Goal: Task Accomplishment & Management: Manage account settings

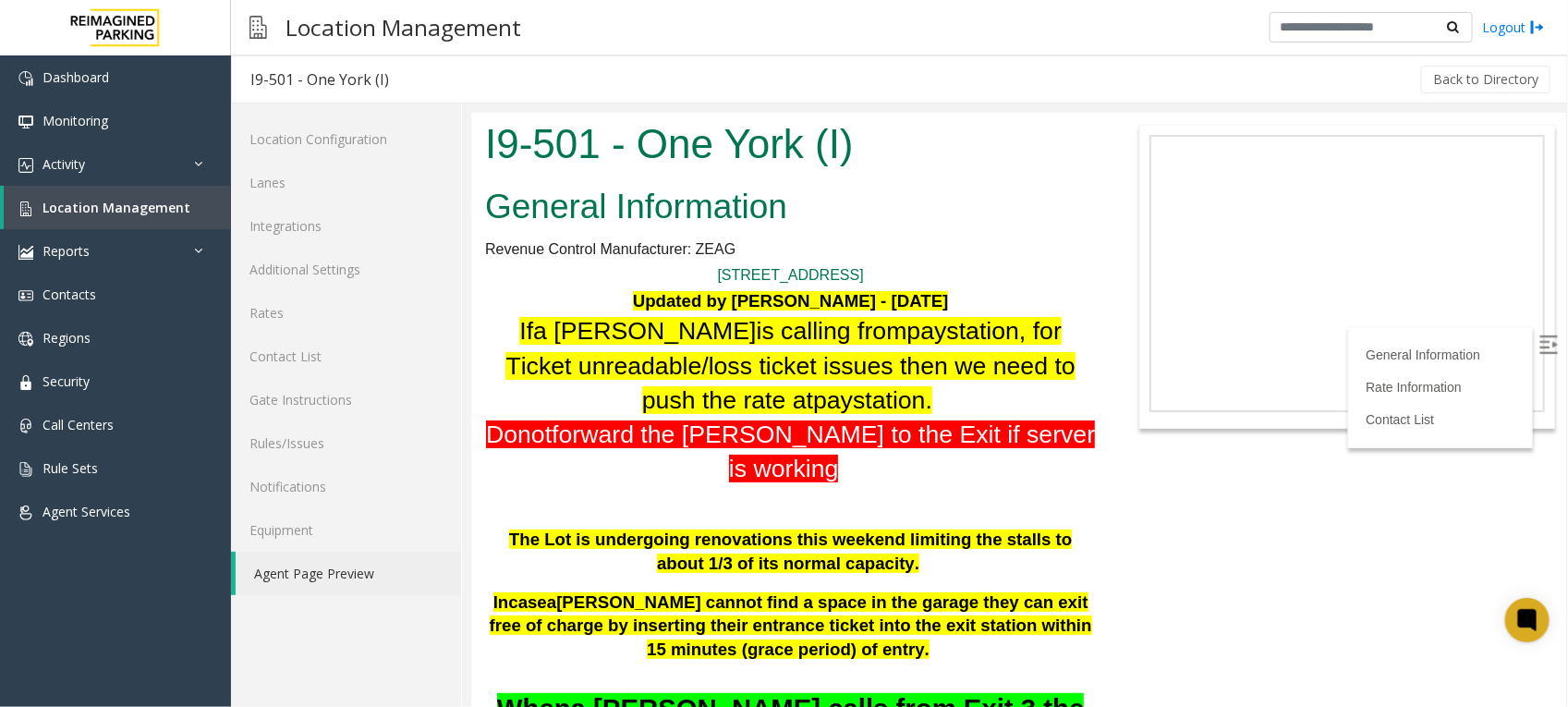
click at [1277, 517] on body "I9-501 - One York (I) General Information Revenue Control Manufacturer: ZEAG [S…" at bounding box center [1017, 409] width 1094 height 594
click at [157, 204] on span "Location Management" at bounding box center [117, 207] width 148 height 17
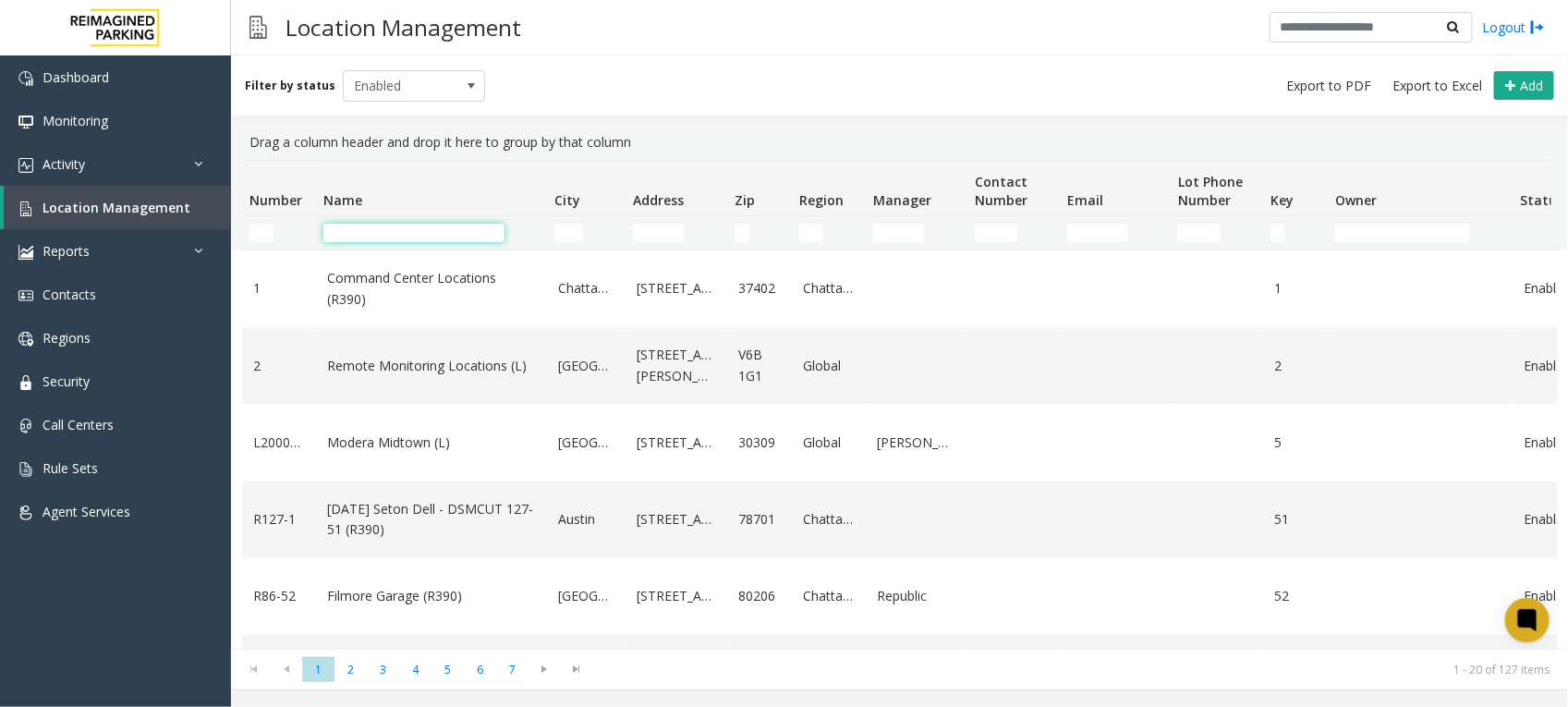
click at [415, 234] on input "Name Filter" at bounding box center [414, 232] width 181 height 18
click at [418, 224] on input "Name Filter" at bounding box center [414, 232] width 181 height 18
click at [991, 101] on div "Filter by status Enabled Add" at bounding box center [900, 85] width 1337 height 60
click at [397, 234] on input "Name Filter" at bounding box center [414, 232] width 181 height 18
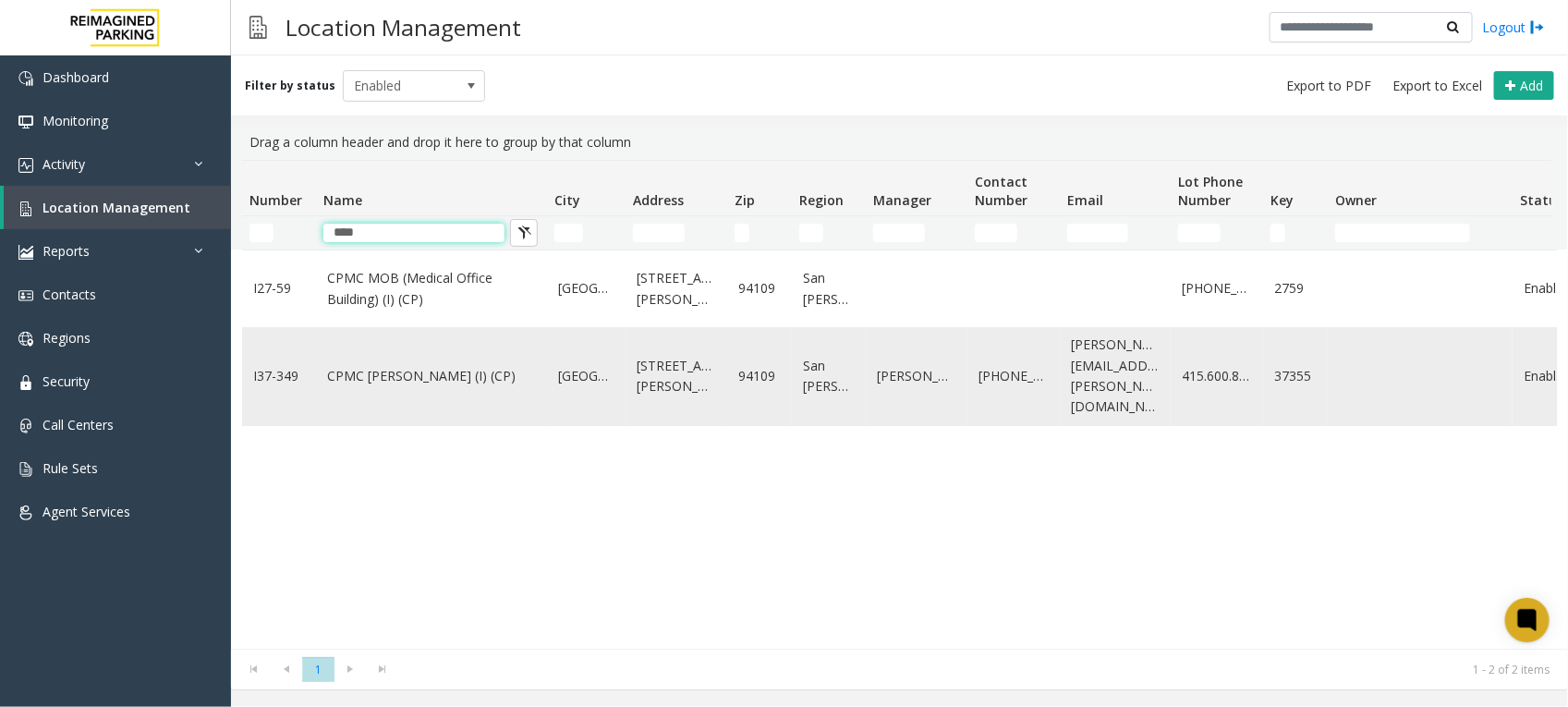
type input "****"
click at [403, 366] on link "CPMC [PERSON_NAME] (I) (CP)" at bounding box center [431, 375] width 209 height 20
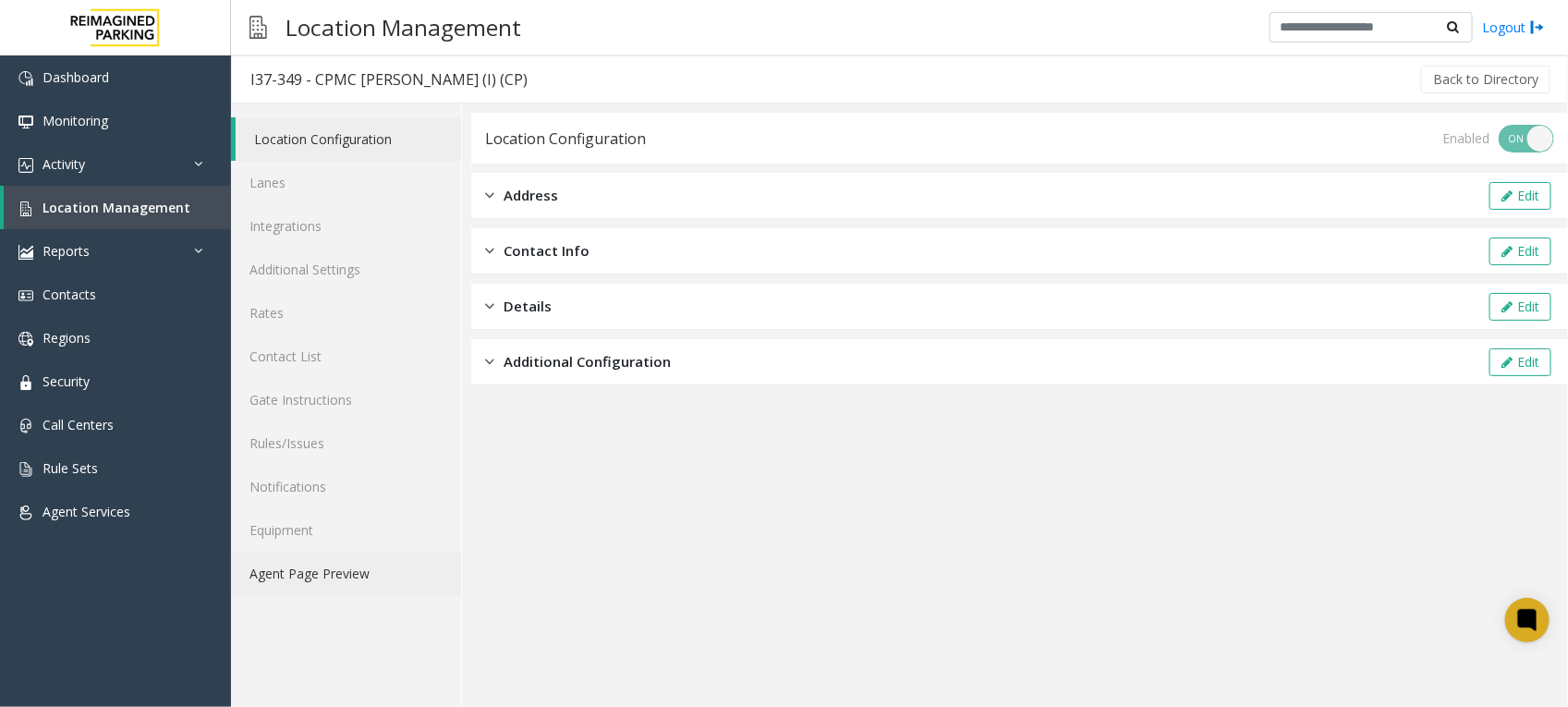
click at [347, 573] on link "Agent Page Preview" at bounding box center [346, 573] width 230 height 43
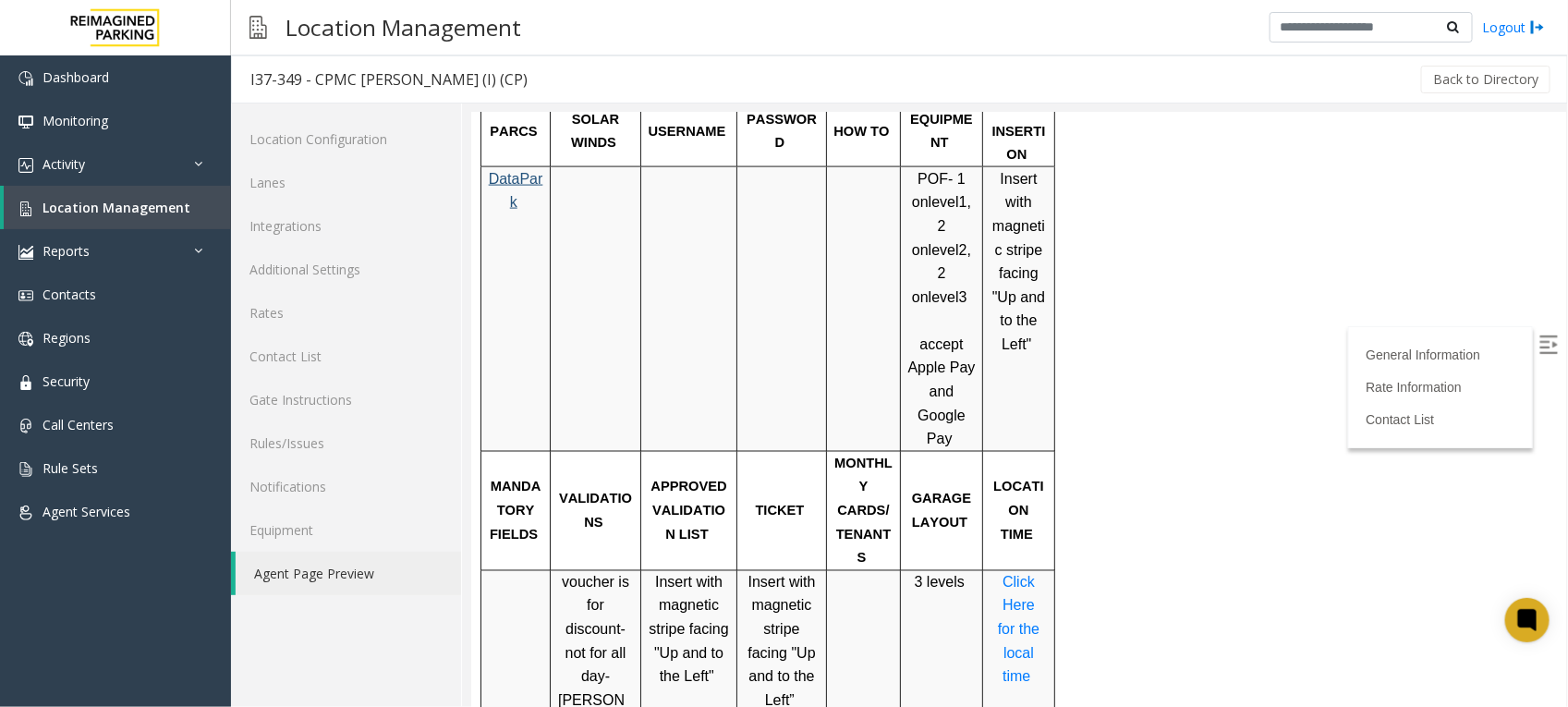
scroll to position [1155, 0]
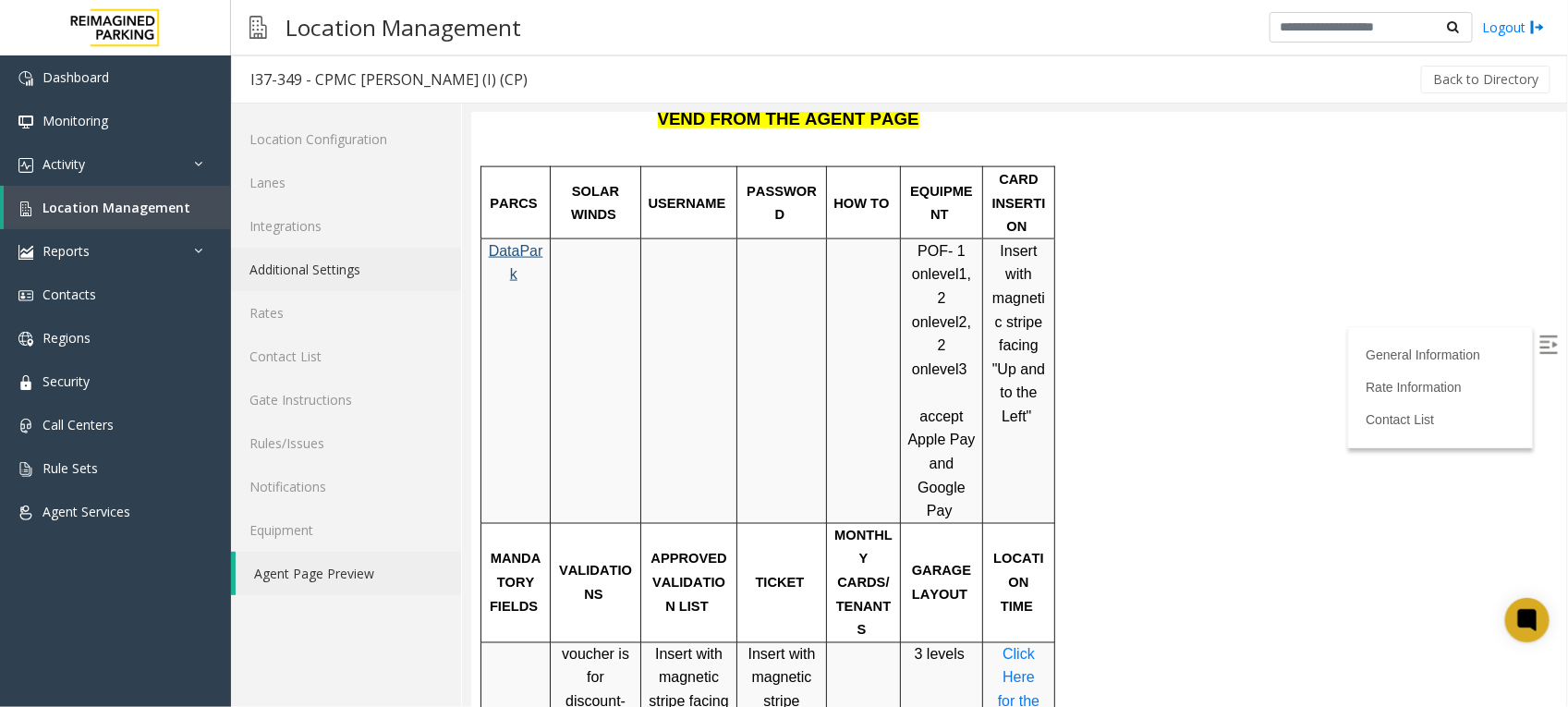
click at [344, 260] on link "Additional Settings" at bounding box center [346, 268] width 230 height 43
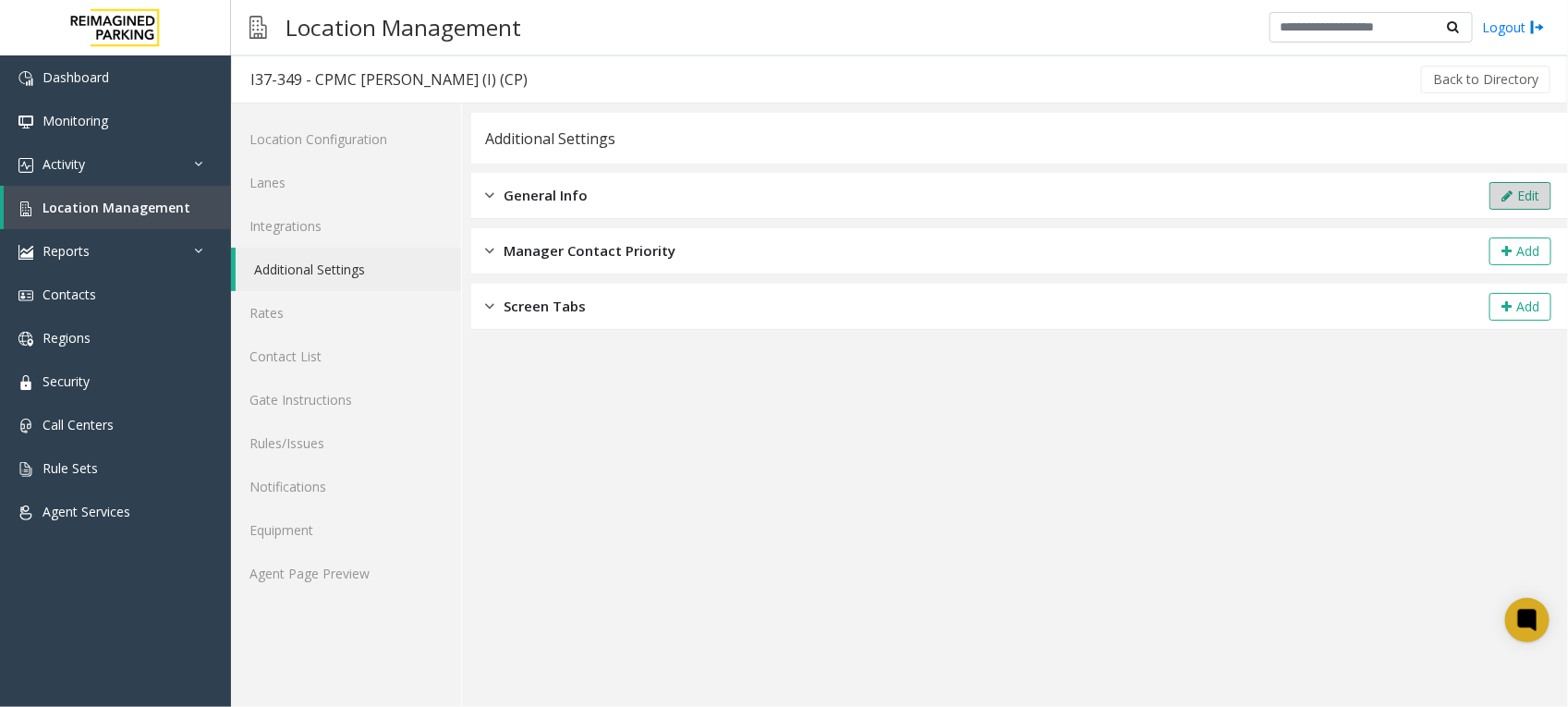
click at [1536, 196] on button "Edit" at bounding box center [1520, 196] width 62 height 28
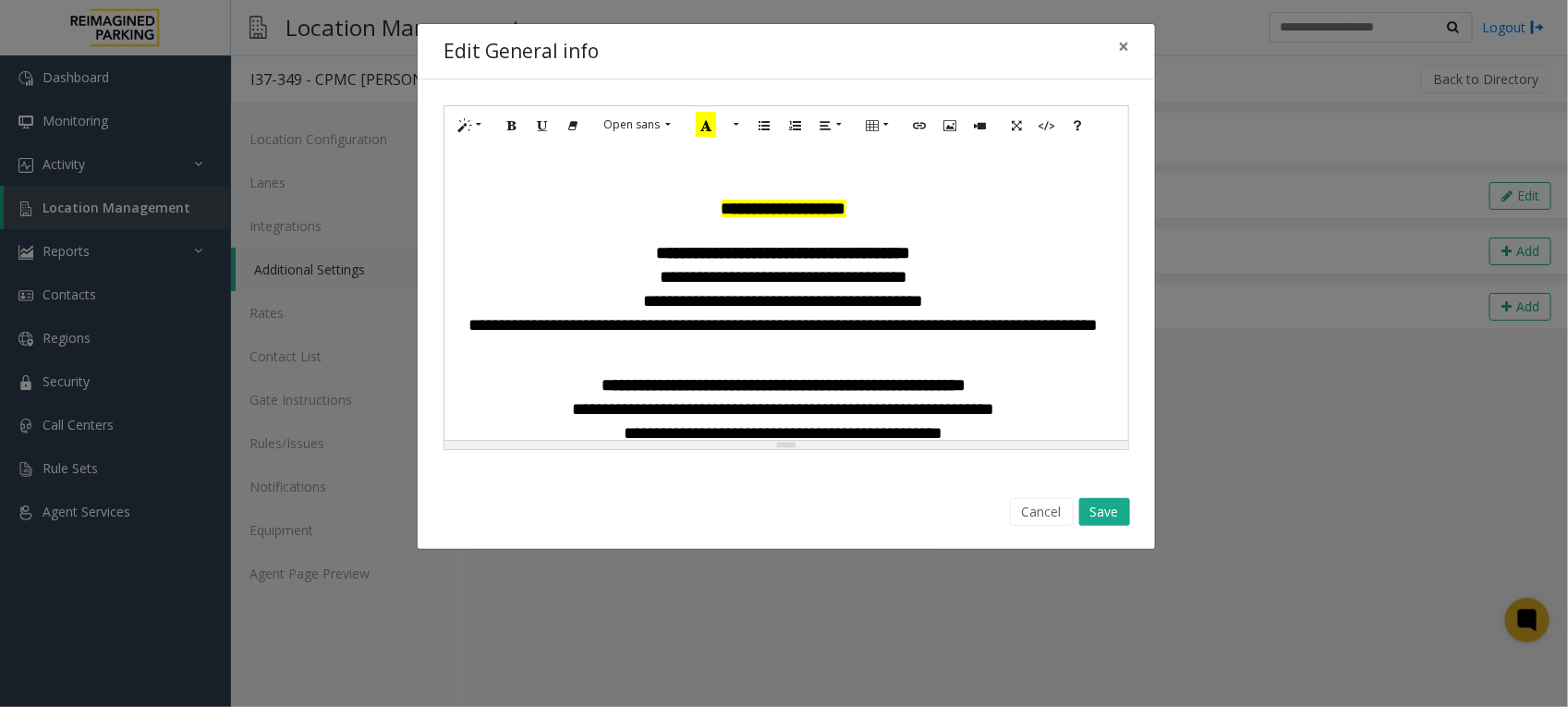
scroll to position [1386, 0]
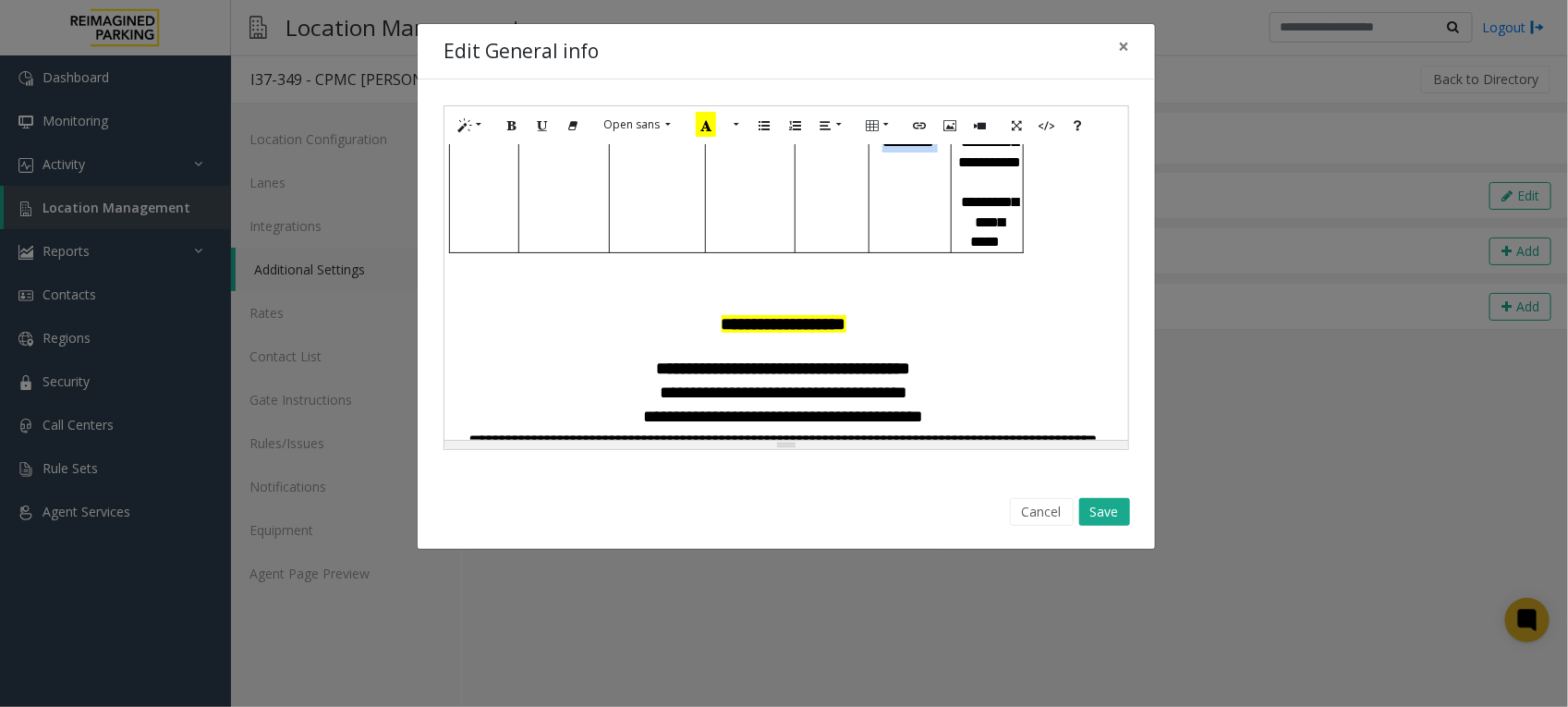
drag, startPoint x: 922, startPoint y: 337, endPoint x: 876, endPoint y: 322, distance: 48.4
click at [876, 153] on p "**********" at bounding box center [910, 112] width 69 height 79
paste div
click at [677, 123] on icon "Recent Color" at bounding box center [679, 124] width 20 height 25
click at [1255, 345] on div "**********" at bounding box center [784, 354] width 1568 height 707
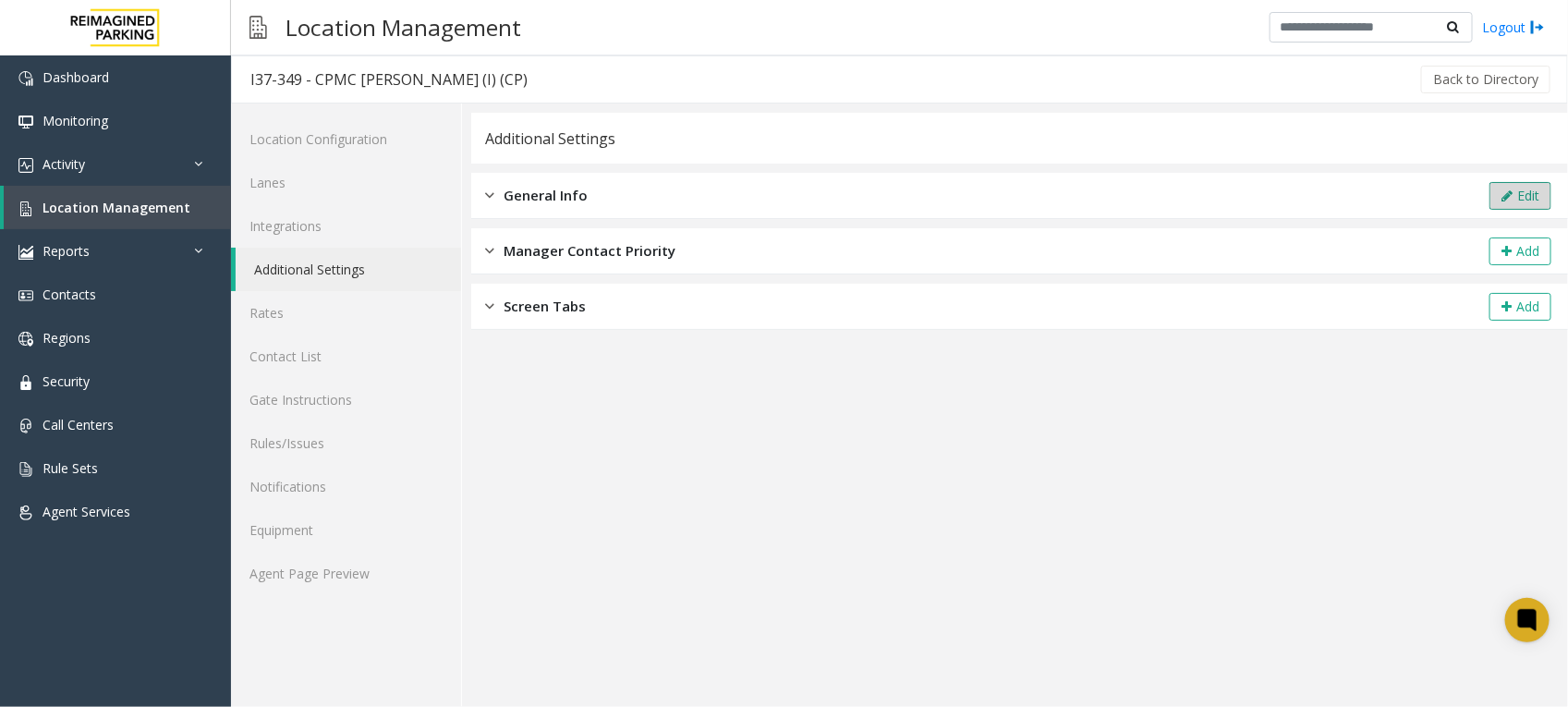
click at [1511, 201] on icon at bounding box center [1507, 196] width 11 height 13
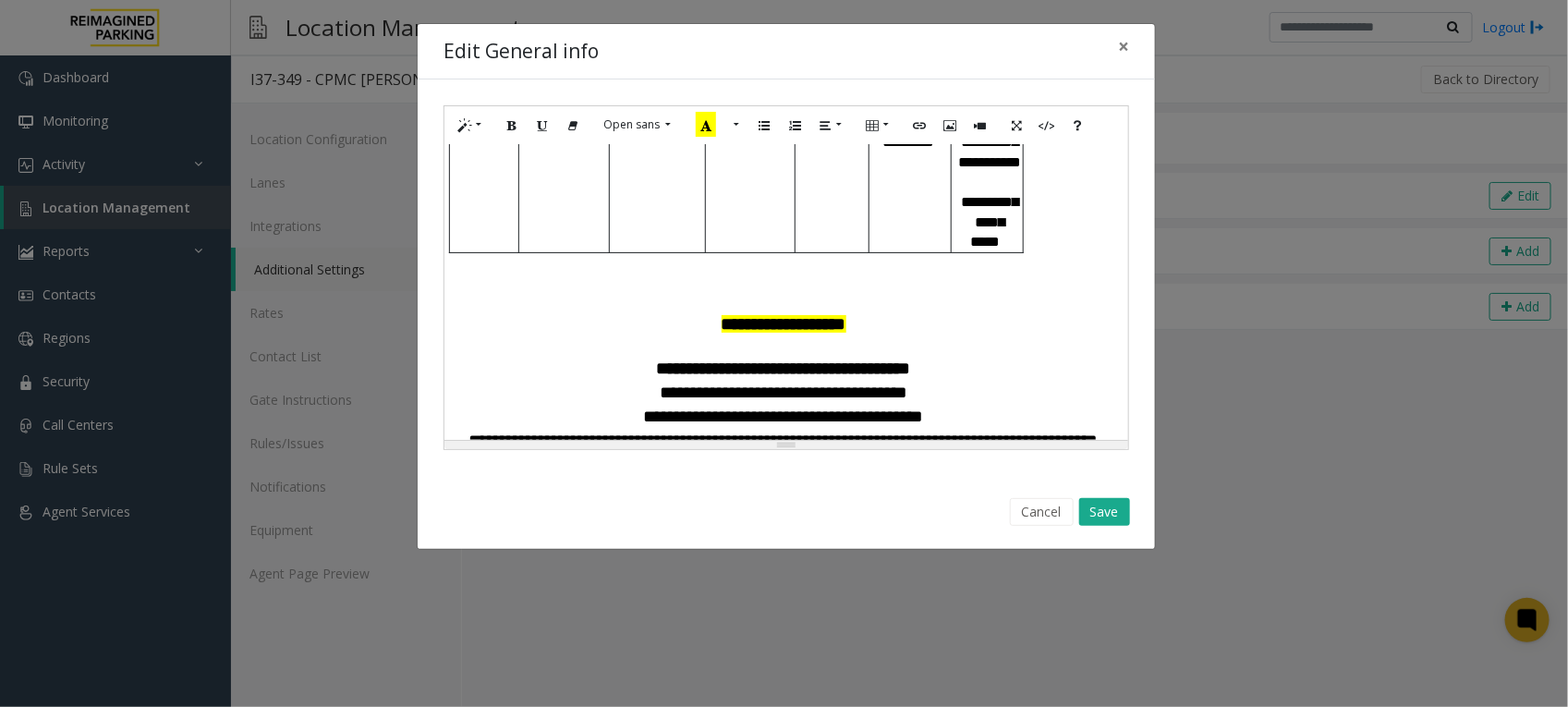
scroll to position [1502, 0]
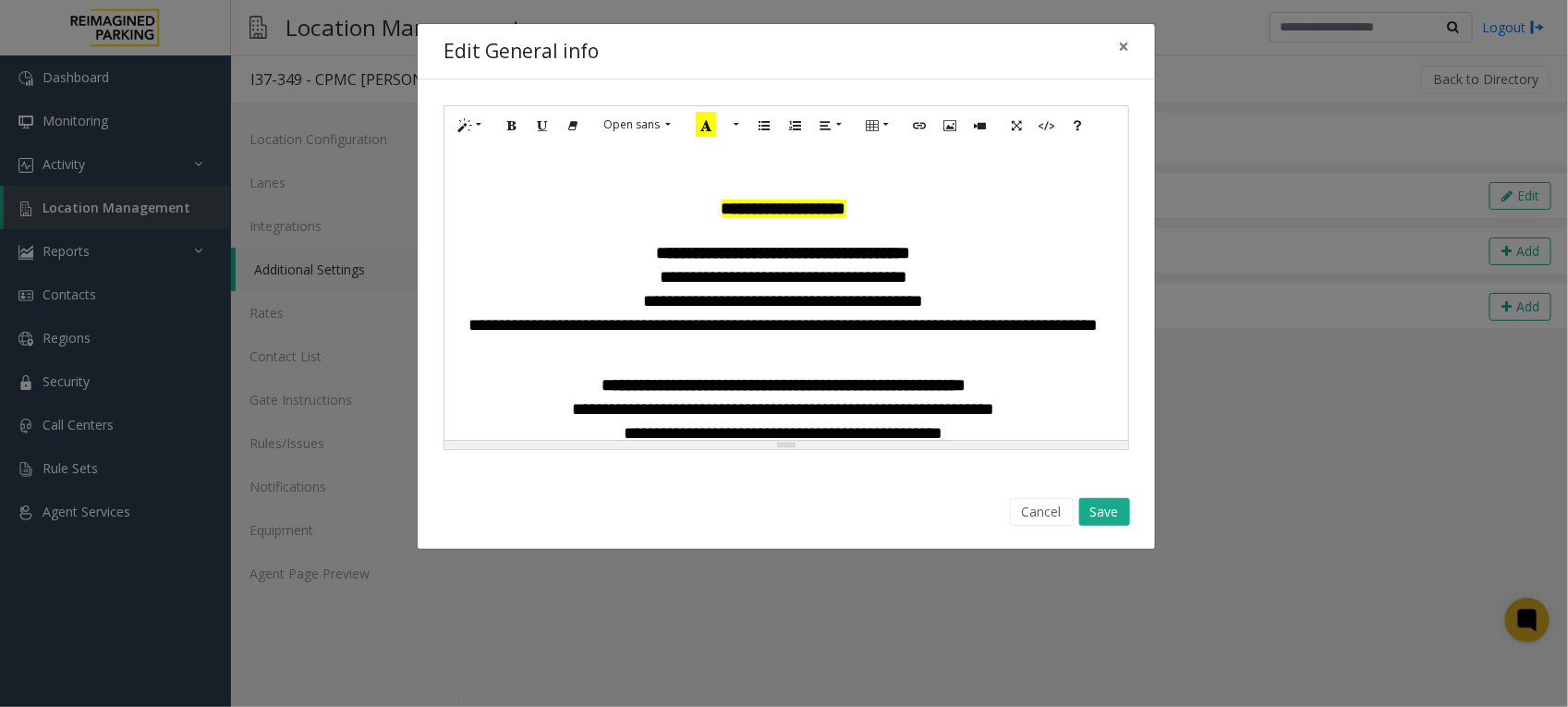
click at [680, 117] on icon "Recent Color" at bounding box center [679, 124] width 20 height 25
click at [1016, 221] on p "**********" at bounding box center [786, 208] width 665 height 24
click at [1102, 514] on button "Save" at bounding box center [1104, 511] width 51 height 28
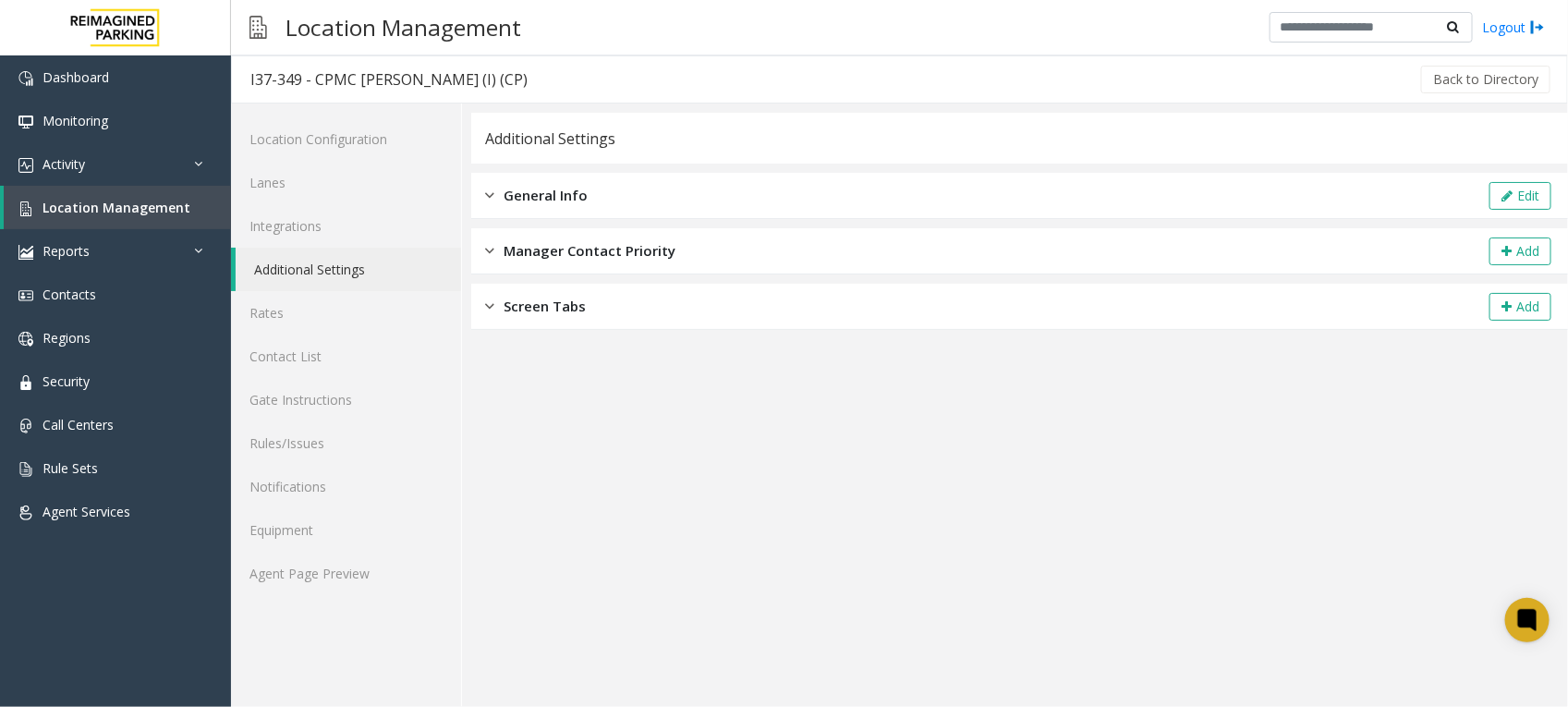
click at [1525, 196] on button "Edit" at bounding box center [1520, 196] width 62 height 28
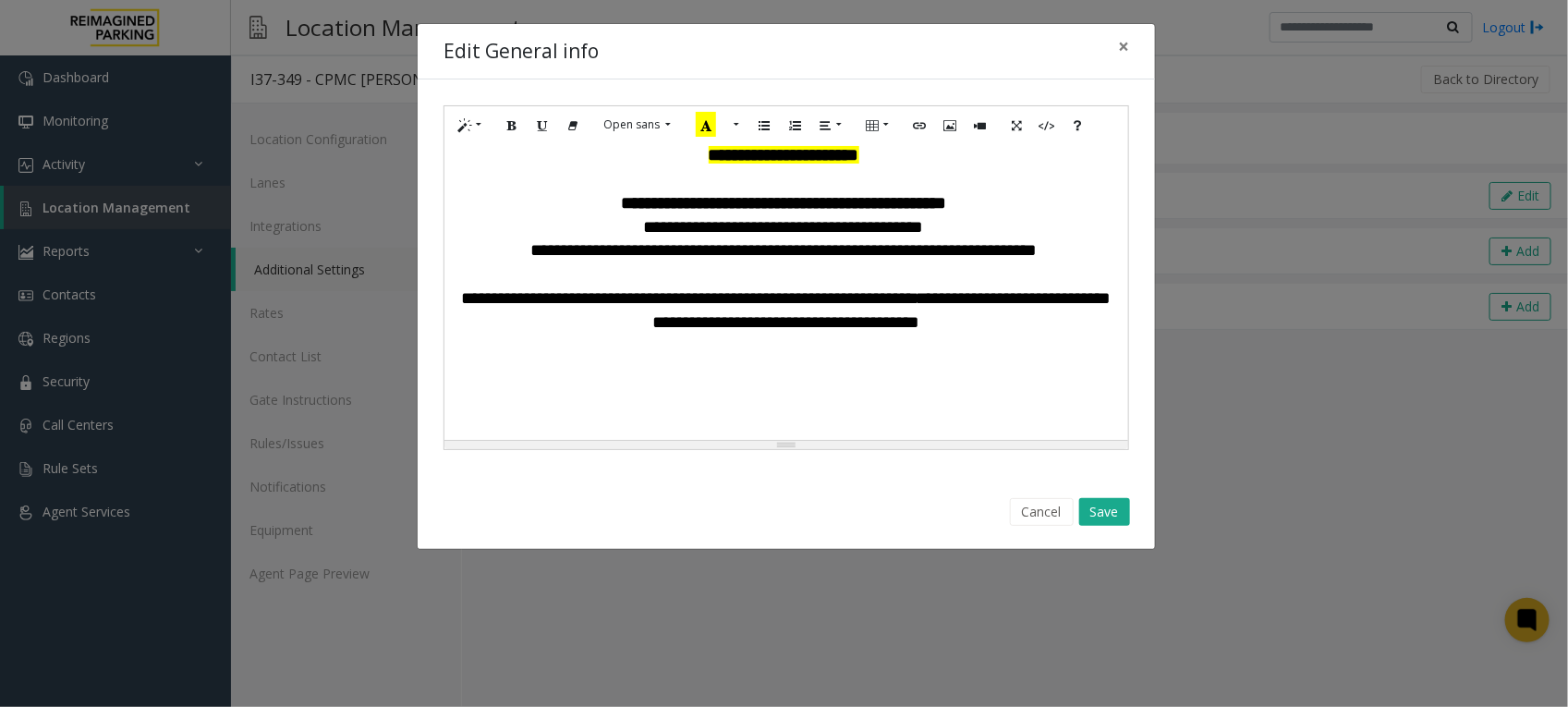
scroll to position [3965, 0]
click at [1101, 510] on button "Save" at bounding box center [1104, 511] width 51 height 28
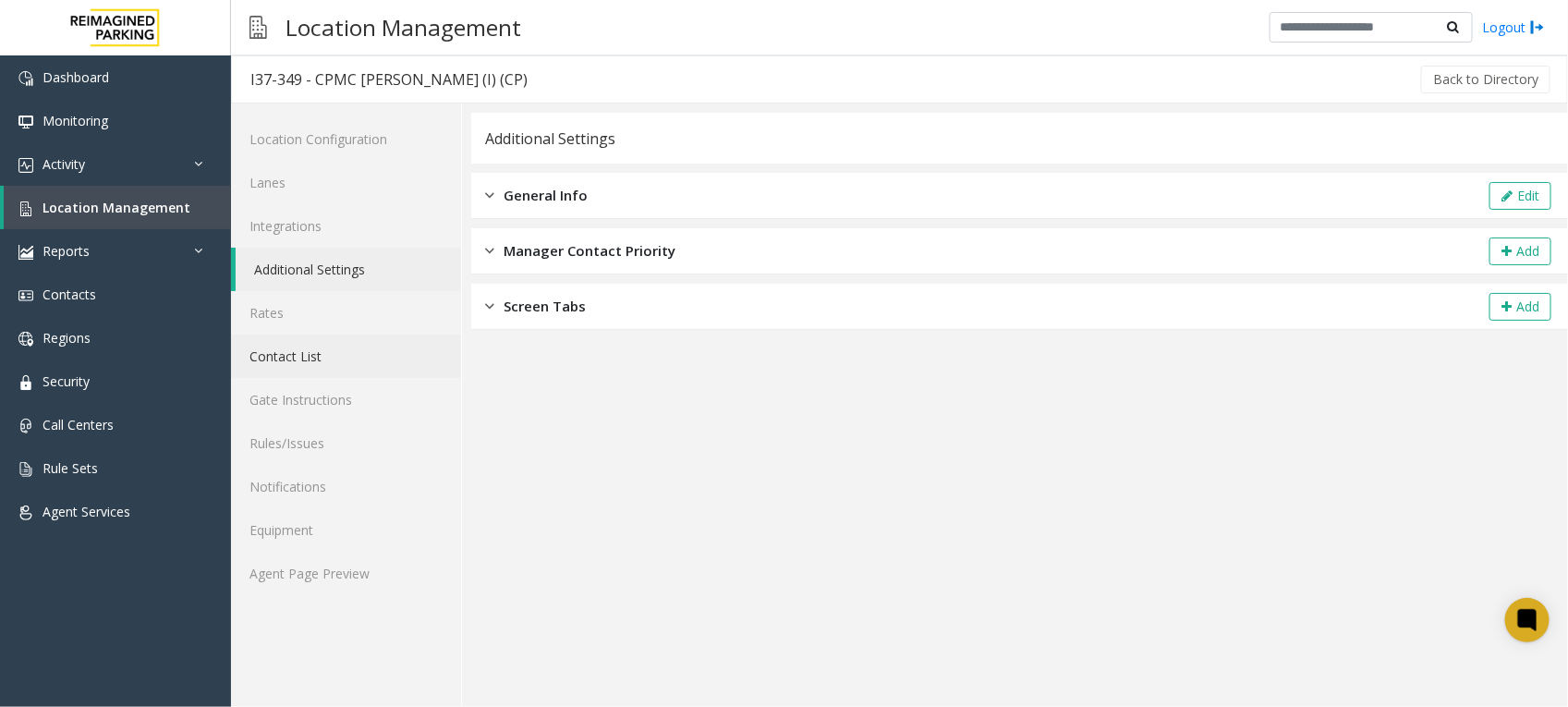
click at [298, 360] on link "Contact List" at bounding box center [346, 355] width 230 height 43
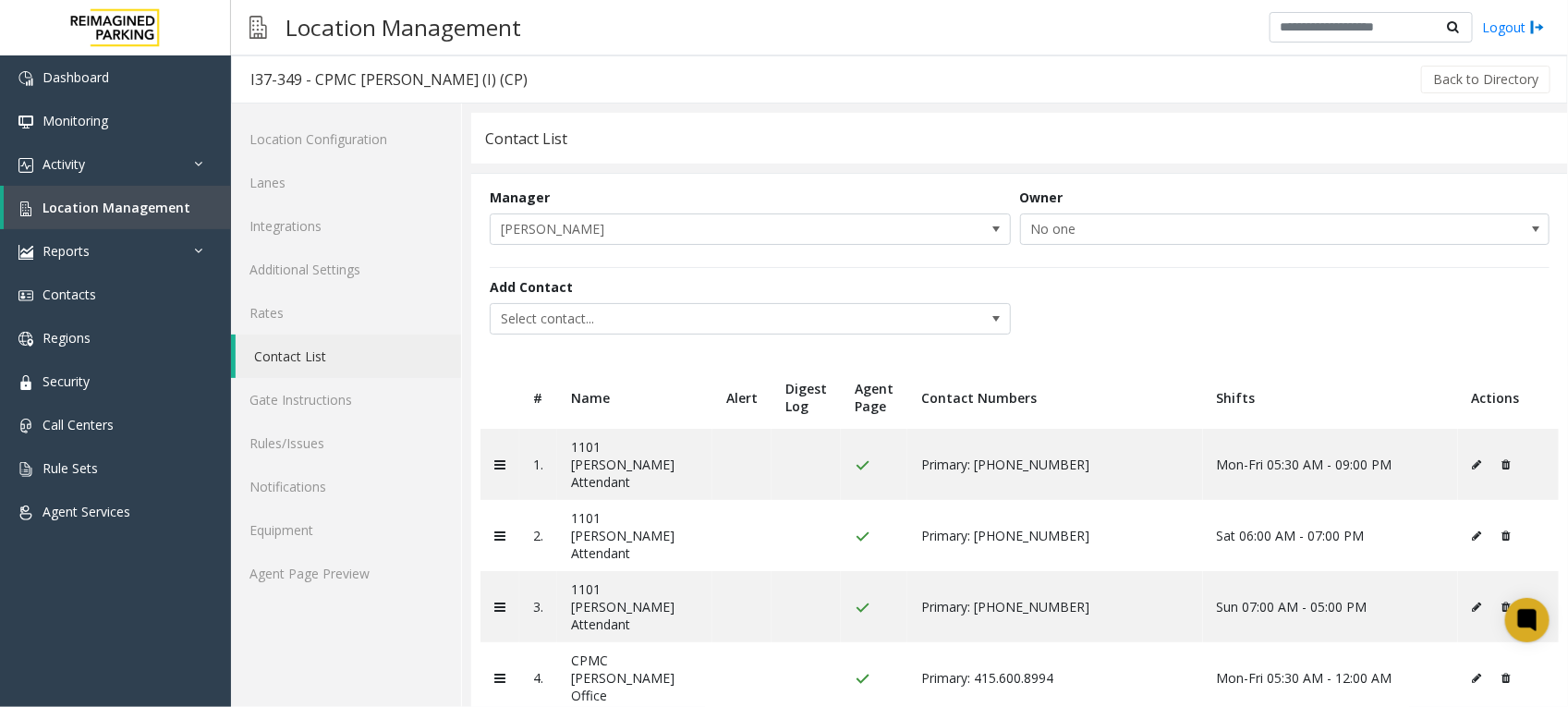
scroll to position [74, 0]
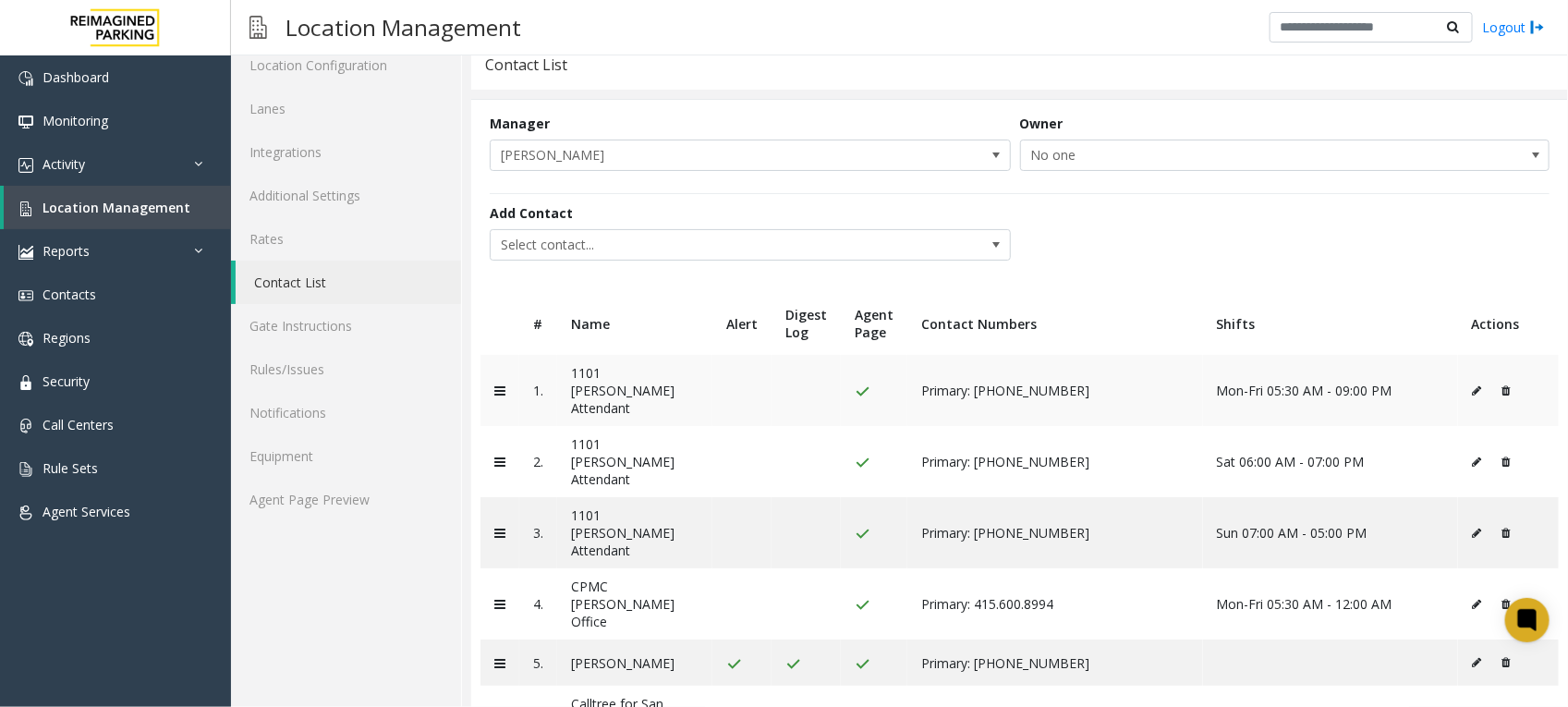
click at [1473, 386] on icon at bounding box center [1477, 391] width 10 height 11
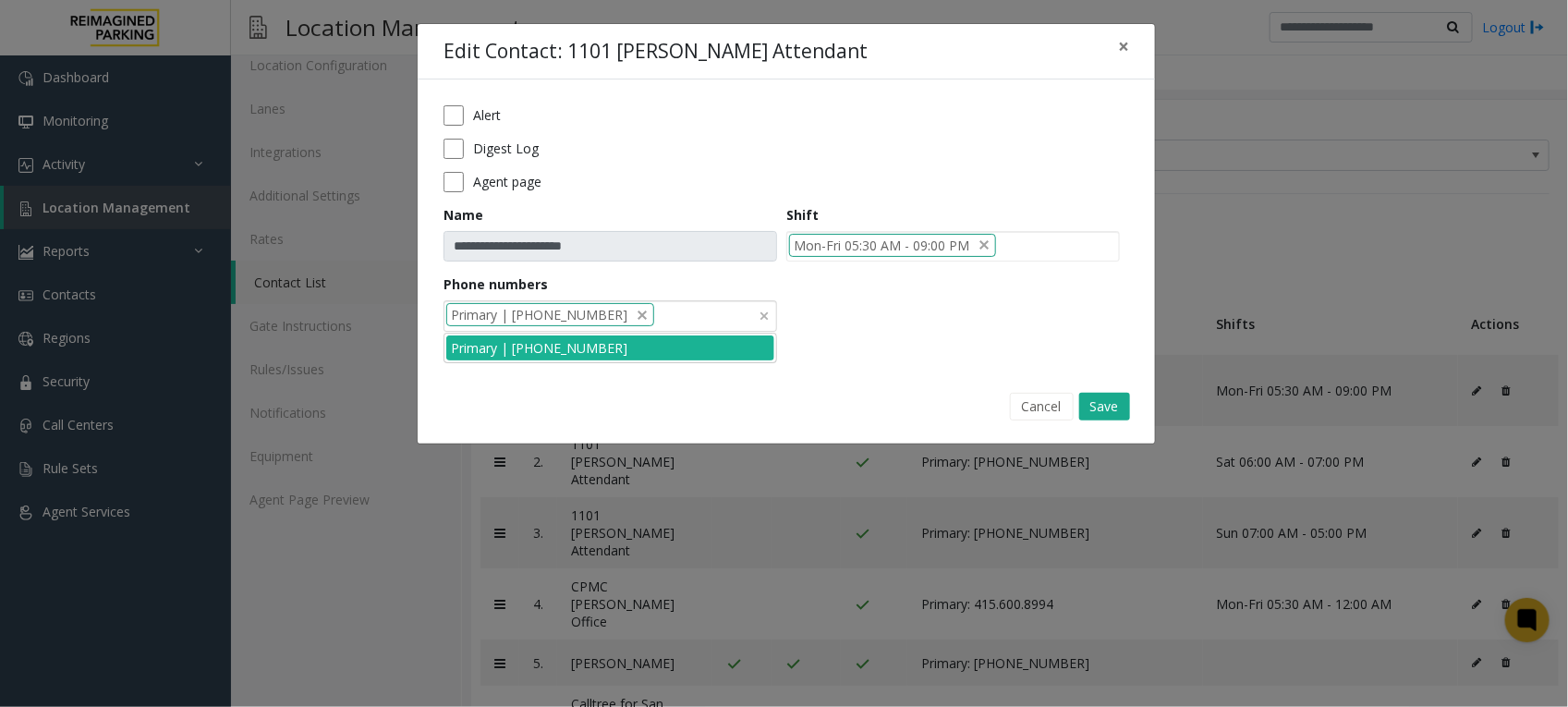
click at [562, 311] on span "Primary | 415-600-8994" at bounding box center [539, 314] width 177 height 19
click at [680, 306] on div "Primary | 415-600-8994" at bounding box center [609, 315] width 333 height 32
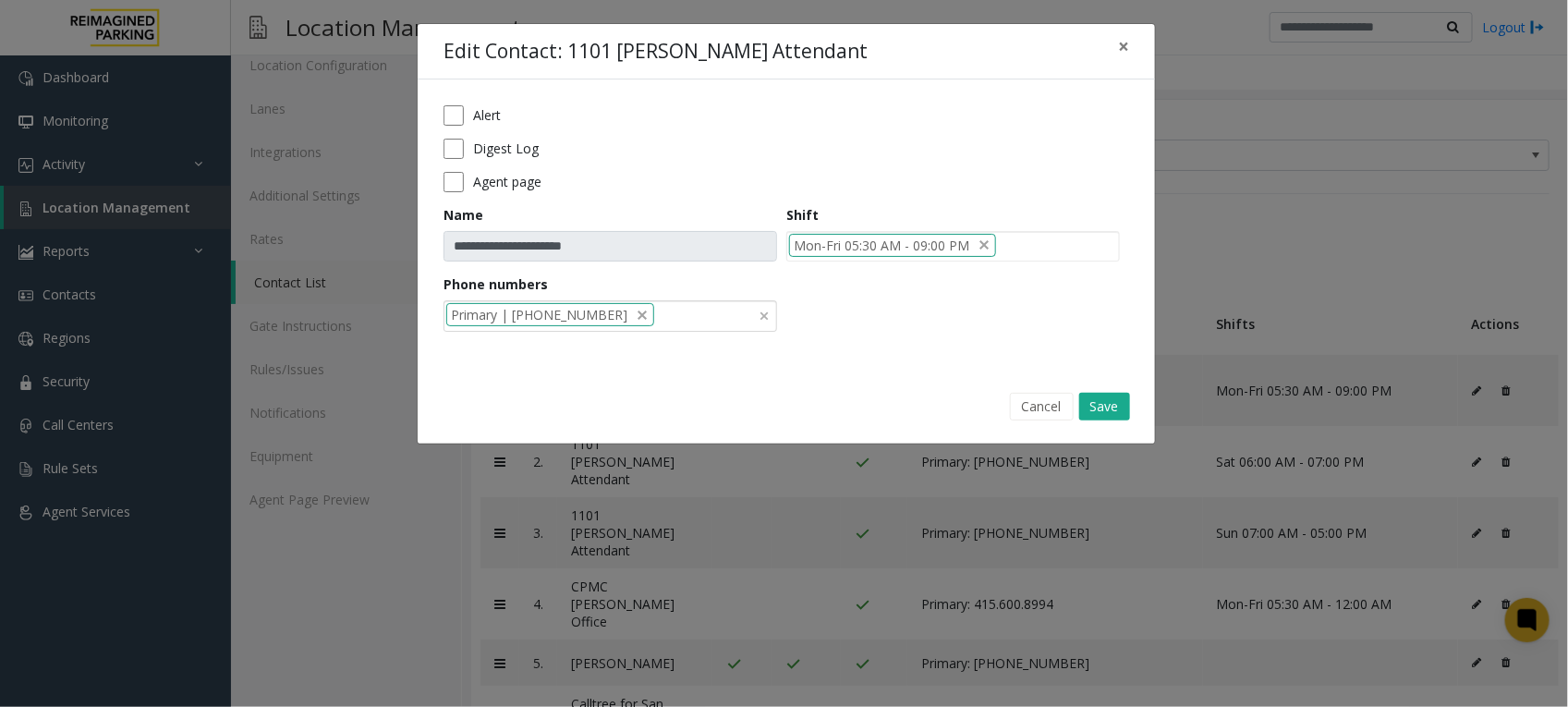
paste input "**********"
type input "**********"
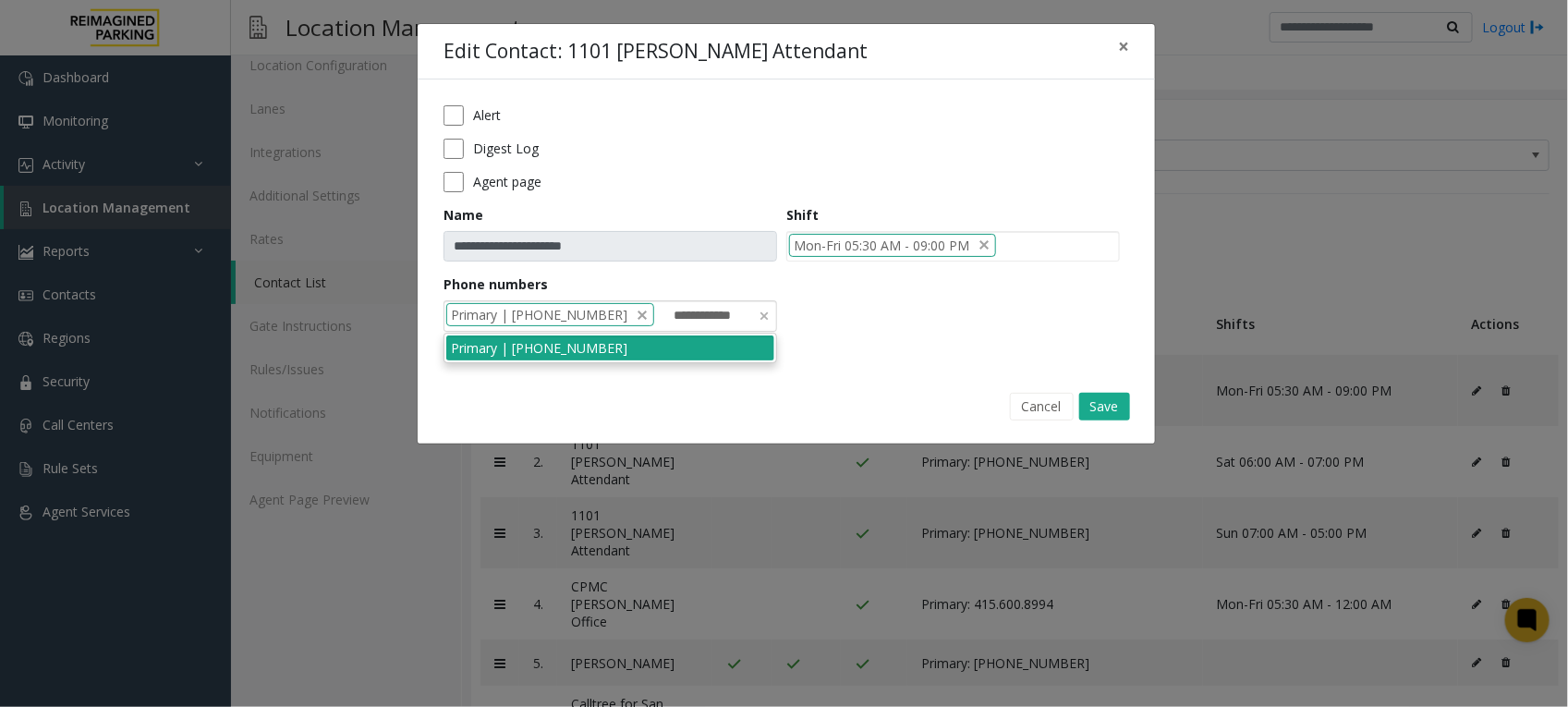
click at [646, 350] on li "Primary | 415-600-8994" at bounding box center [609, 348] width 328 height 25
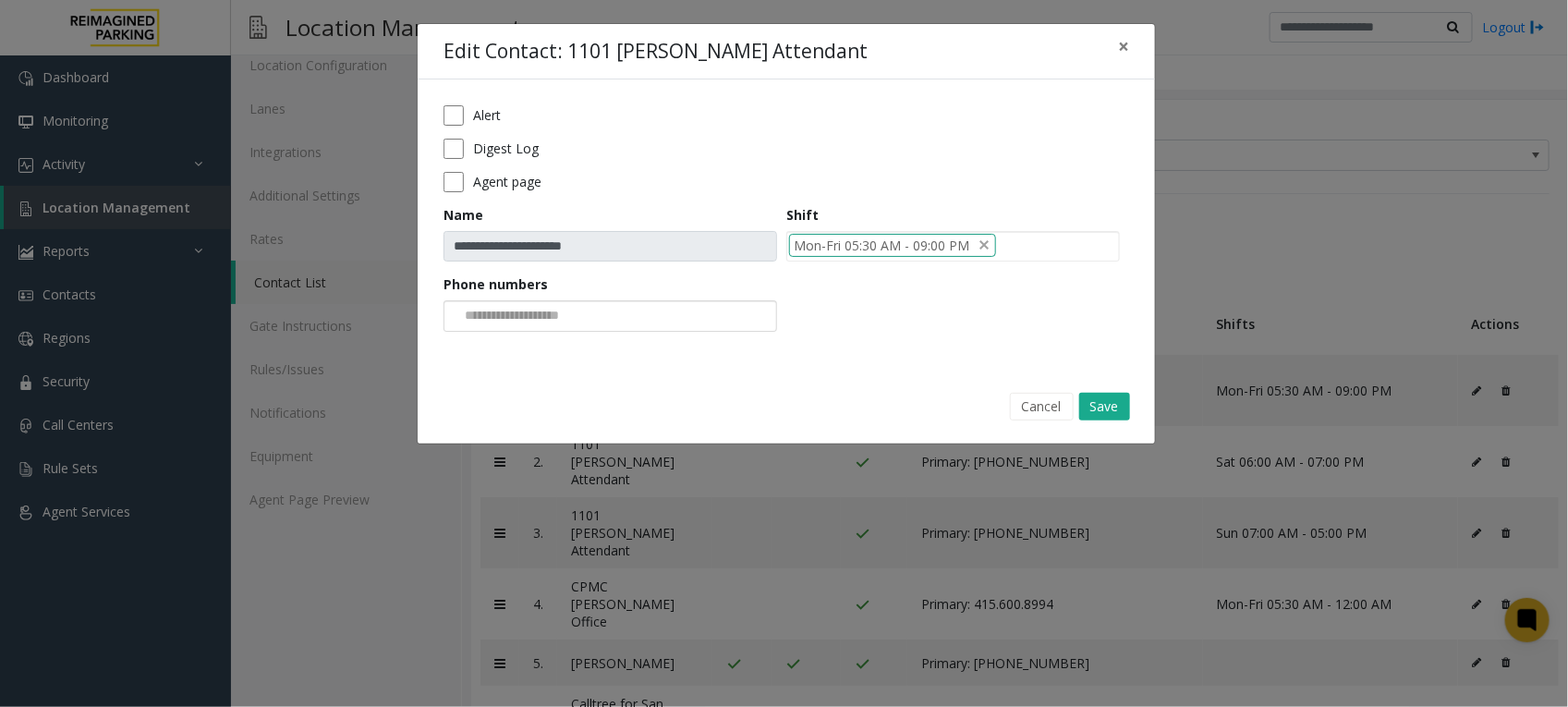
click at [624, 316] on div at bounding box center [609, 315] width 333 height 32
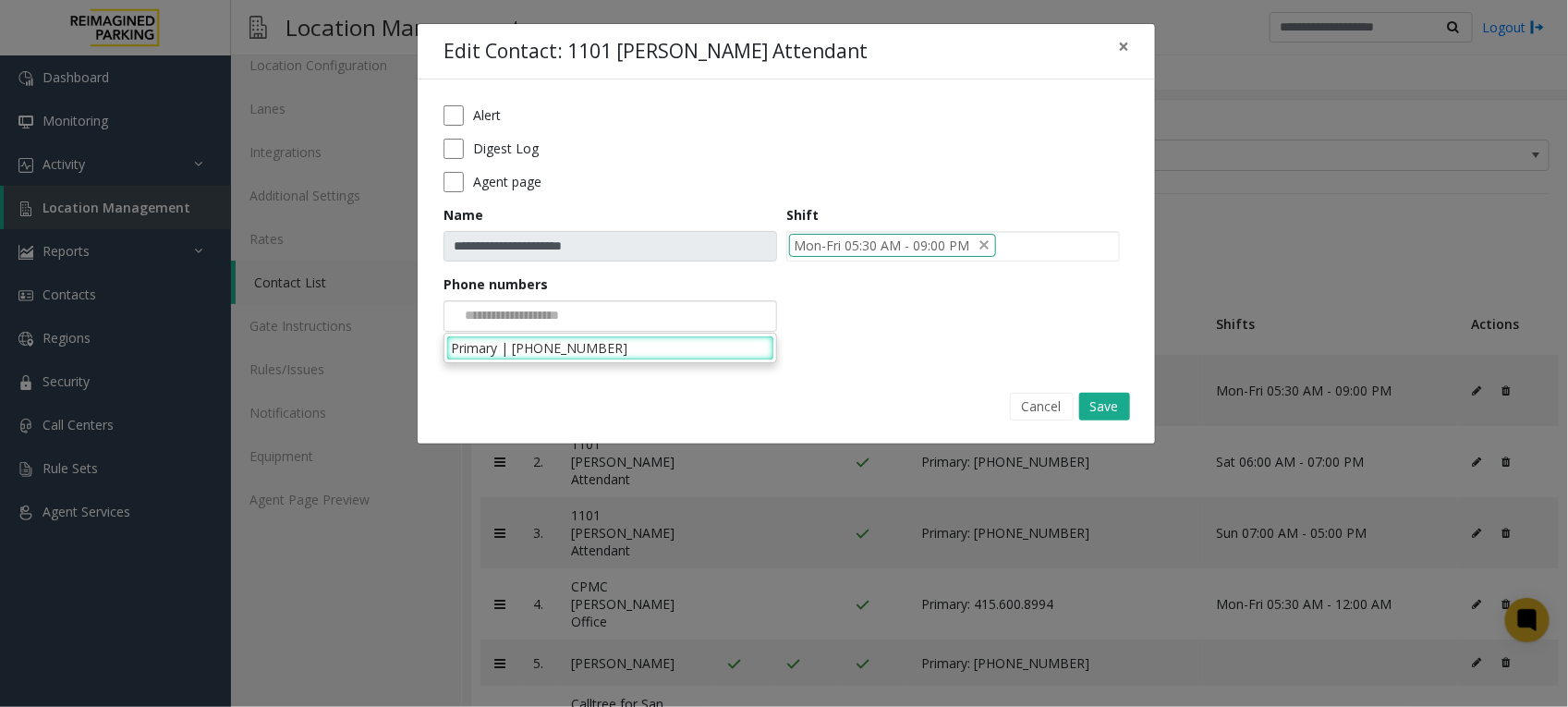
paste input "**********"
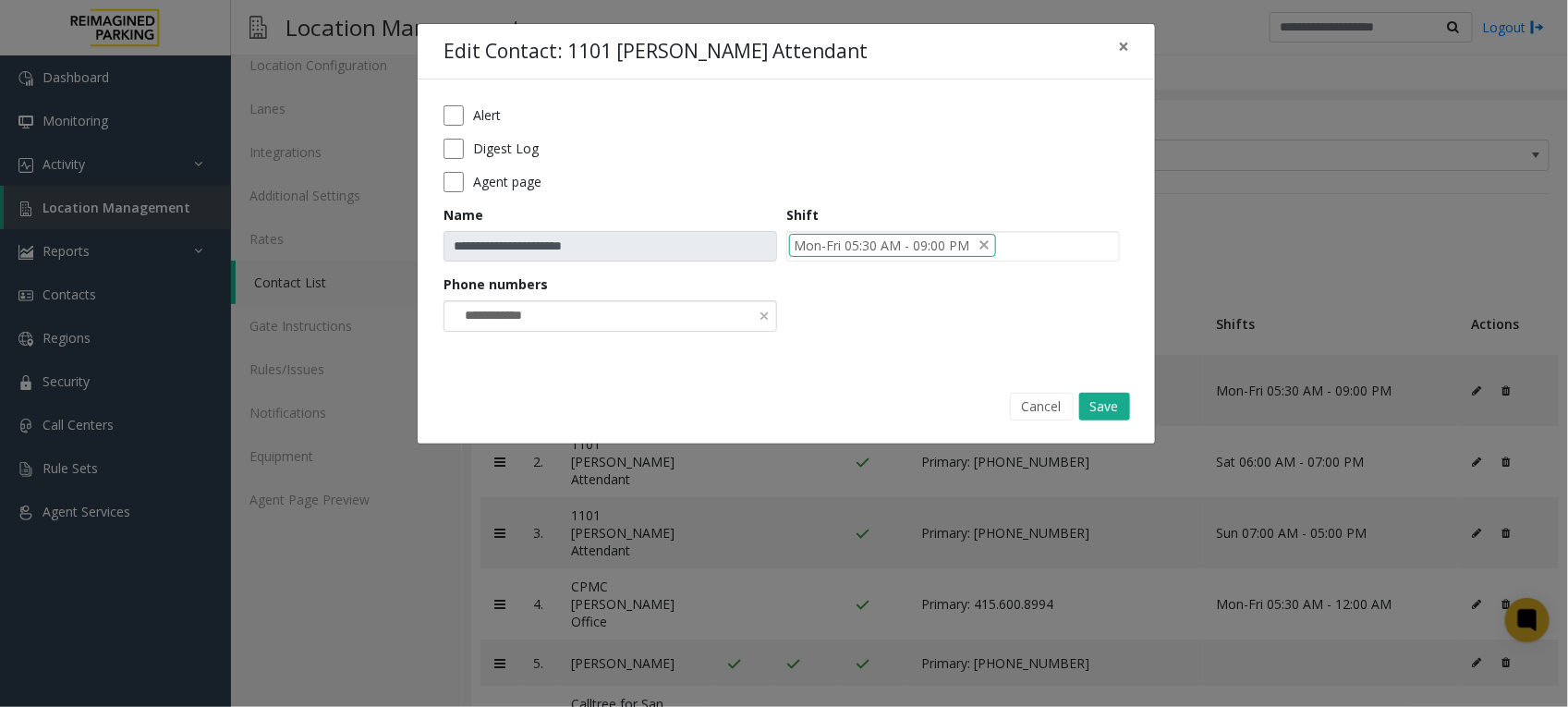
click at [685, 311] on div "**********" at bounding box center [609, 315] width 333 height 32
type input "**********"
click at [879, 315] on form "**********" at bounding box center [786, 225] width 686 height 240
click at [707, 316] on div at bounding box center [609, 315] width 333 height 32
paste input "**********"
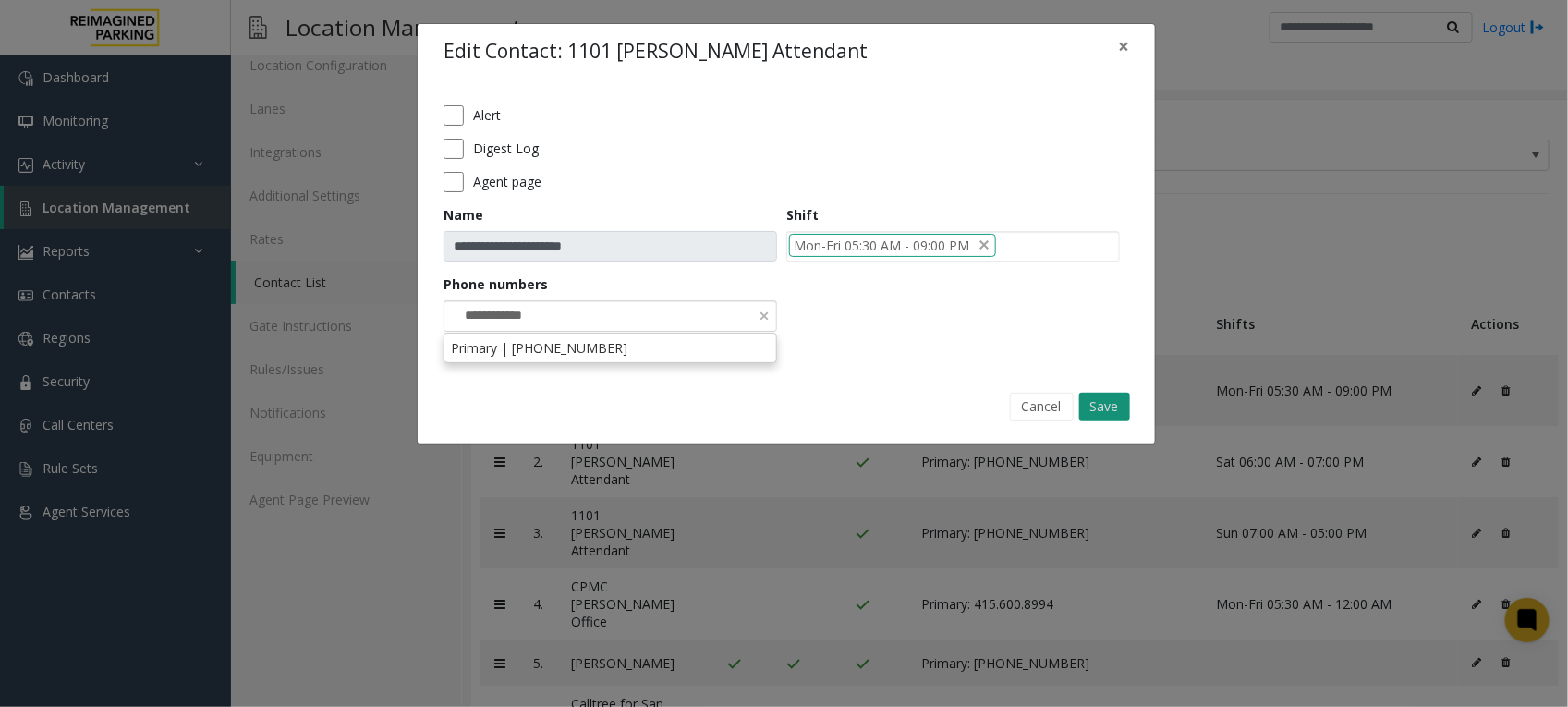
type input "**********"
click at [1111, 399] on button "Save" at bounding box center [1104, 406] width 51 height 28
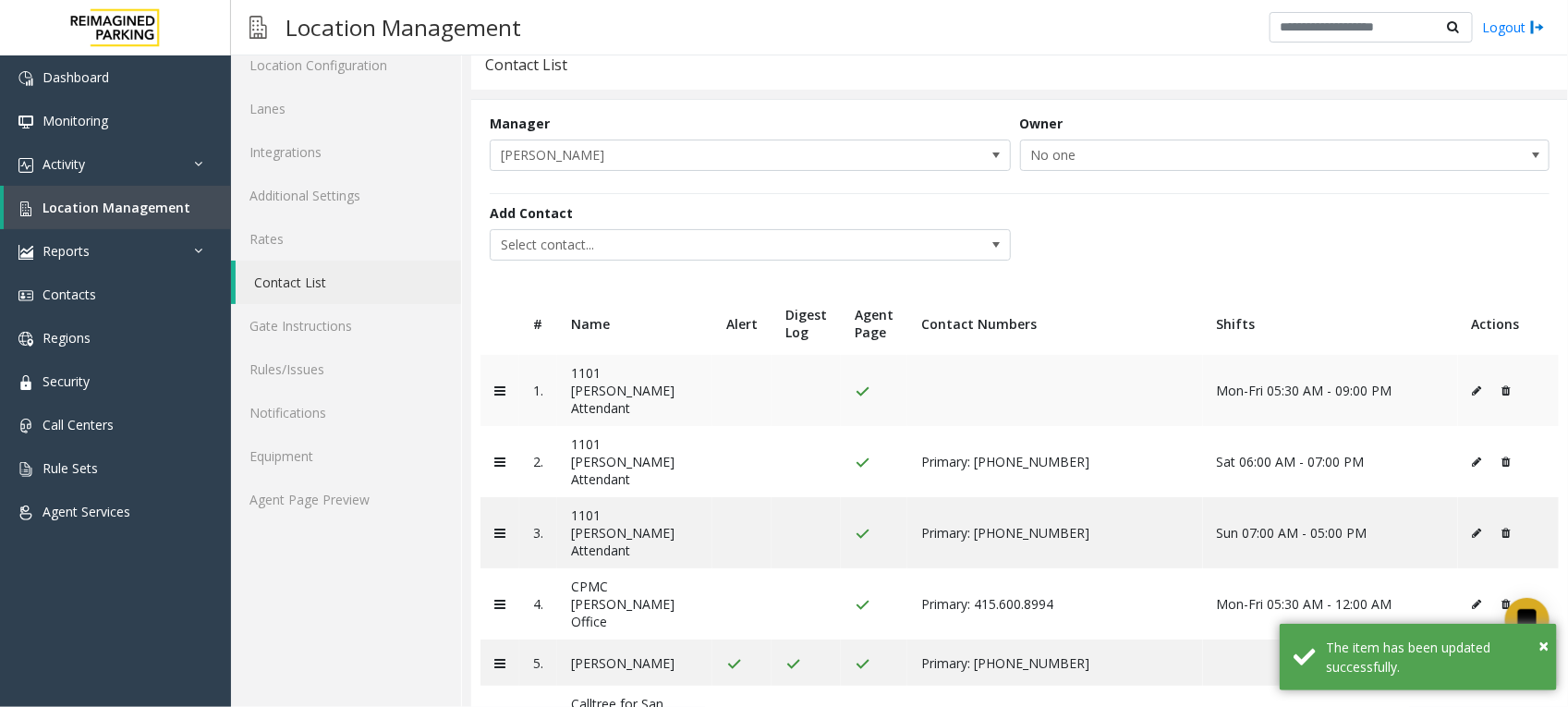
click at [1473, 385] on icon at bounding box center [1477, 391] width 10 height 11
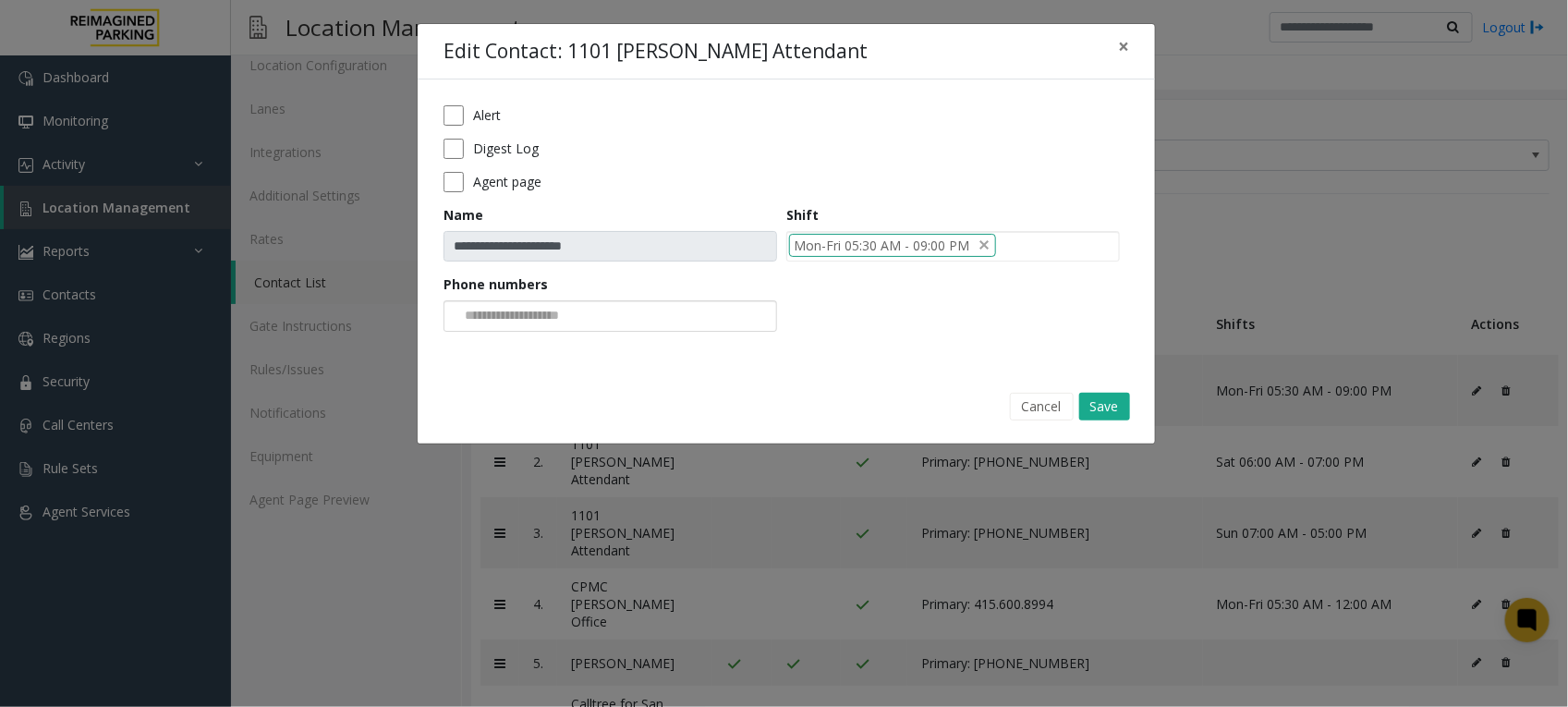
click at [583, 315] on input at bounding box center [514, 315] width 139 height 30
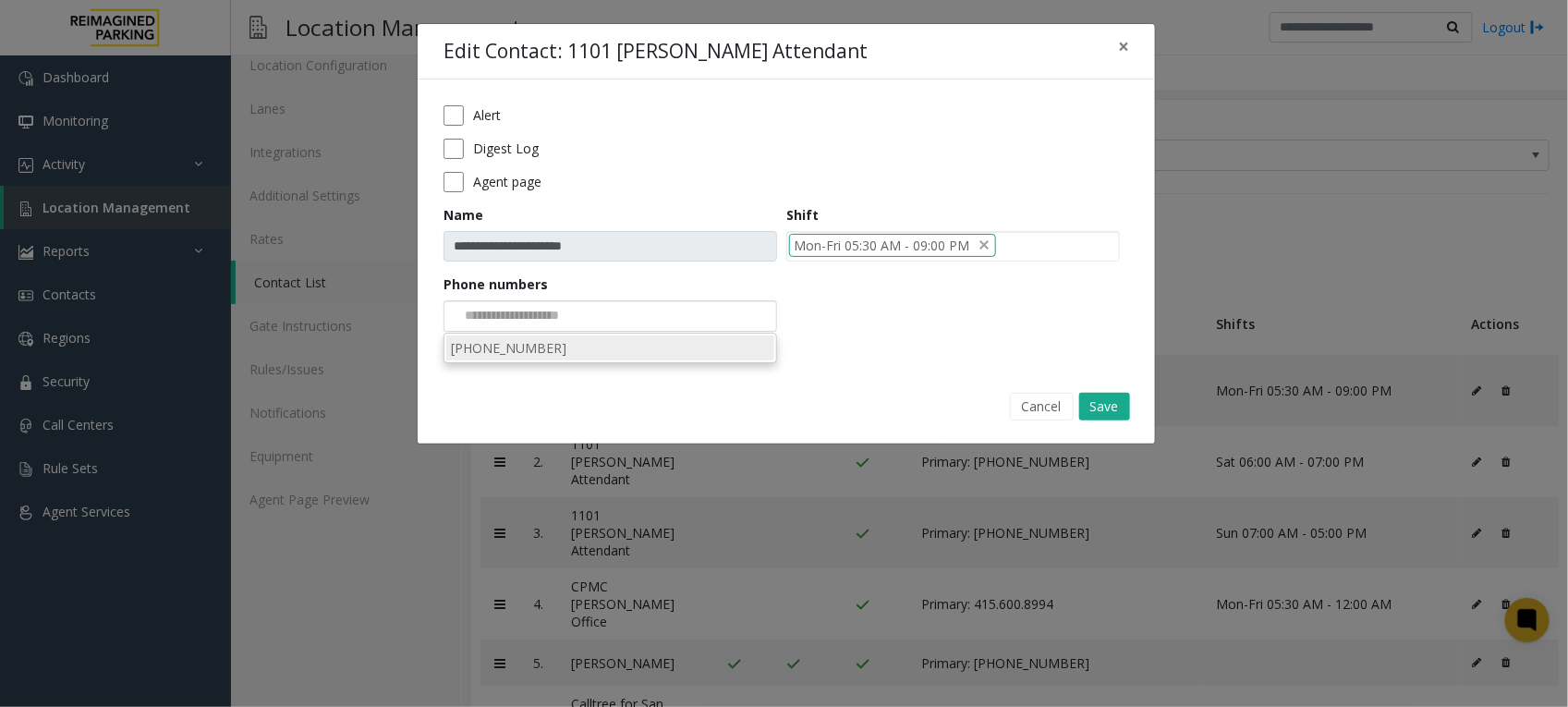
click at [561, 343] on li "[PHONE_NUMBER]" at bounding box center [609, 348] width 328 height 25
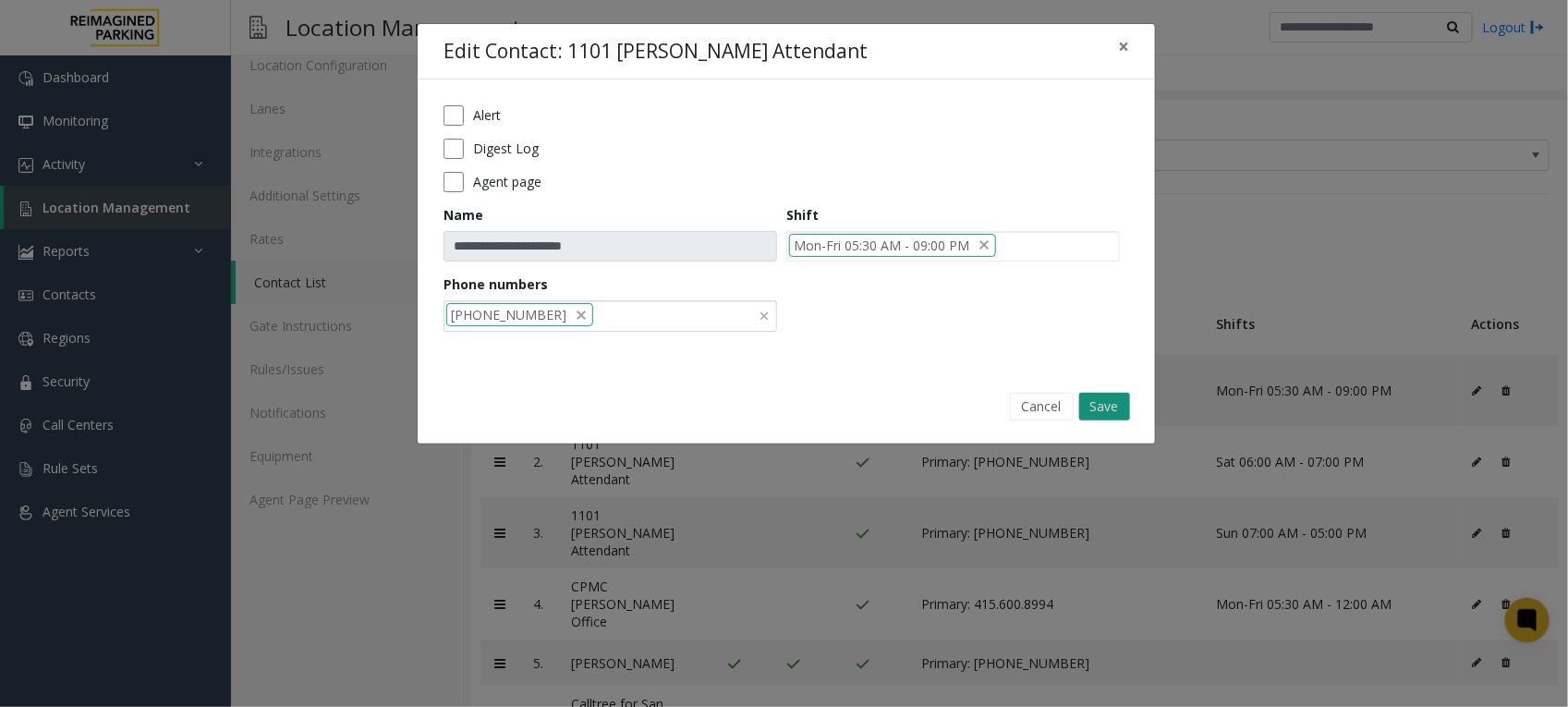
click at [1102, 402] on button "Save" at bounding box center [1104, 406] width 51 height 28
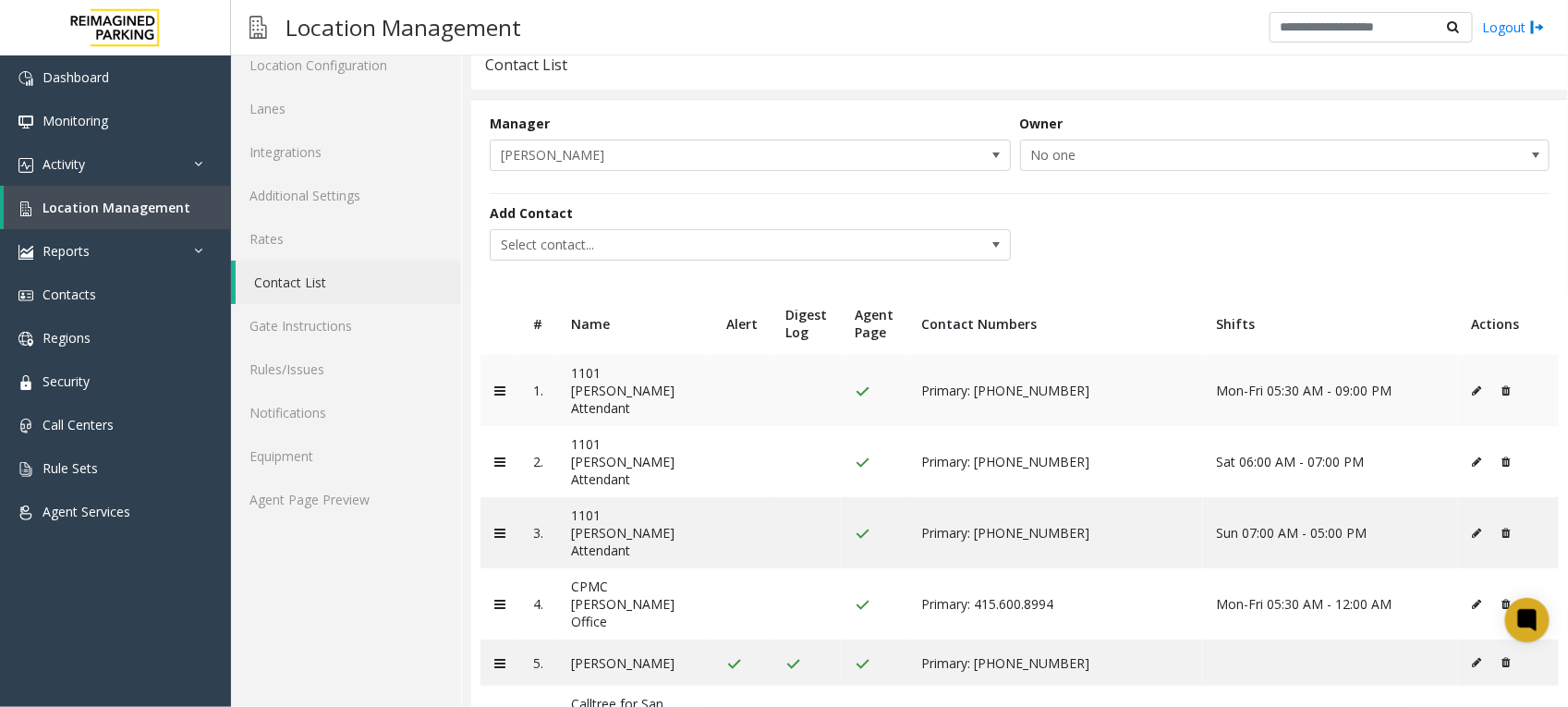
click at [1473, 386] on icon at bounding box center [1477, 391] width 10 height 11
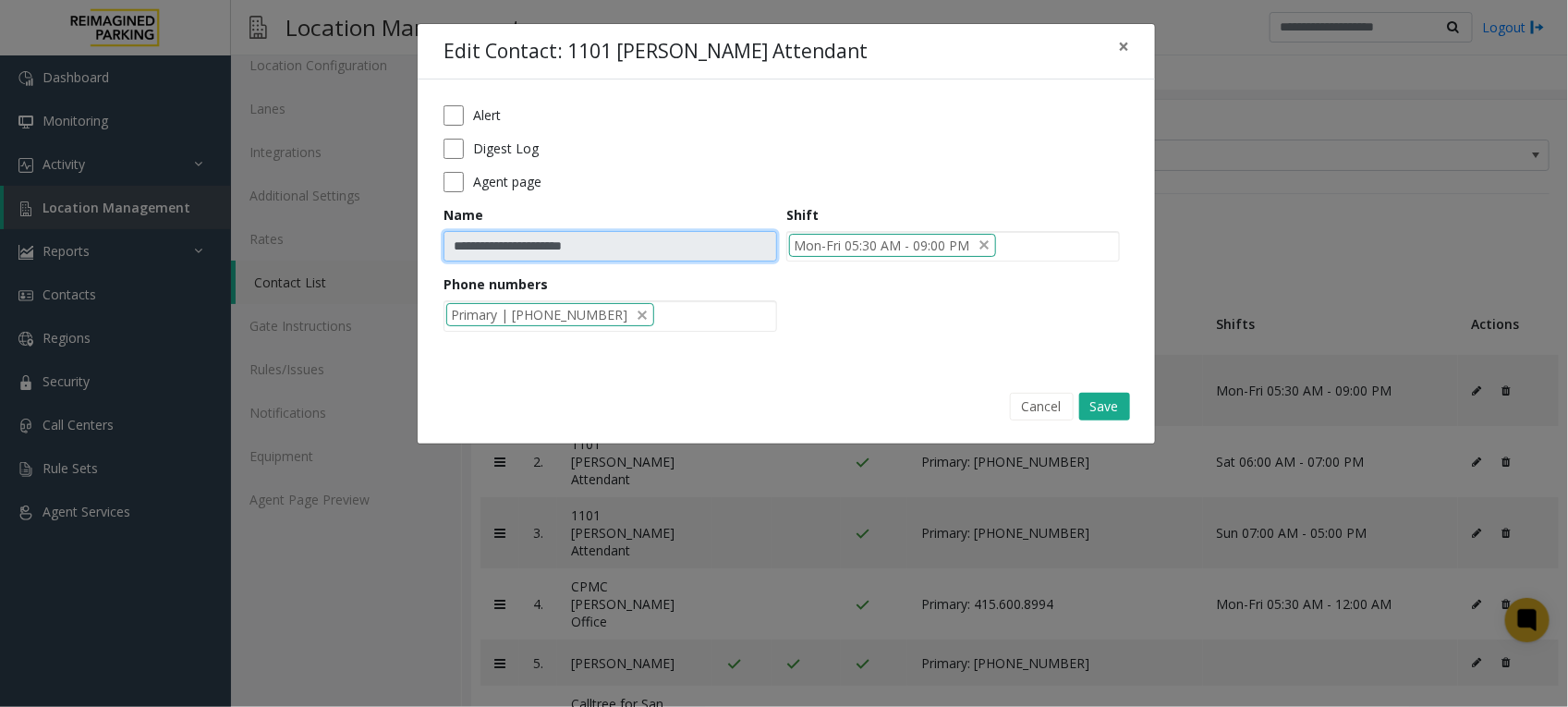
click at [606, 246] on input "**********" at bounding box center [609, 246] width 333 height 32
drag, startPoint x: 606, startPoint y: 246, endPoint x: 783, endPoint y: 176, distance: 190.3
click at [783, 176] on div "Agent page" at bounding box center [786, 182] width 686 height 20
drag, startPoint x: 640, startPoint y: 246, endPoint x: 391, endPoint y: 237, distance: 249.2
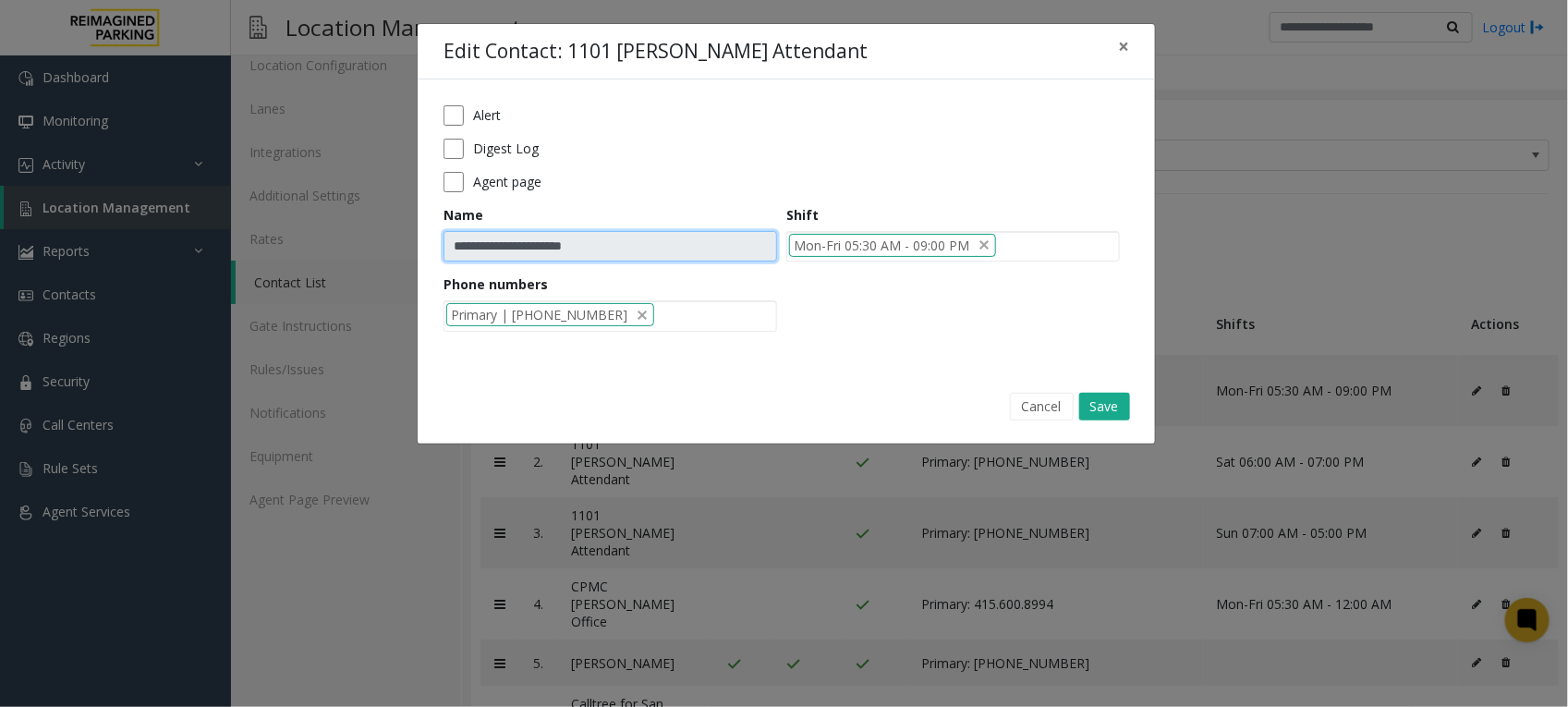
click at [391, 237] on div "**********" at bounding box center [784, 354] width 1568 height 707
click at [562, 239] on input "**********" at bounding box center [609, 246] width 333 height 32
drag, startPoint x: 642, startPoint y: 254, endPoint x: 320, endPoint y: 243, distance: 322.2
click at [320, 243] on div "**********" at bounding box center [784, 354] width 1568 height 707
click at [1044, 402] on button "Cancel" at bounding box center [1041, 406] width 64 height 28
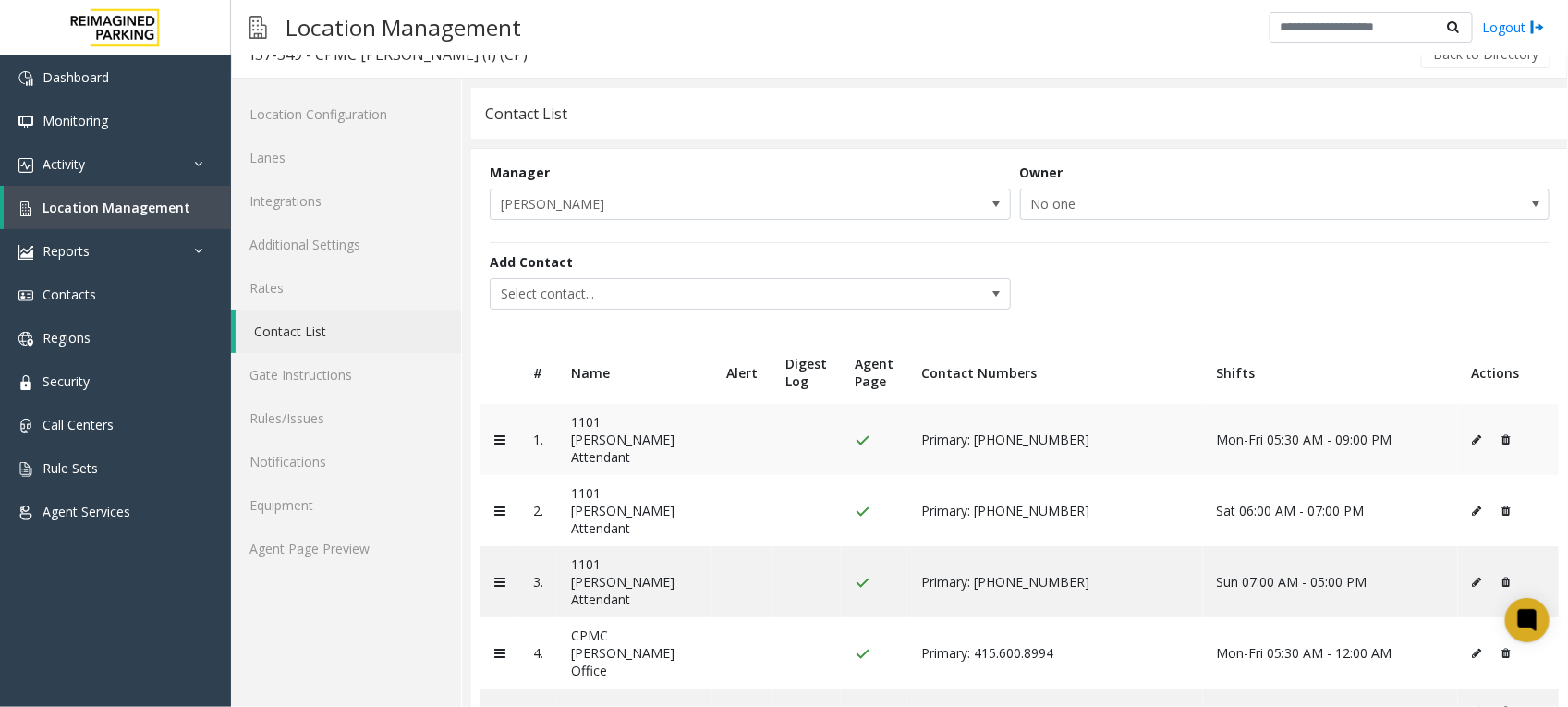
scroll to position [0, 0]
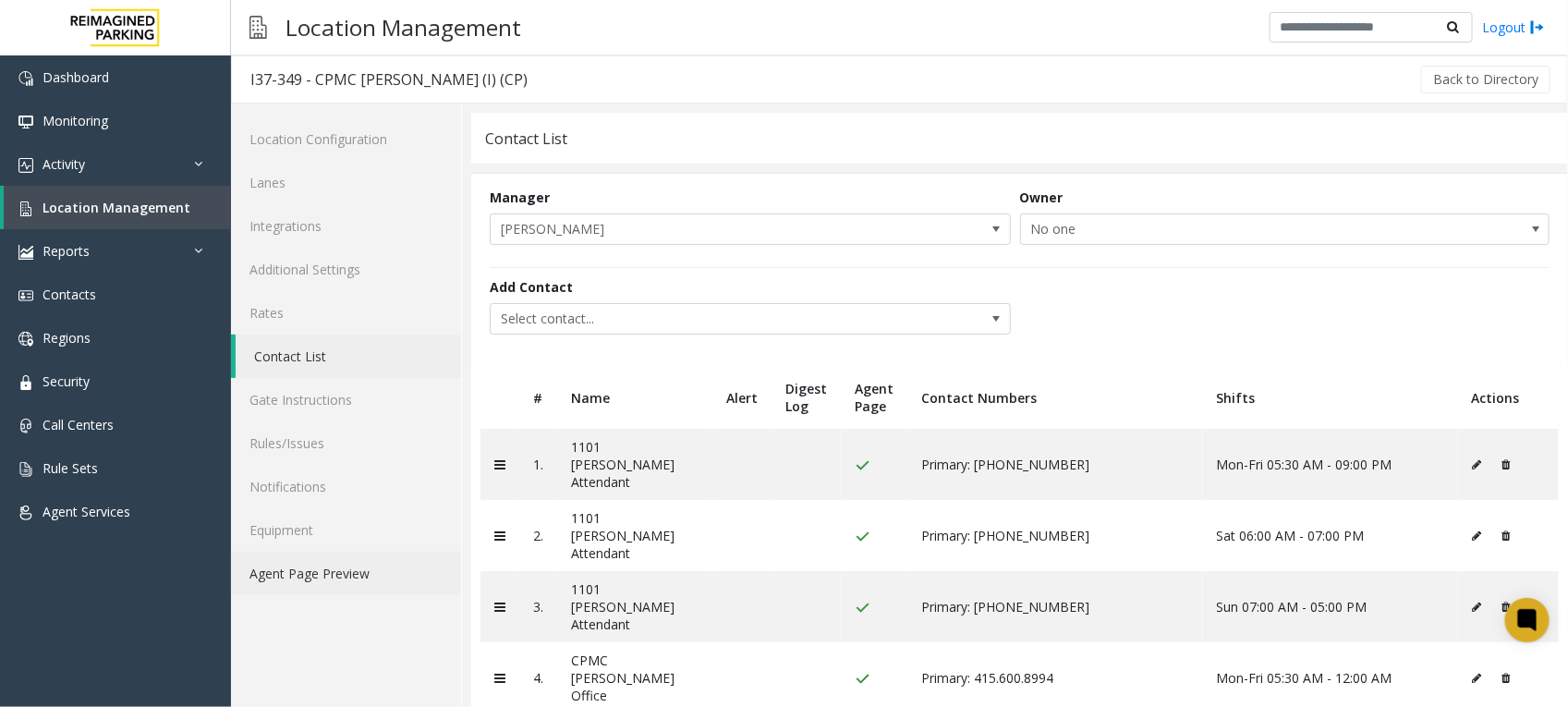
click at [351, 576] on link "Agent Page Preview" at bounding box center [346, 573] width 230 height 43
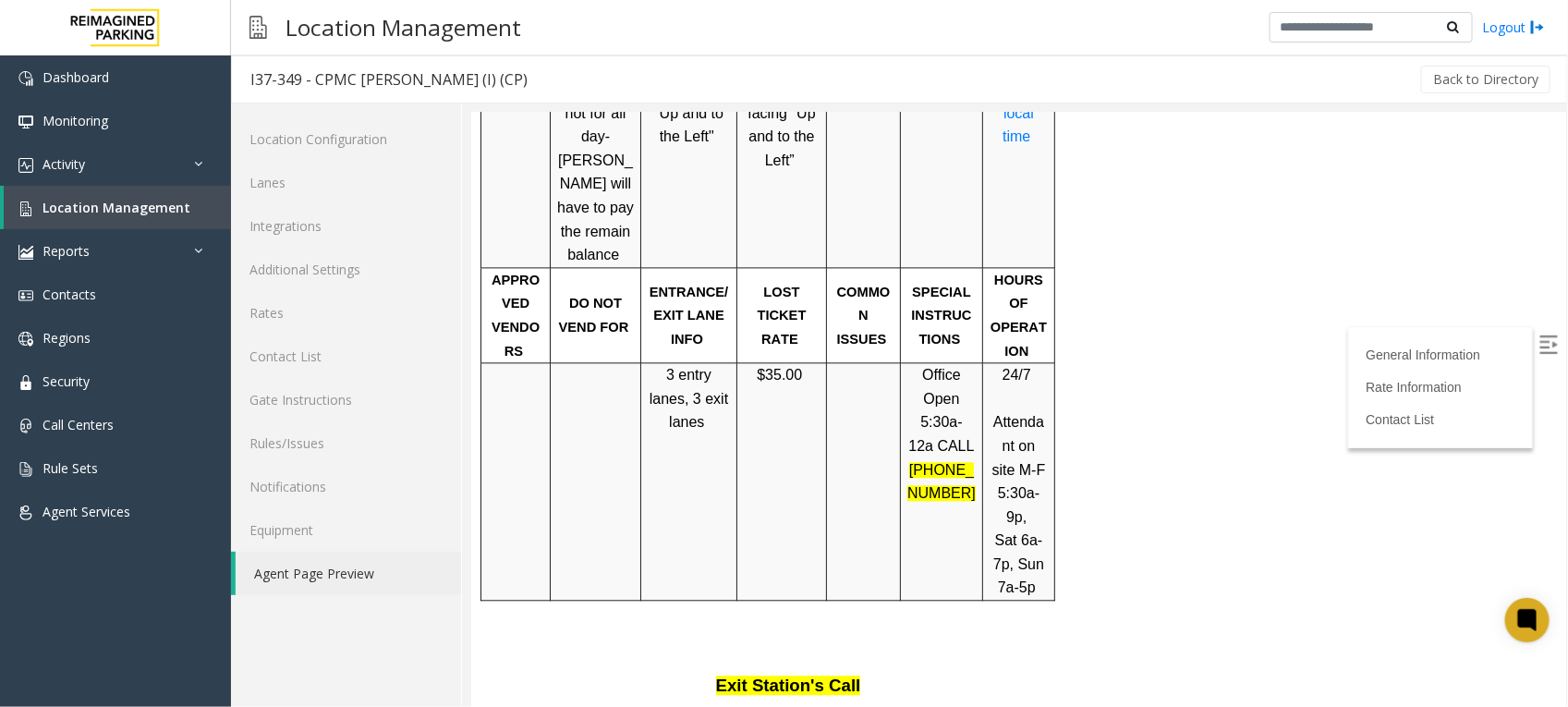
scroll to position [1849, 0]
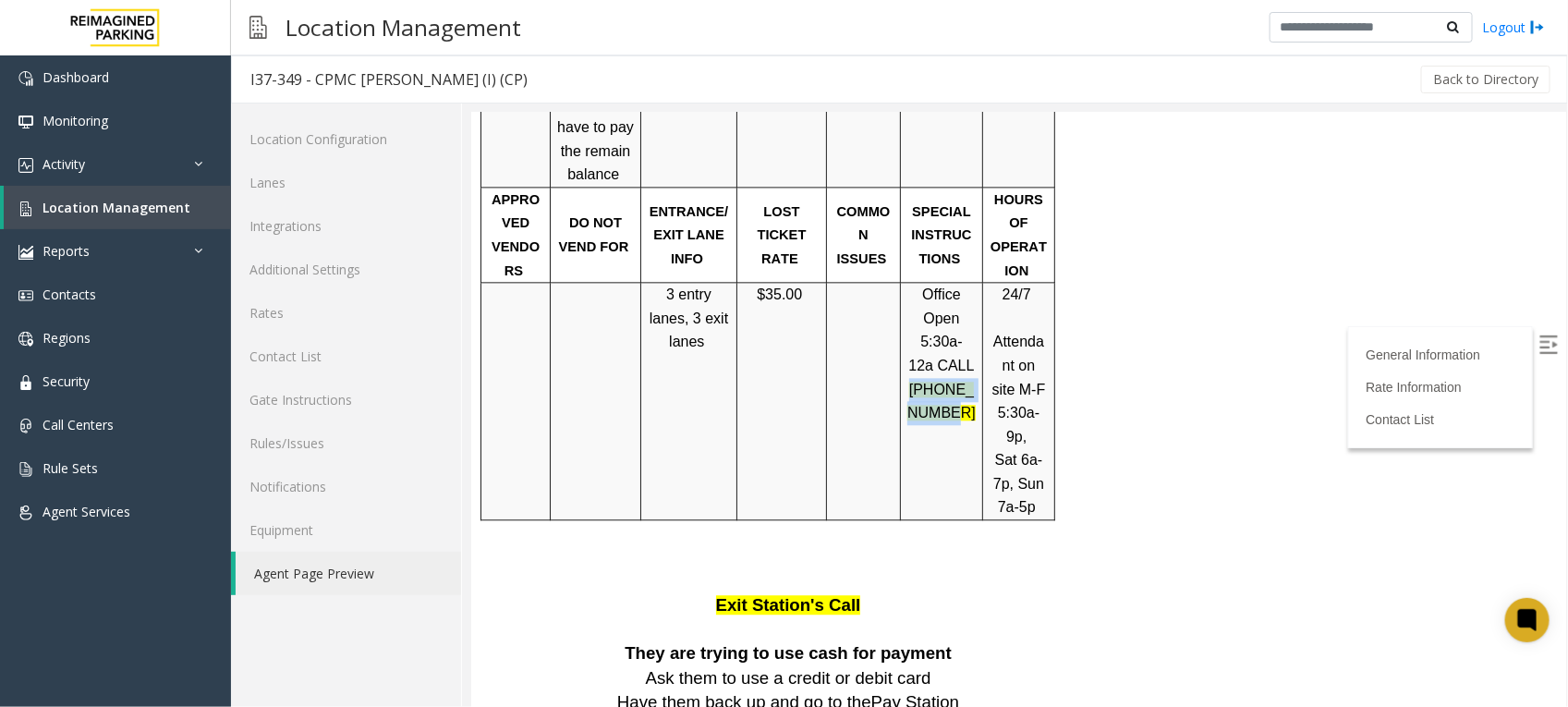
drag, startPoint x: 958, startPoint y: 307, endPoint x: 907, endPoint y: 279, distance: 58.2
click at [907, 377] on p "[PHONE_NUMBER]" at bounding box center [941, 413] width 69 height 71
copy span "[PHONE_NUMBER]"
click at [355, 576] on link "Agent Page Preview" at bounding box center [349, 573] width 225 height 43
click at [1423, 417] on link "Contact List" at bounding box center [1402, 418] width 74 height 14
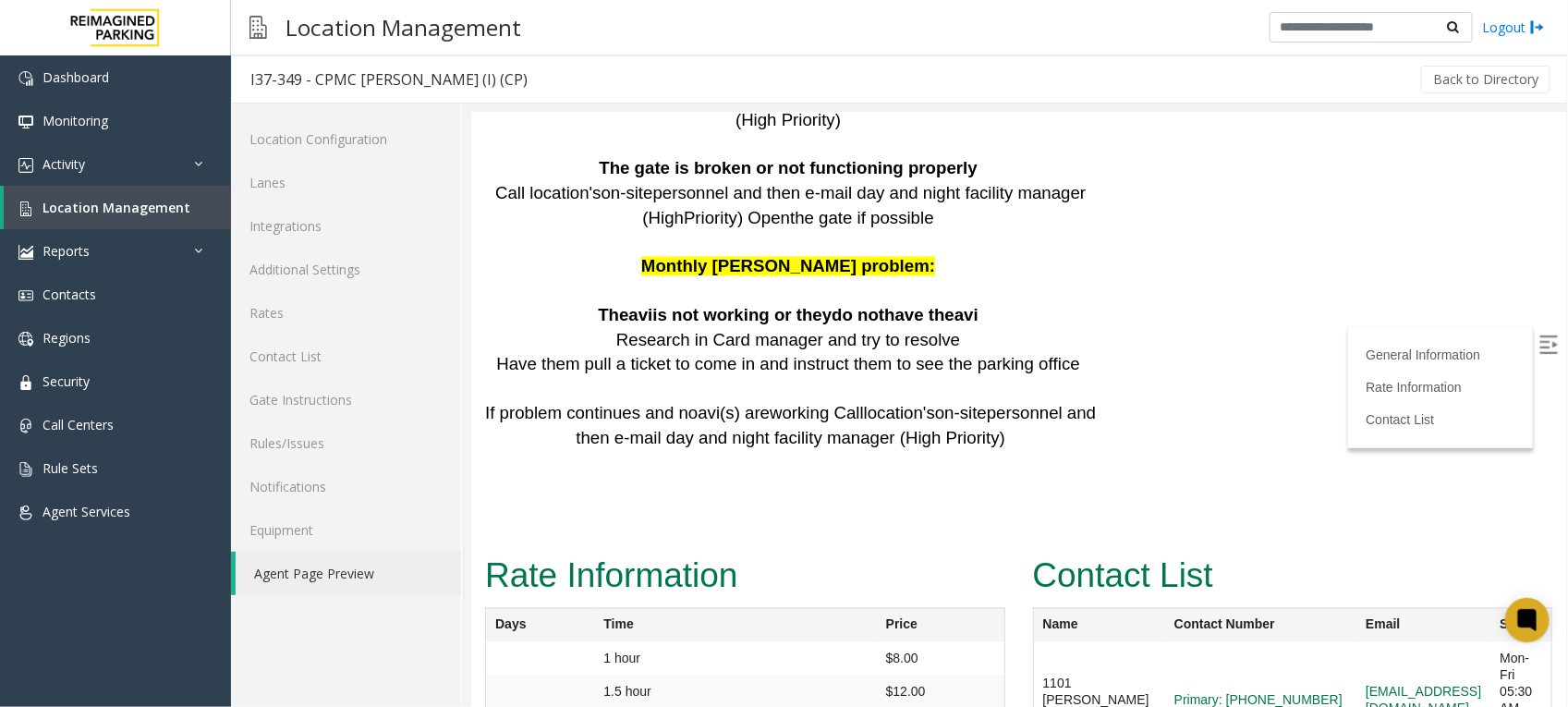
scroll to position [4816, 0]
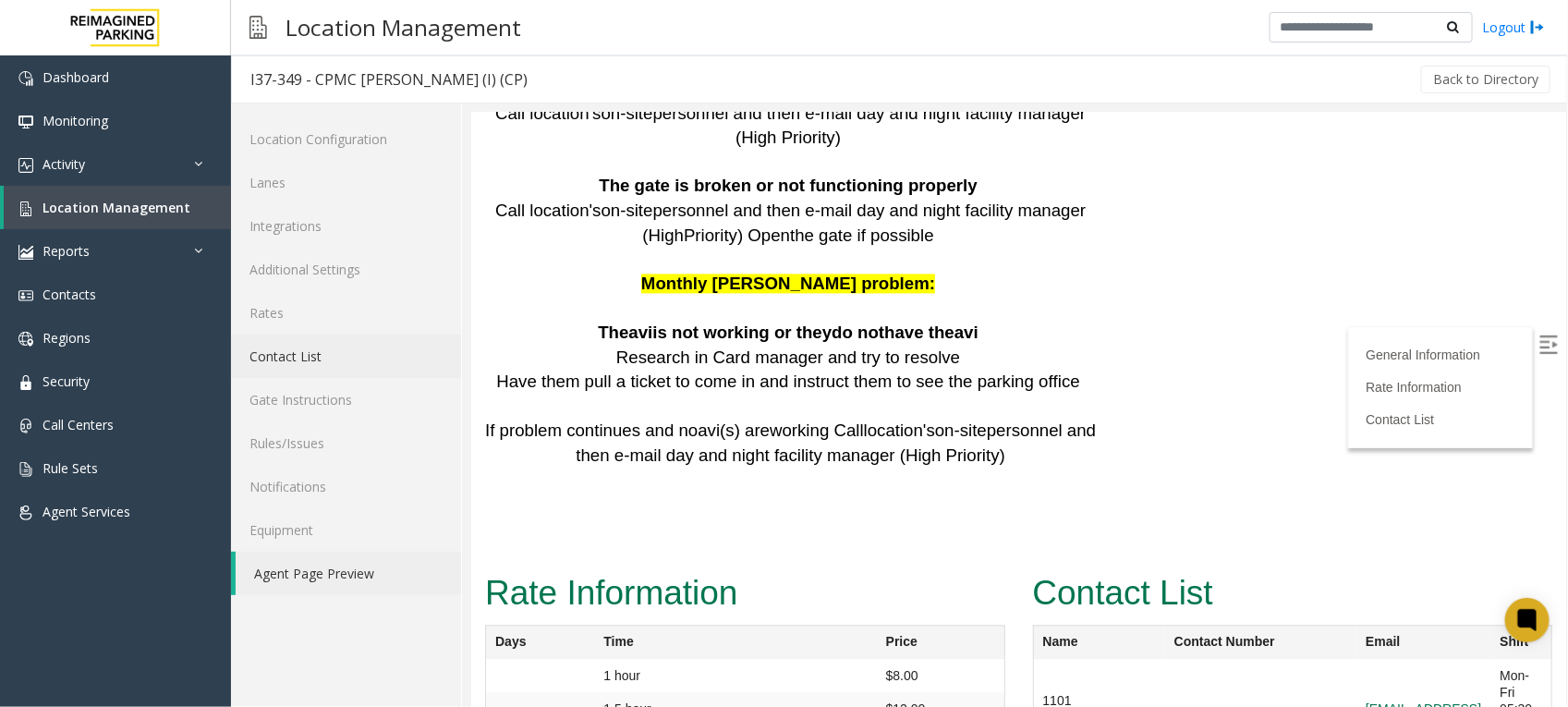
click at [294, 354] on link "Contact List" at bounding box center [346, 355] width 230 height 43
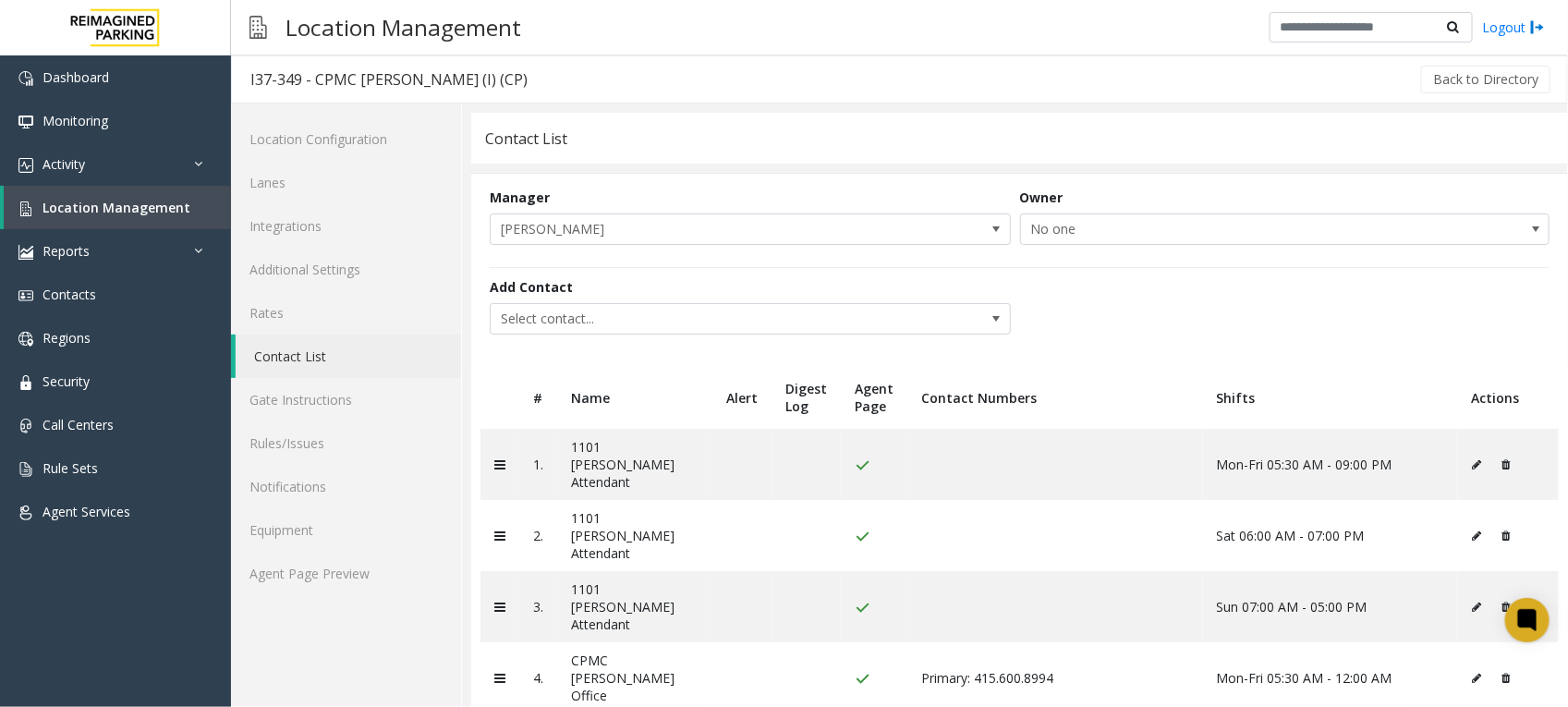
scroll to position [74, 0]
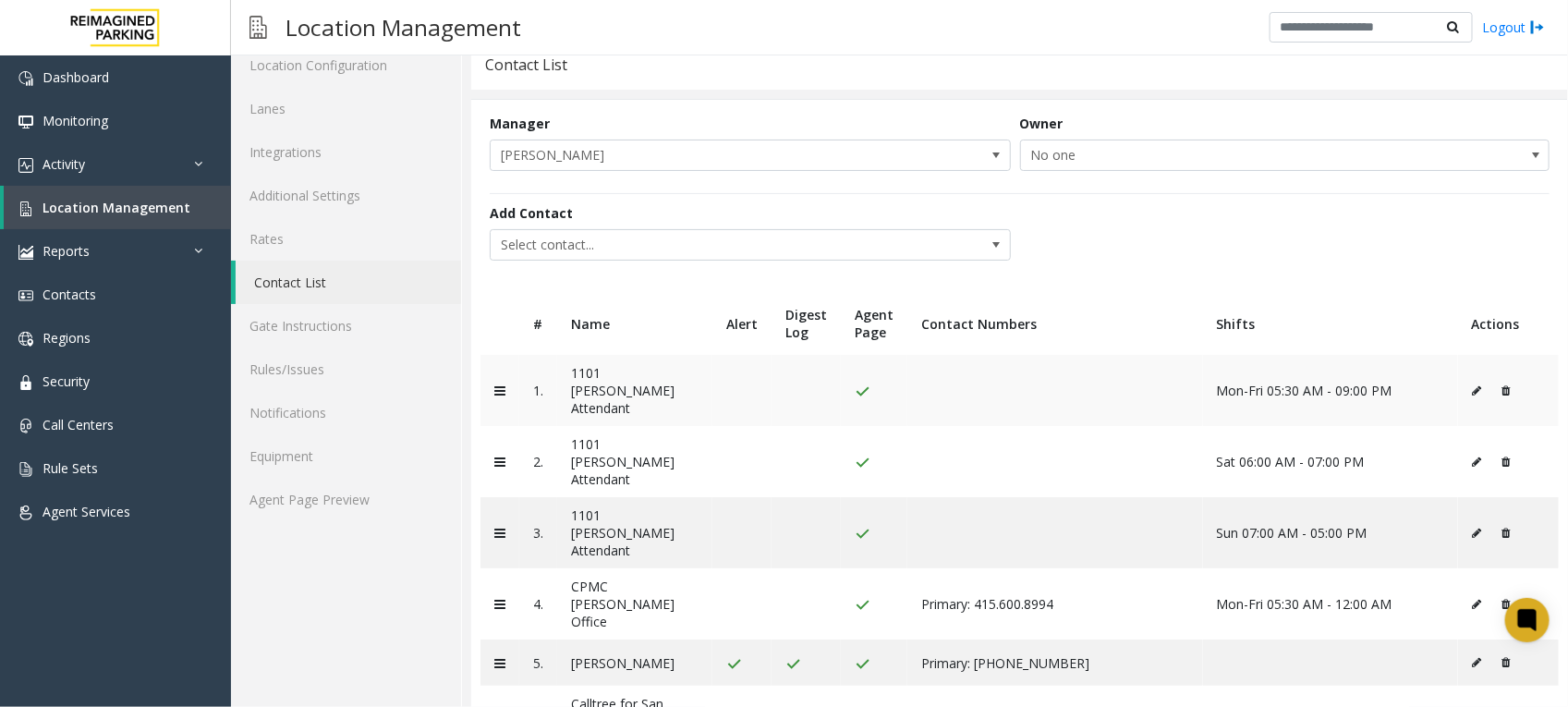
click at [1473, 385] on icon at bounding box center [1477, 391] width 10 height 11
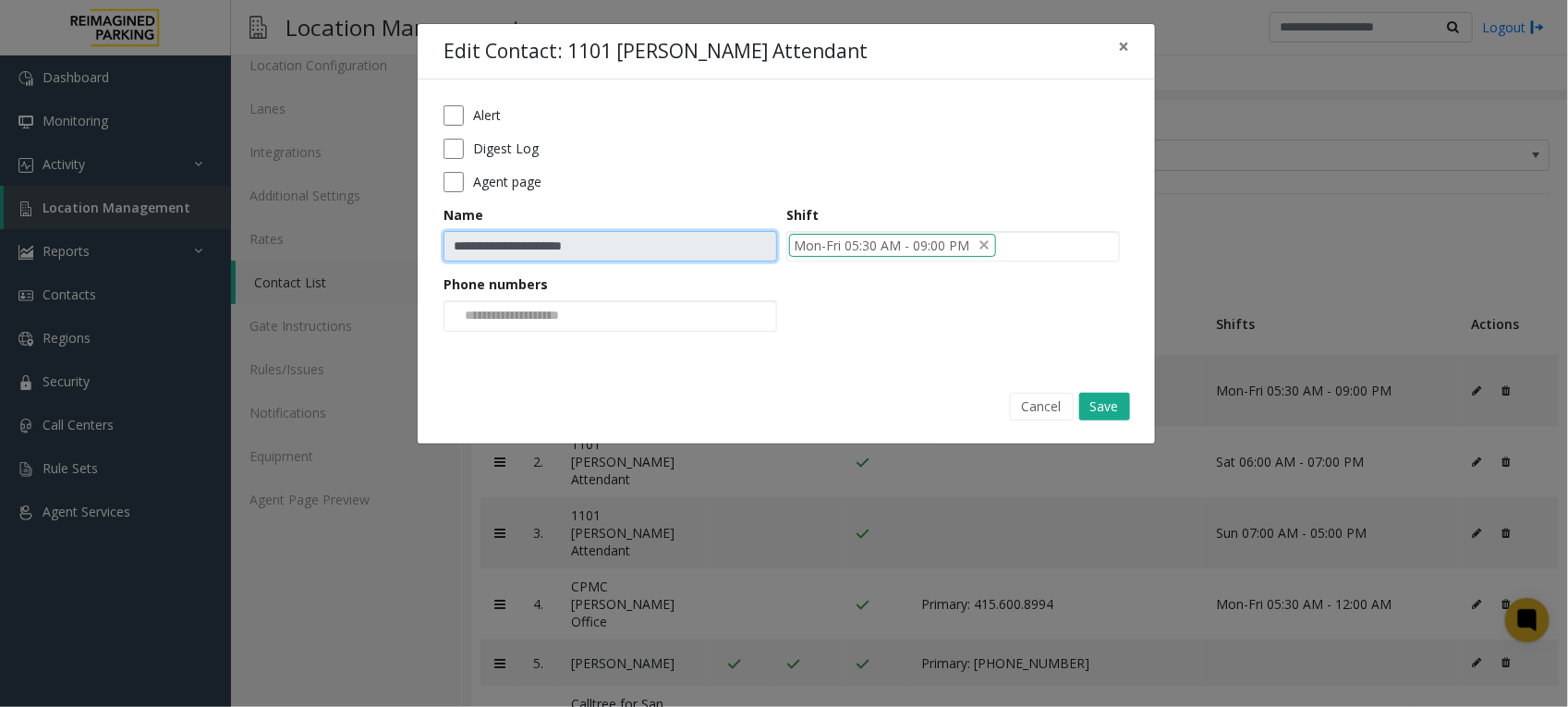
click at [639, 246] on input "**********" at bounding box center [609, 246] width 333 height 32
click at [691, 308] on div at bounding box center [609, 315] width 333 height 32
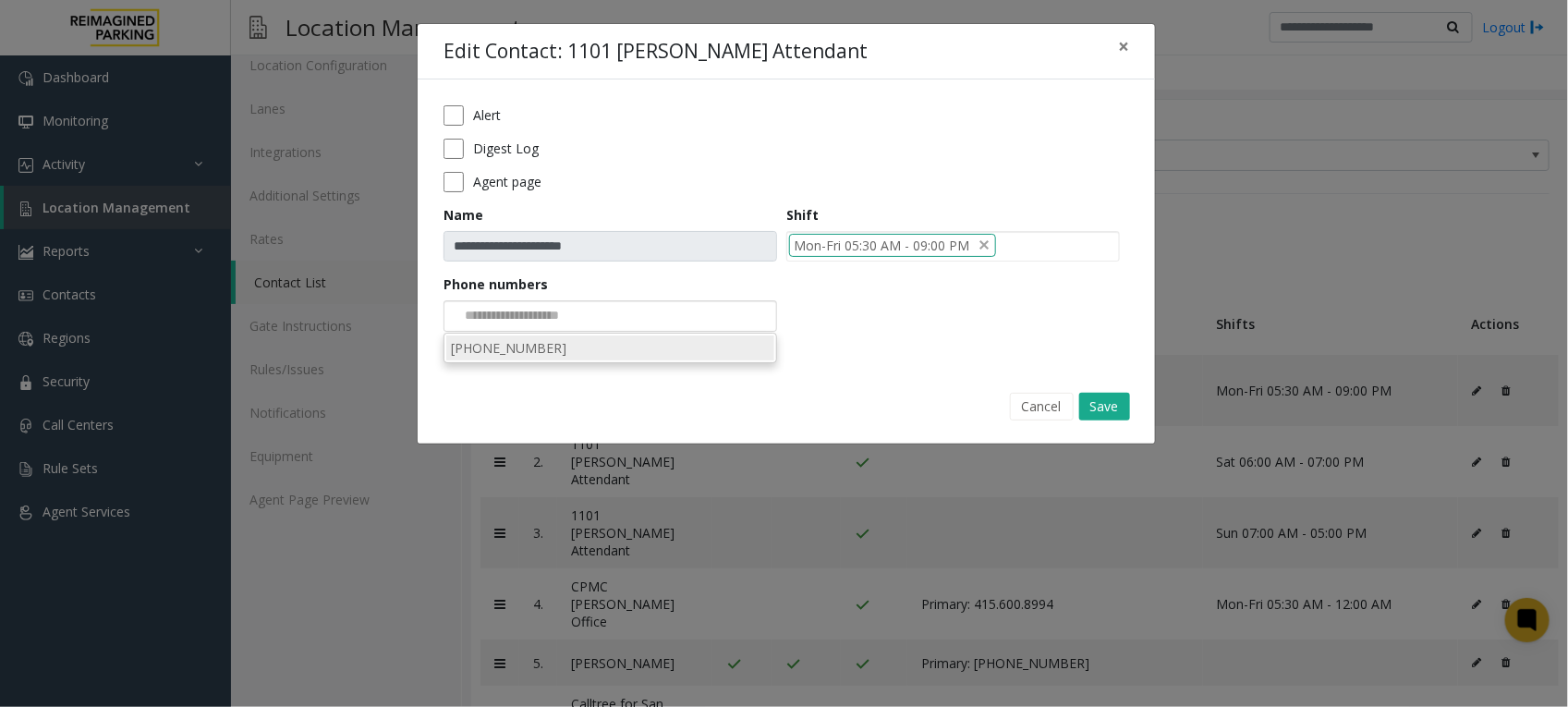
click at [671, 344] on li "[PHONE_NUMBER]" at bounding box center [609, 348] width 328 height 25
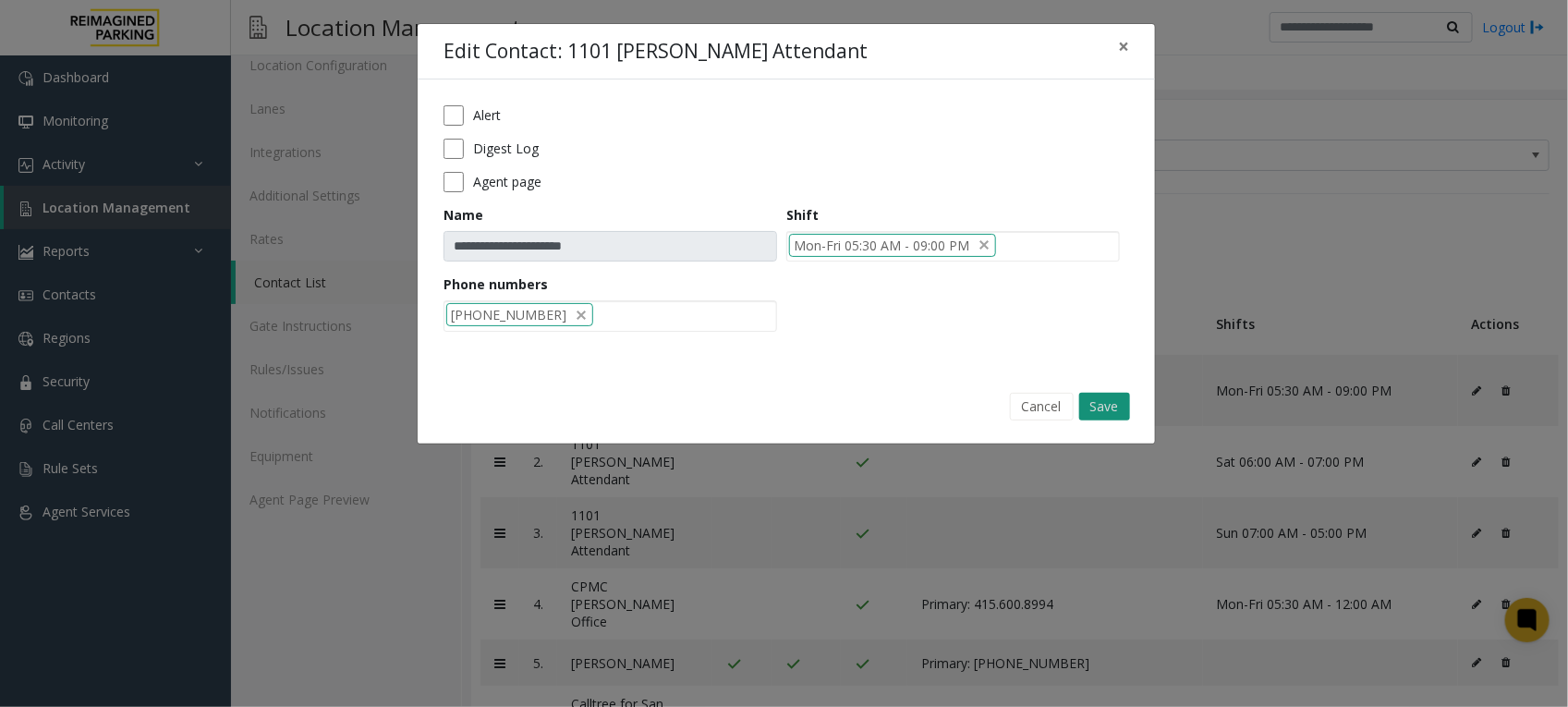
click at [1116, 404] on button "Save" at bounding box center [1104, 406] width 51 height 28
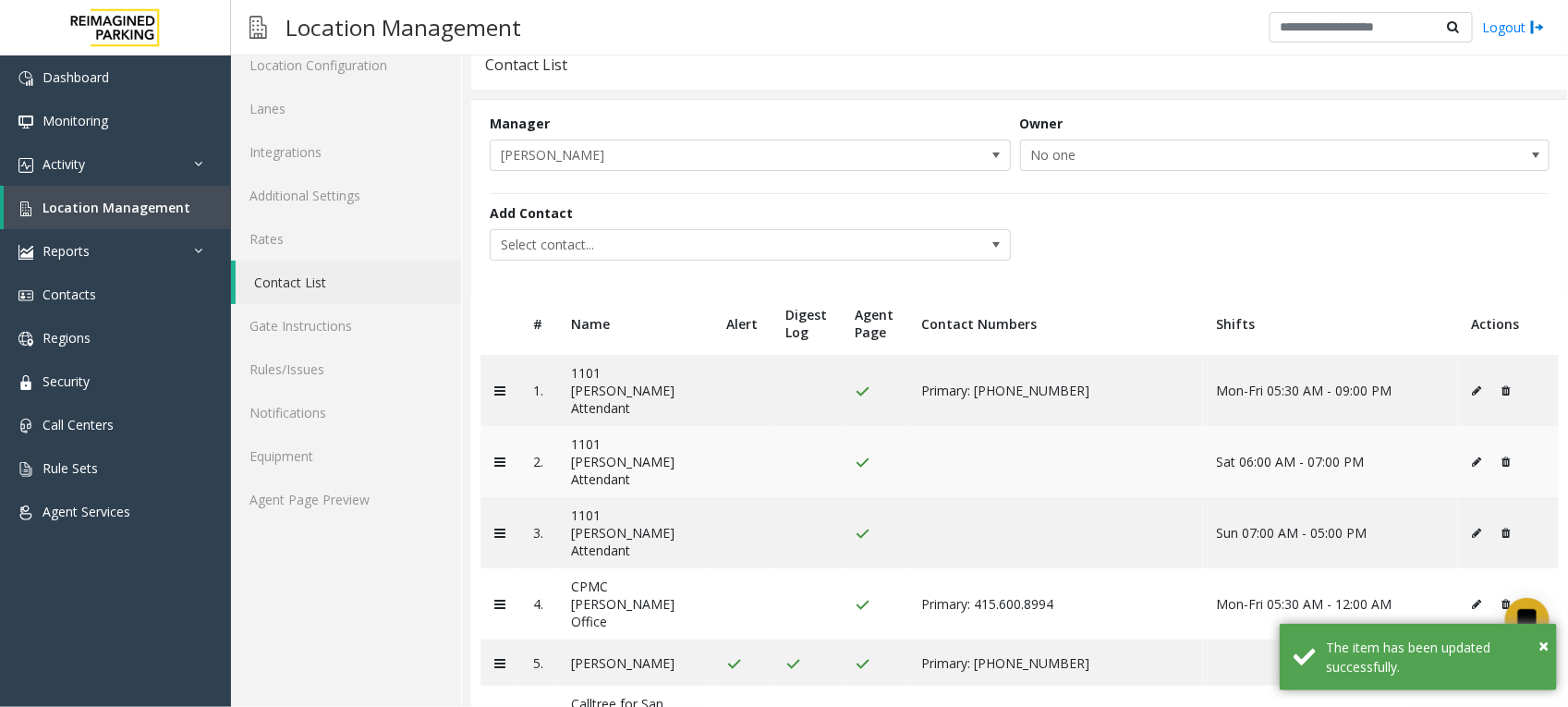
click at [1473, 457] on icon at bounding box center [1477, 462] width 10 height 11
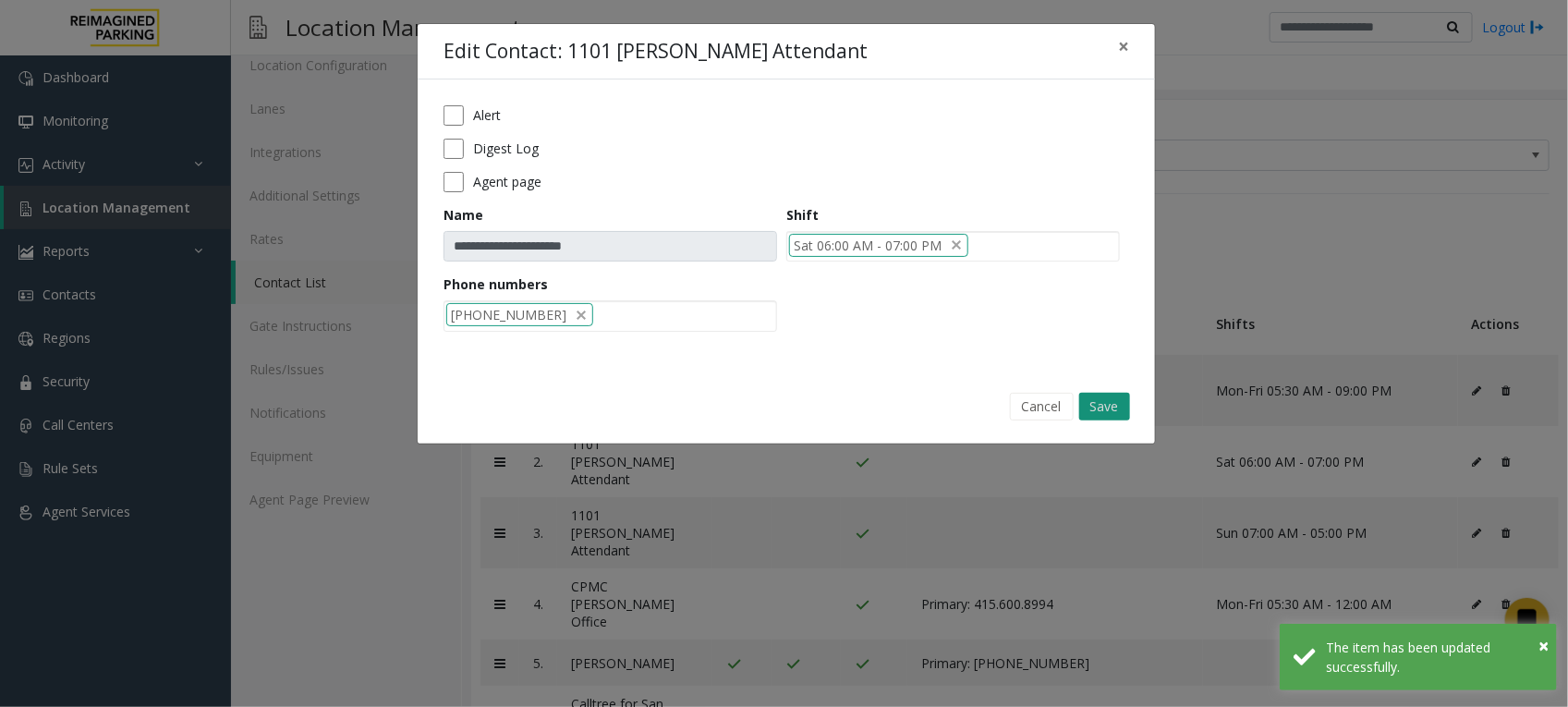
click at [1114, 409] on button "Save" at bounding box center [1104, 406] width 51 height 28
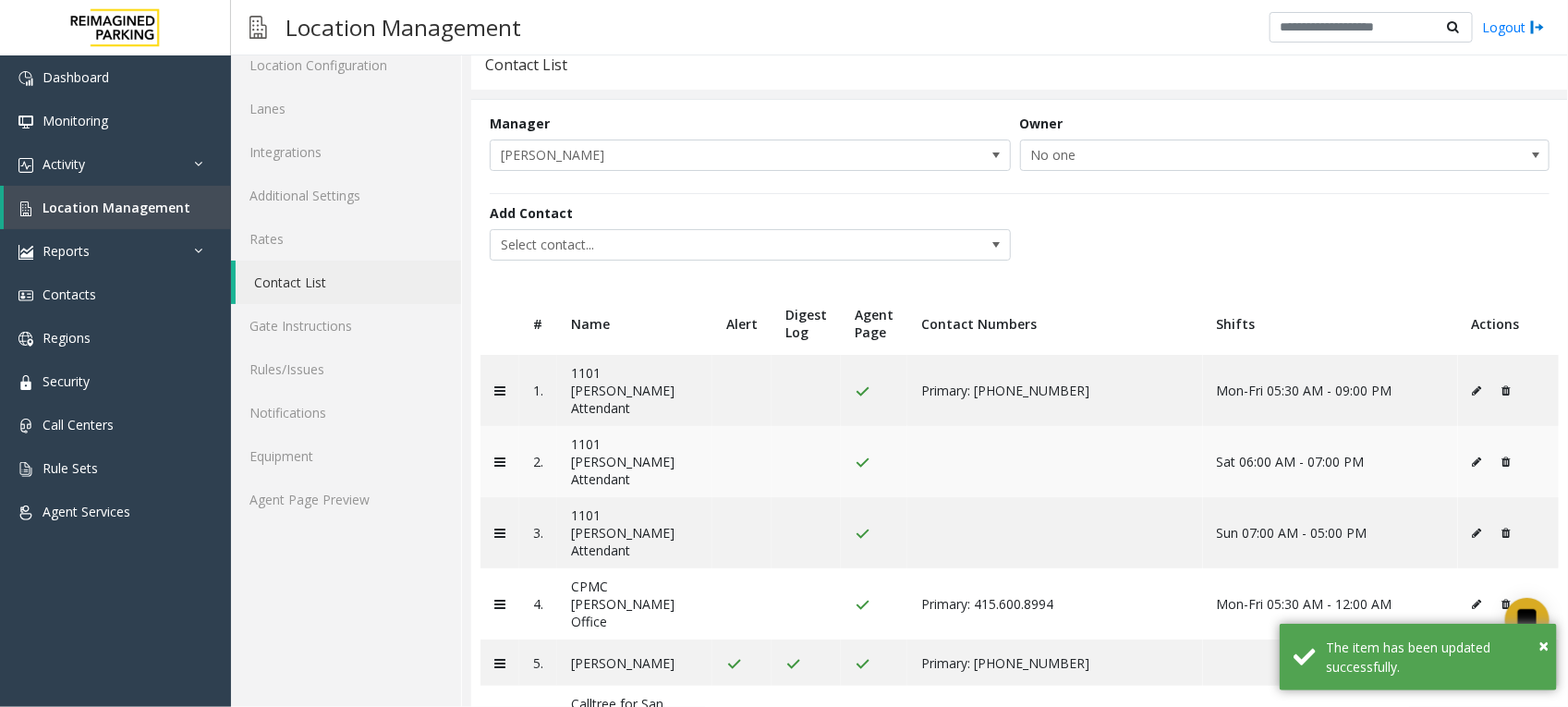
click at [1473, 457] on icon at bounding box center [1477, 462] width 10 height 11
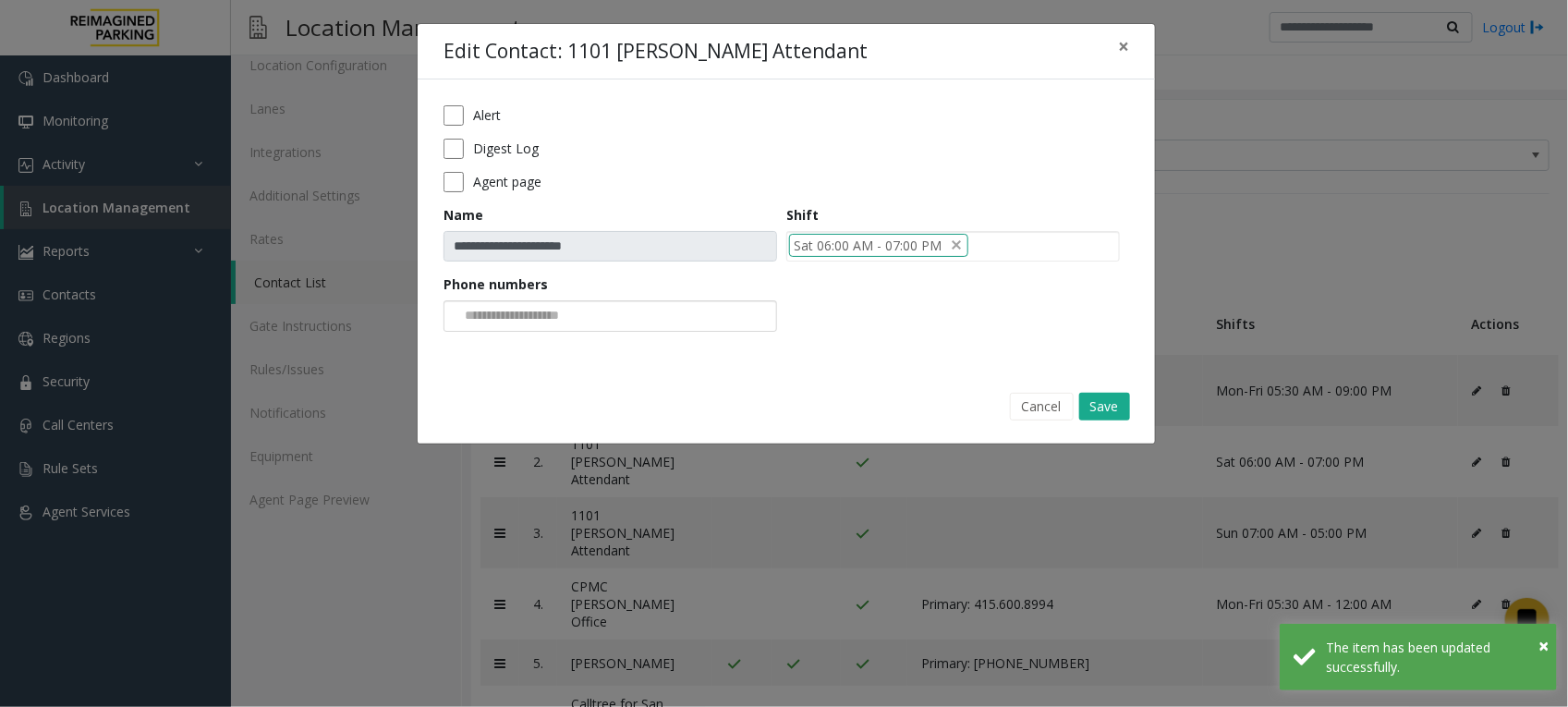
click at [583, 319] on input at bounding box center [514, 315] width 139 height 30
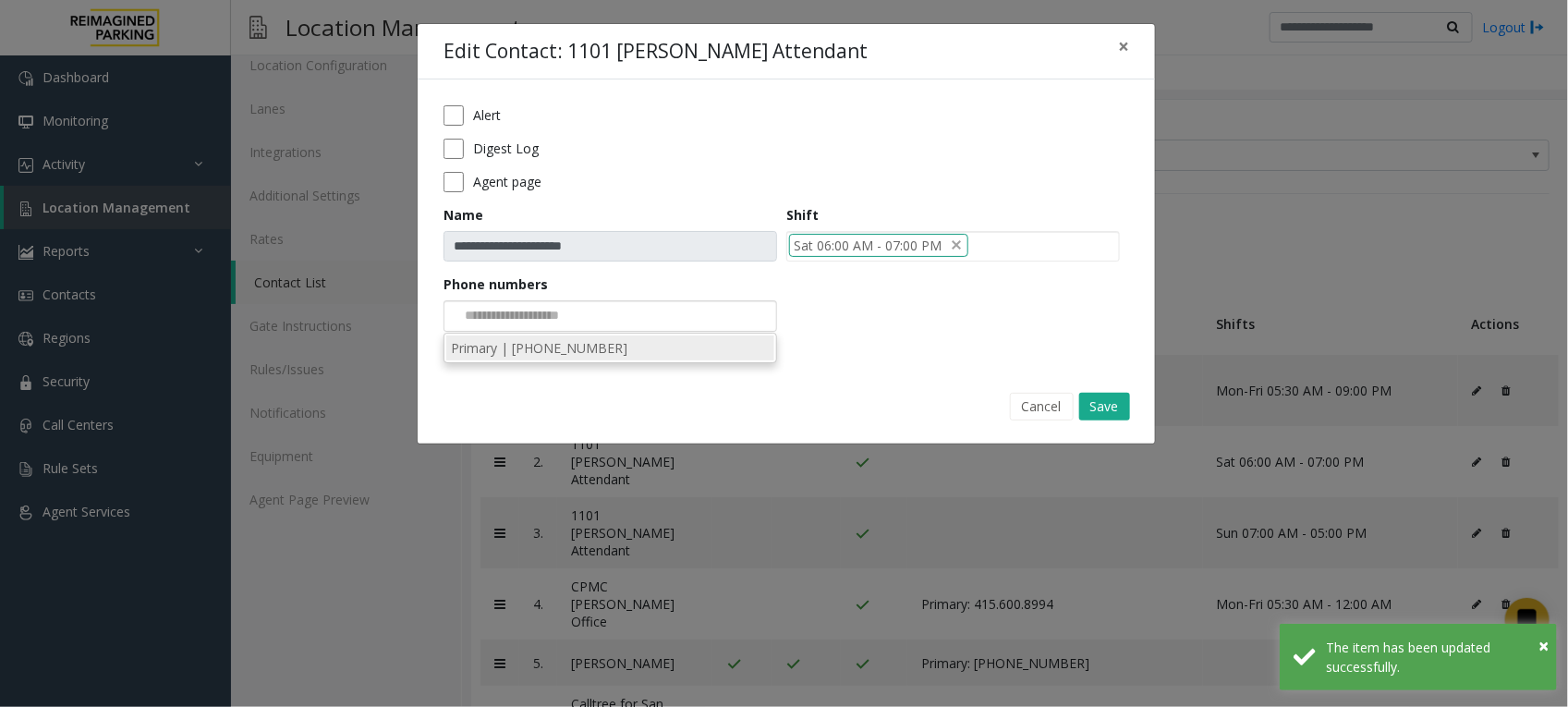
click at [553, 348] on li "Primary | [PHONE_NUMBER]" at bounding box center [609, 348] width 328 height 25
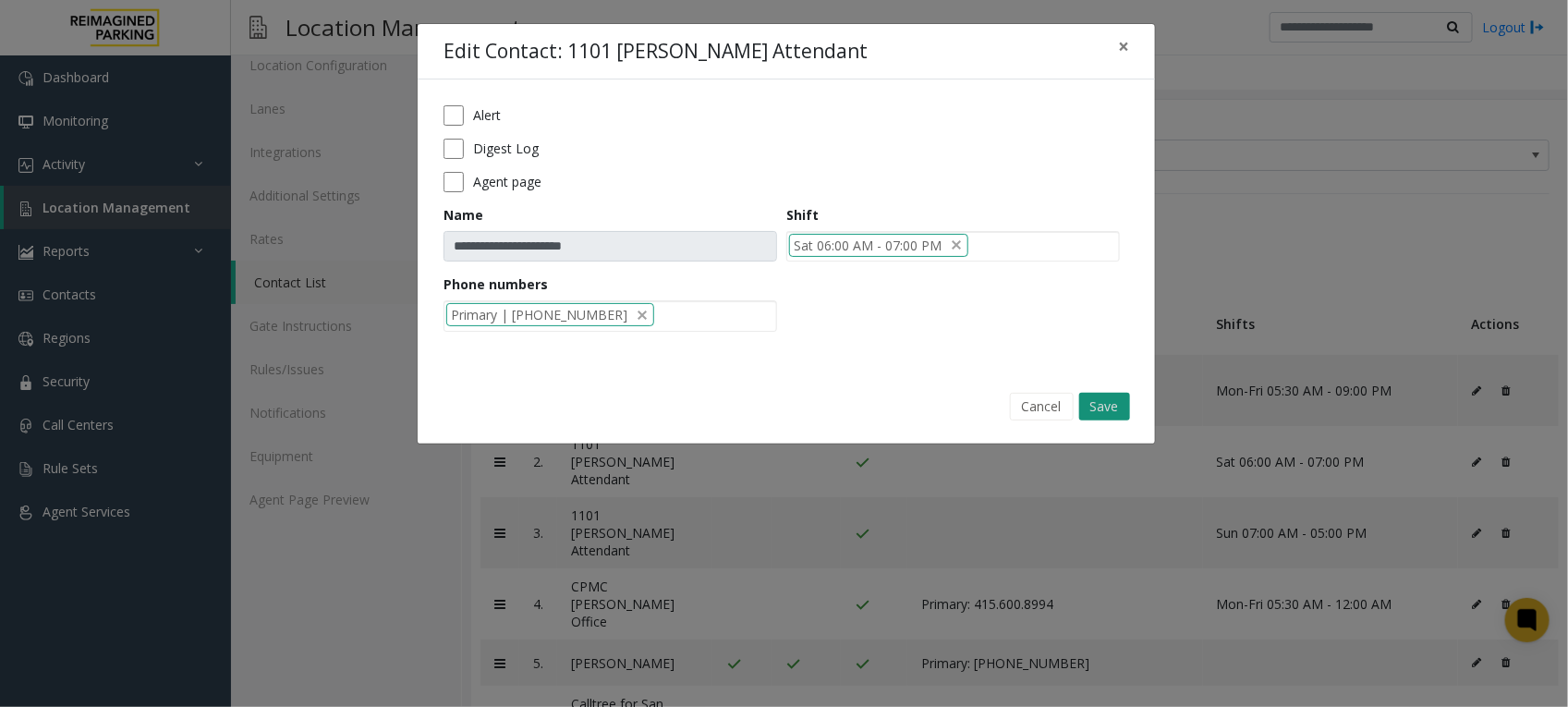
click at [1111, 405] on button "Save" at bounding box center [1104, 406] width 51 height 28
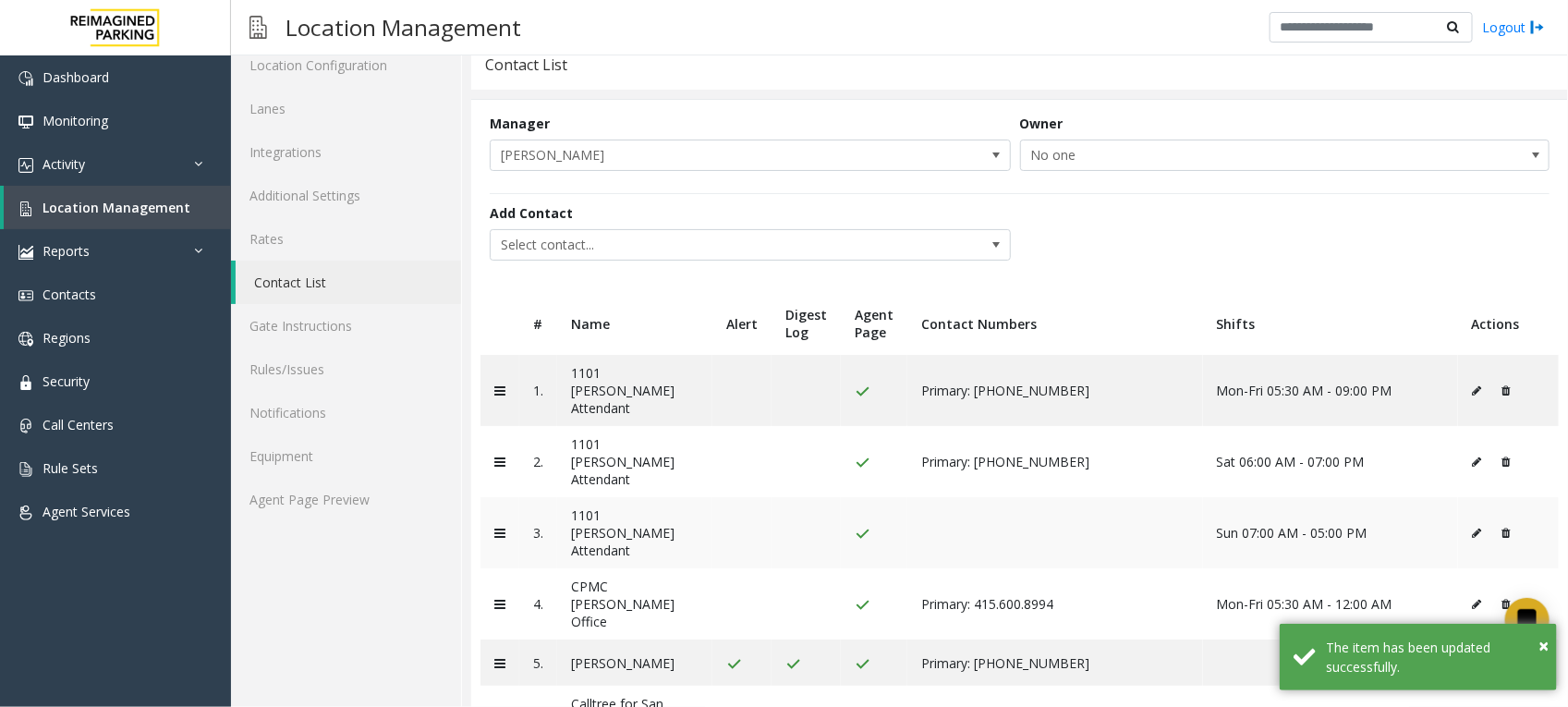
click at [1473, 527] on icon at bounding box center [1477, 533] width 10 height 11
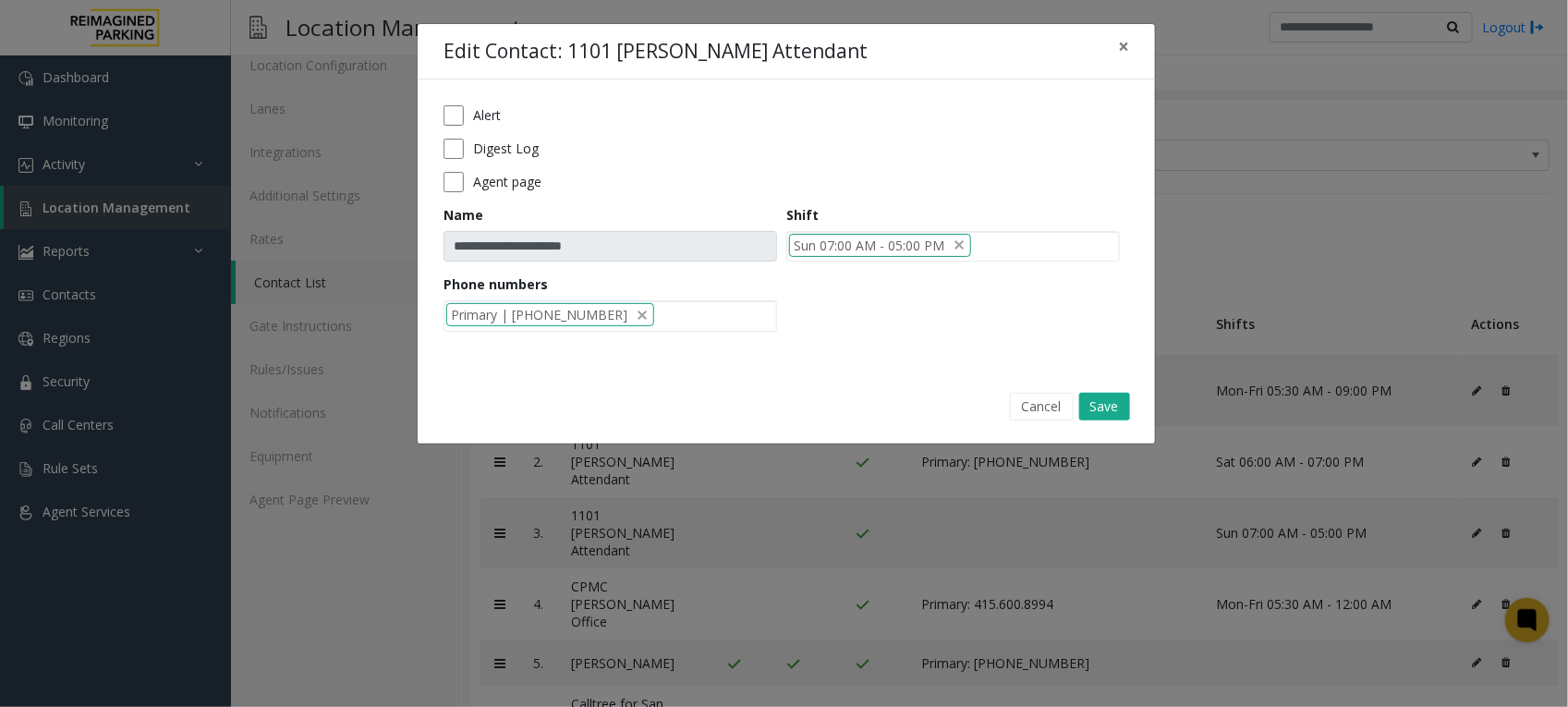
click at [1107, 393] on div "Cancel Save" at bounding box center [786, 406] width 711 height 47
click at [1111, 404] on button "Save" at bounding box center [1104, 406] width 51 height 28
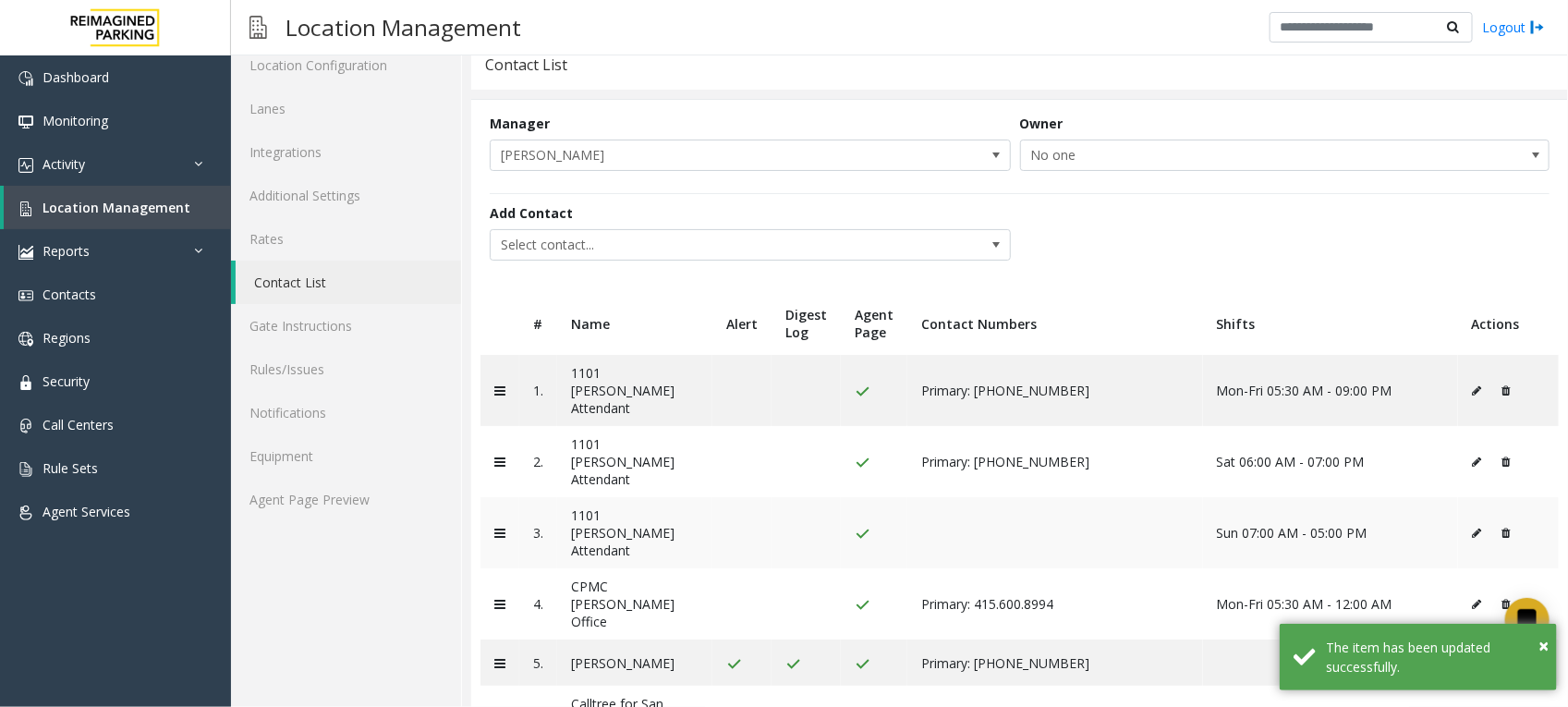
click at [1473, 527] on icon at bounding box center [1477, 533] width 10 height 11
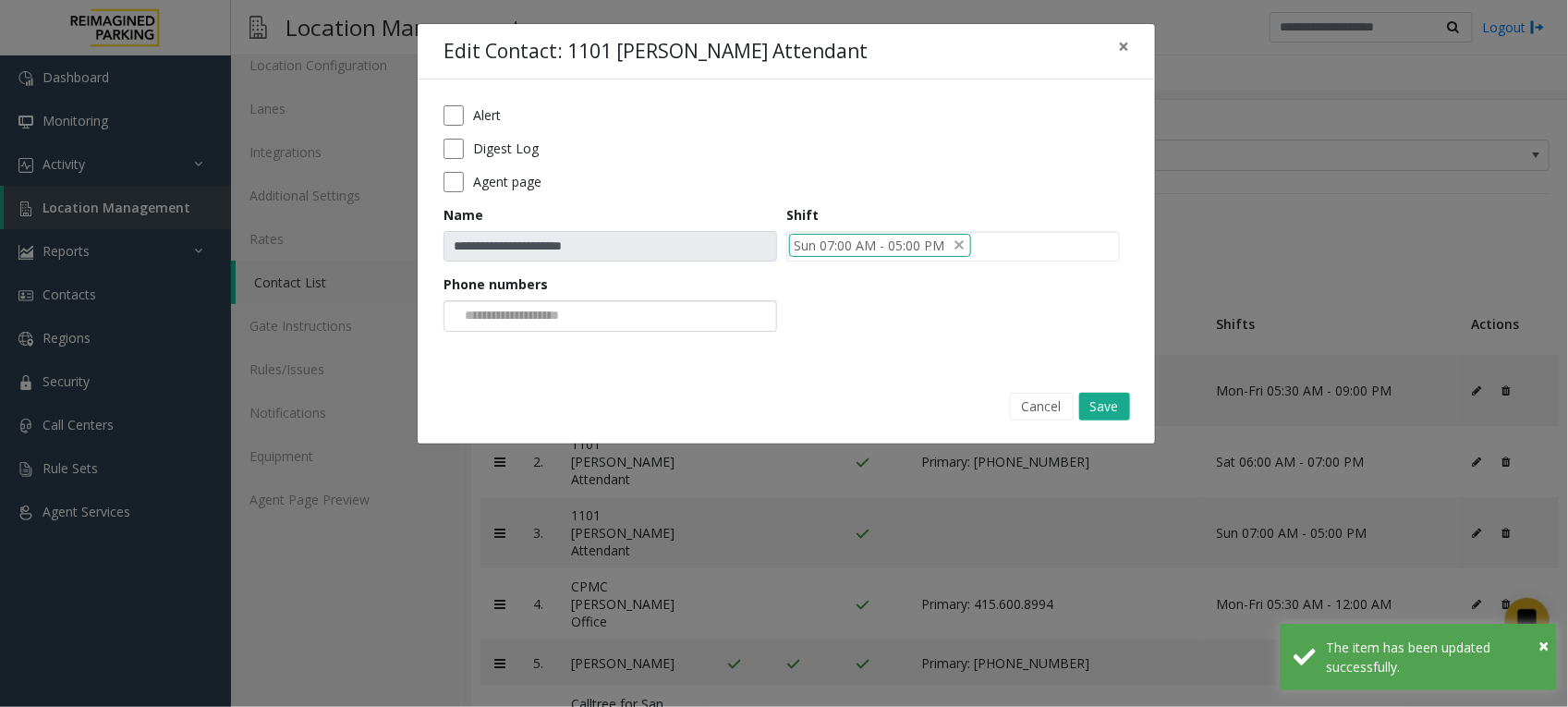
click at [583, 322] on input at bounding box center [514, 315] width 139 height 30
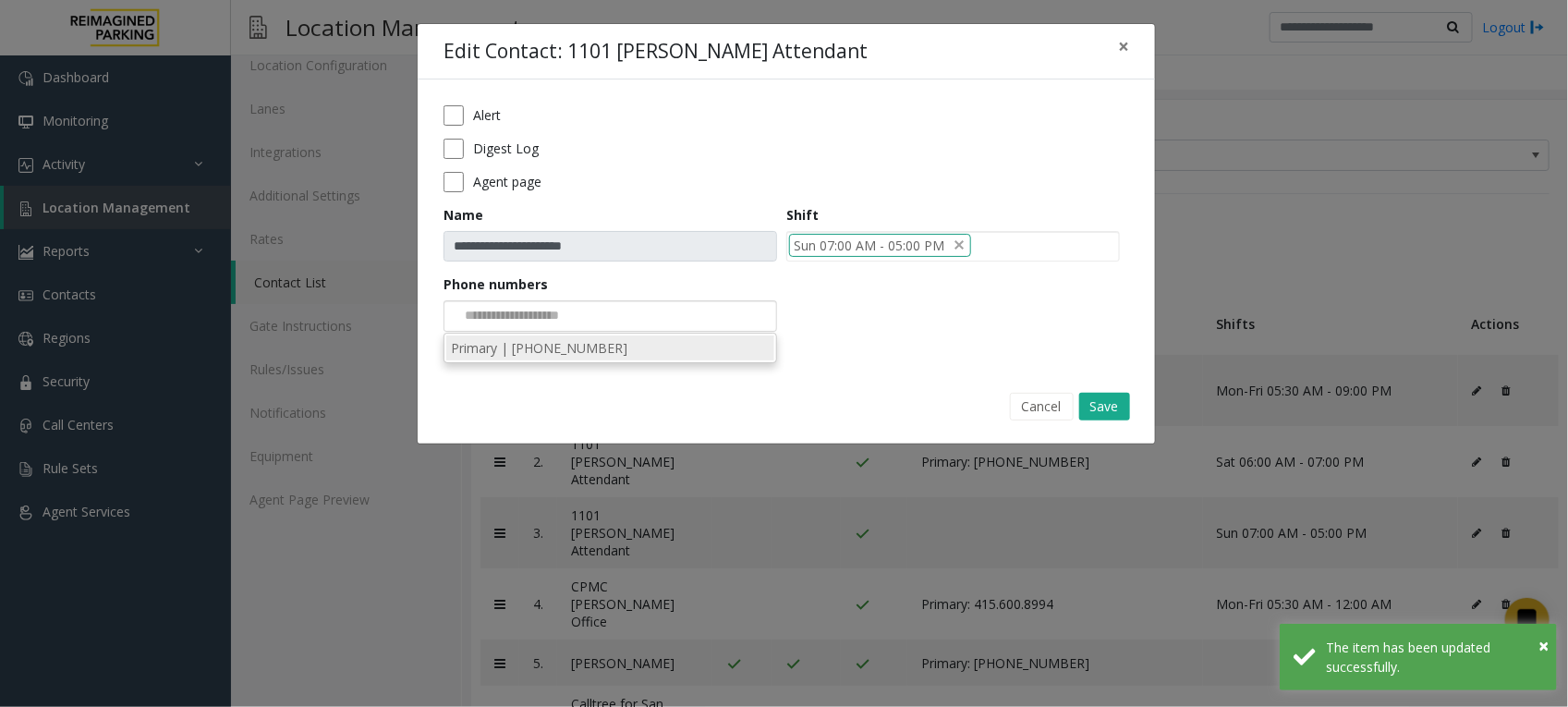
click at [583, 355] on li "Primary | [PHONE_NUMBER]" at bounding box center [609, 348] width 328 height 25
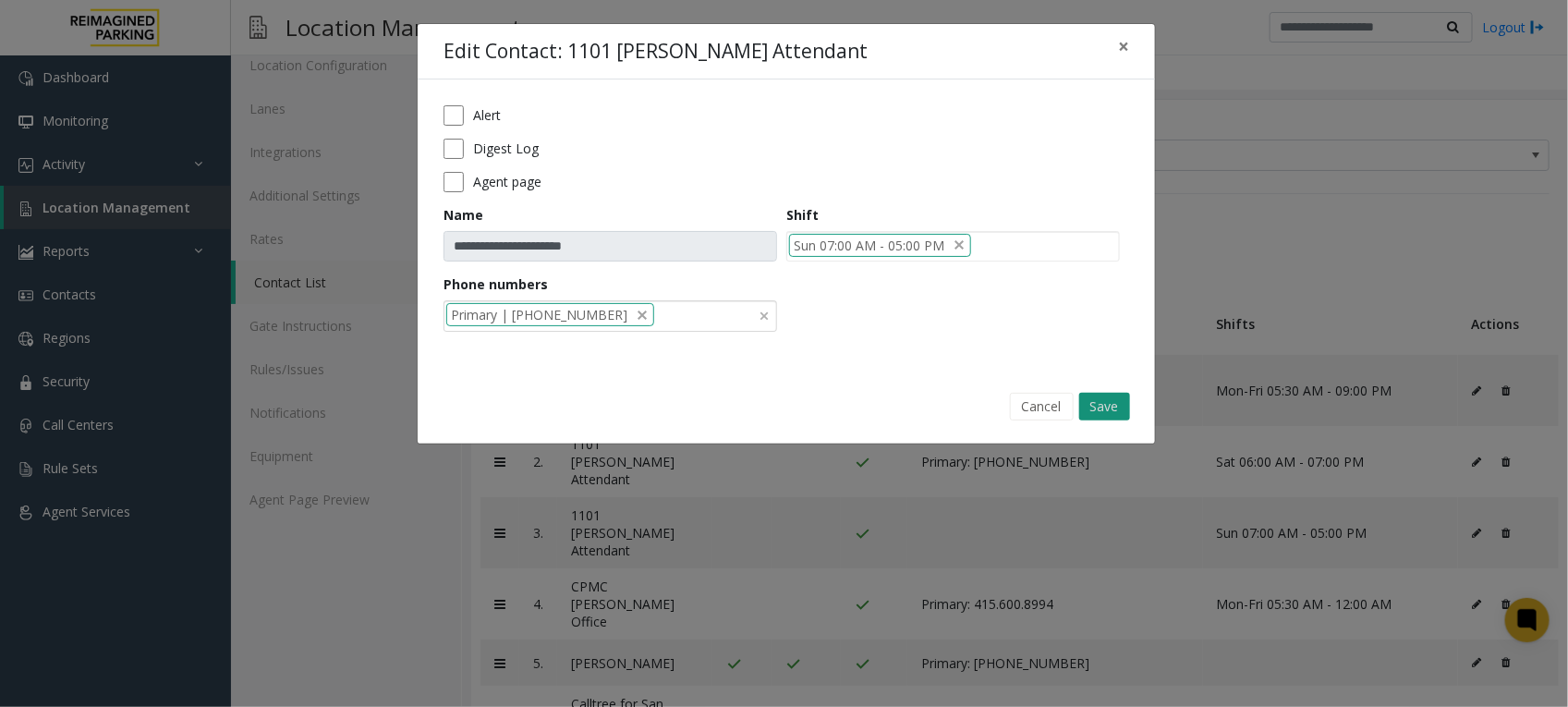
click at [1104, 407] on button "Save" at bounding box center [1104, 406] width 51 height 28
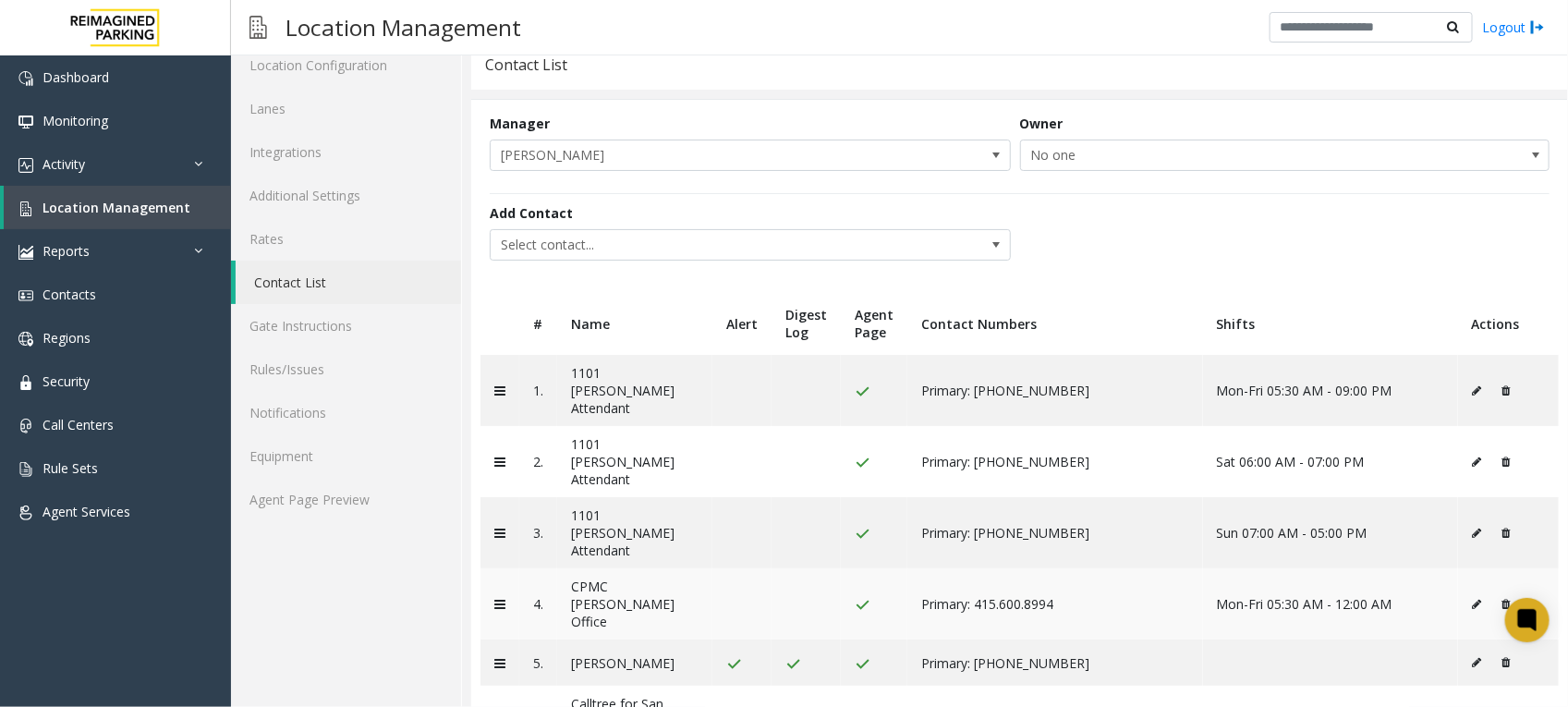
click at [1473, 599] on icon at bounding box center [1477, 605] width 10 height 11
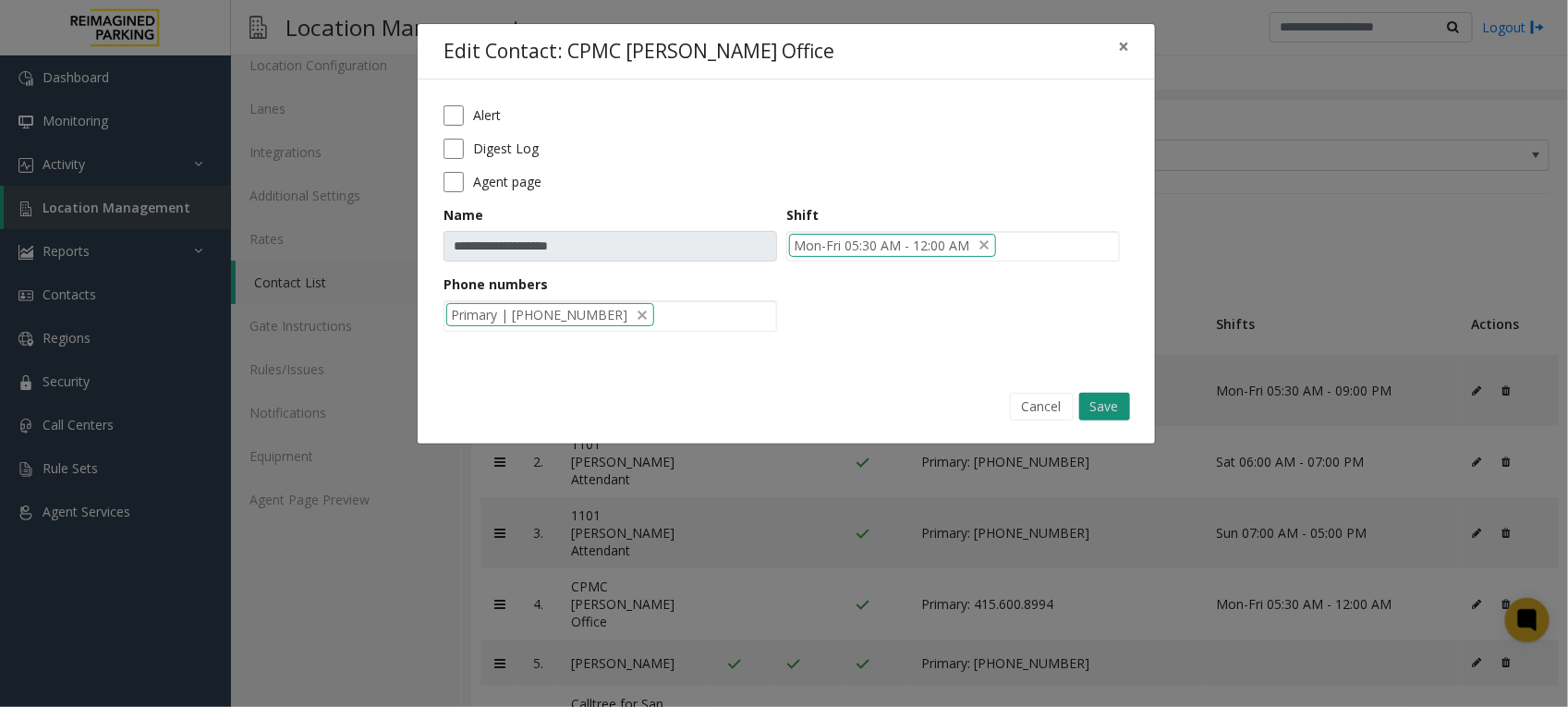
click at [1106, 408] on button "Save" at bounding box center [1104, 406] width 51 height 28
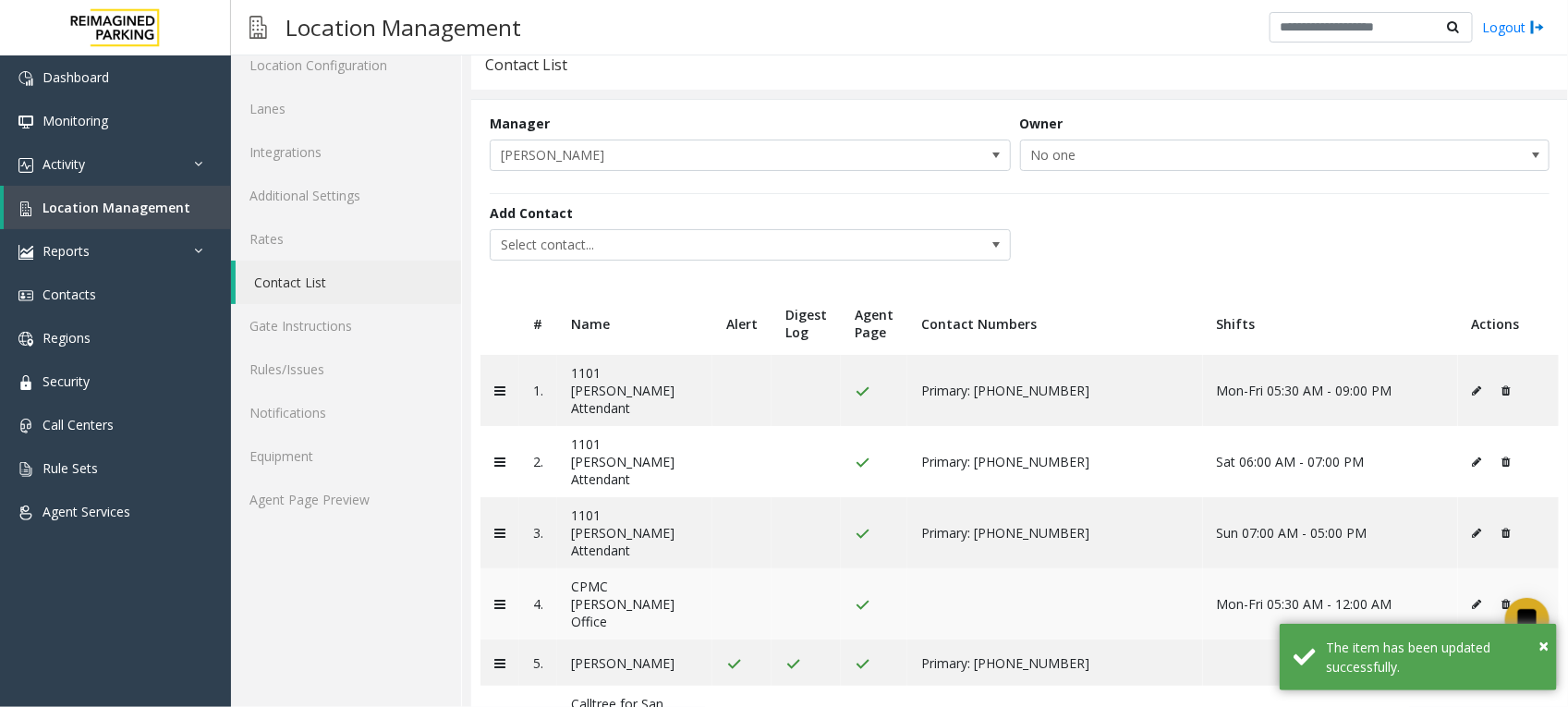
click at [1473, 599] on icon at bounding box center [1477, 605] width 10 height 11
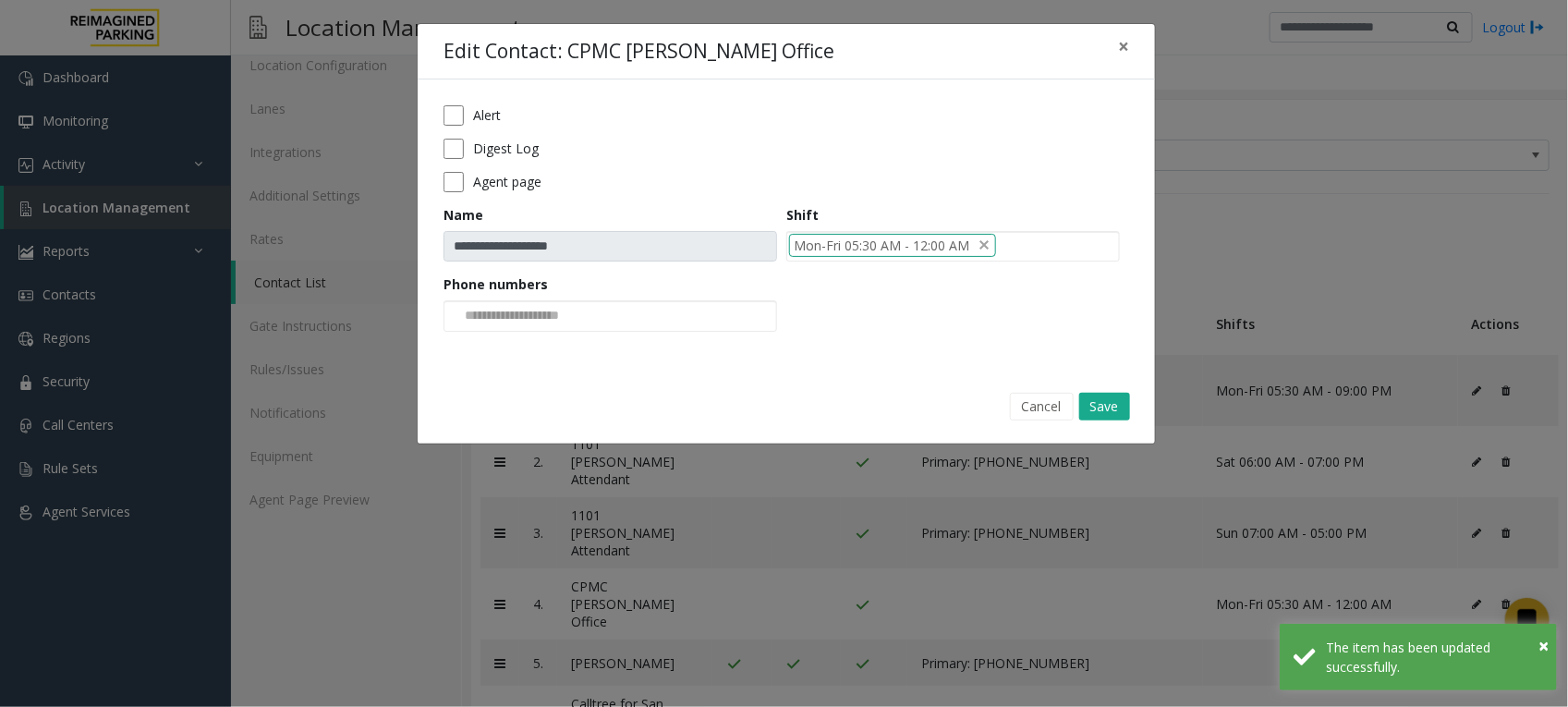
click at [666, 297] on div "Phone numbers" at bounding box center [614, 303] width 343 height 57
click at [675, 325] on div at bounding box center [609, 315] width 333 height 32
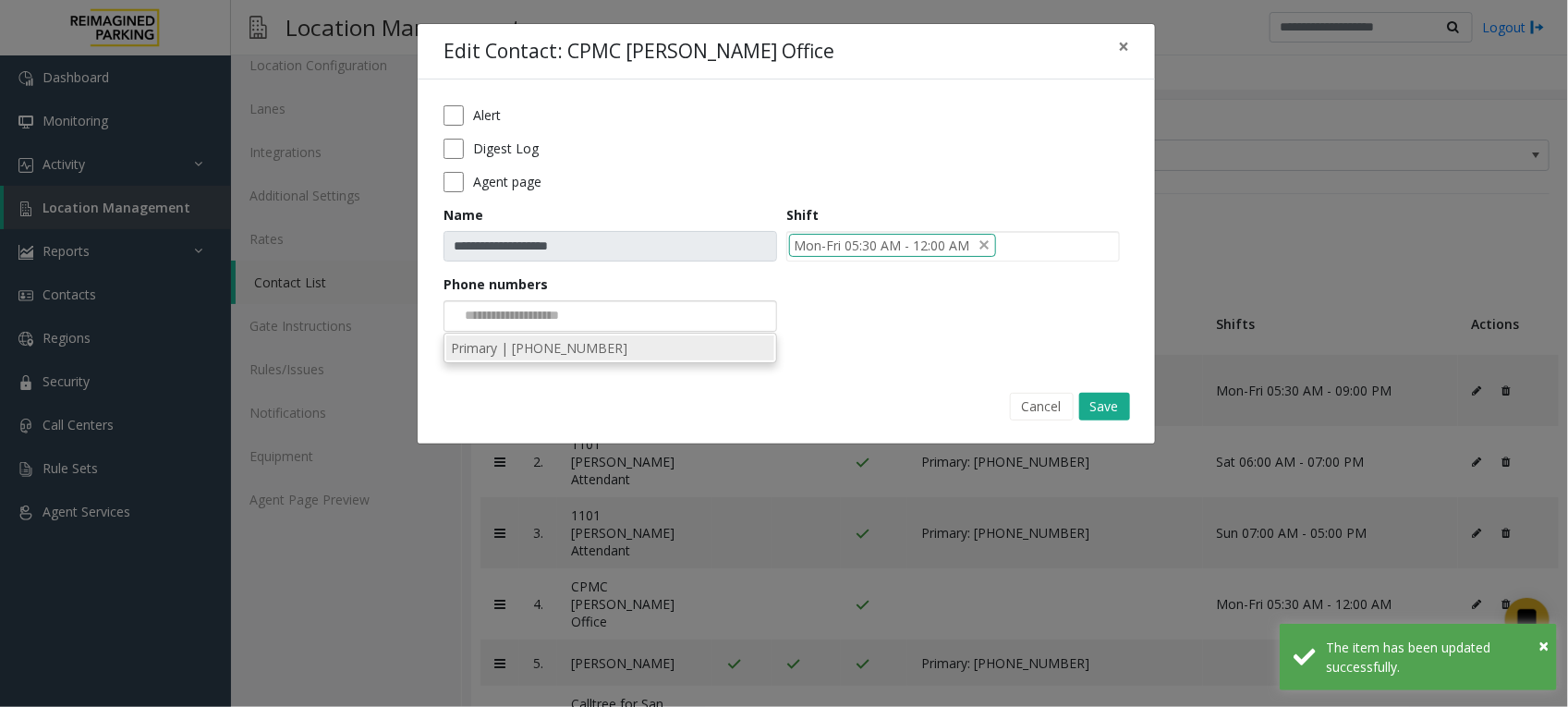
click at [605, 344] on li "Primary | [PHONE_NUMBER]" at bounding box center [609, 348] width 328 height 25
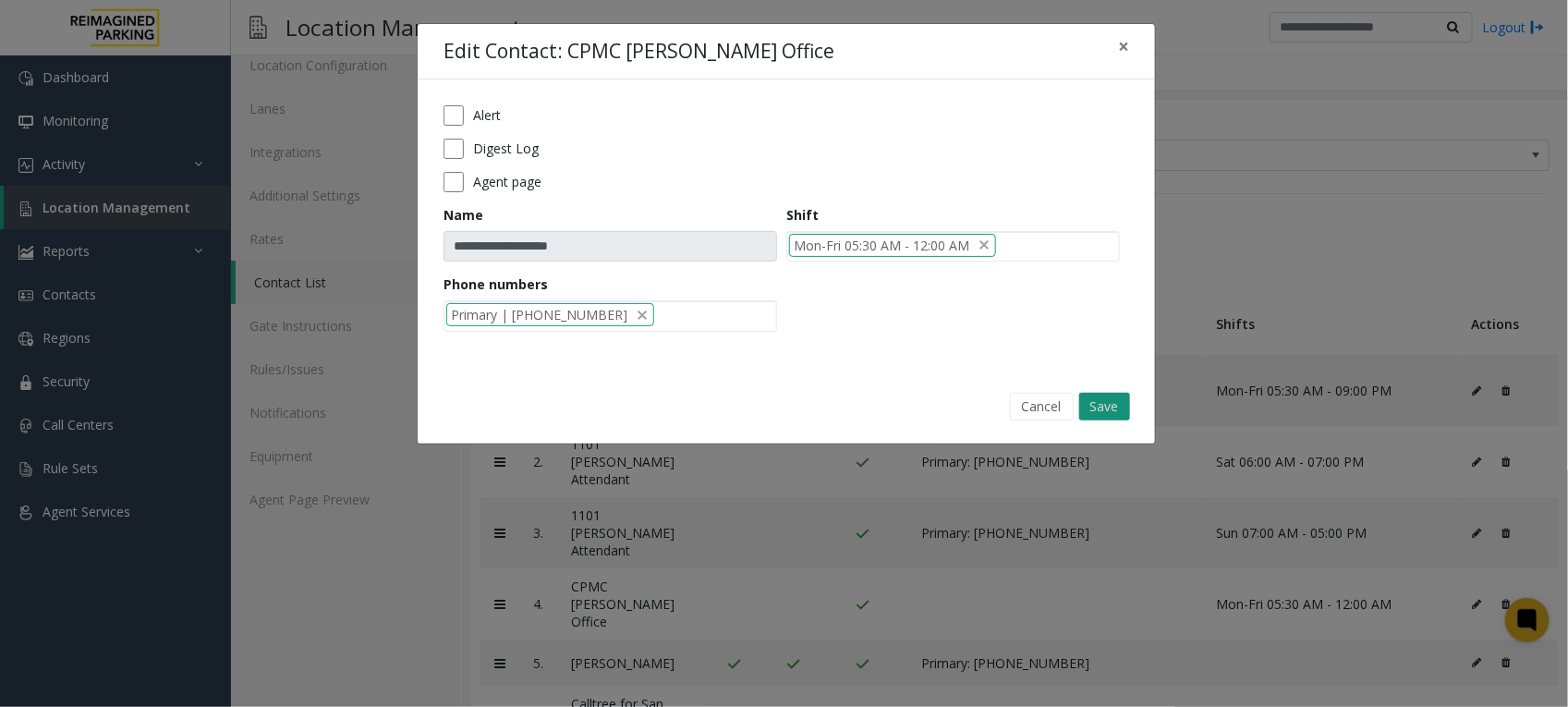
click at [1115, 402] on button "Save" at bounding box center [1104, 406] width 51 height 28
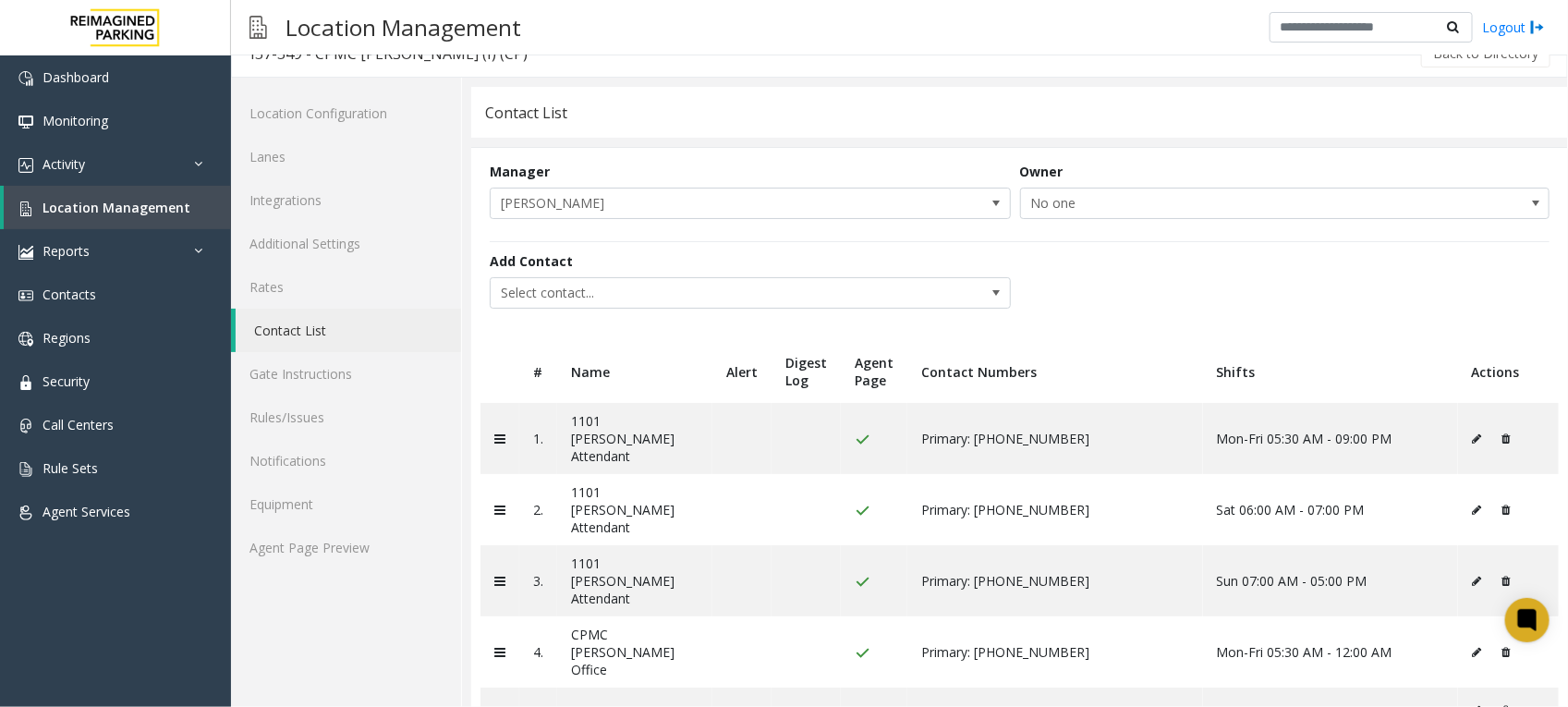
scroll to position [0, 0]
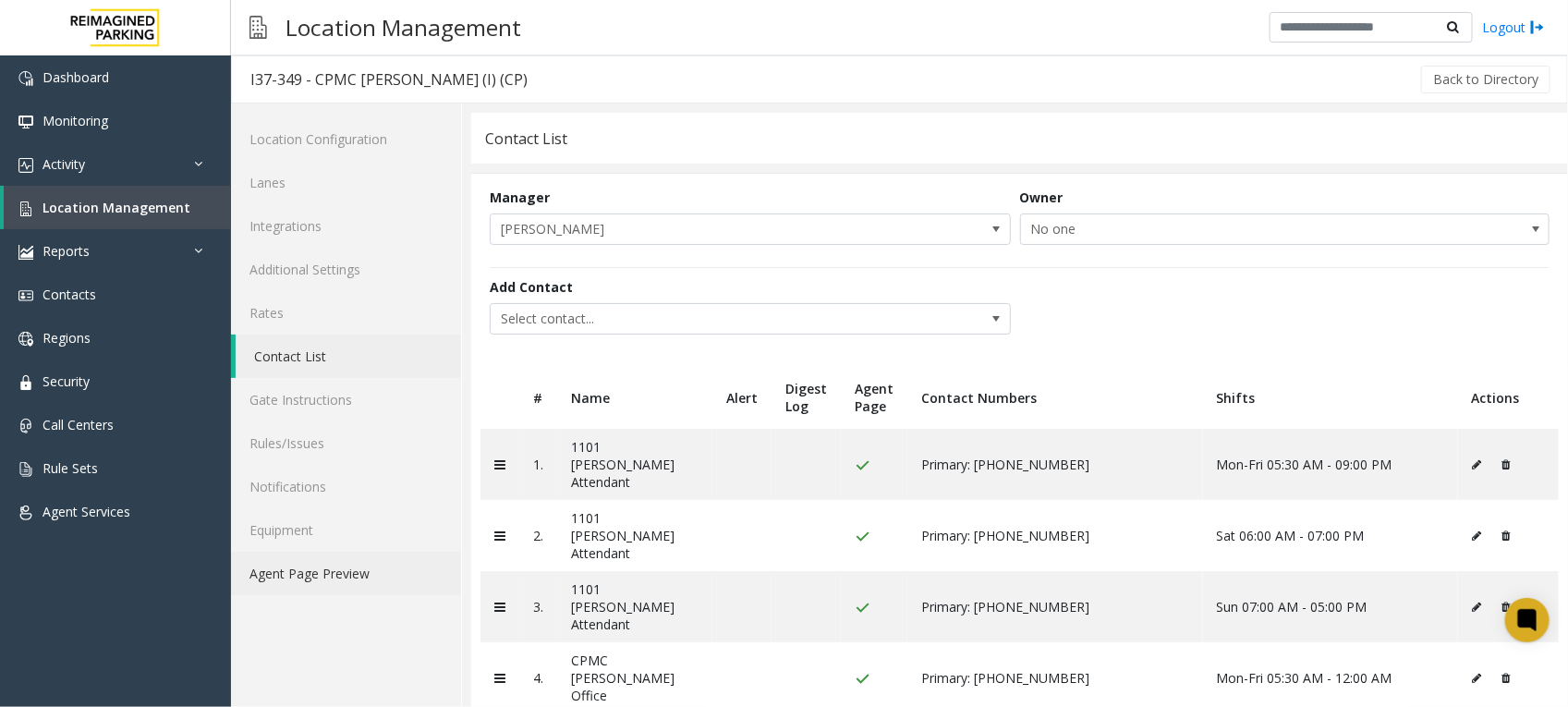
click at [344, 566] on link "Agent Page Preview" at bounding box center [346, 573] width 230 height 43
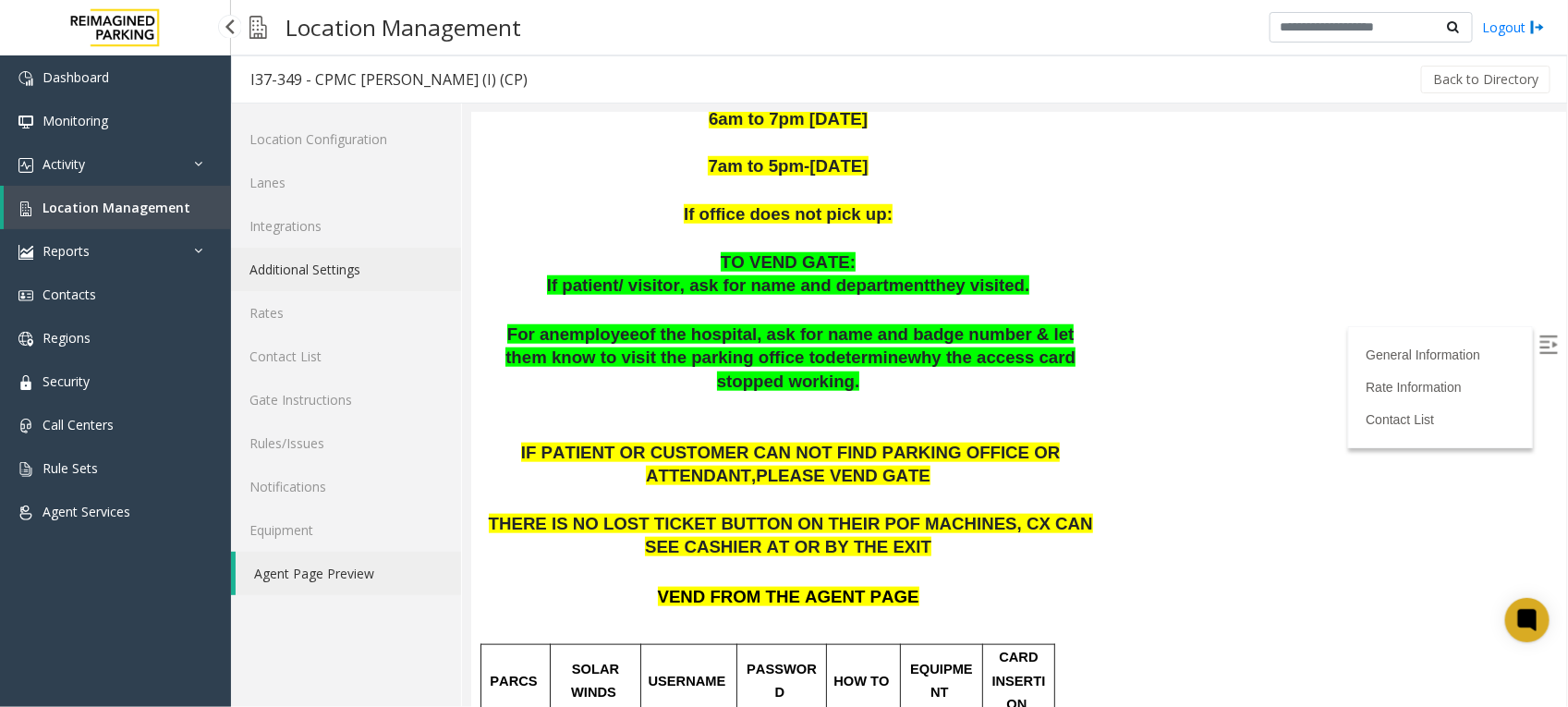
scroll to position [656, 0]
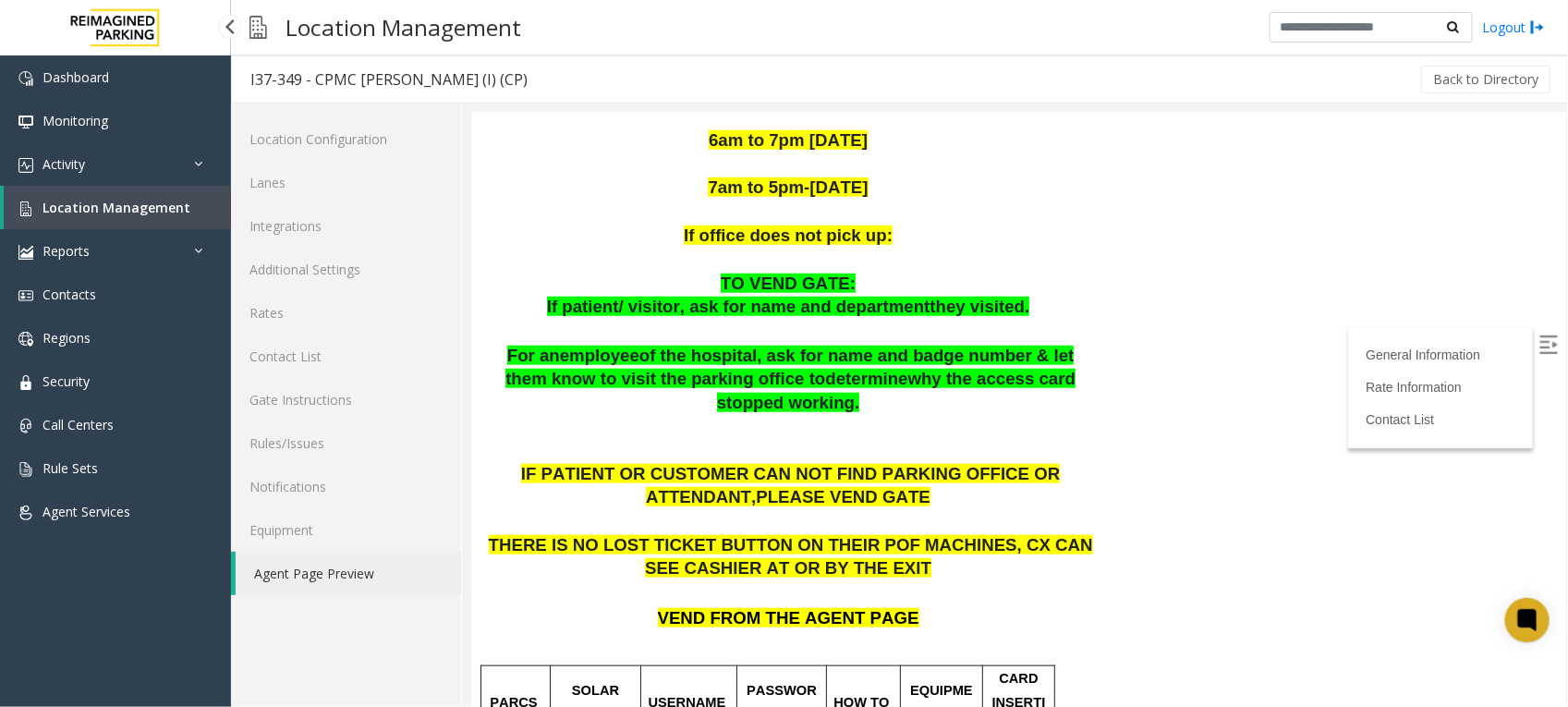
click at [113, 195] on link "Location Management" at bounding box center [117, 206] width 227 height 43
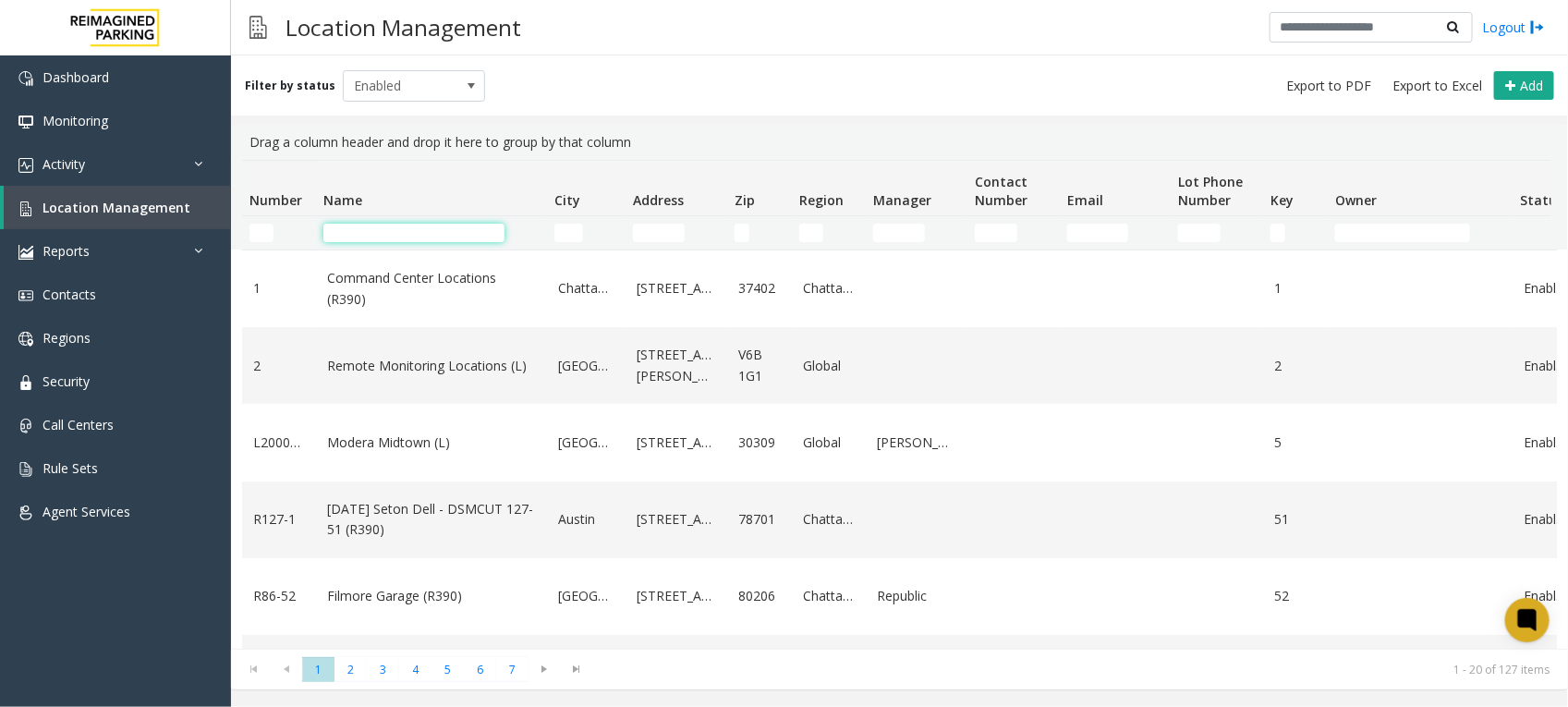
click at [386, 226] on input "Name Filter" at bounding box center [414, 232] width 181 height 18
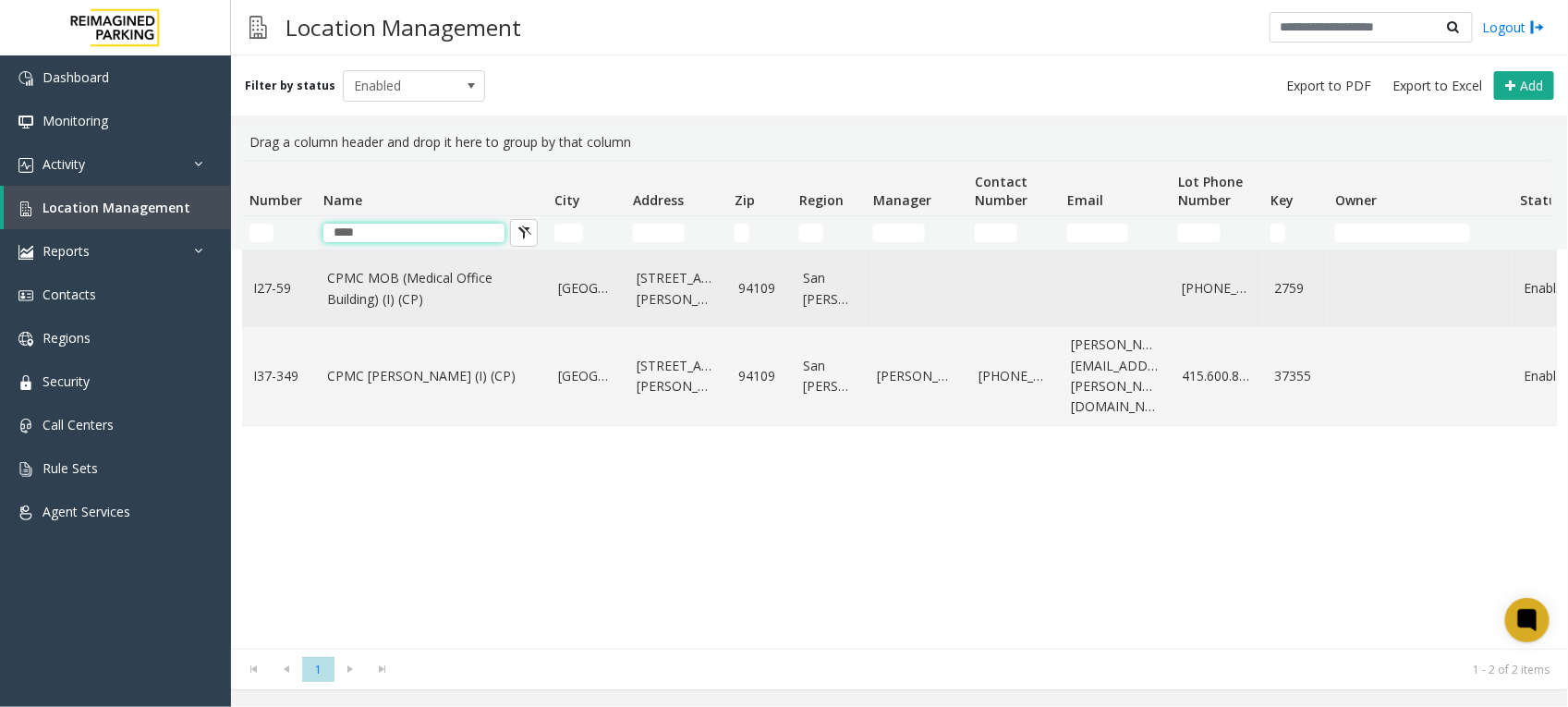
type input "****"
click at [463, 284] on link "CPMC MOB (Medical Office Building) (I) (CP)" at bounding box center [431, 289] width 209 height 42
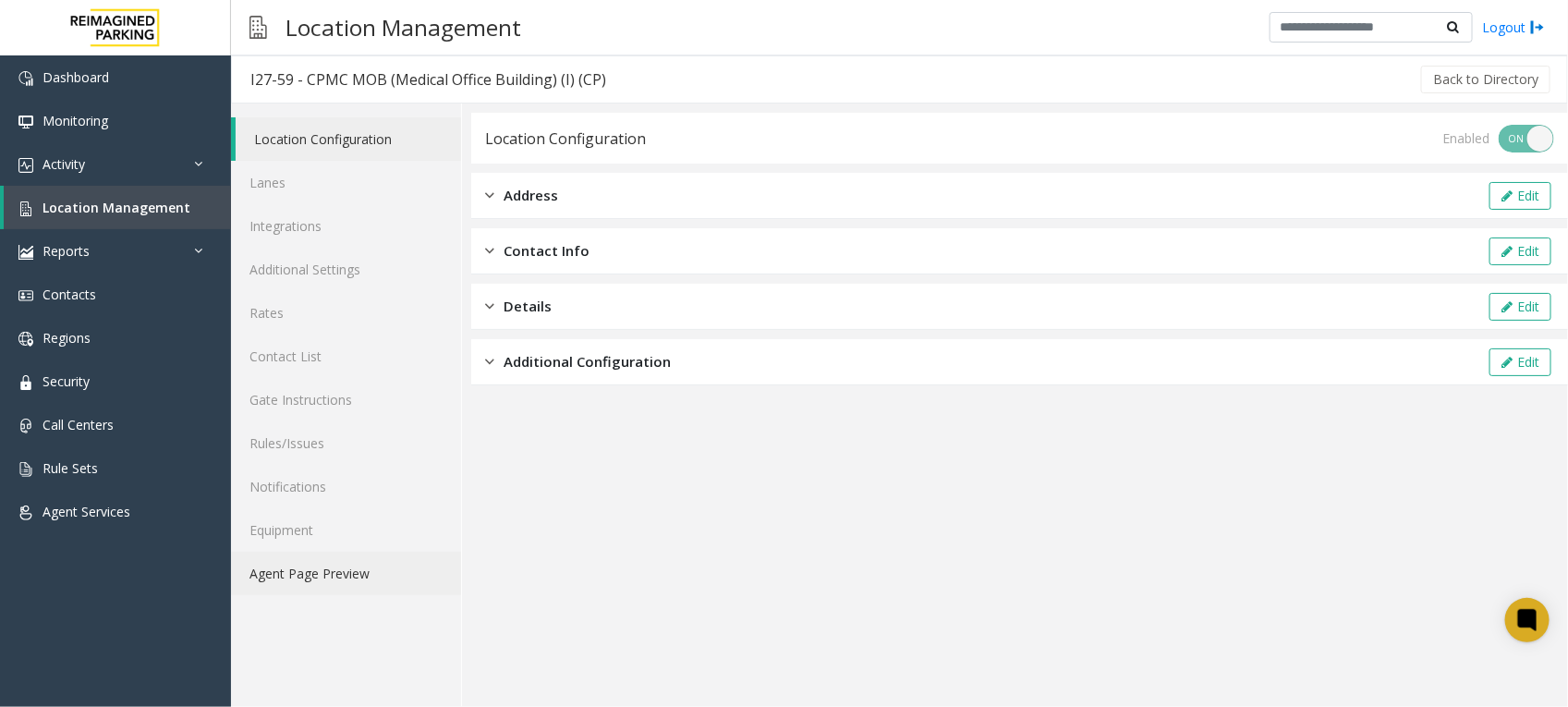
click at [337, 568] on link "Agent Page Preview" at bounding box center [346, 573] width 230 height 43
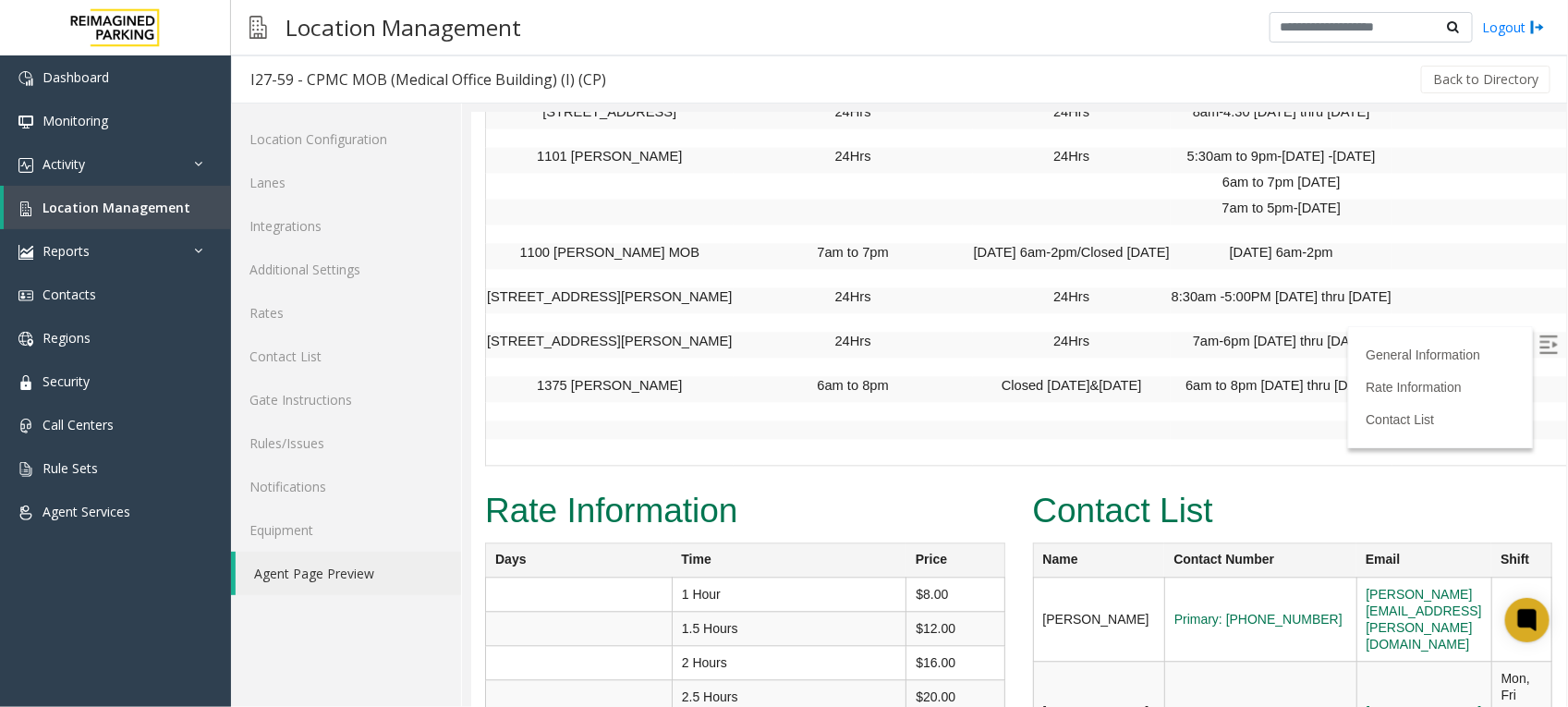
scroll to position [1877, 0]
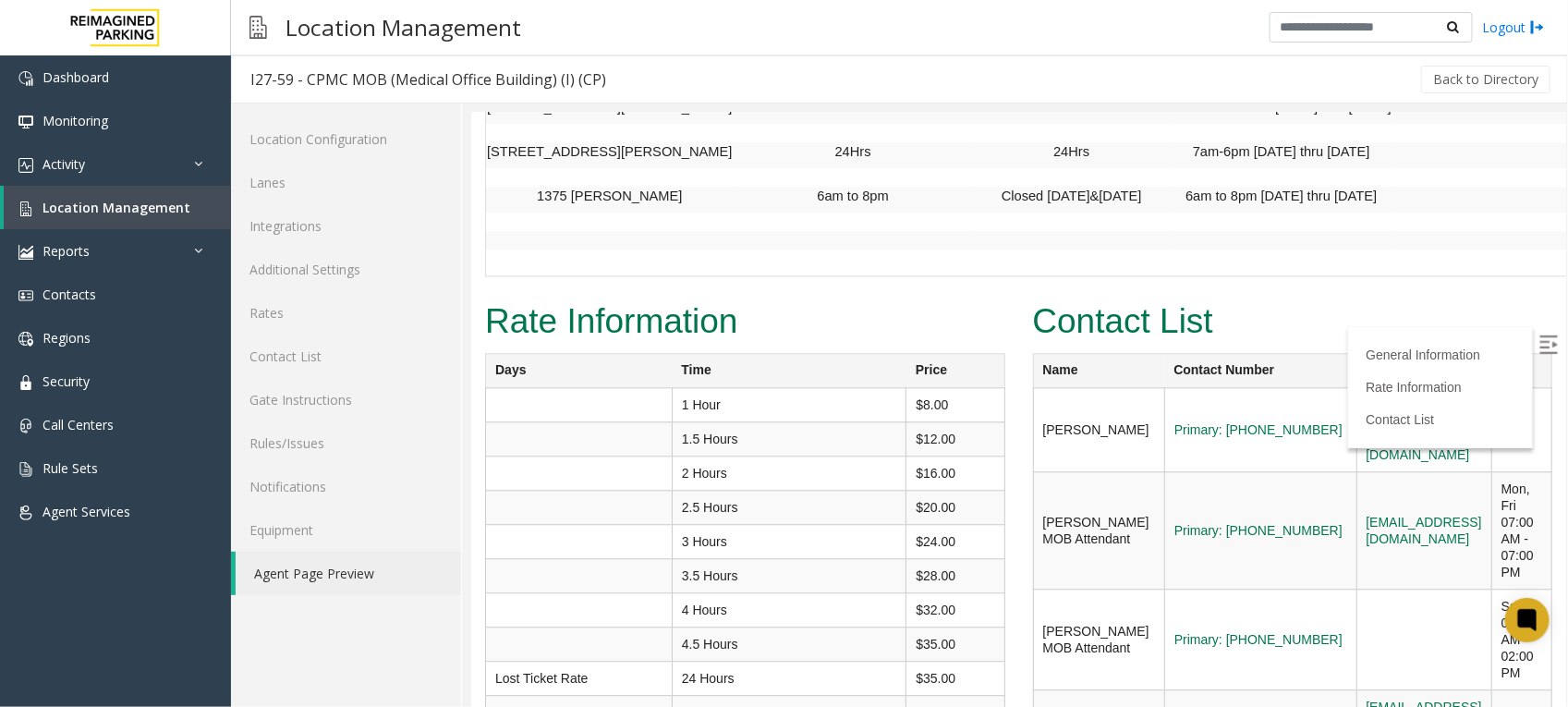
click at [1538, 334] on img at bounding box center [1547, 343] width 18 height 18
drag, startPoint x: 1092, startPoint y: 487, endPoint x: 1028, endPoint y: 447, distance: 75.5
click at [1032, 588] on td "[PERSON_NAME] MOB Attendant" at bounding box center [1097, 637] width 131 height 100
copy td "[PERSON_NAME] MOB Attendant"
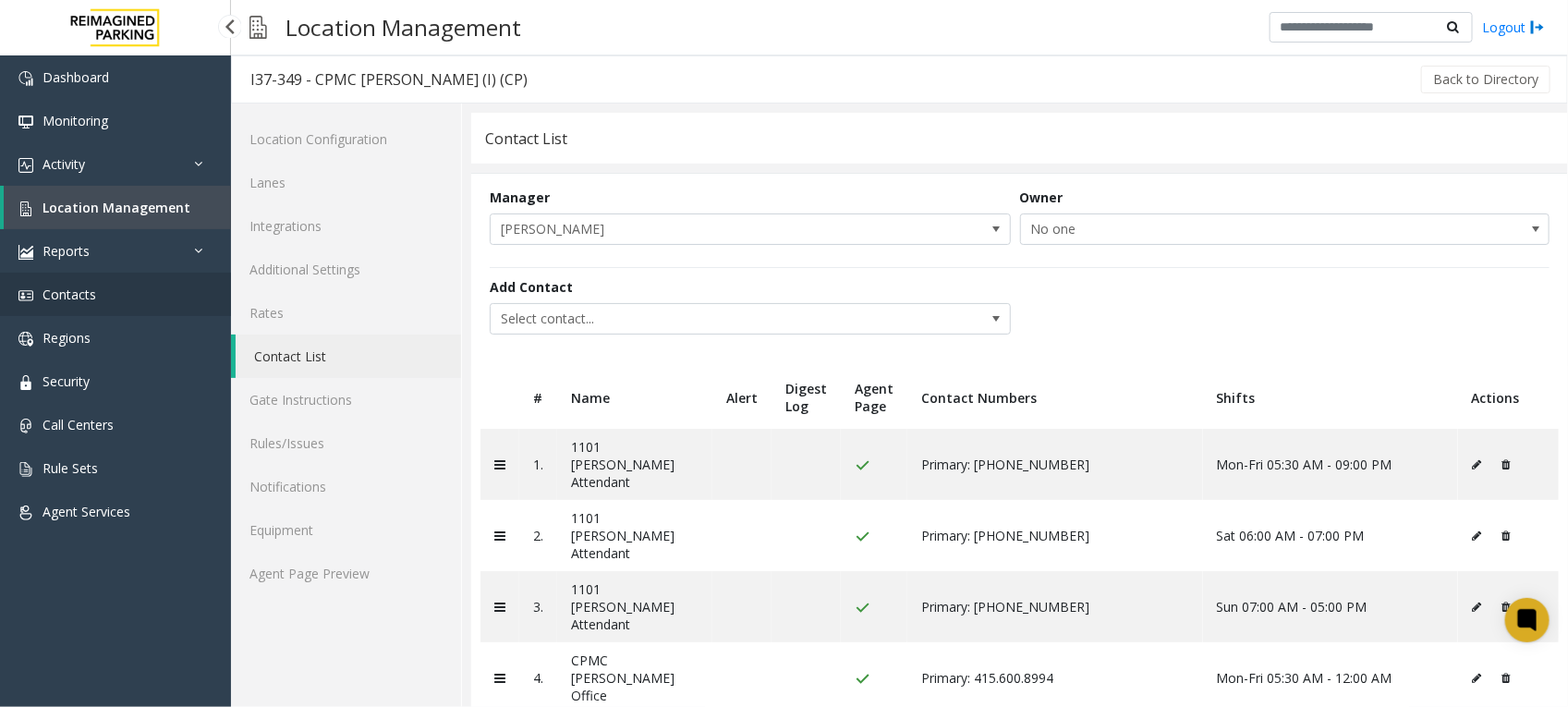
click at [81, 277] on link "Contacts" at bounding box center [116, 293] width 231 height 43
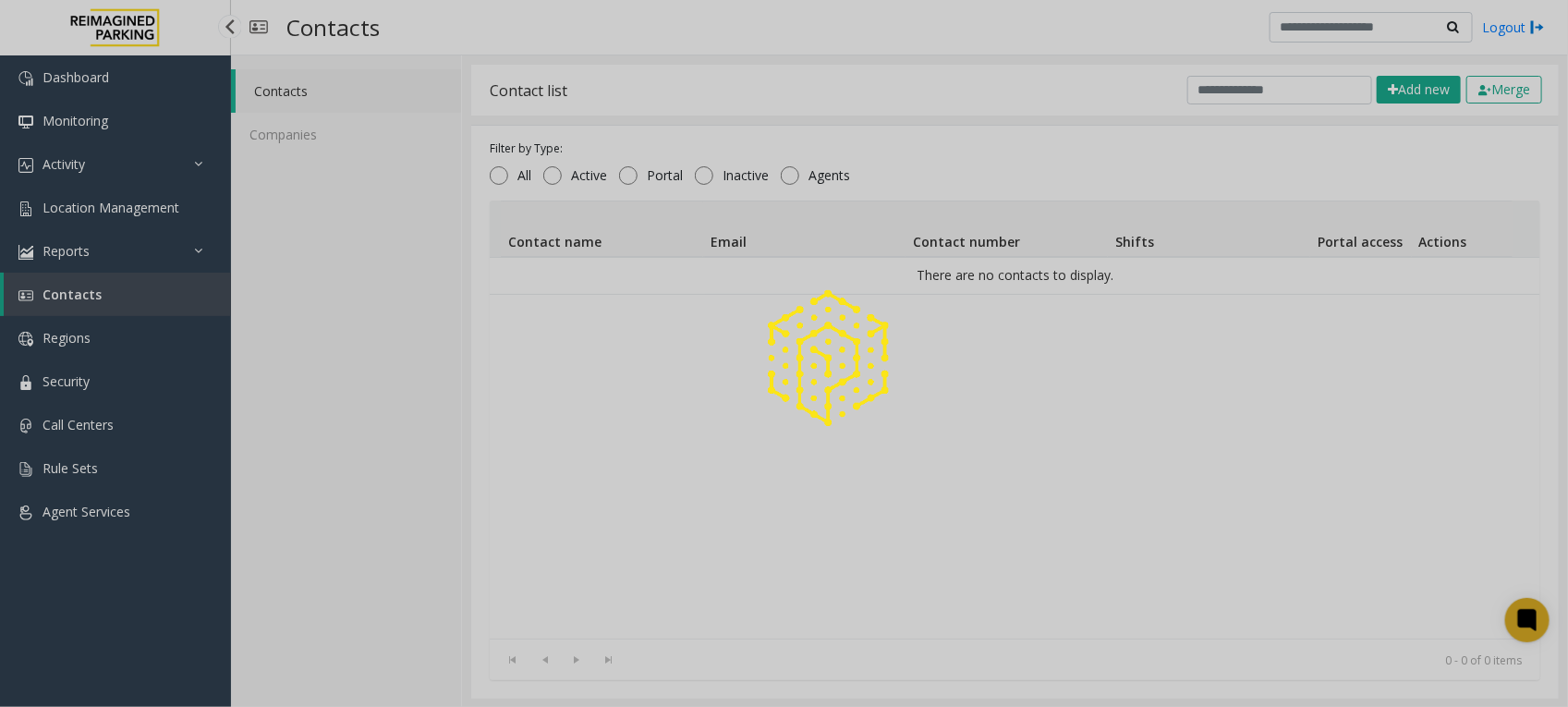
click at [81, 285] on div at bounding box center [784, 354] width 1568 height 707
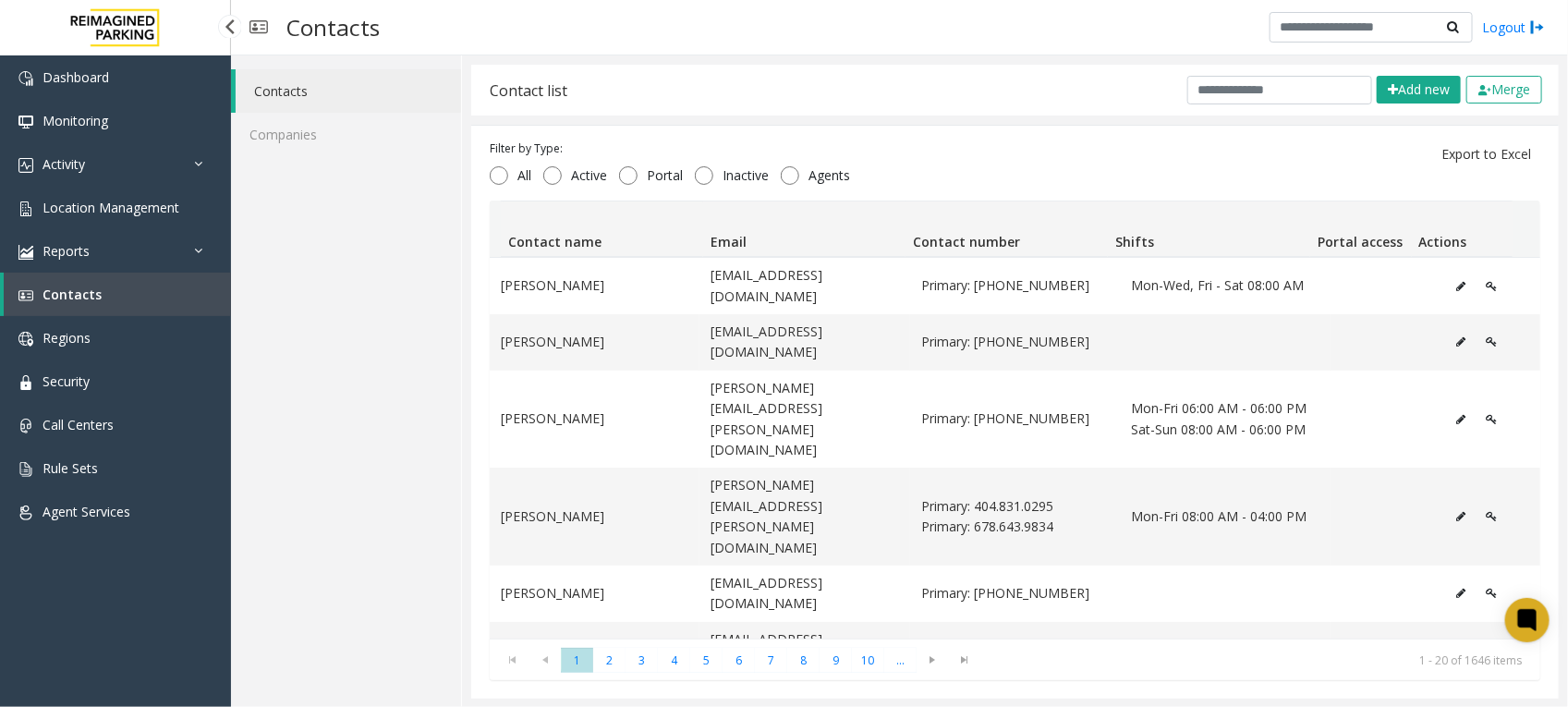
click at [88, 286] on span "Contacts" at bounding box center [73, 294] width 59 height 17
click at [1280, 78] on input "text" at bounding box center [1279, 90] width 184 height 29
paste input "**********"
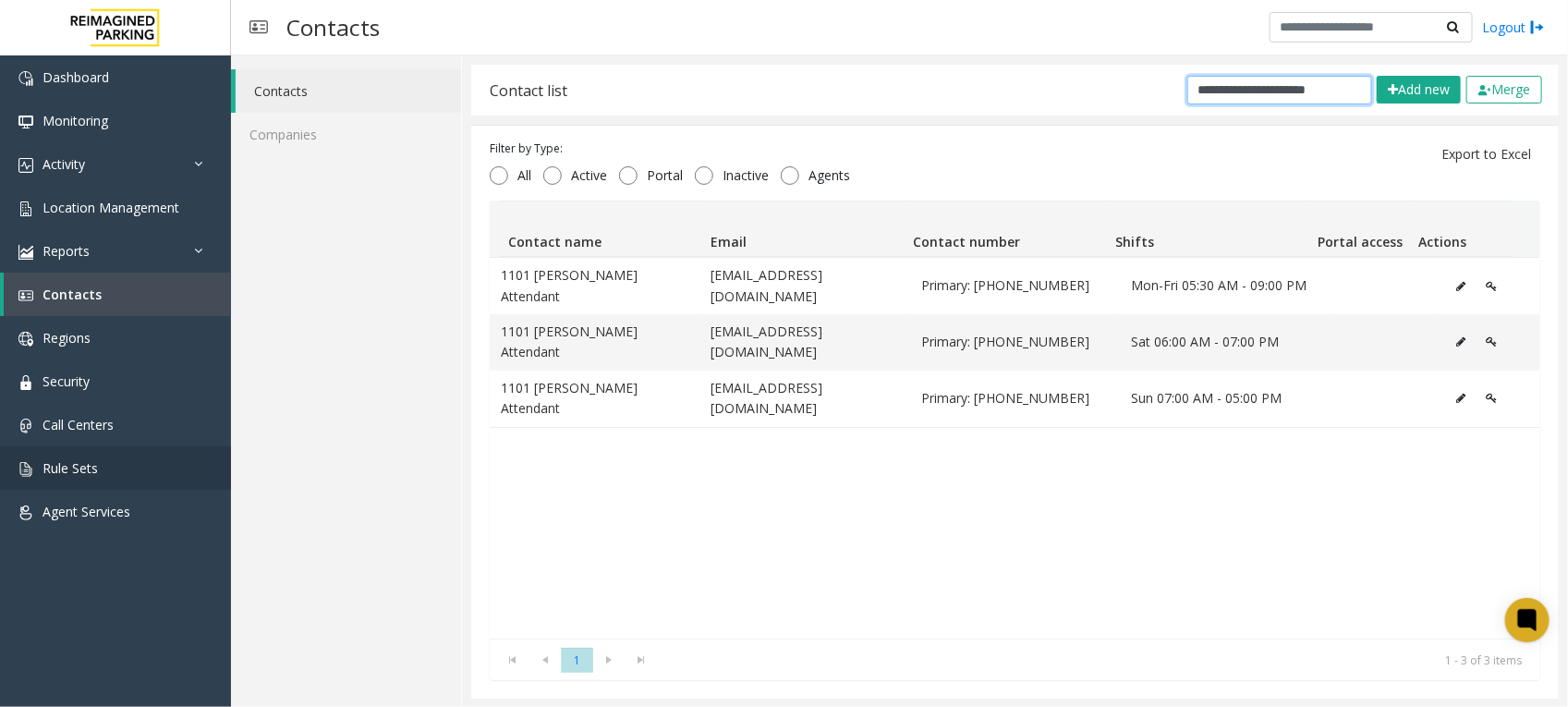
type input "**********"
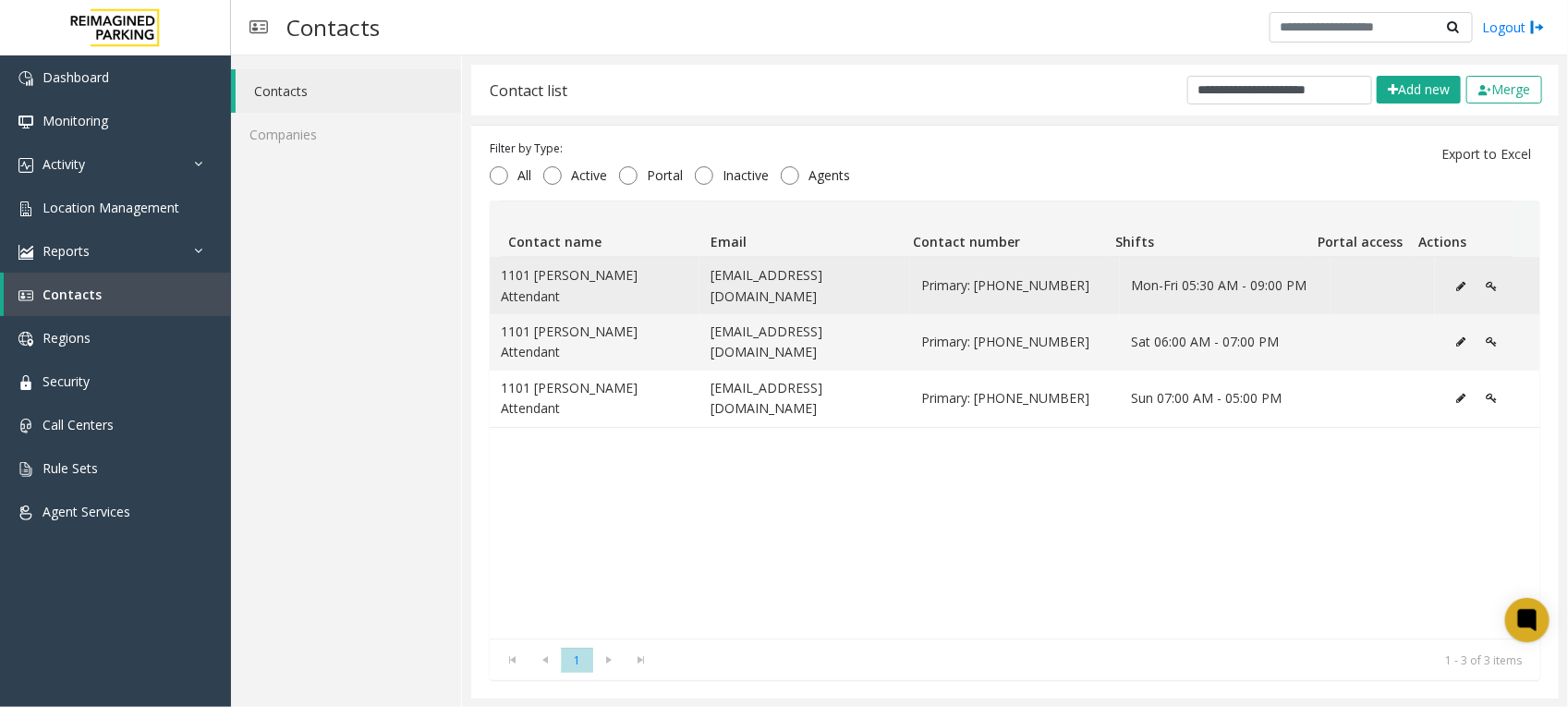
click at [1456, 281] on icon "Data table" at bounding box center [1461, 287] width 10 height 11
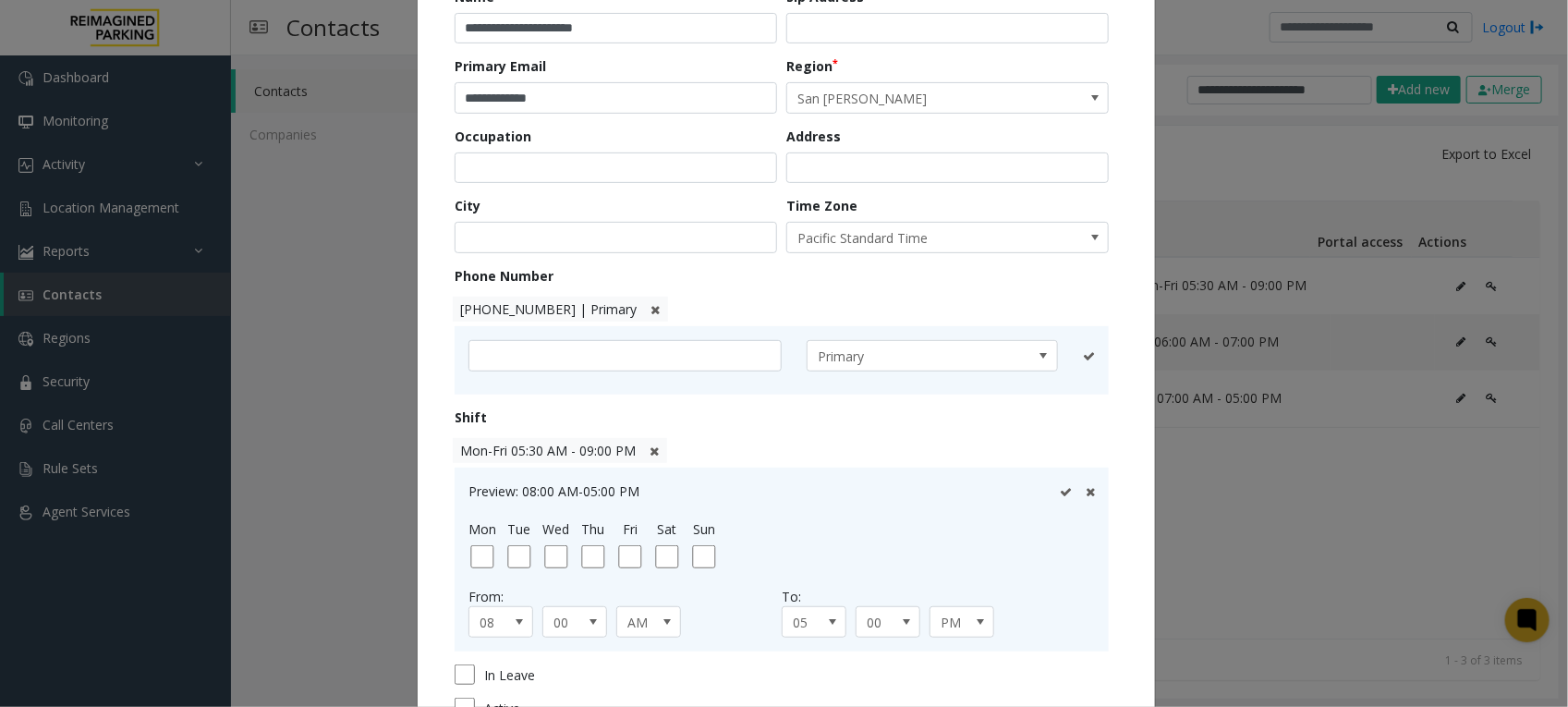
scroll to position [231, 0]
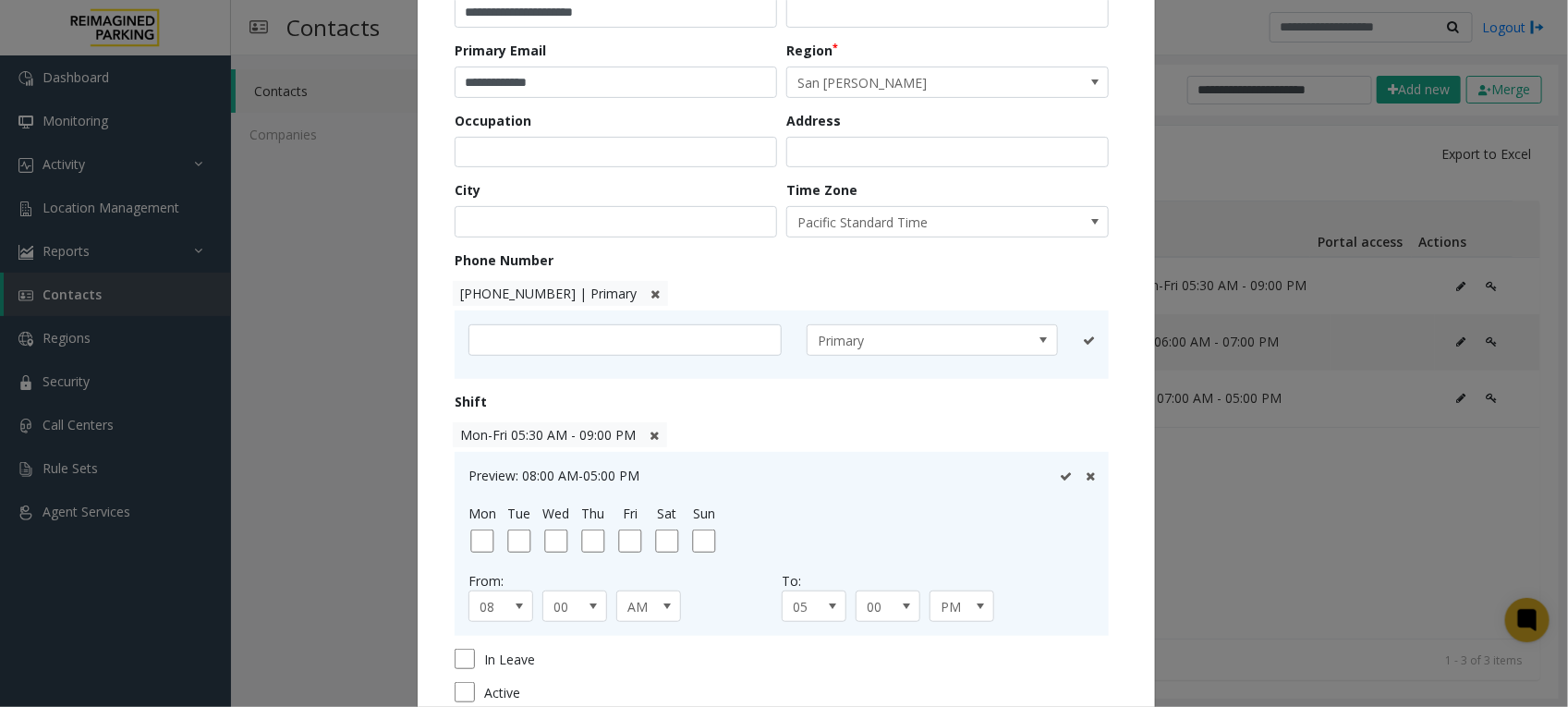
click at [650, 293] on icon at bounding box center [655, 294] width 10 height 12
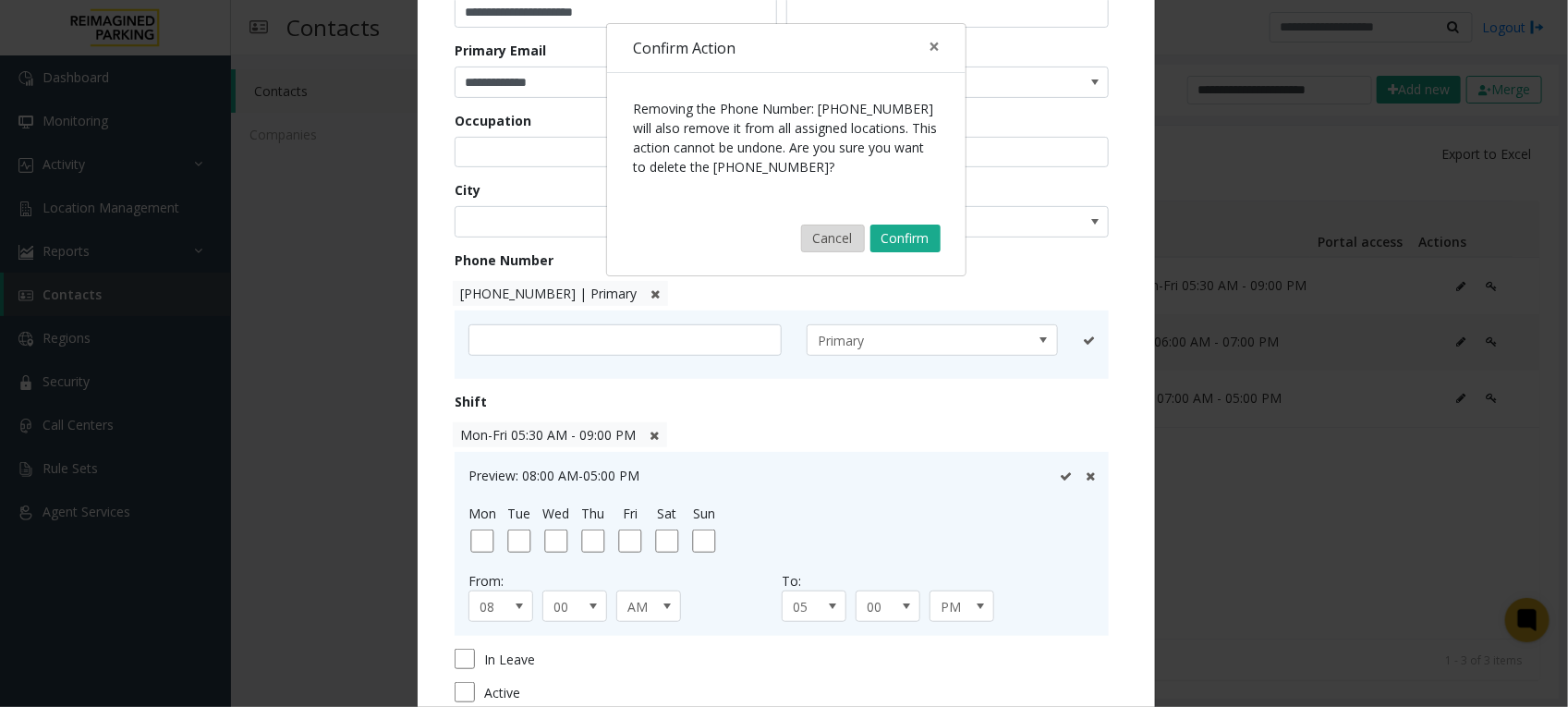
click at [827, 242] on button "Cancel" at bounding box center [833, 238] width 64 height 28
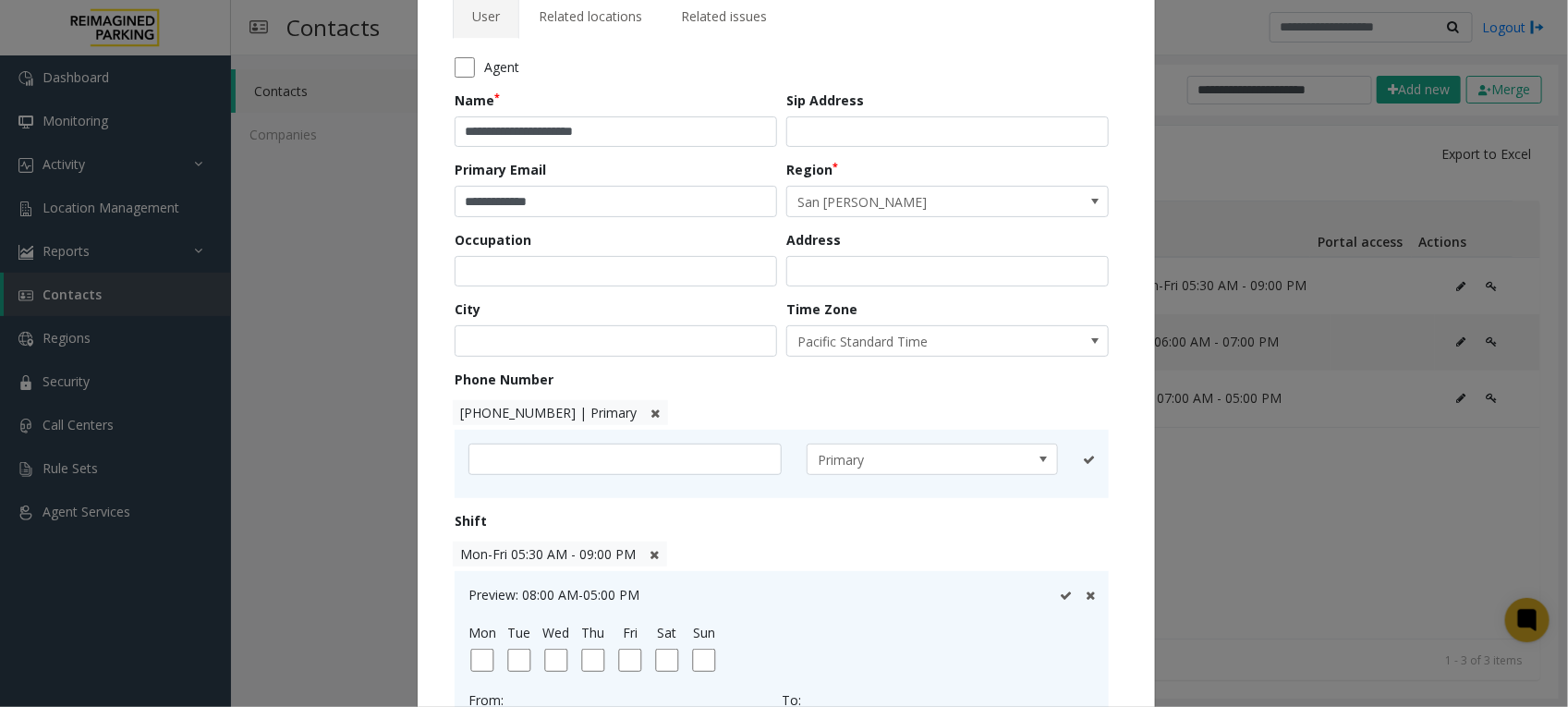
scroll to position [0, 0]
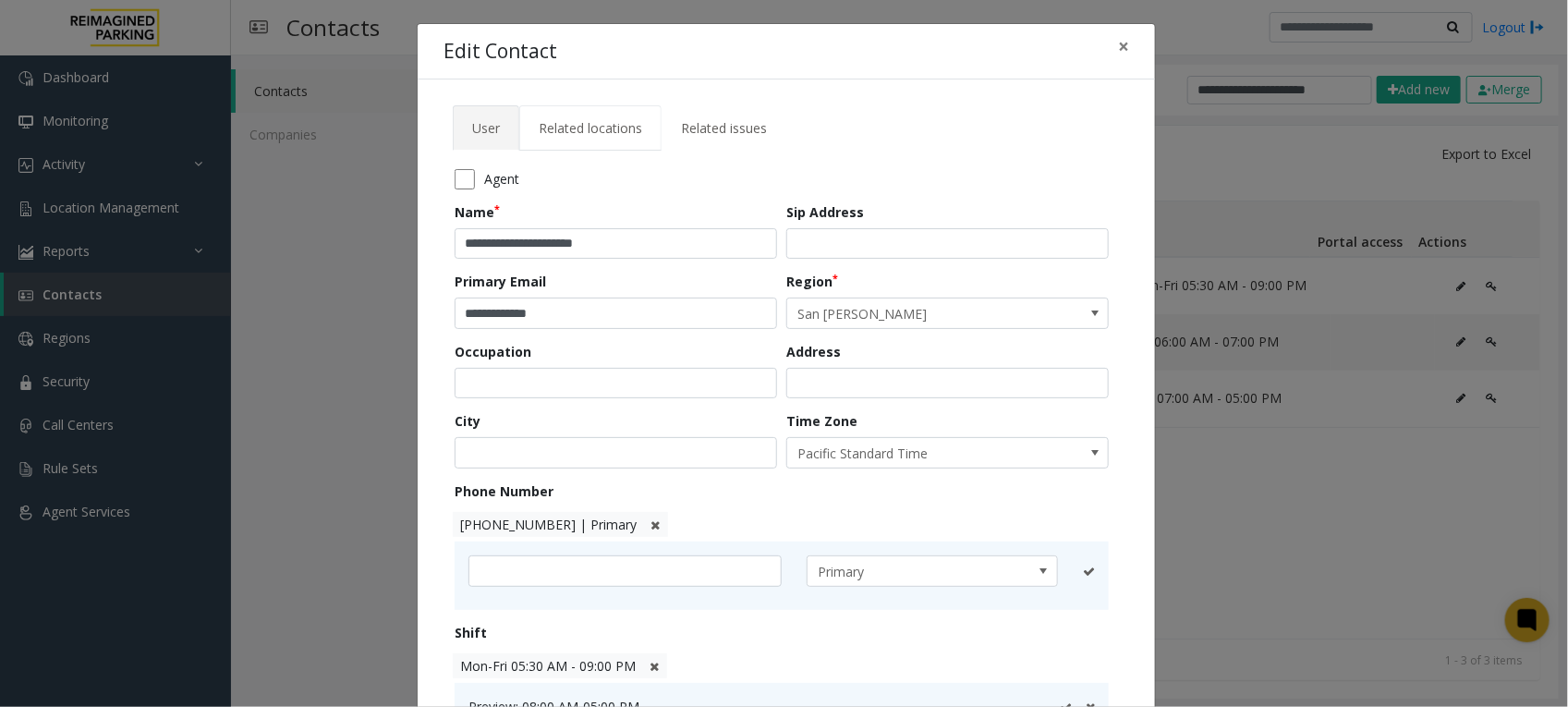
click at [584, 127] on span "Related locations" at bounding box center [590, 128] width 103 height 17
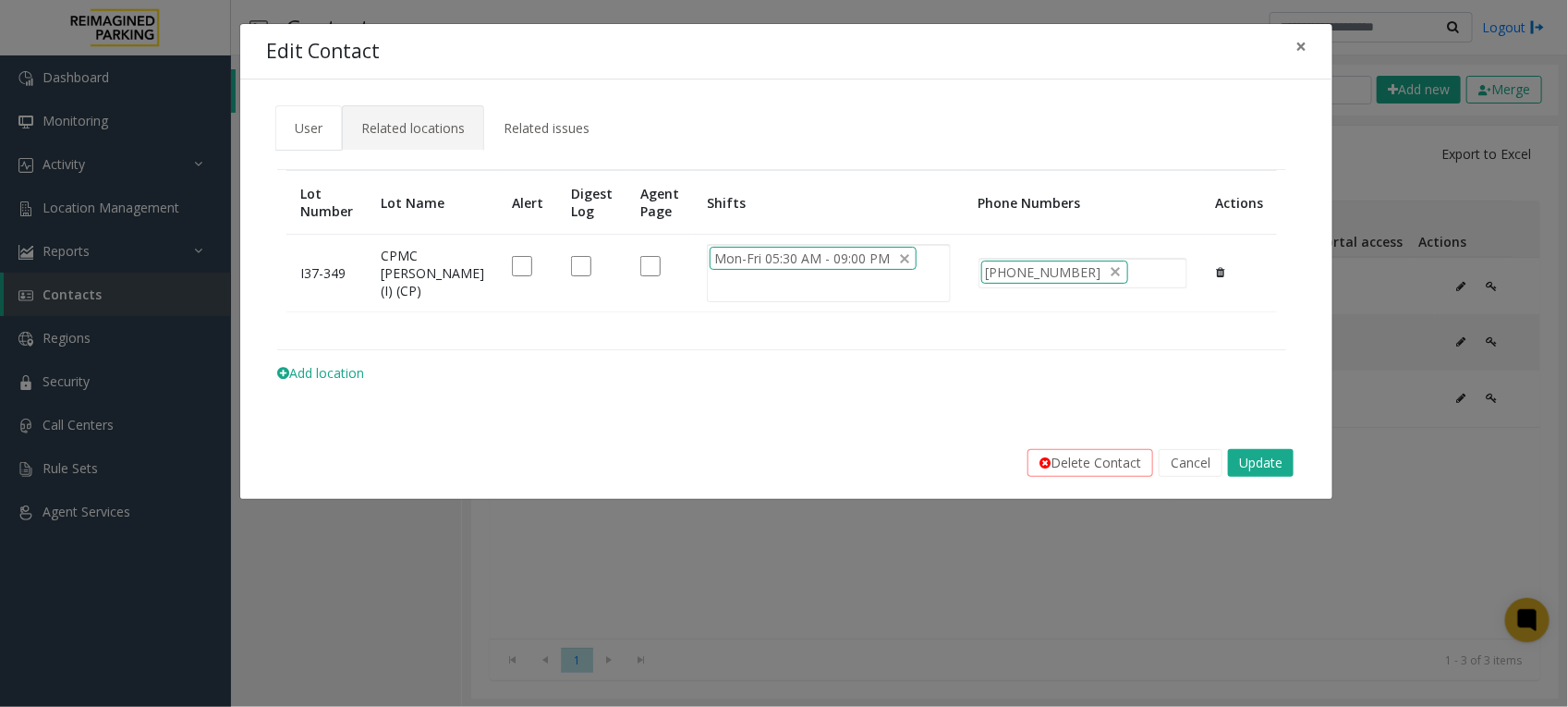
click at [307, 129] on span "User" at bounding box center [308, 128] width 28 height 17
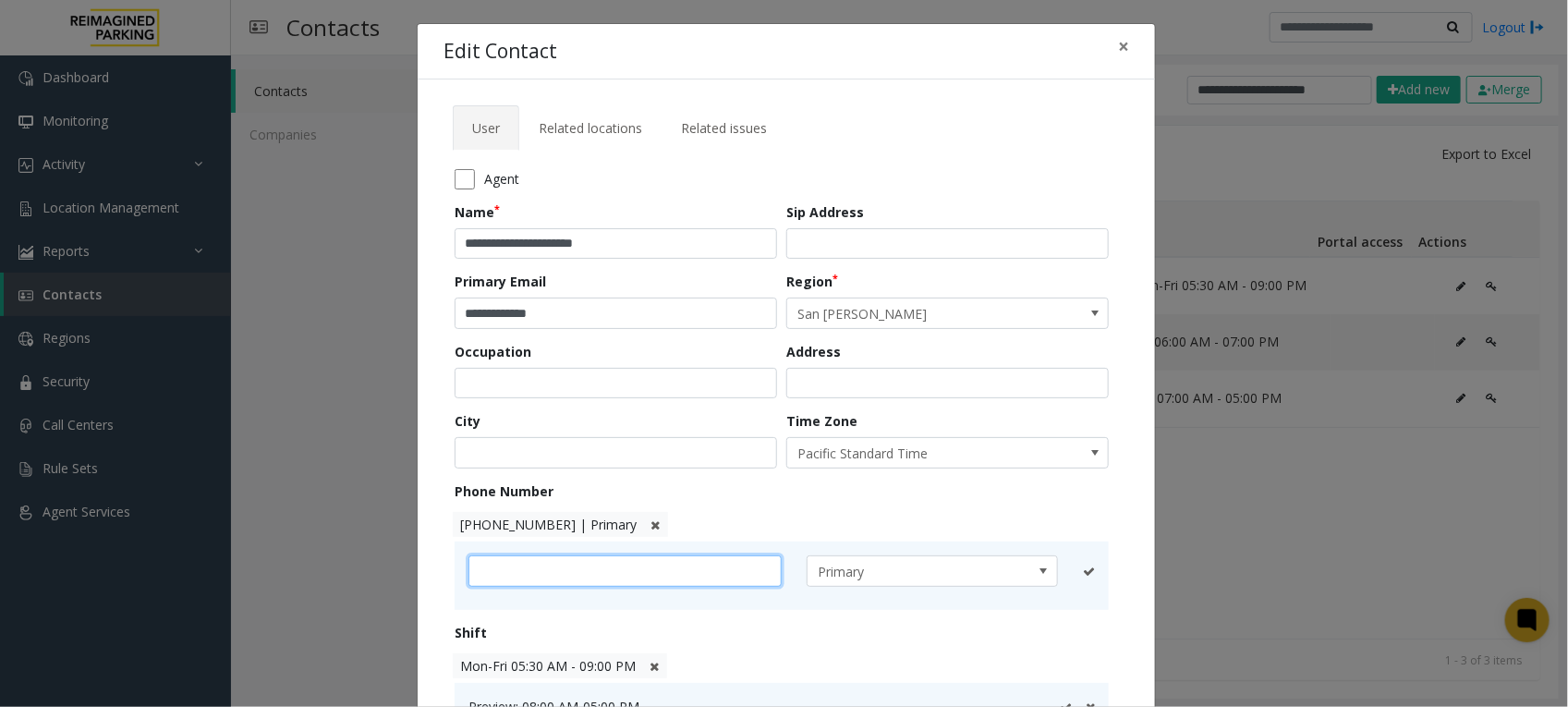
click at [686, 565] on input "text" at bounding box center [625, 570] width 313 height 32
paste input "**********"
type input "**********"
click at [1060, 571] on icon at bounding box center [1066, 571] width 12 height 12
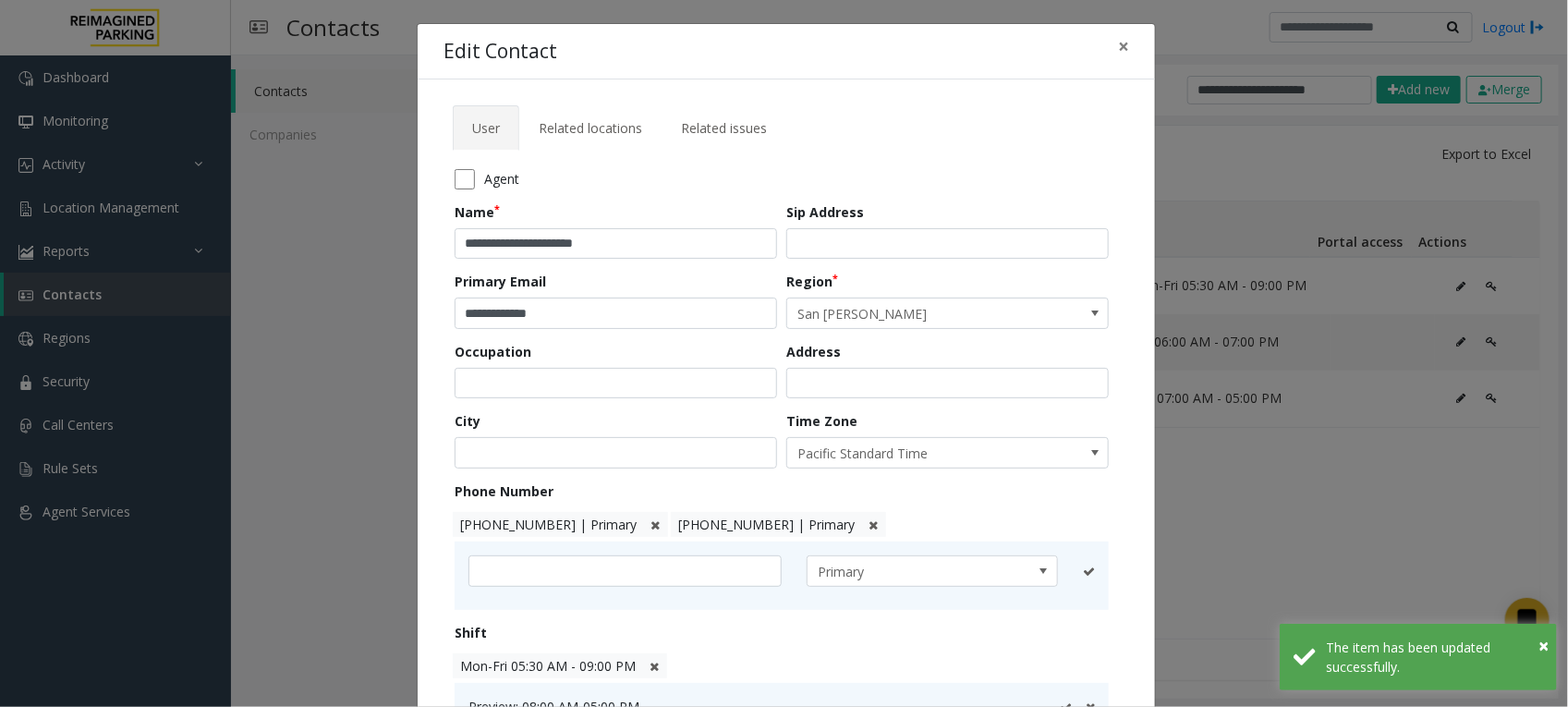
click at [650, 523] on icon at bounding box center [655, 525] width 10 height 12
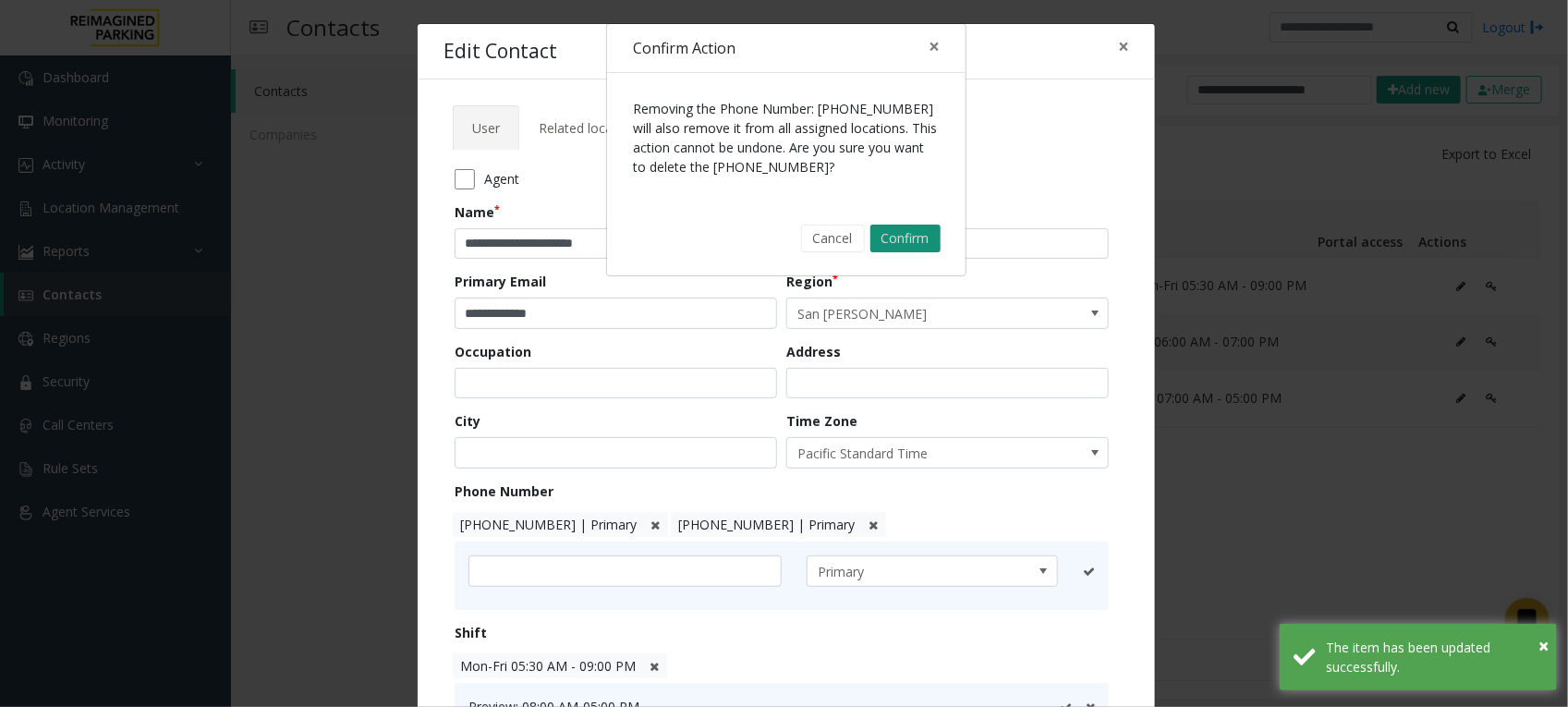
click at [907, 242] on button "Confirm" at bounding box center [905, 238] width 71 height 28
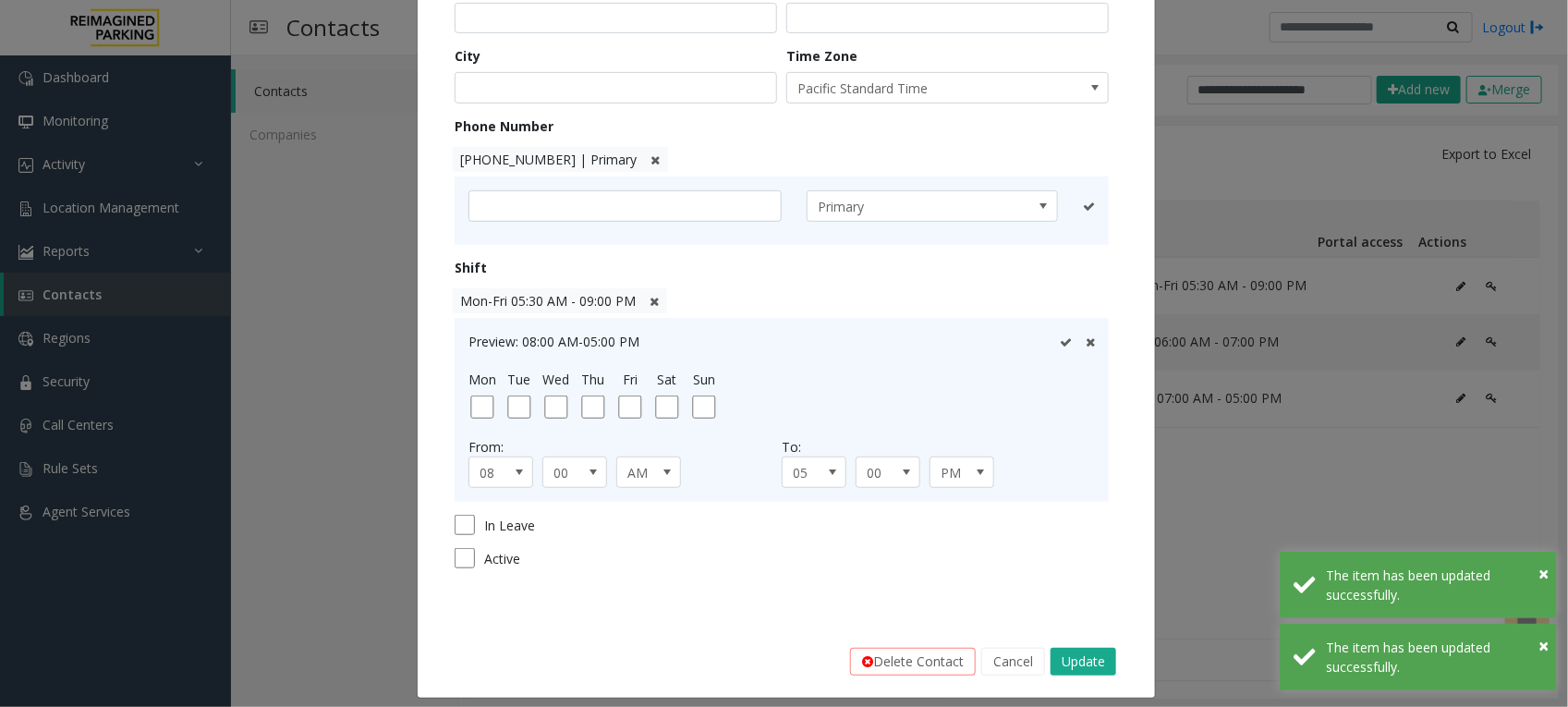
scroll to position [380, 0]
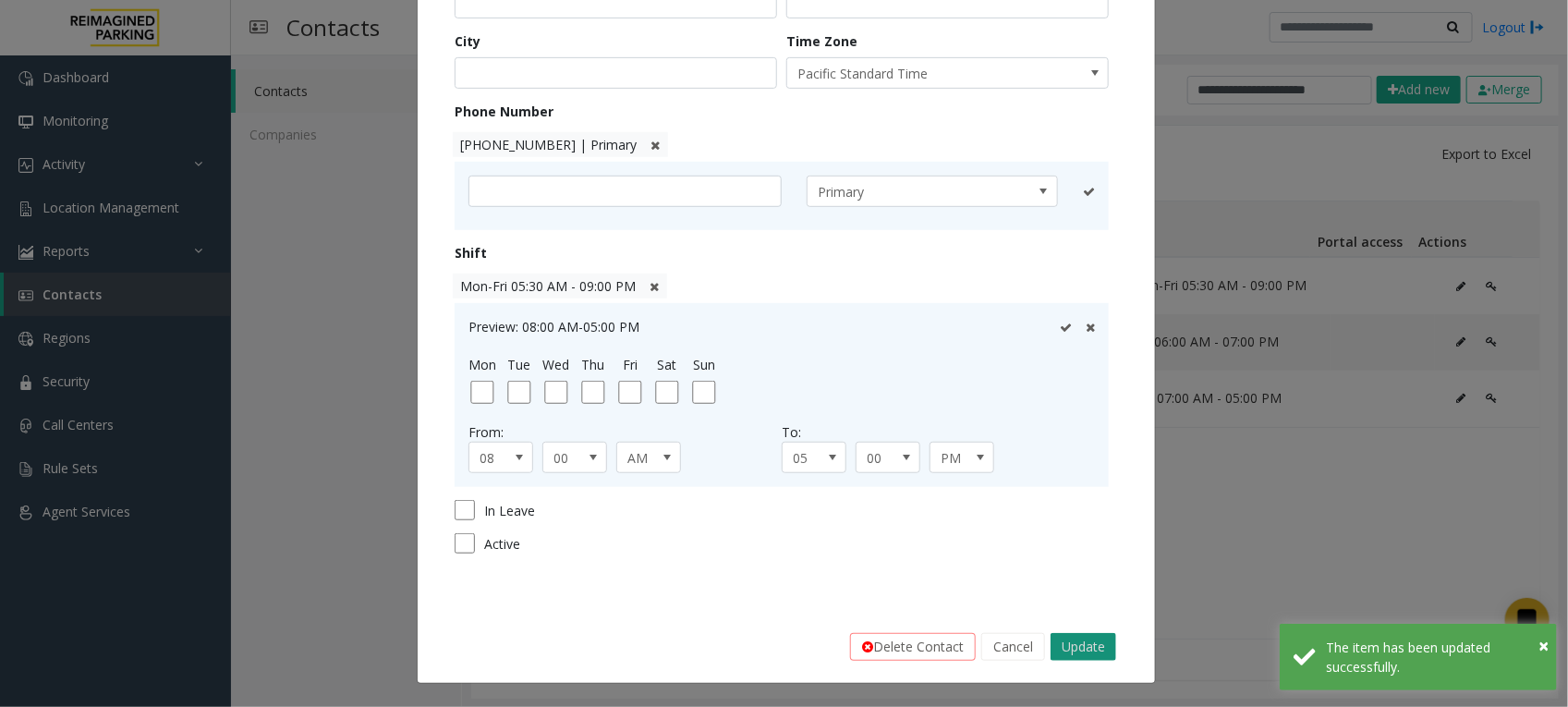
click at [1072, 644] on button "Update" at bounding box center [1083, 647] width 66 height 28
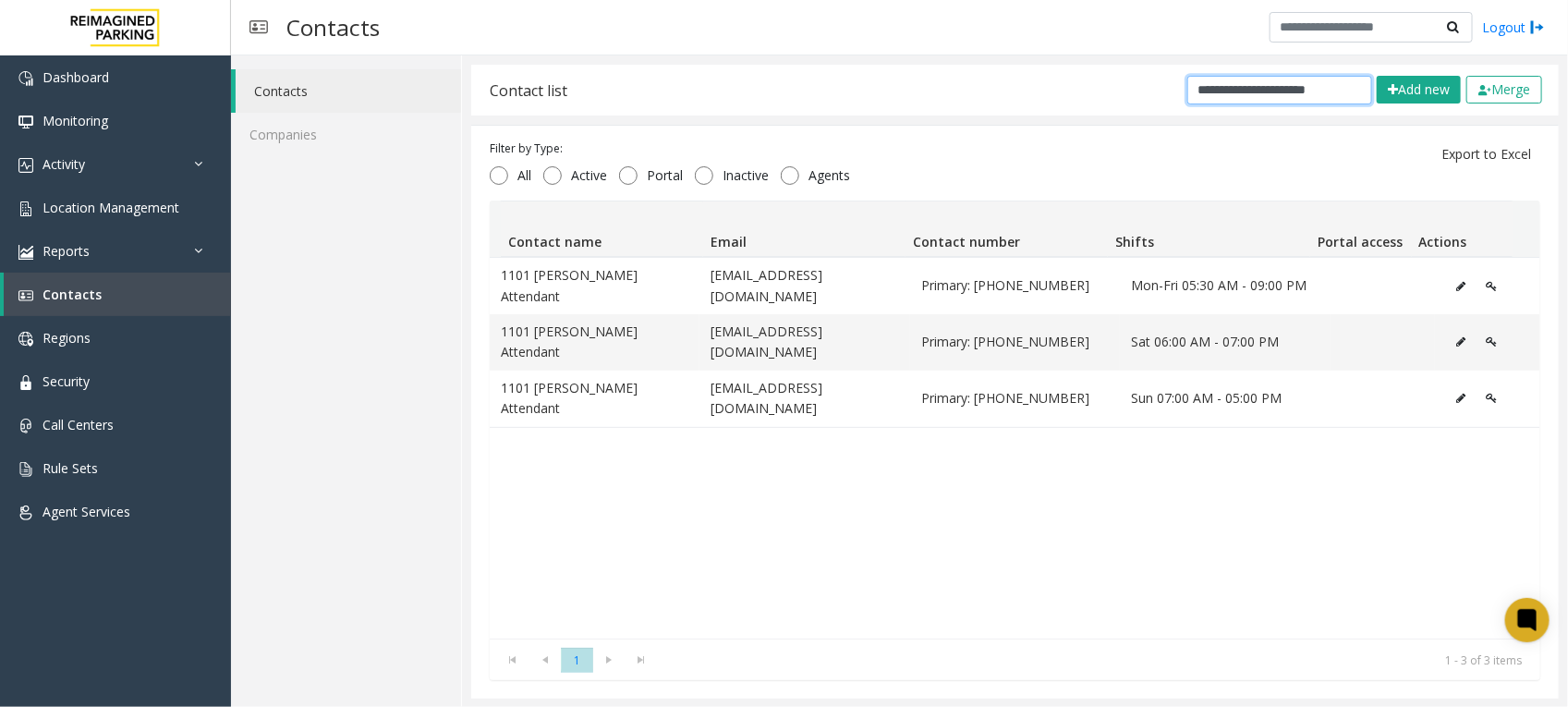
click at [1238, 95] on input "**********" at bounding box center [1279, 90] width 184 height 29
click at [1456, 336] on icon "Data table" at bounding box center [1461, 342] width 10 height 11
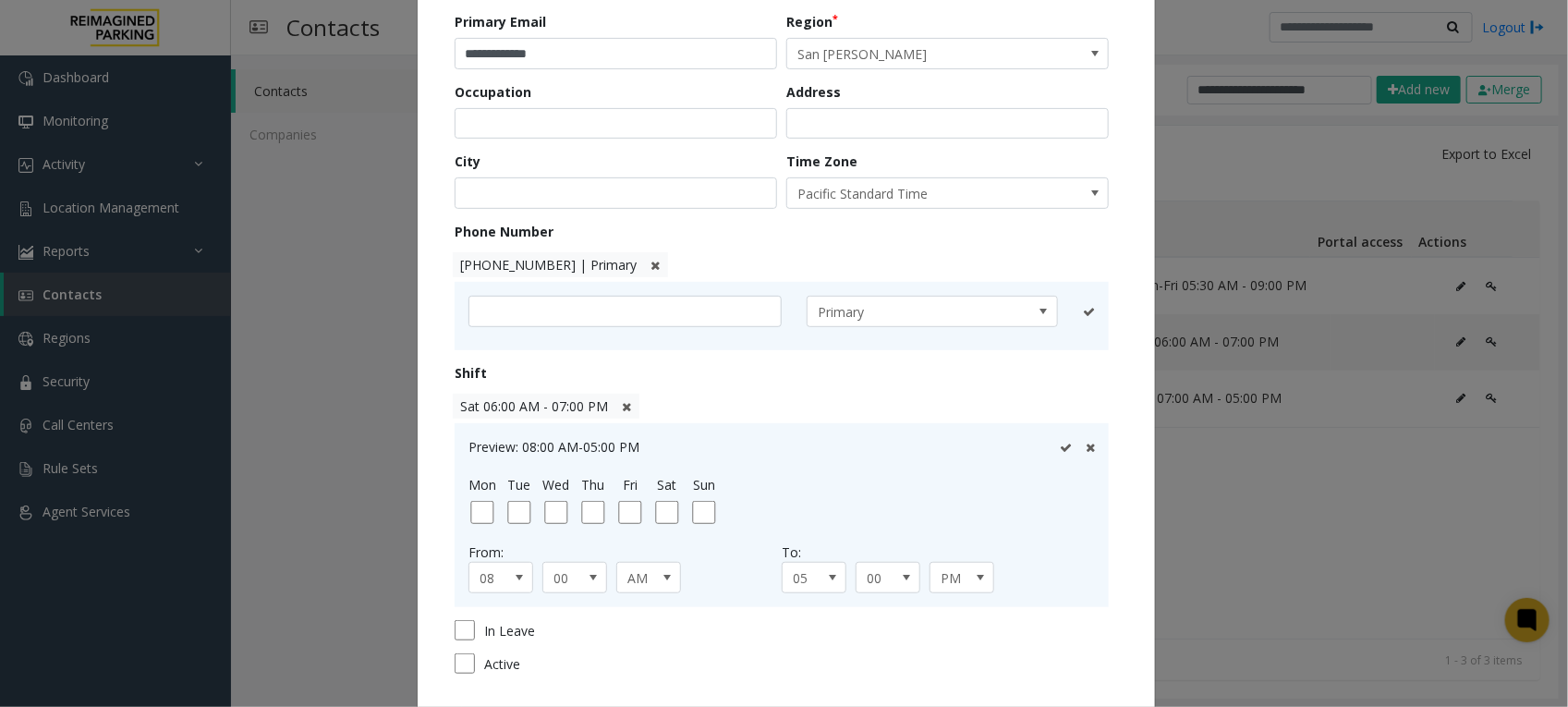
scroll to position [347, 0]
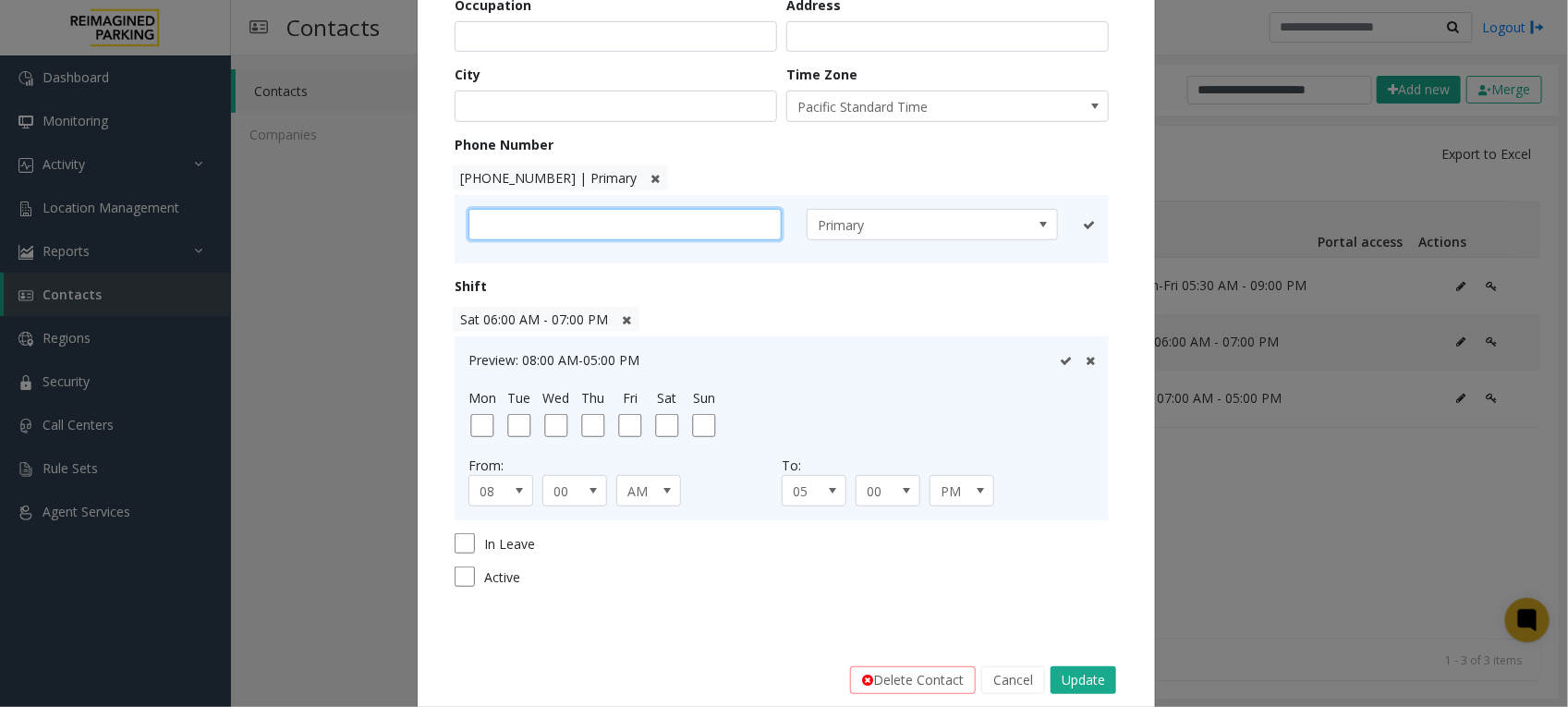
click at [593, 232] on input "text" at bounding box center [625, 225] width 313 height 32
paste input "**********"
type input "**********"
click at [1060, 224] on icon at bounding box center [1066, 225] width 12 height 12
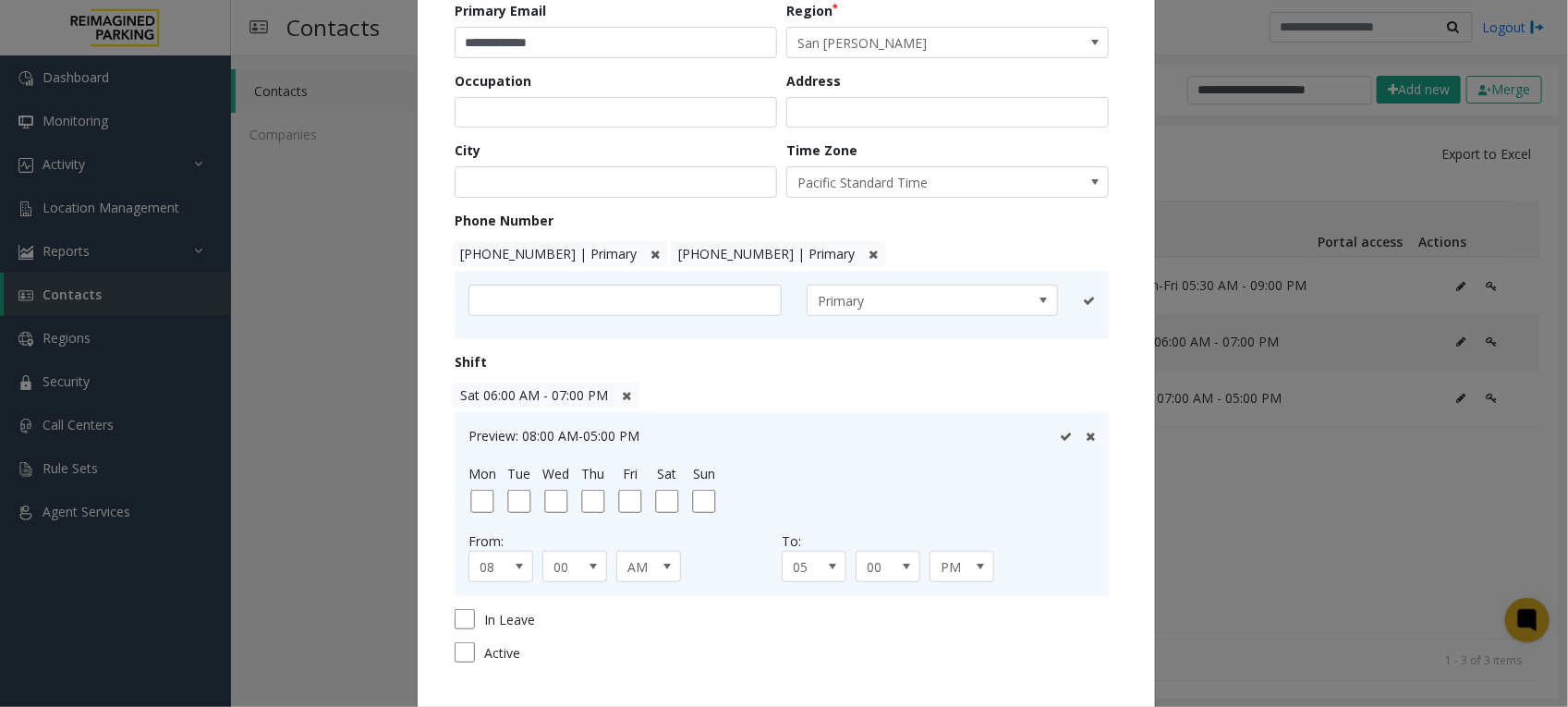
scroll to position [231, 0]
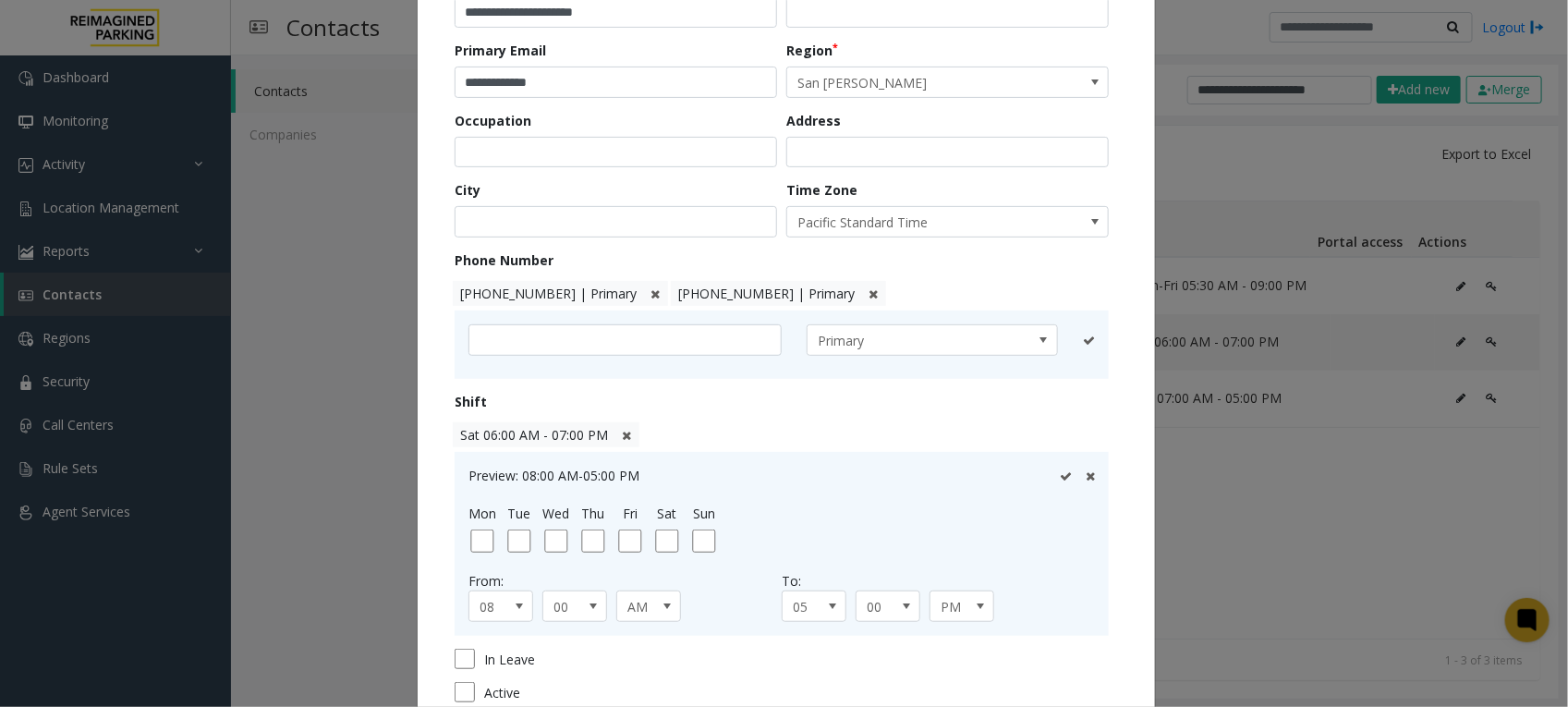
click at [650, 291] on icon at bounding box center [655, 294] width 10 height 12
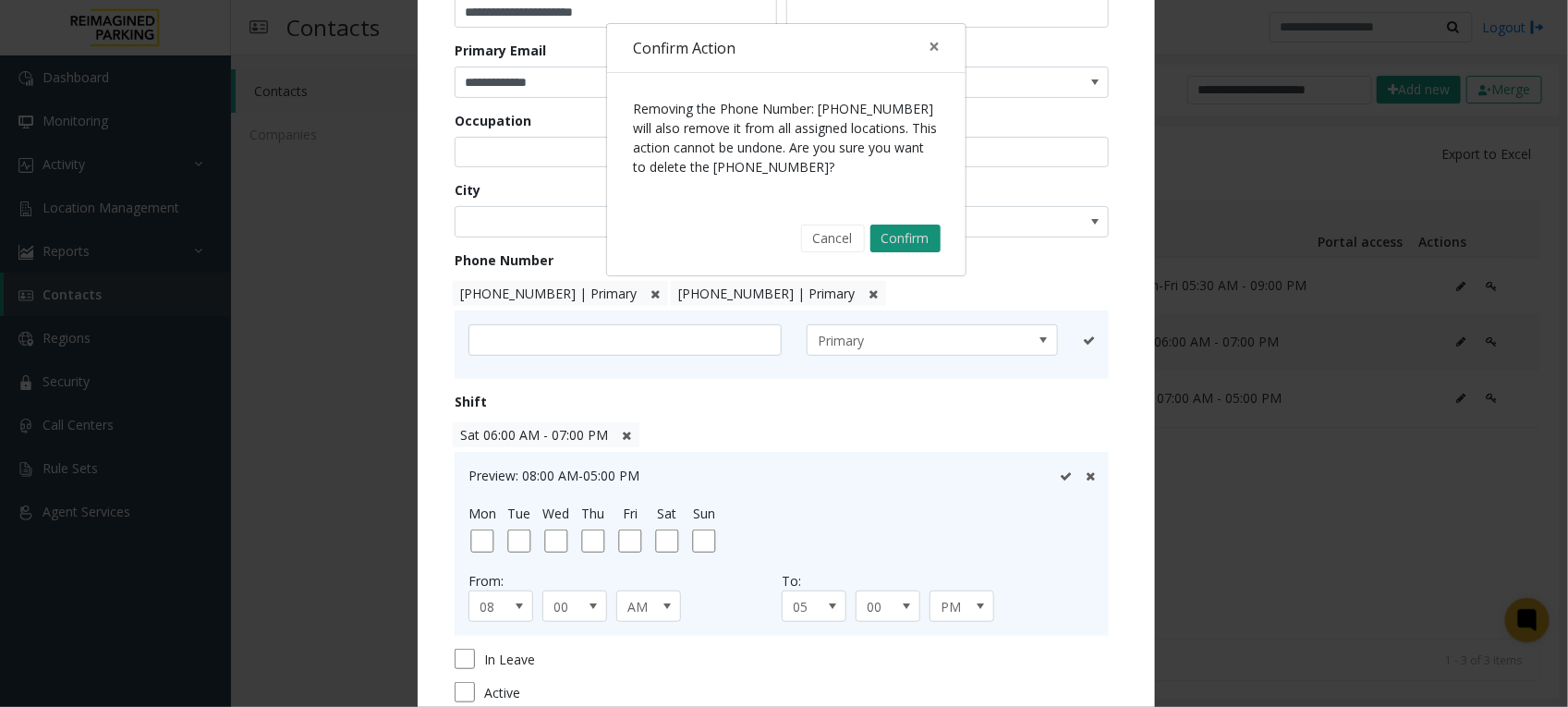
click at [911, 236] on button "Confirm" at bounding box center [905, 238] width 71 height 28
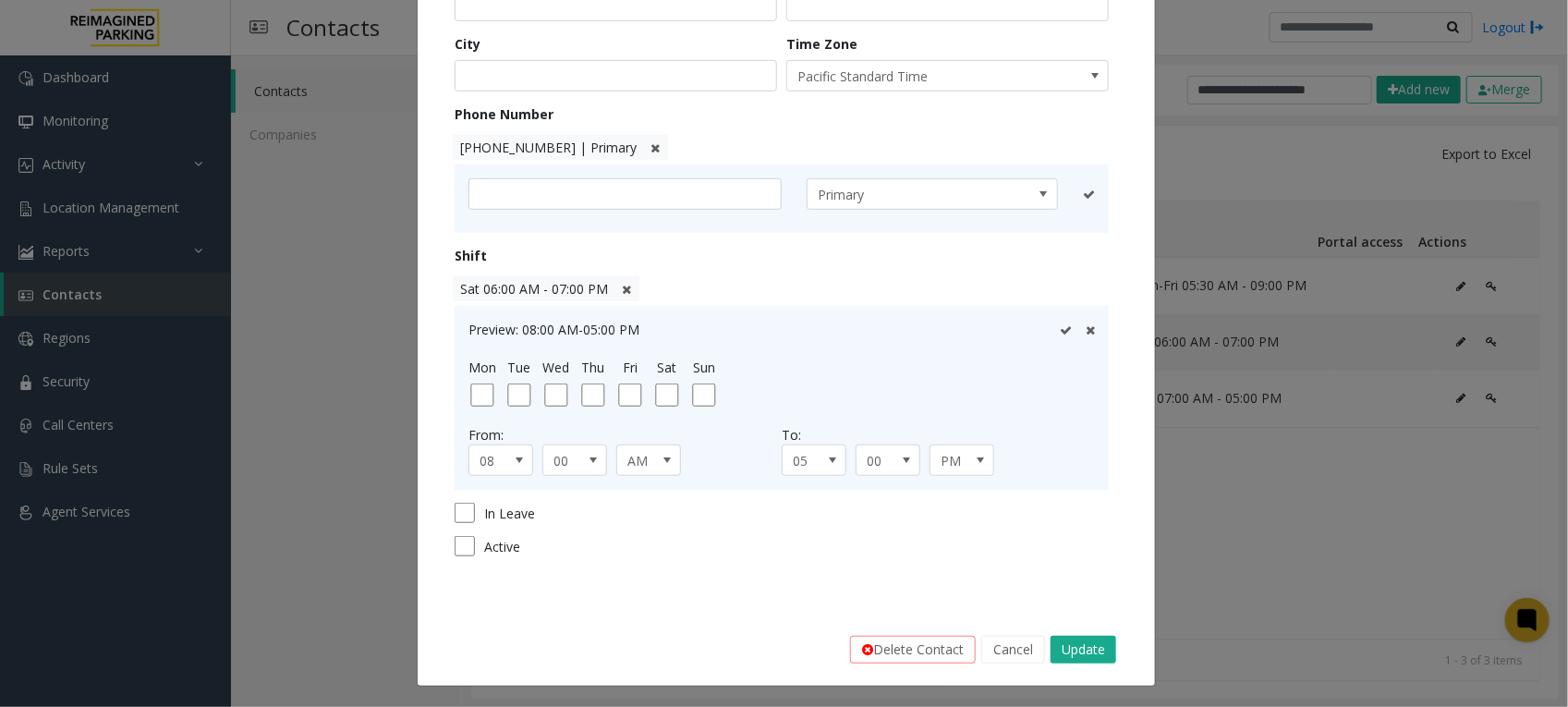
scroll to position [380, 0]
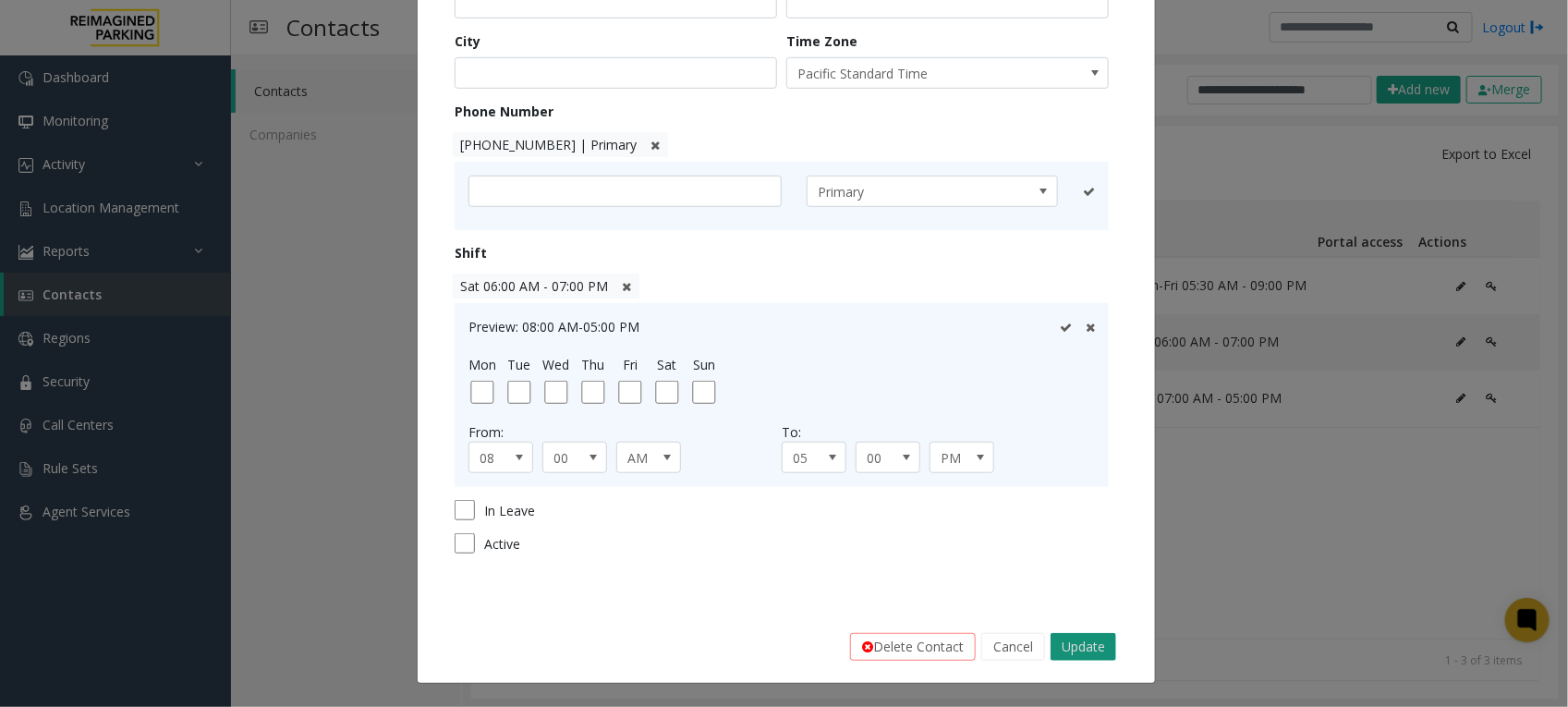
click at [1091, 644] on button "Update" at bounding box center [1083, 647] width 66 height 28
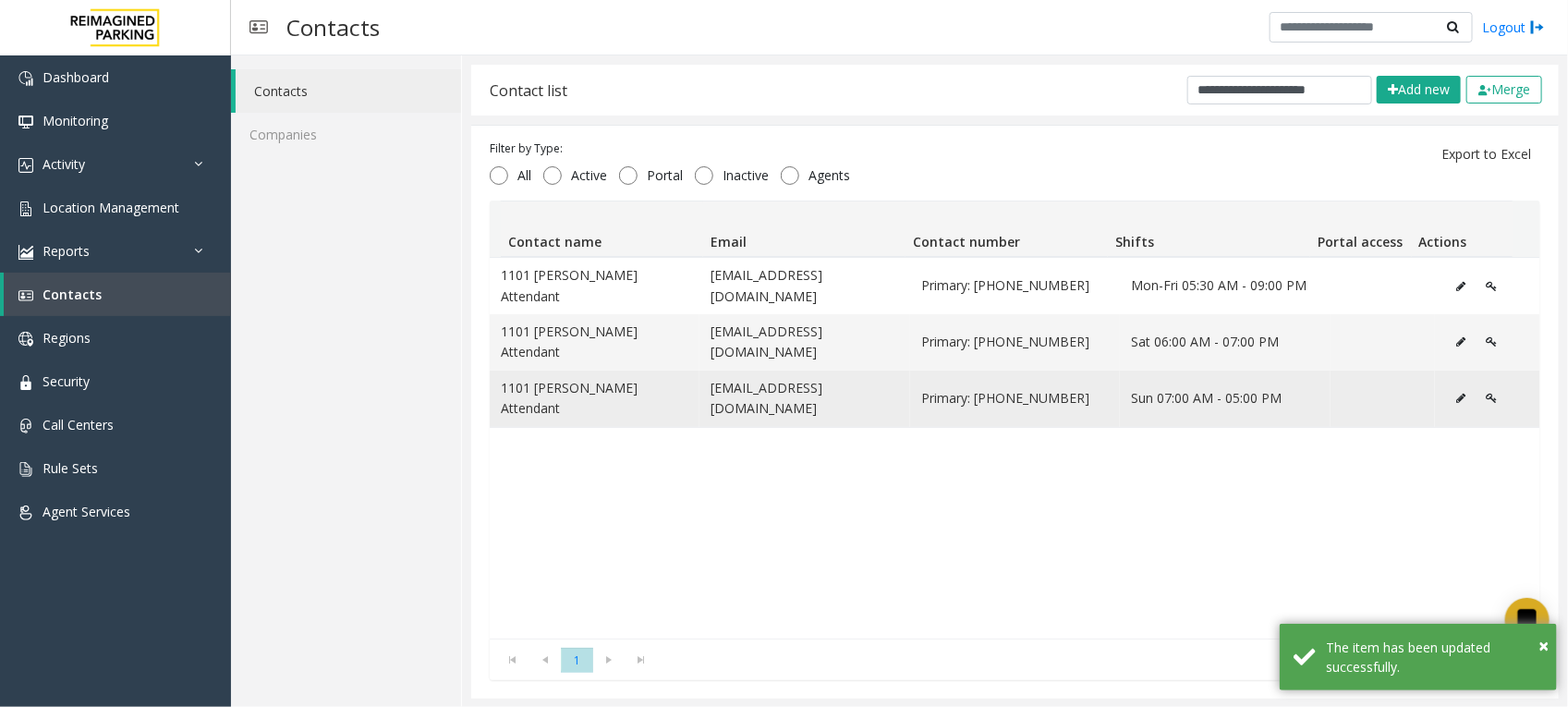
click at [1456, 393] on icon "Data table" at bounding box center [1461, 398] width 10 height 11
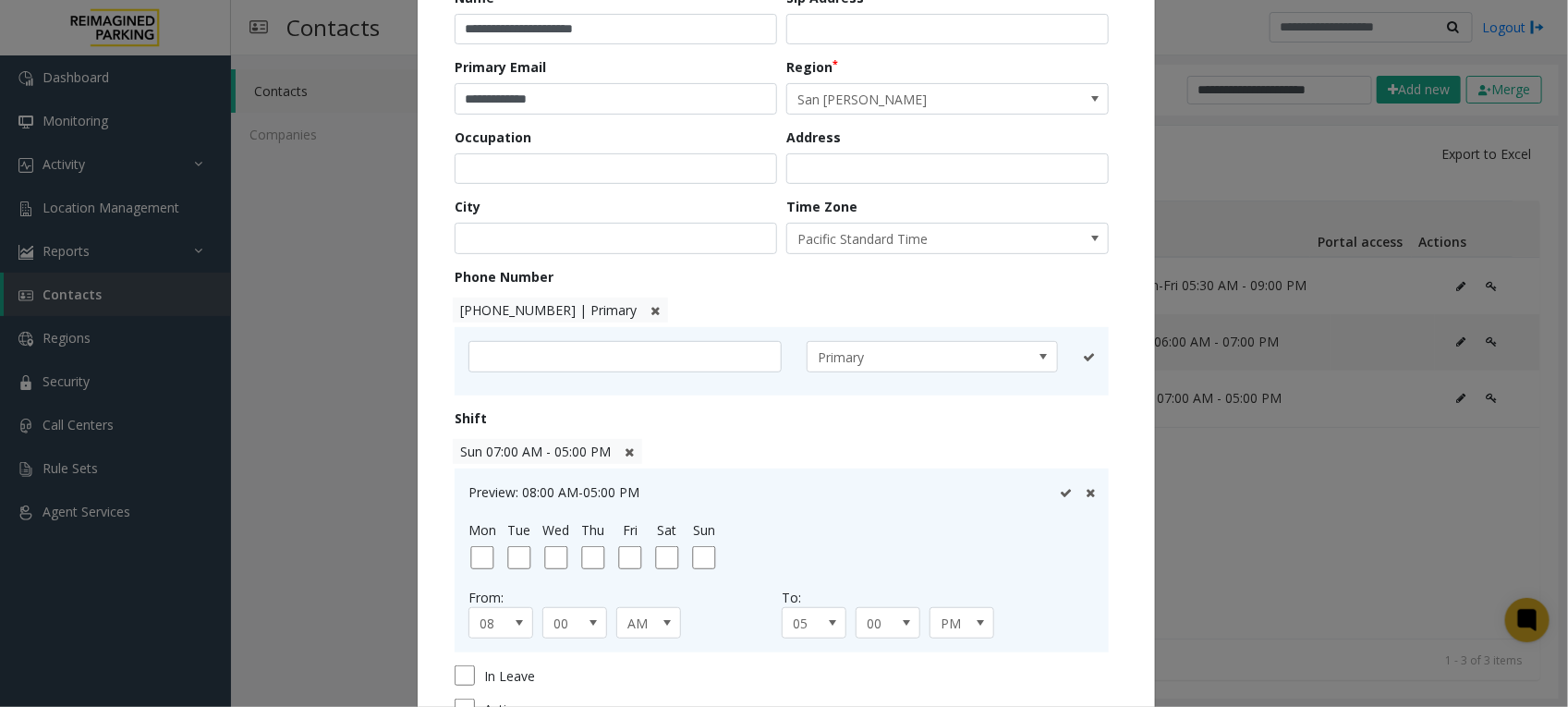
scroll to position [231, 0]
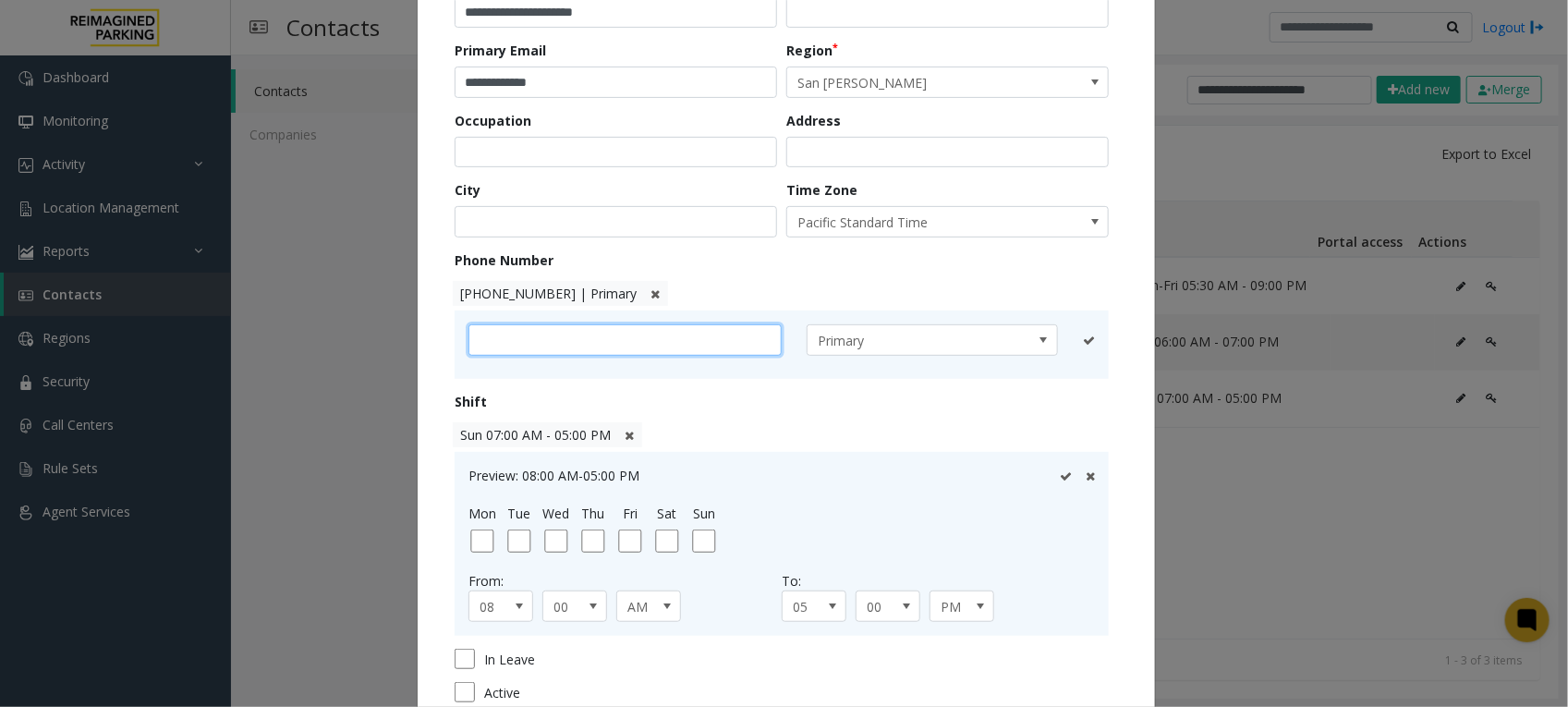
click at [635, 345] on input "text" at bounding box center [625, 340] width 313 height 32
paste input "**********"
type input "**********"
click at [1060, 345] on icon at bounding box center [1066, 340] width 12 height 12
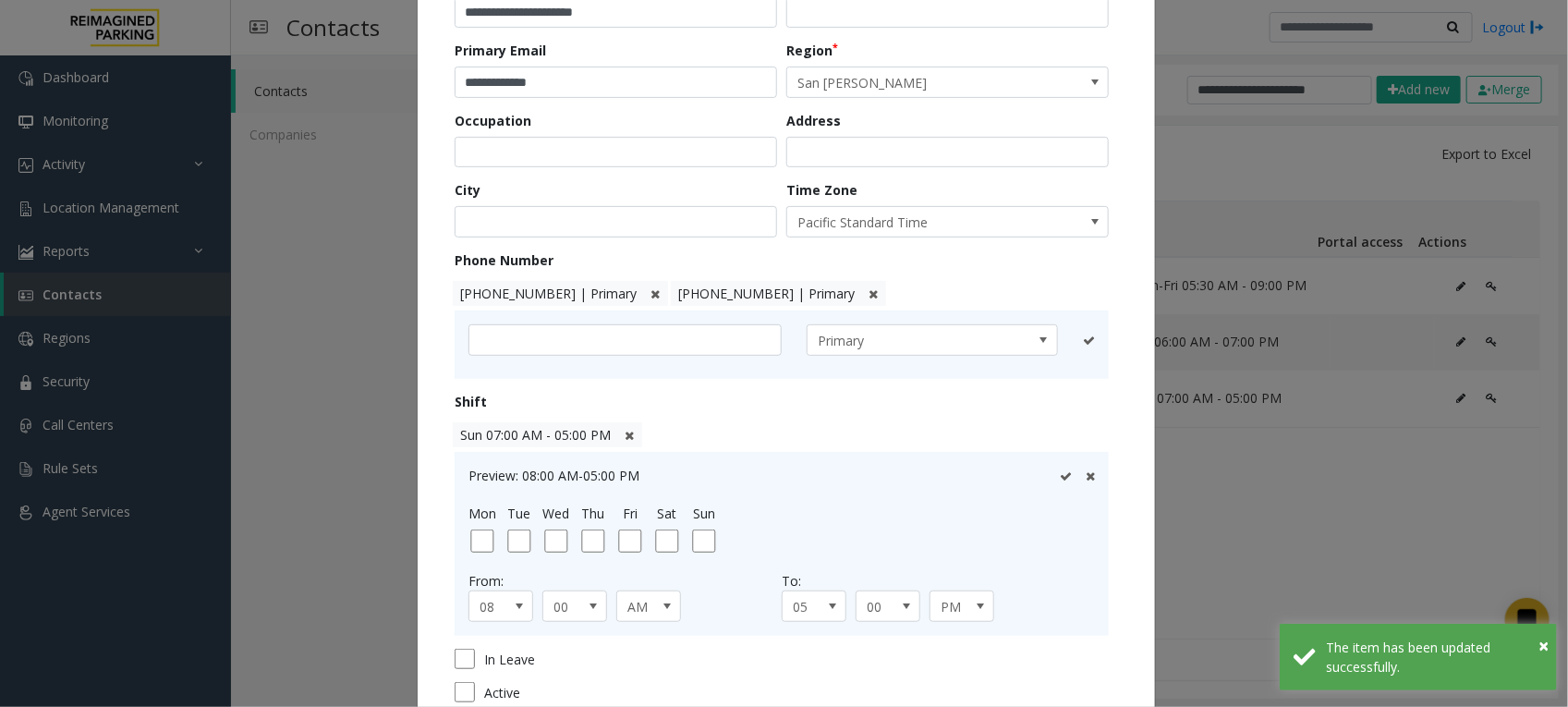
click at [650, 296] on icon at bounding box center [655, 294] width 10 height 12
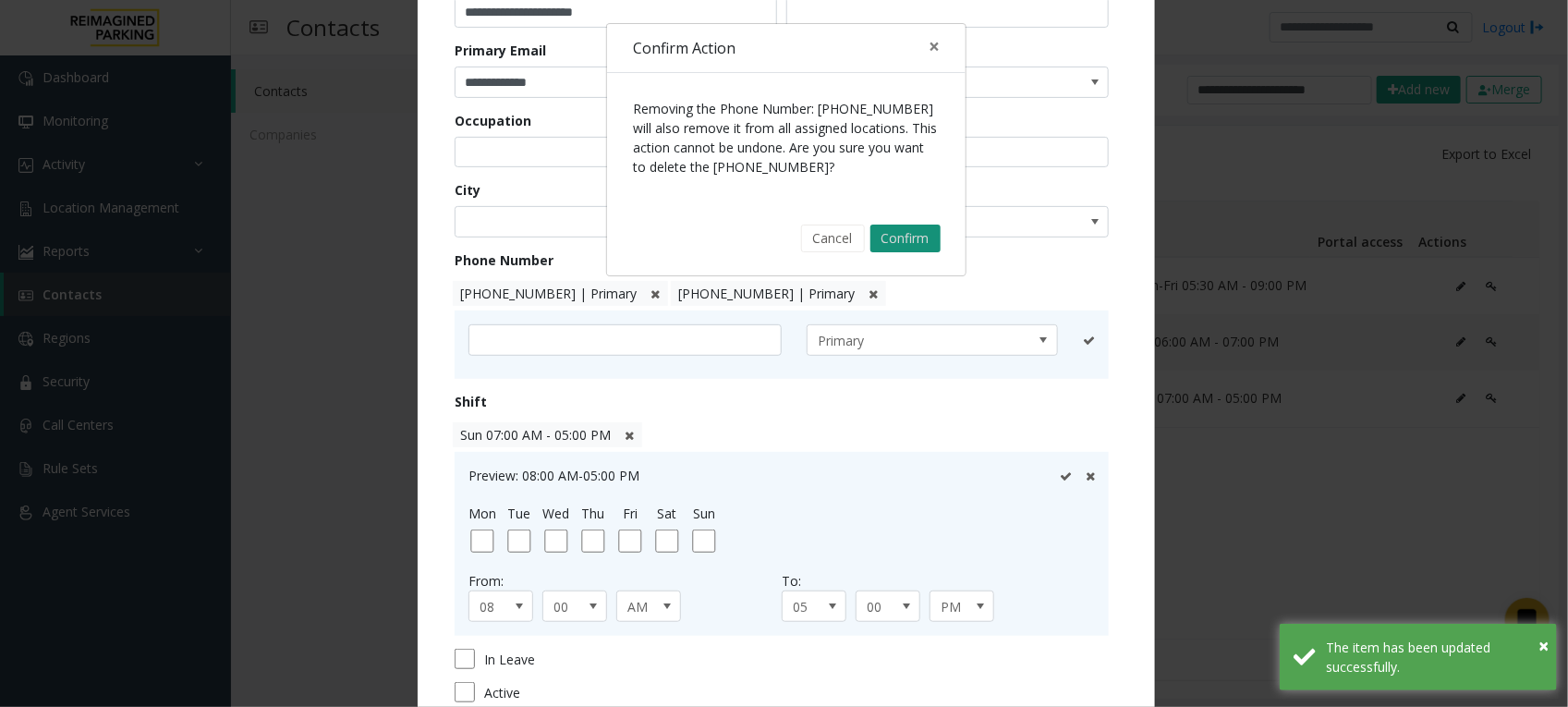
click at [910, 233] on button "Confirm" at bounding box center [905, 238] width 71 height 28
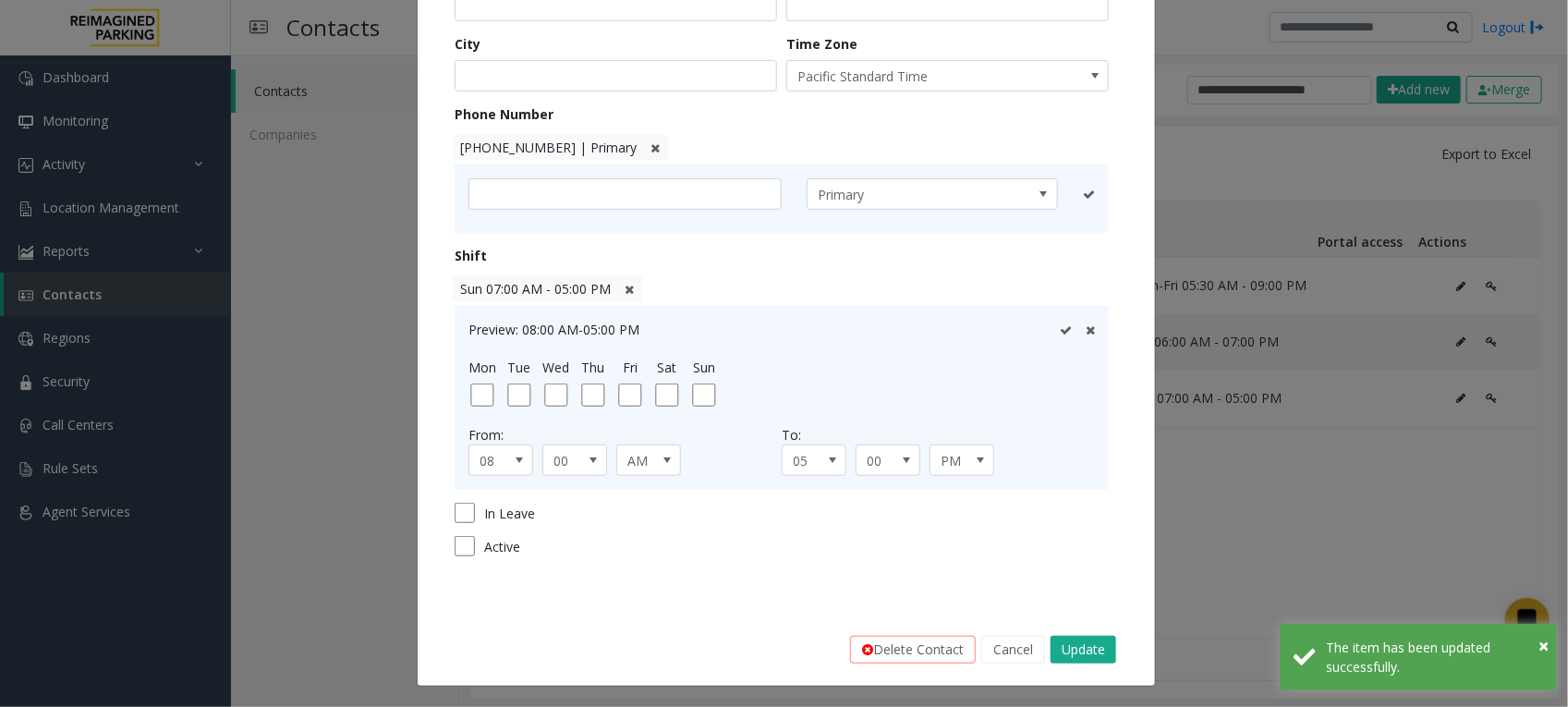
scroll to position [380, 0]
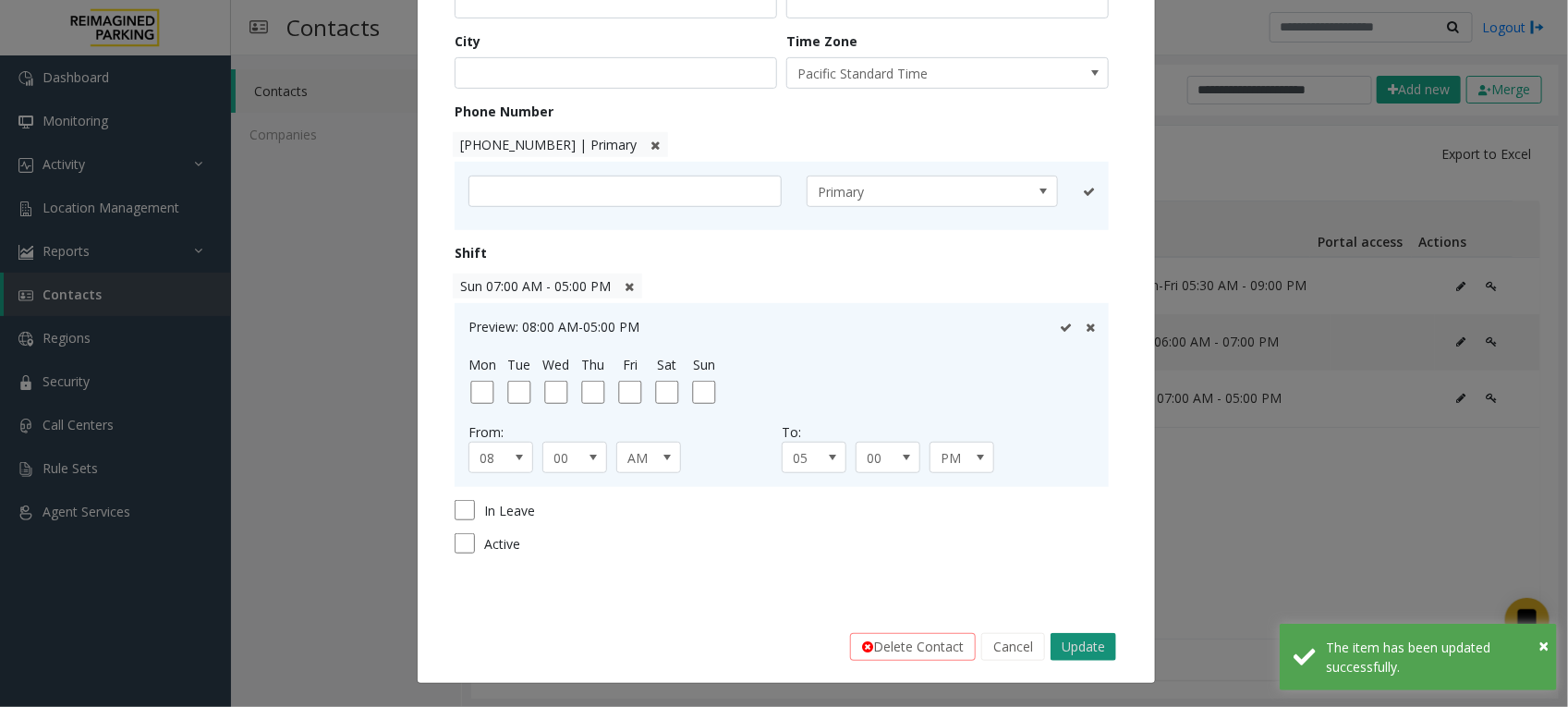
click at [1082, 639] on button "Update" at bounding box center [1083, 647] width 66 height 28
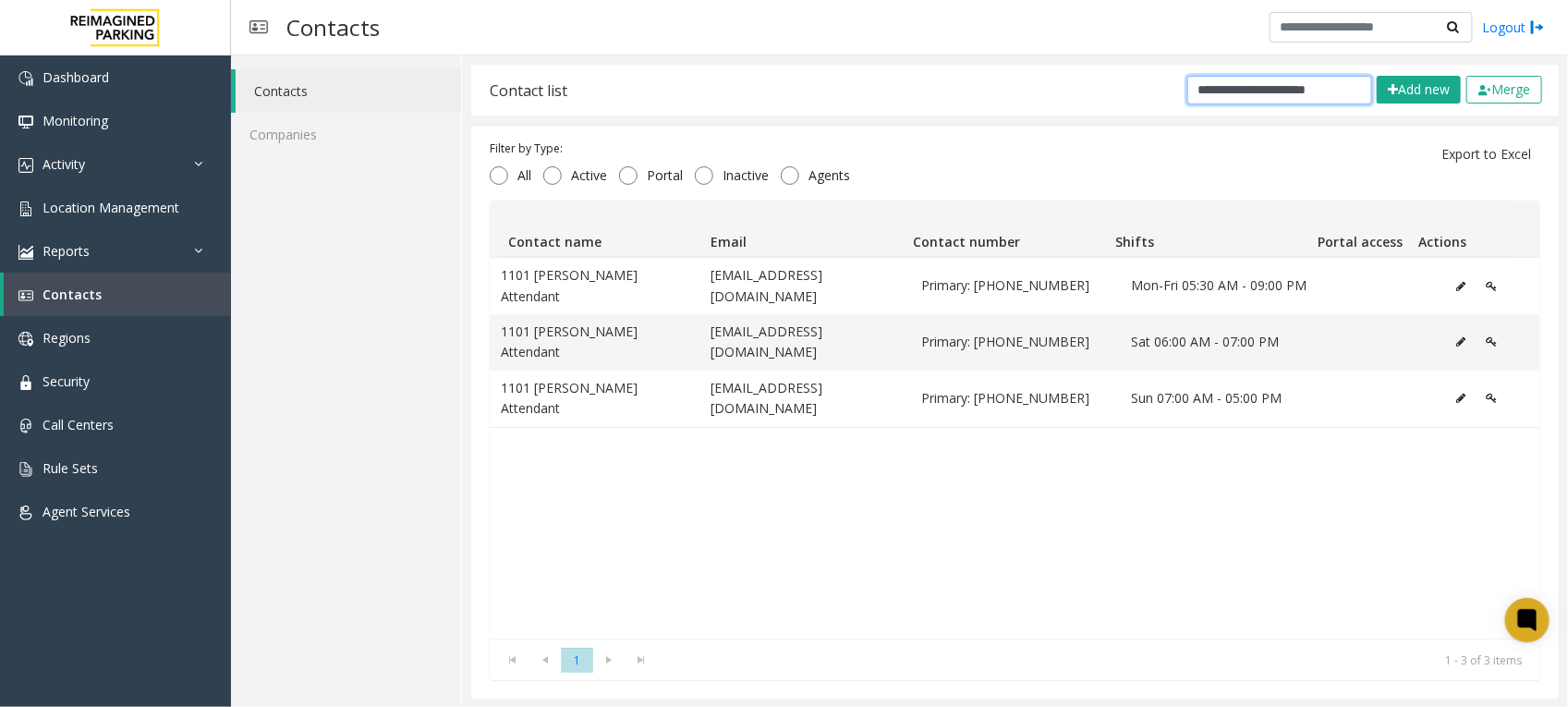
click at [1307, 94] on input "**********" at bounding box center [1279, 90] width 184 height 29
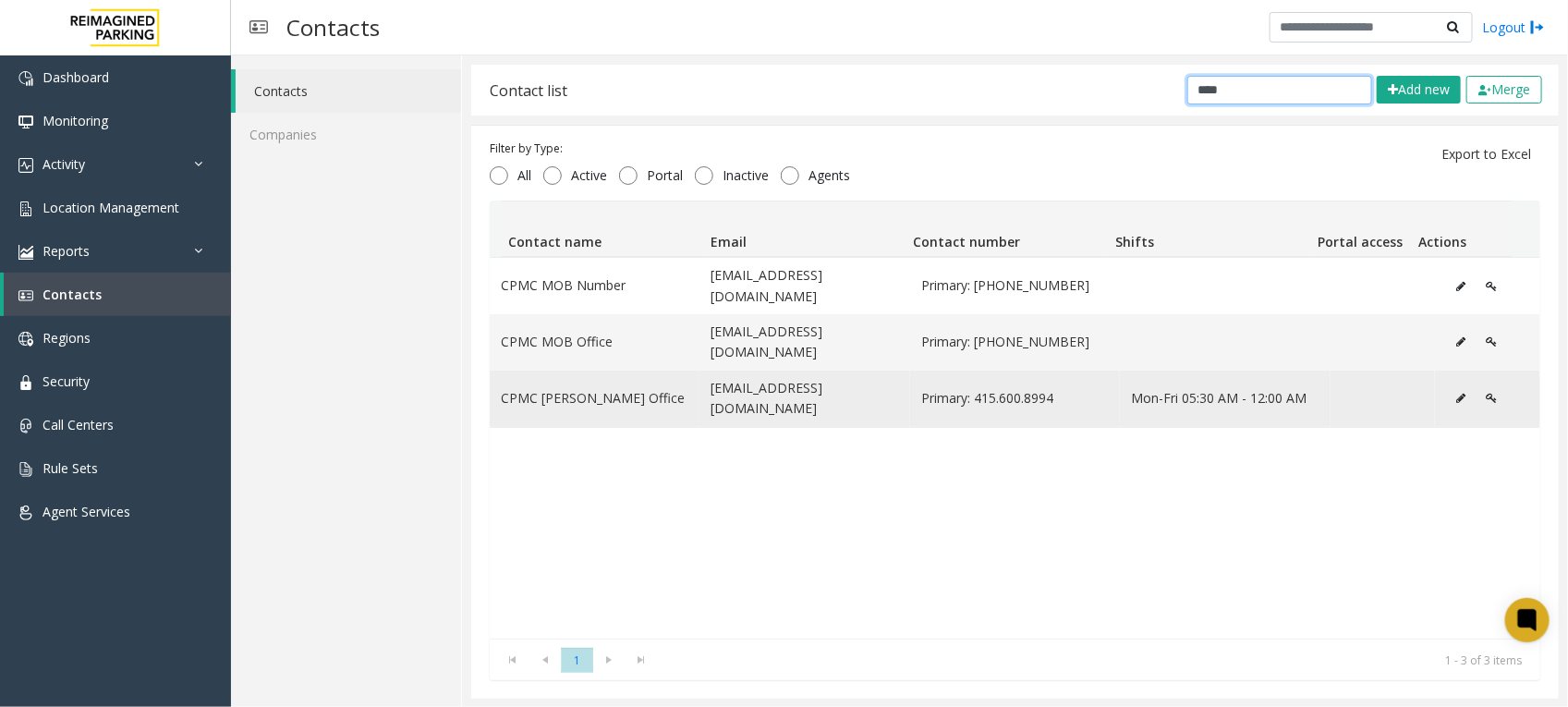
type input "****"
click at [1456, 393] on icon "Data table" at bounding box center [1461, 398] width 10 height 11
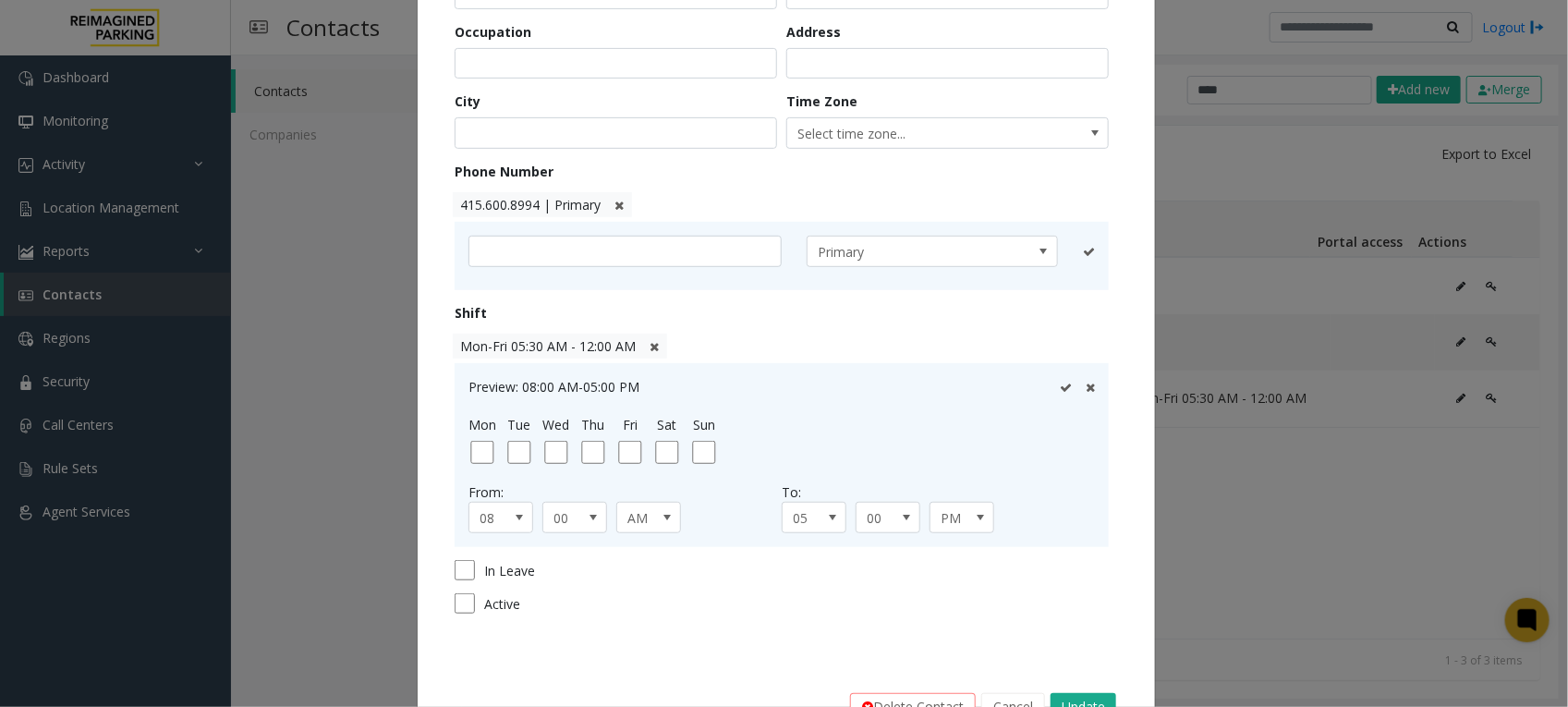
scroll to position [265, 0]
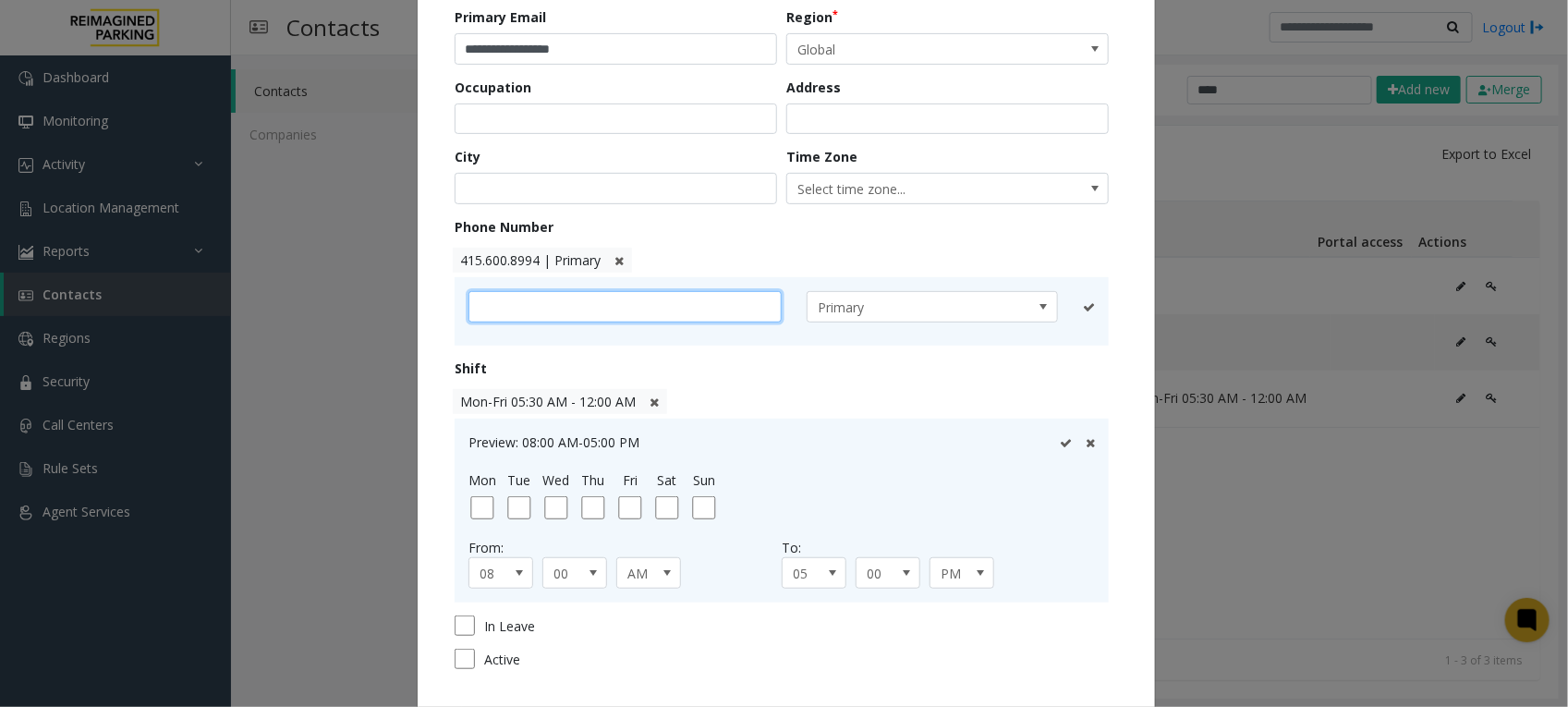
click at [607, 300] on input "text" at bounding box center [625, 307] width 313 height 32
paste input "**********"
type input "**********"
click at [1060, 307] on icon at bounding box center [1066, 307] width 12 height 12
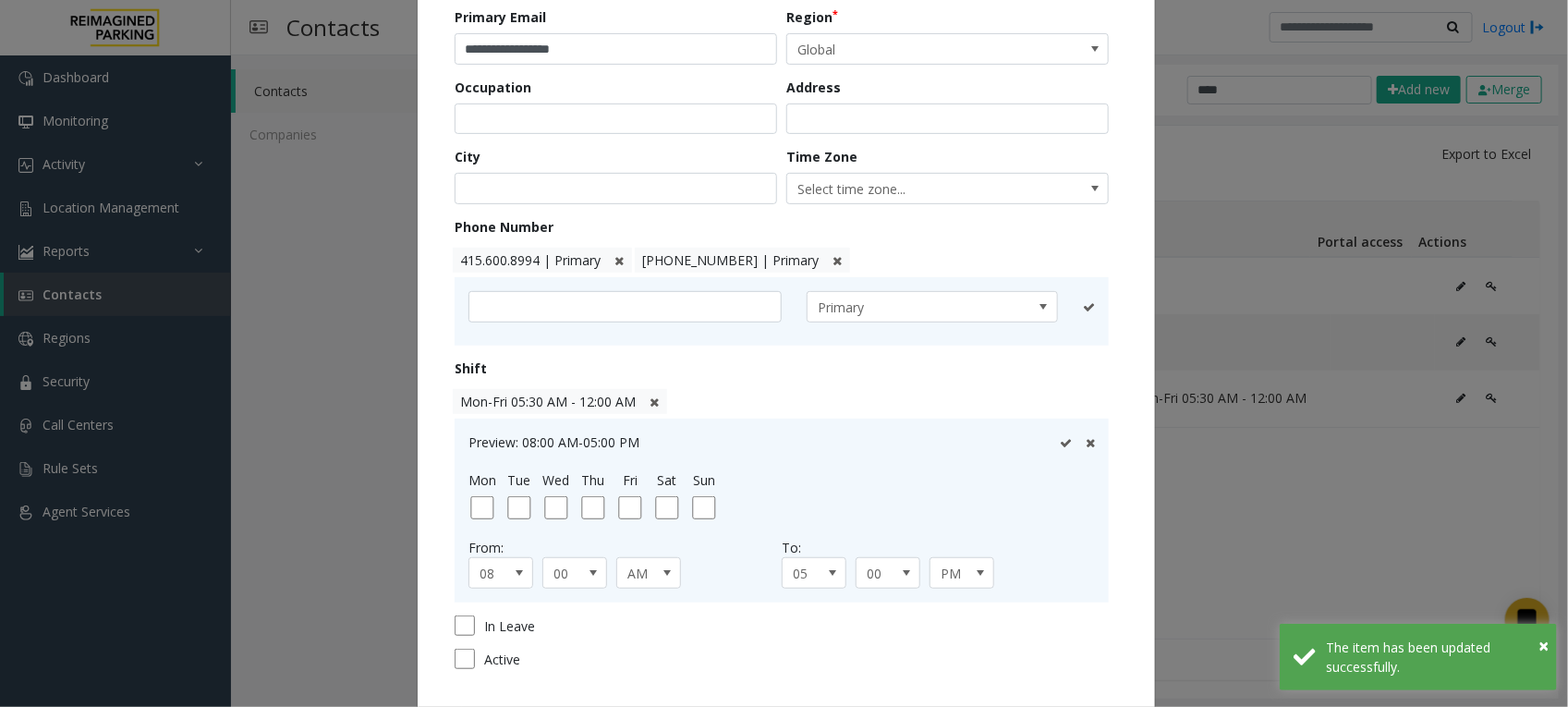
click at [614, 265] on icon at bounding box center [619, 261] width 10 height 12
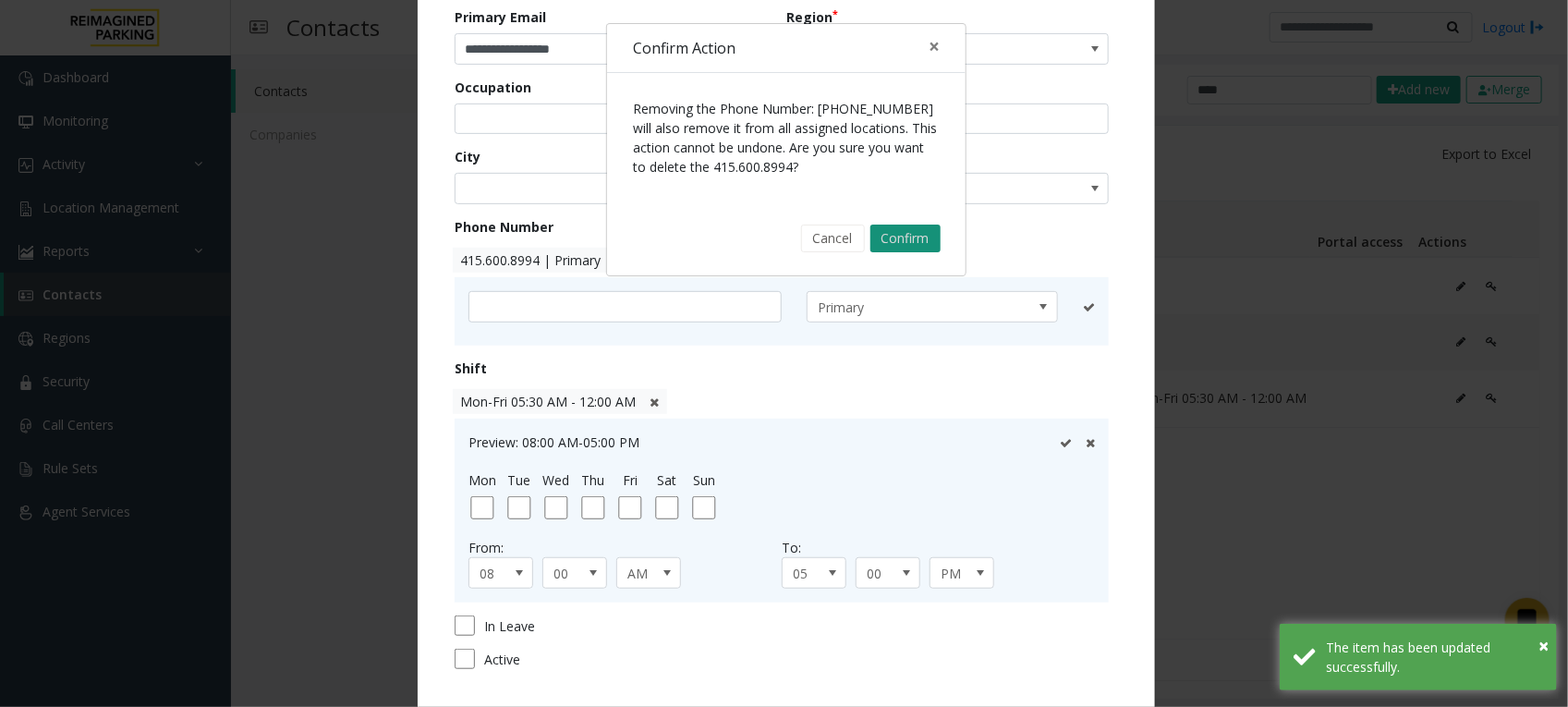
click at [888, 238] on button "Confirm" at bounding box center [905, 238] width 71 height 28
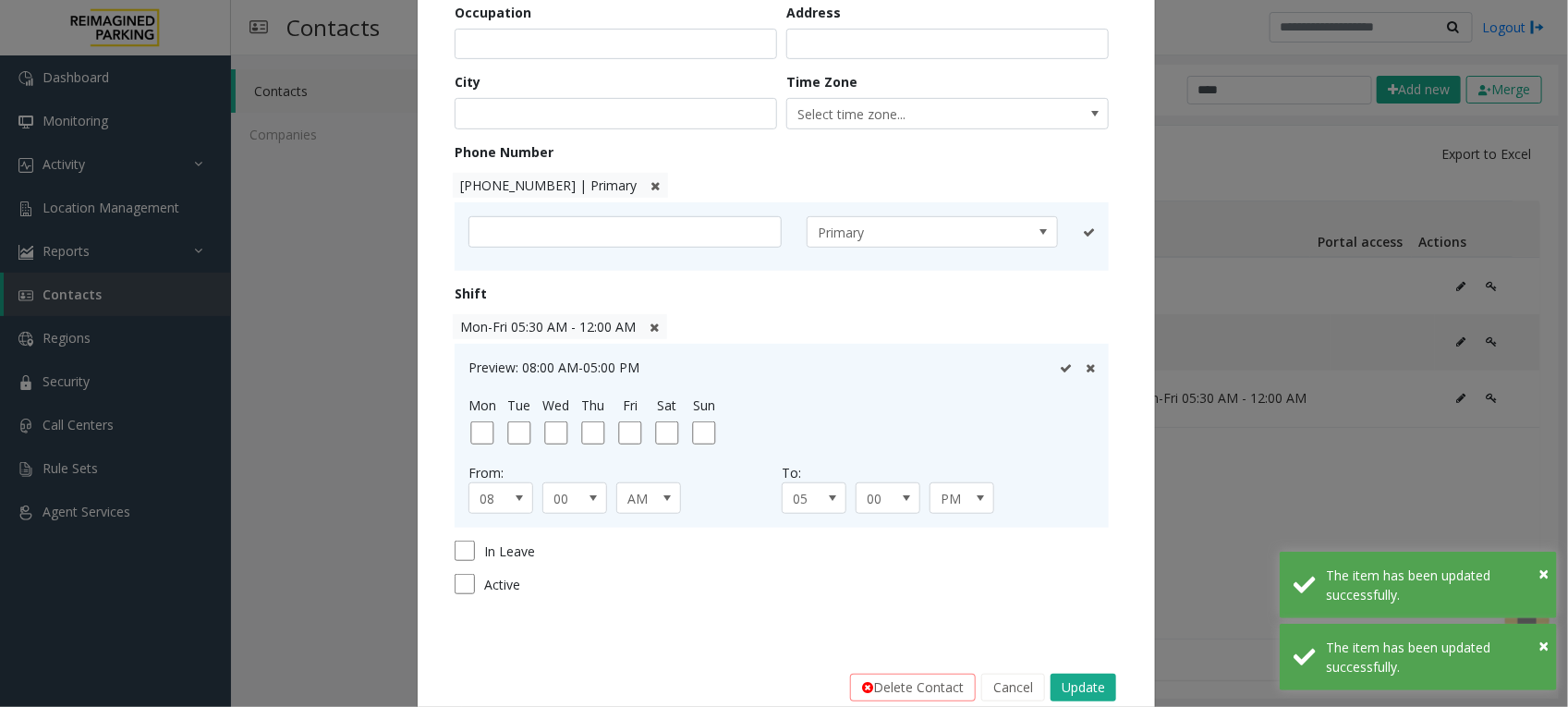
scroll to position [380, 0]
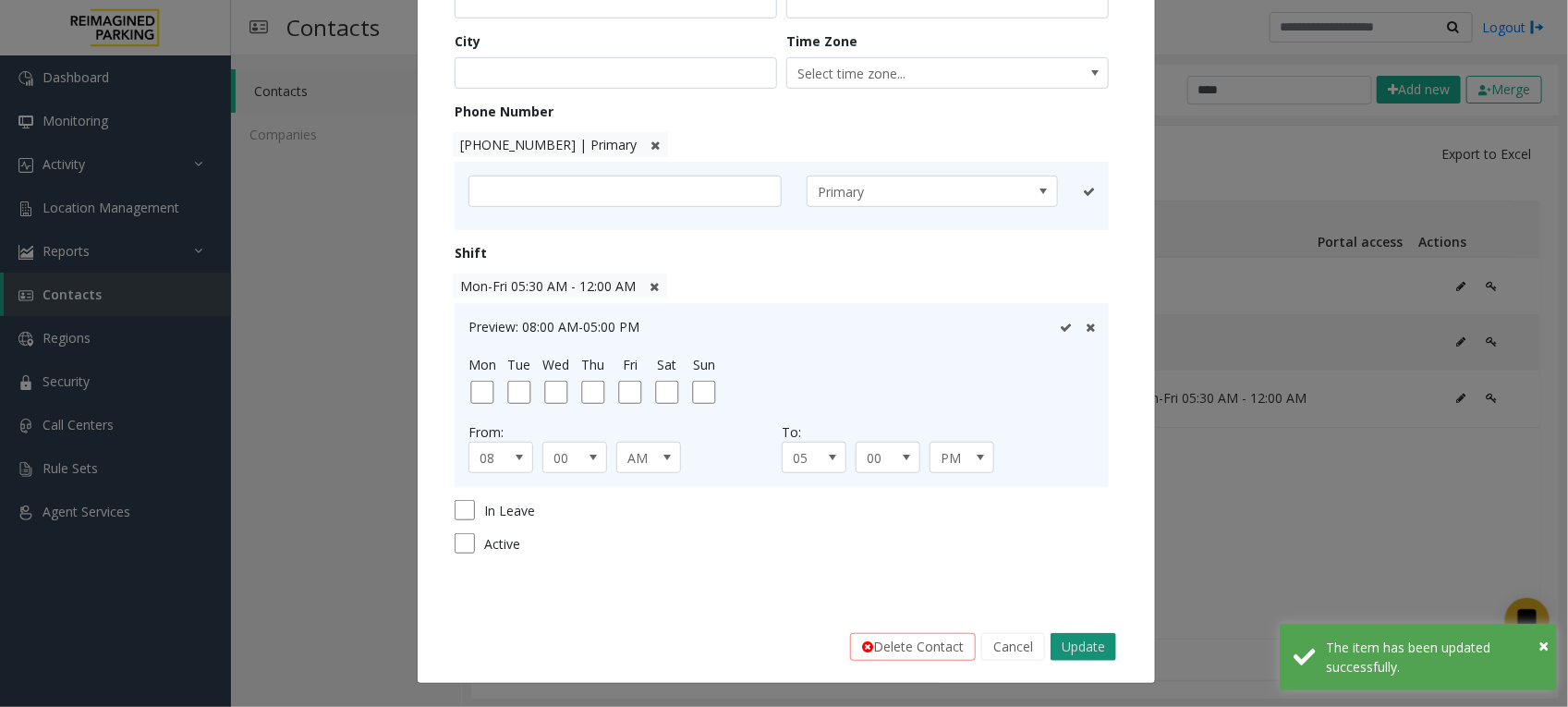
click at [1083, 642] on button "Update" at bounding box center [1083, 647] width 66 height 28
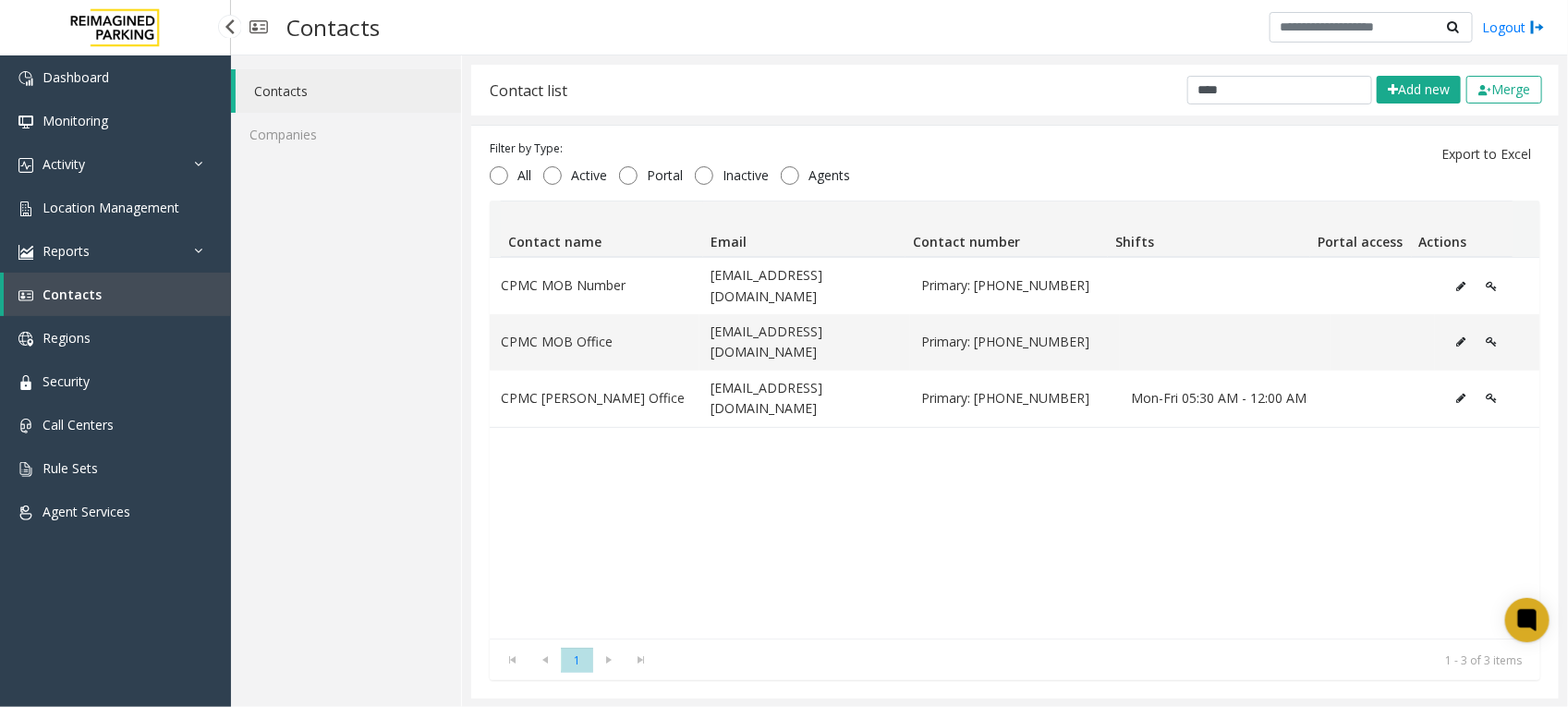
click at [93, 283] on link "Contacts" at bounding box center [117, 293] width 227 height 43
click at [95, 504] on span "Agent Services" at bounding box center [87, 511] width 88 height 17
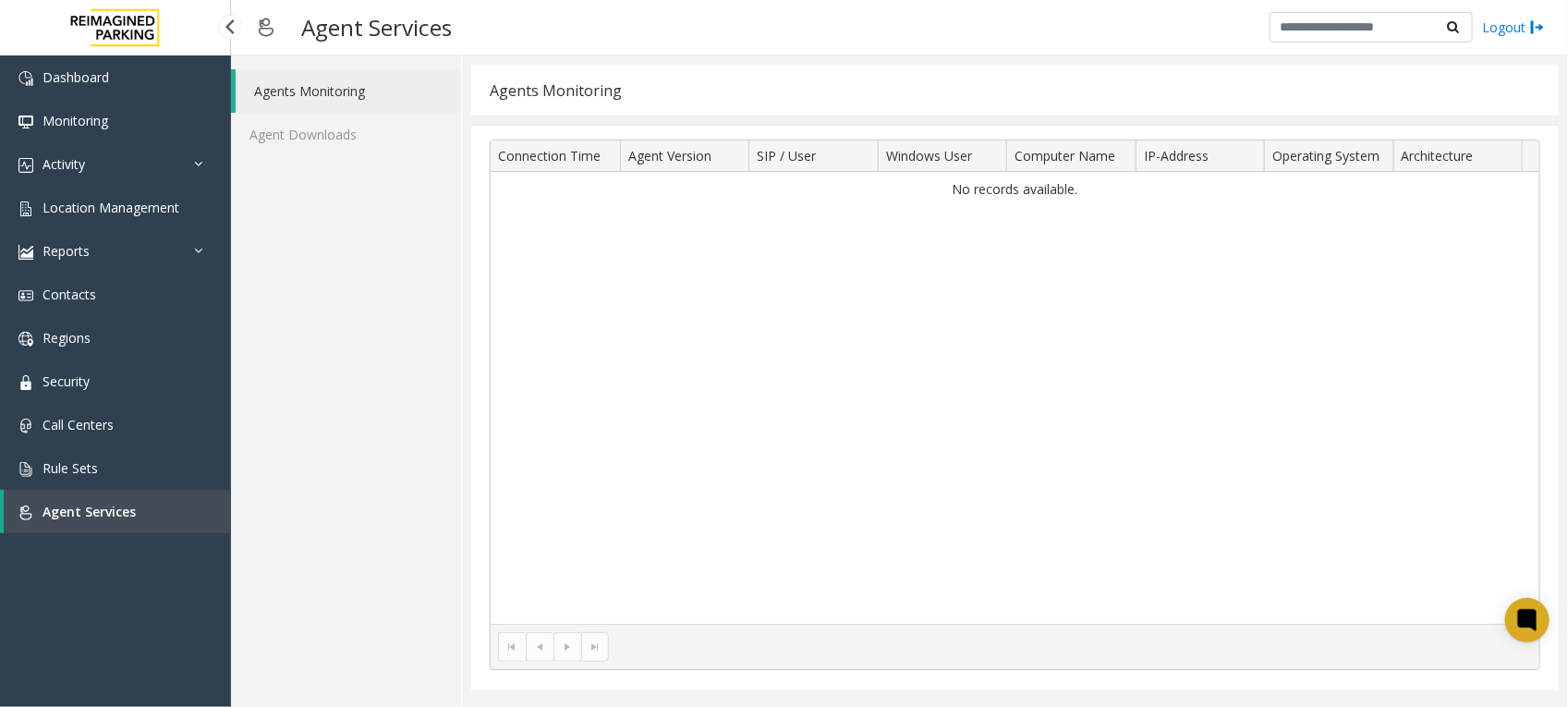
click at [109, 508] on span "Agent Services" at bounding box center [90, 511] width 94 height 17
click at [159, 200] on span "Location Management" at bounding box center [111, 207] width 137 height 17
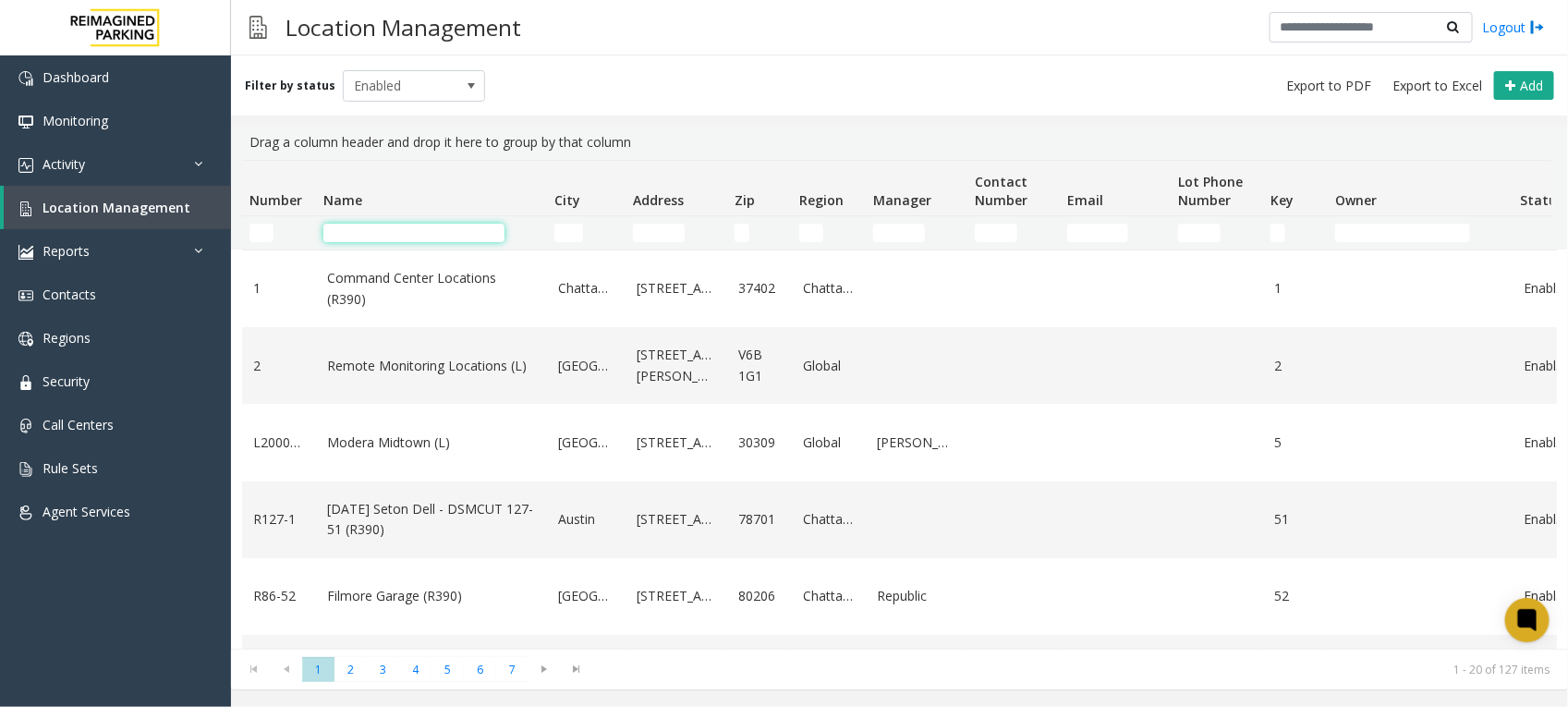
click at [469, 226] on input "Name Filter" at bounding box center [414, 232] width 181 height 18
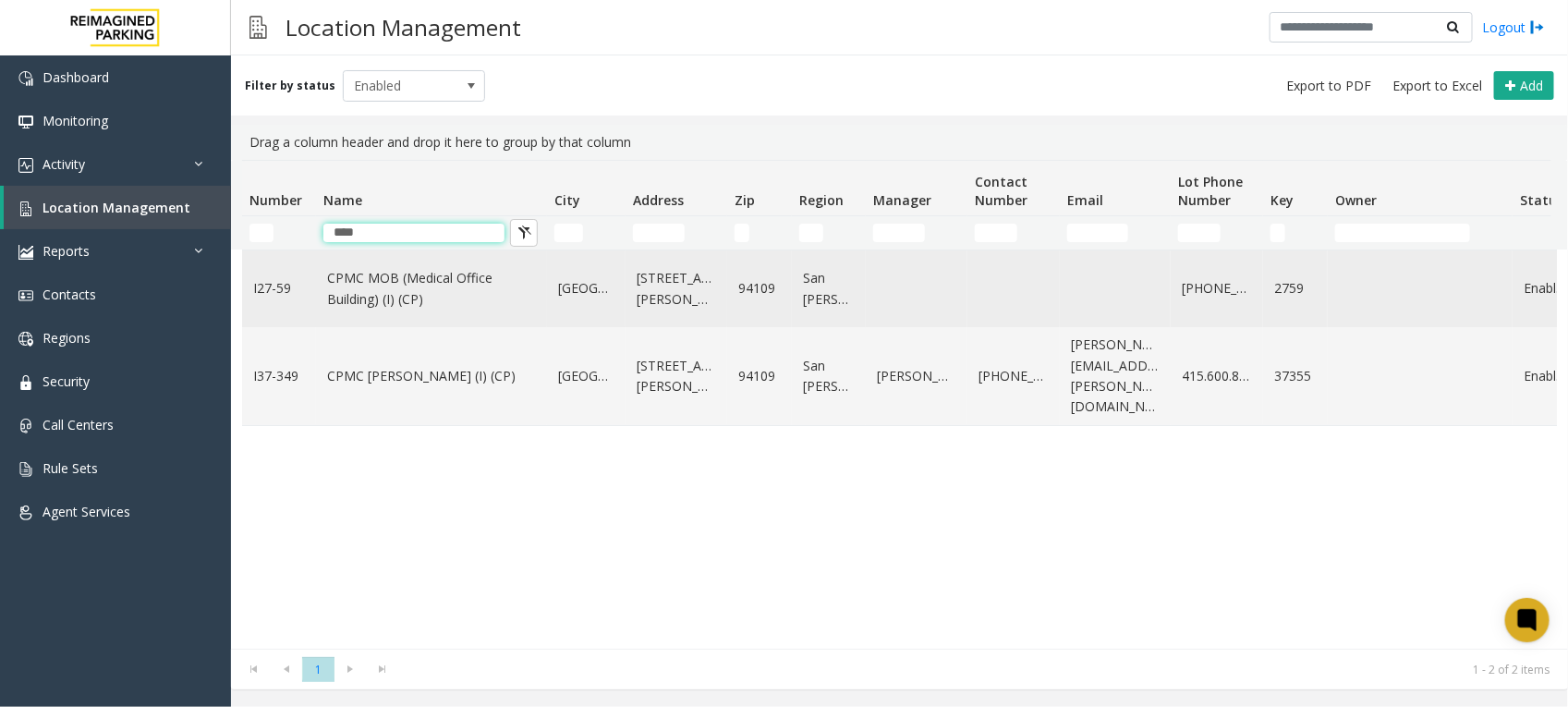
type input "****"
click at [450, 279] on link "CPMC MOB (Medical Office Building) (I) (CP)" at bounding box center [431, 289] width 209 height 42
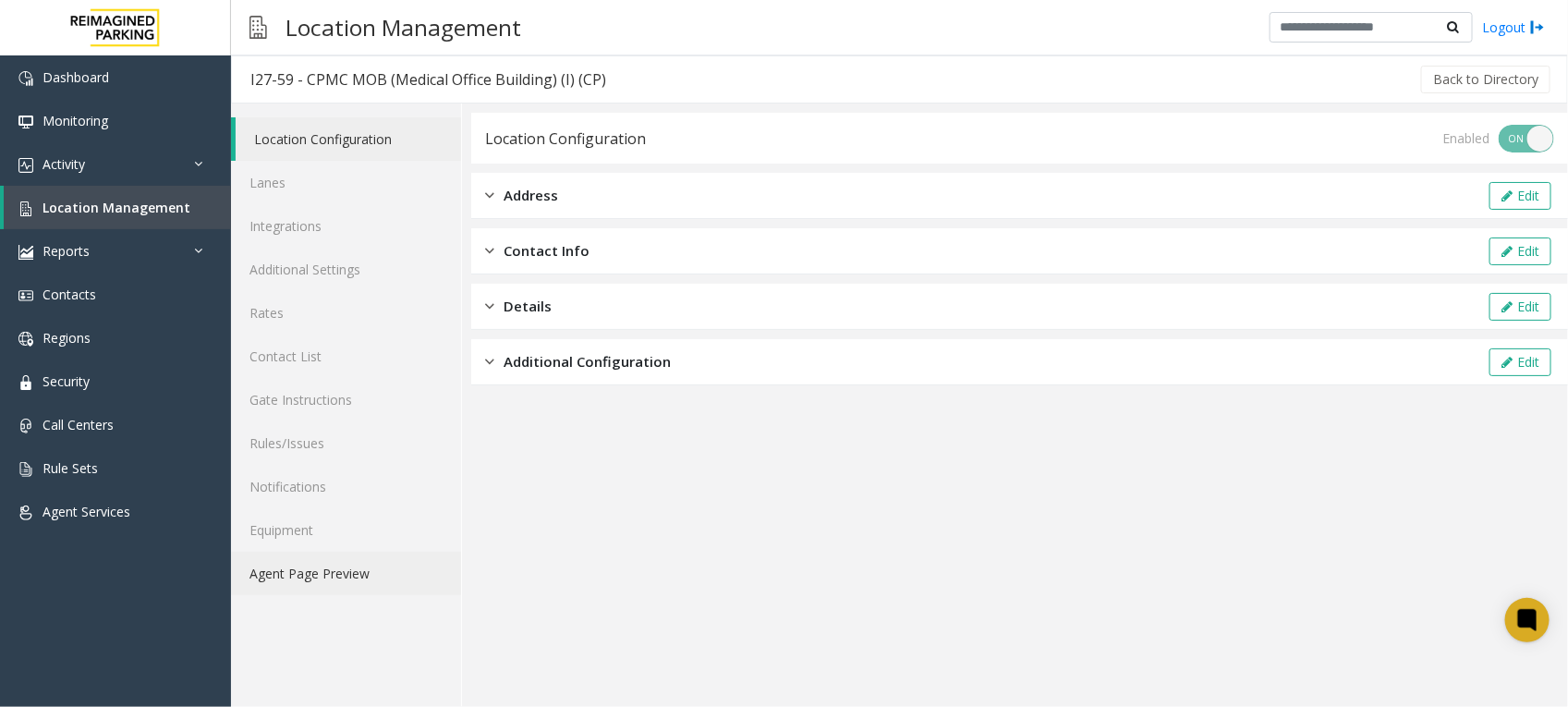
click at [351, 573] on link "Agent Page Preview" at bounding box center [346, 573] width 230 height 43
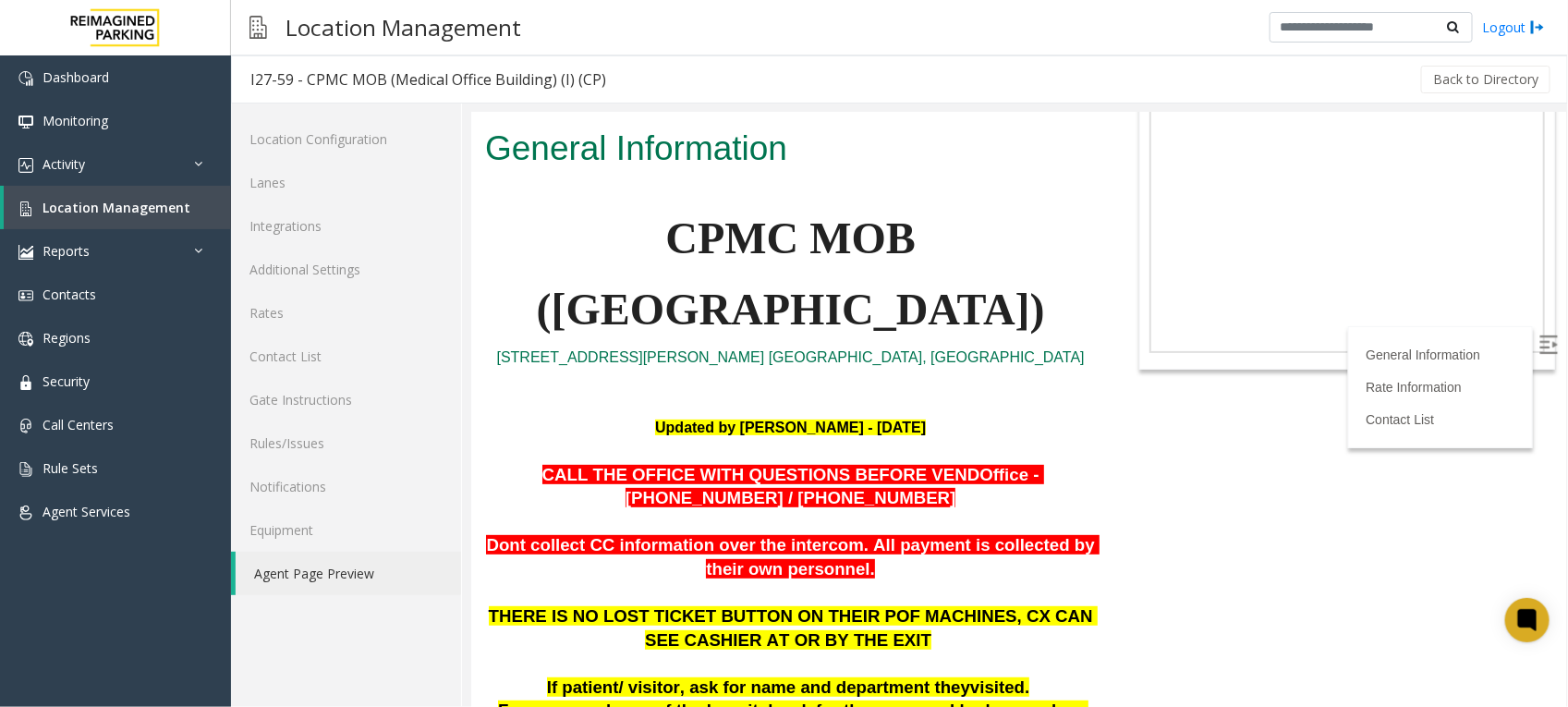
scroll to position [231, 0]
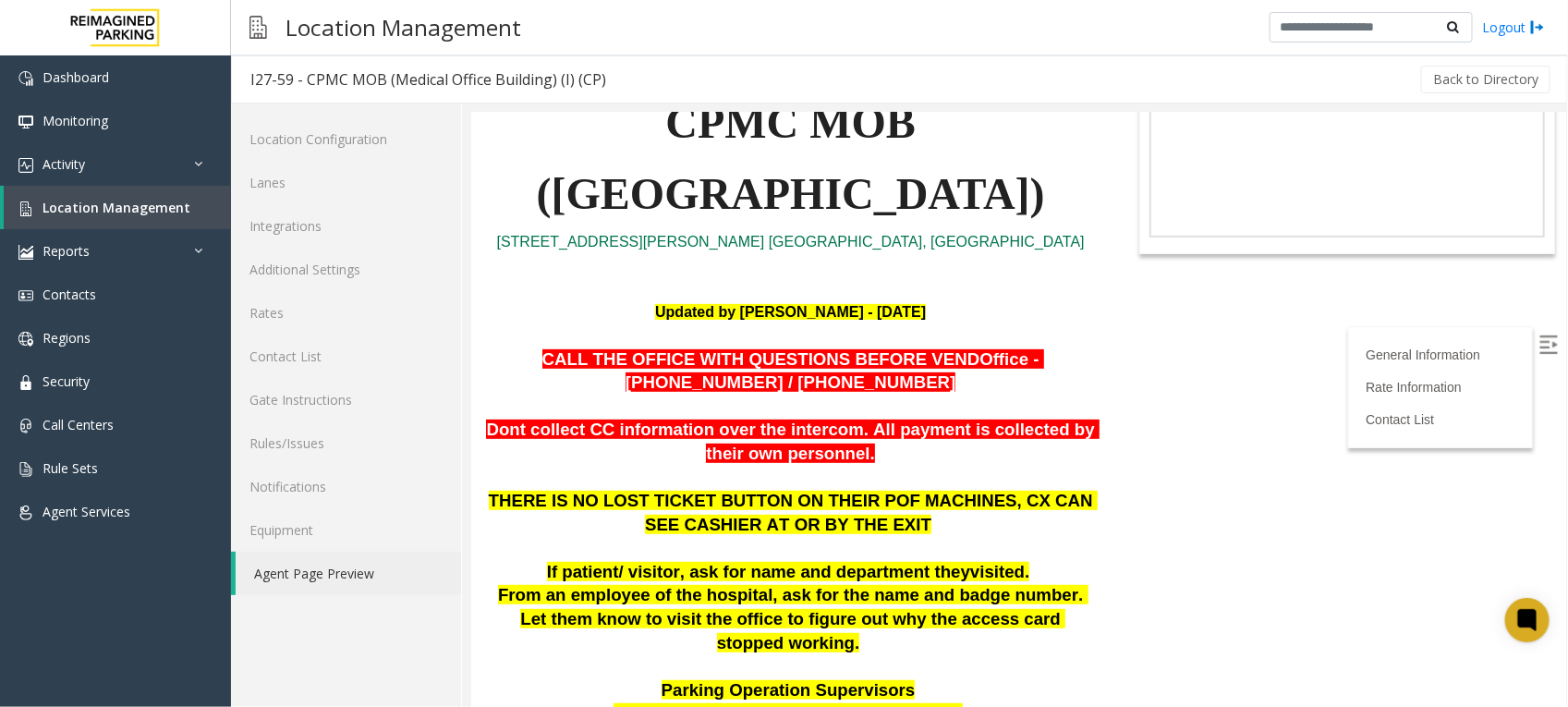
click at [839, 374] on p "CALL THE OFFICE WITH QUESTIONS BEFORE VEND Office - [PHONE_NUMBER] / [PHONE_NUM…" at bounding box center [789, 371] width 610 height 47
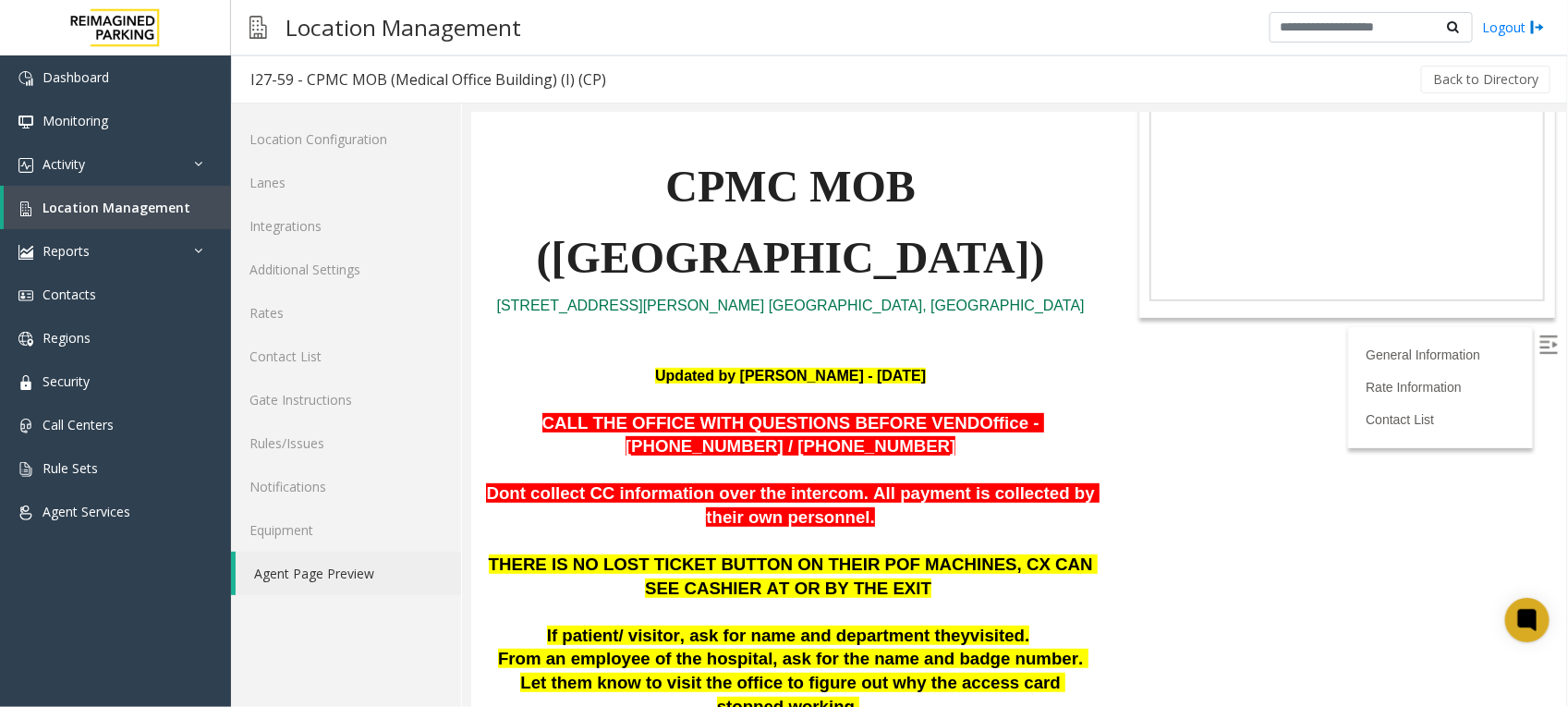
scroll to position [0, 0]
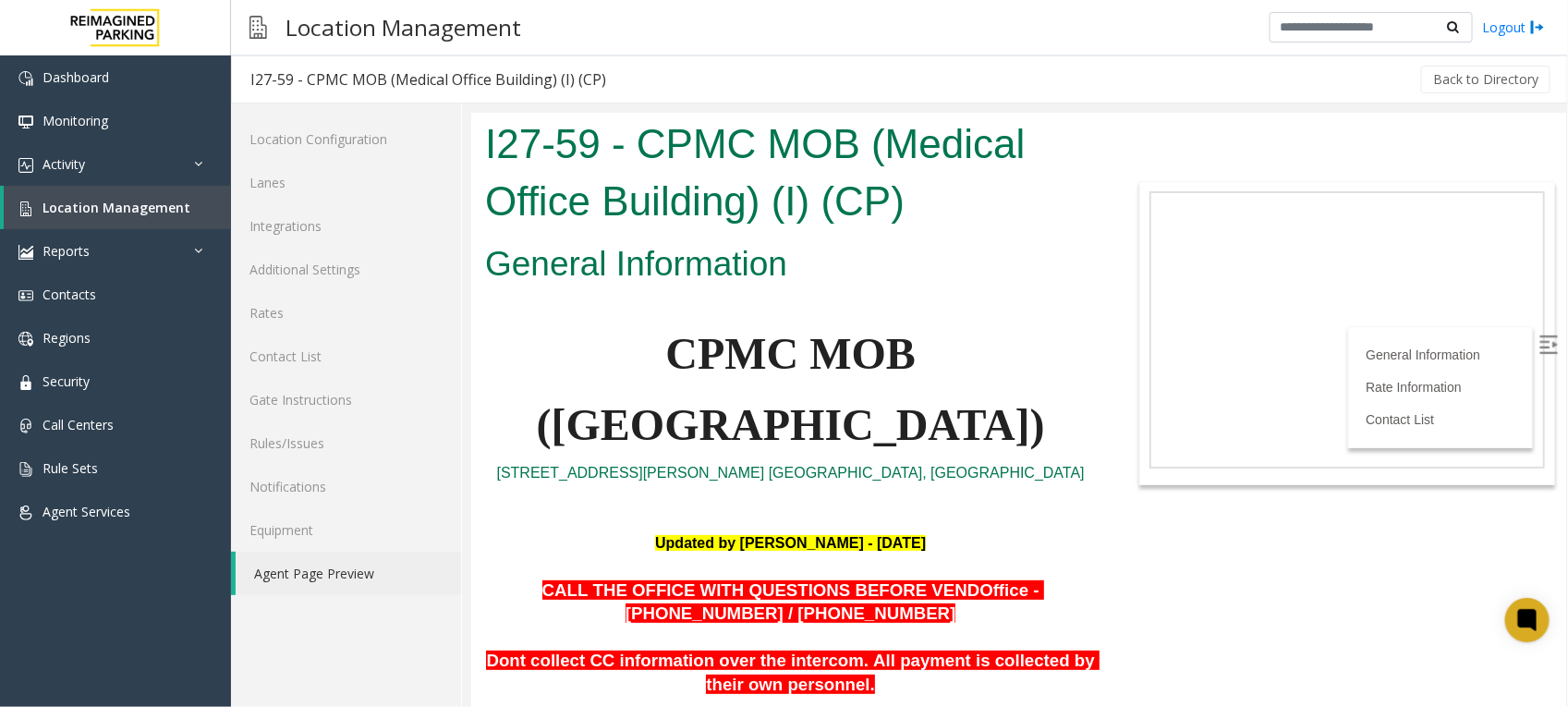
click at [1049, 524] on p at bounding box center [789, 519] width 610 height 24
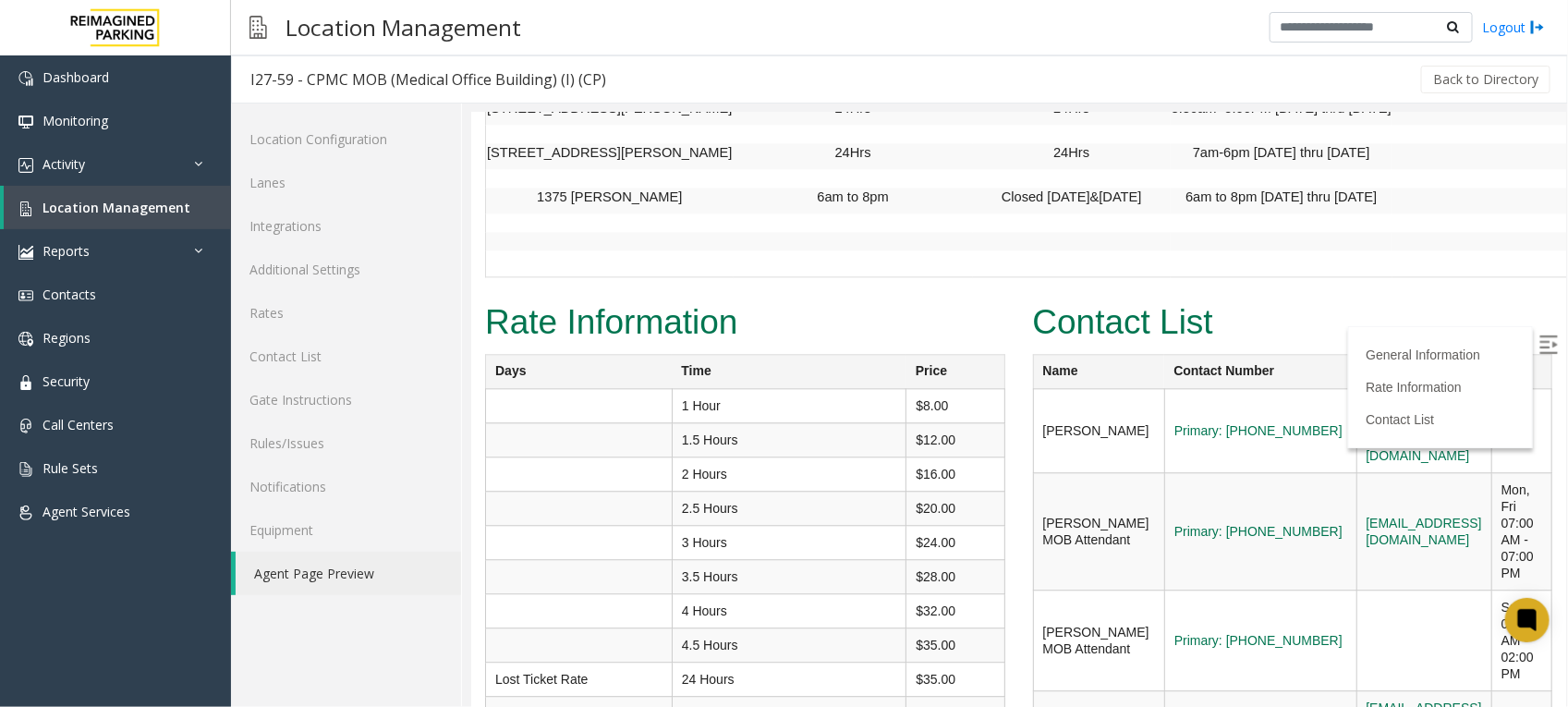
scroll to position [1877, 0]
click at [1266, 683] on div "Contact List Name Contact Number Email Shift [PERSON_NAME] Primary: [PHONE_NUMB…" at bounding box center [1292, 568] width 548 height 549
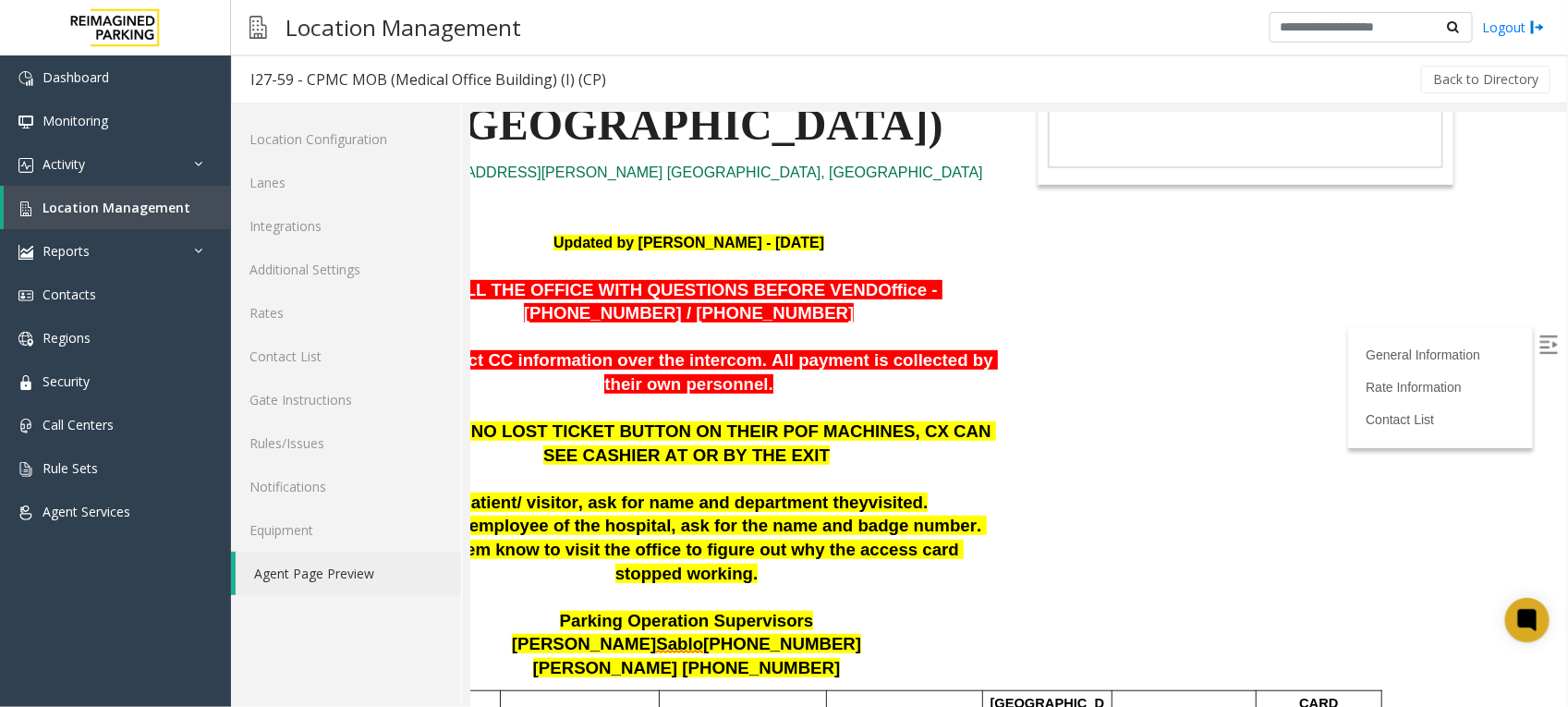
scroll to position [260, 101]
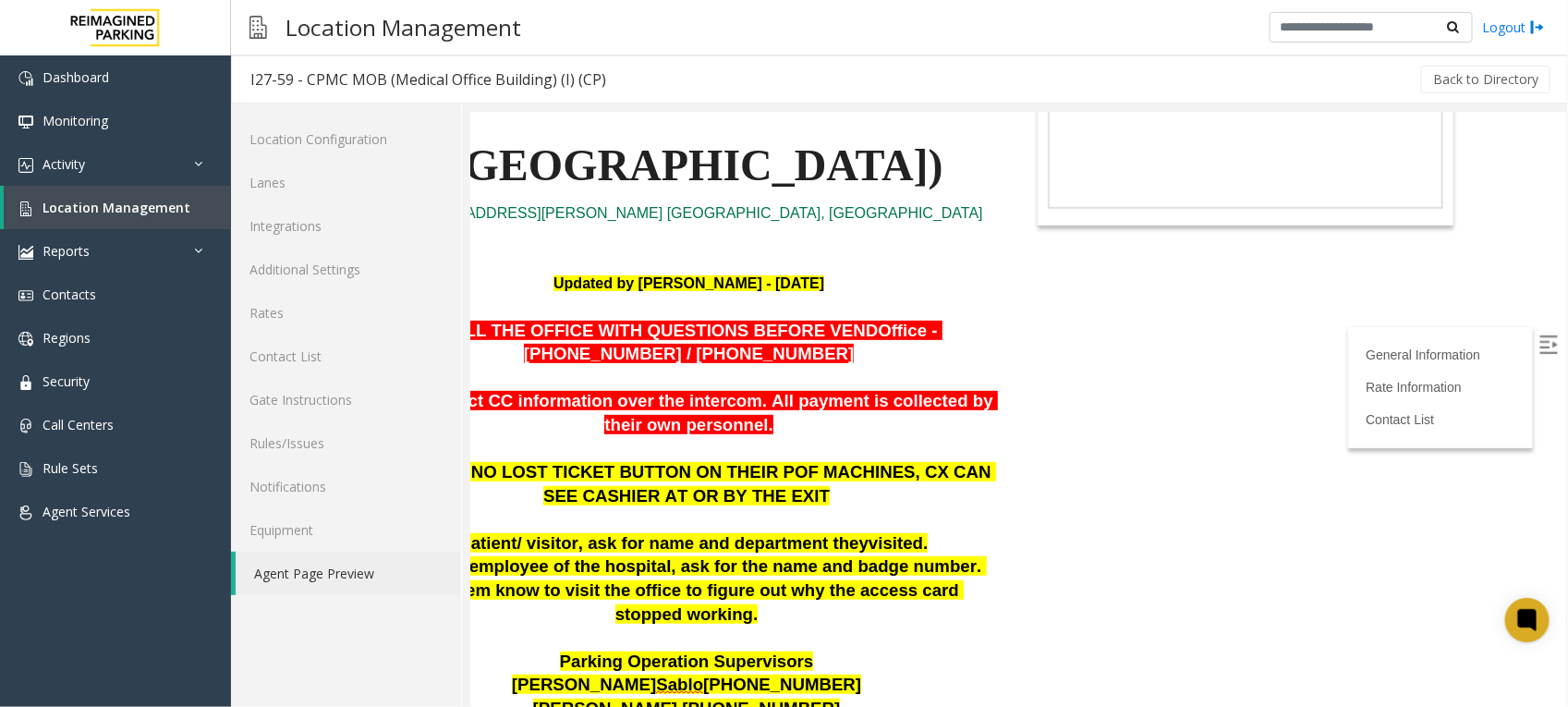
click at [1136, 446] on html "I27-59 - CPMC MOB (Medical Office Building) (I) (CP) General Information CPMC M…" at bounding box center [916, 149] width 1094 height 594
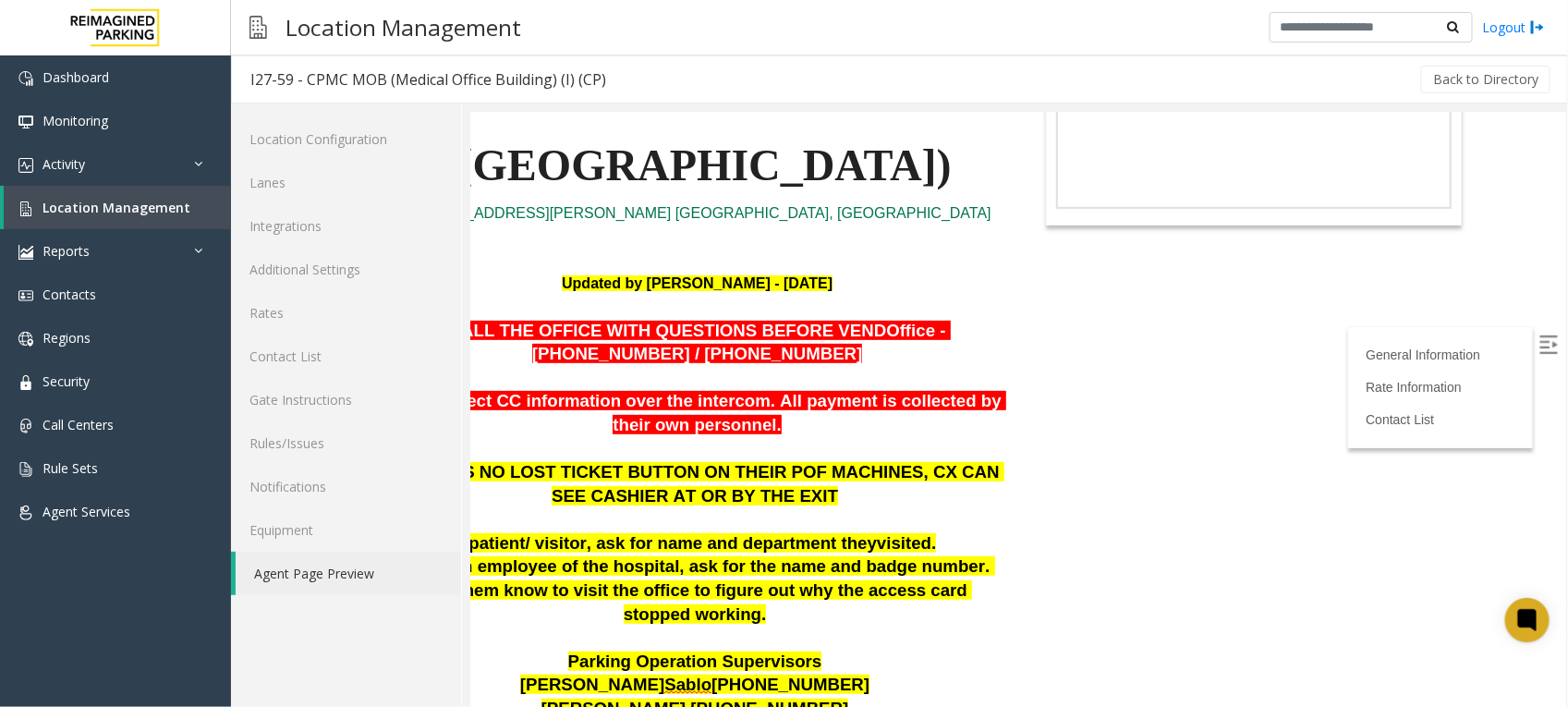
scroll to position [260, 0]
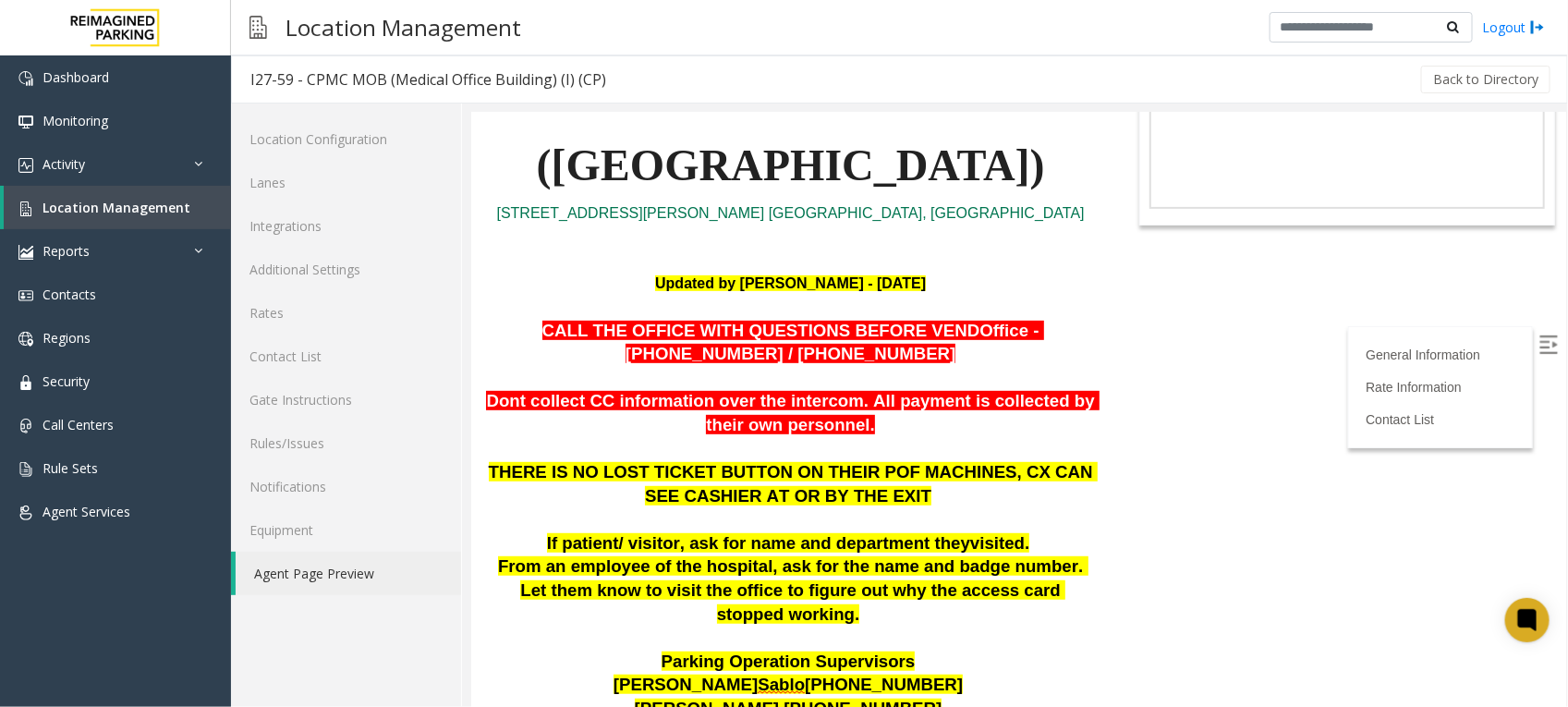
click at [1215, 423] on body "I27-59 - CPMC MOB (Medical Office Building) (I) (CP) General Information CPMC M…" at bounding box center [1017, 149] width 1094 height 594
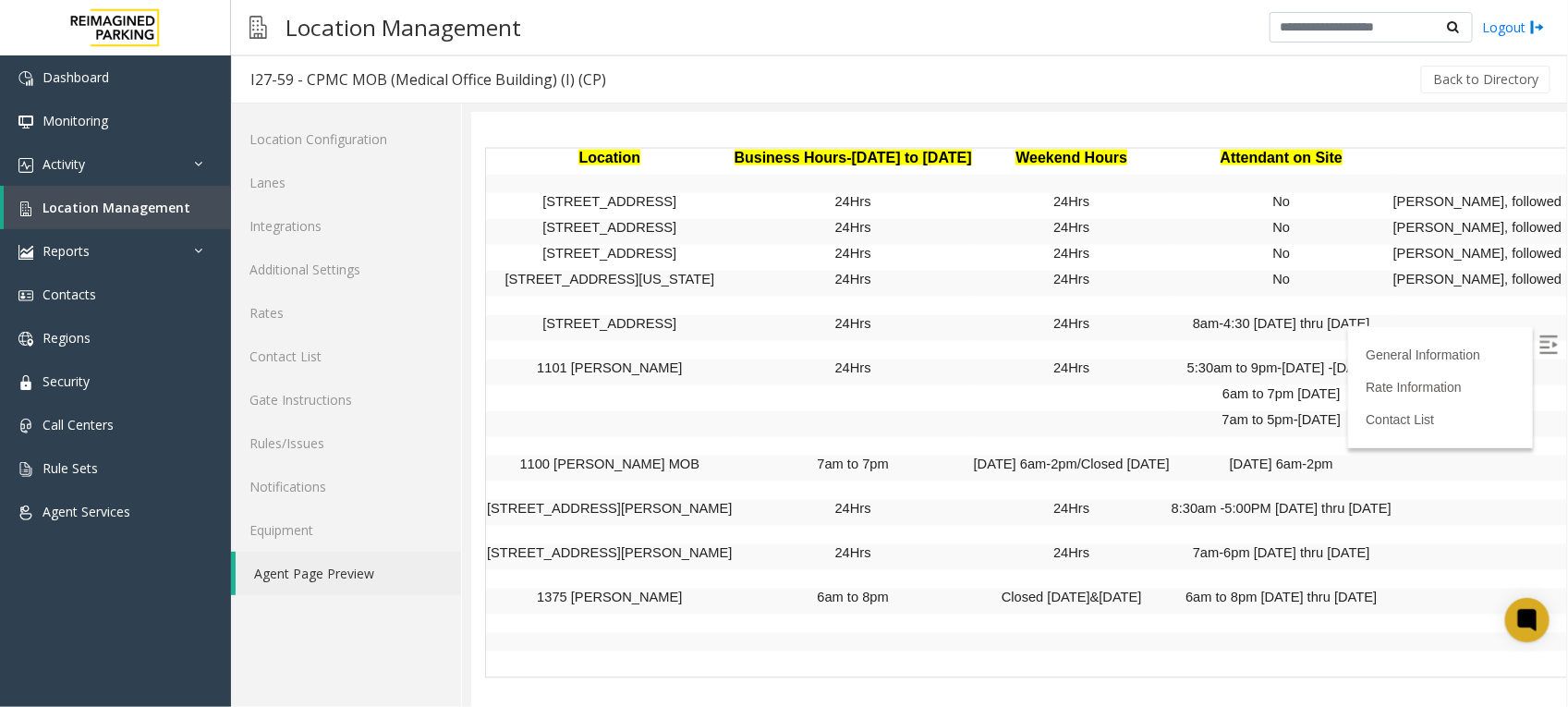
scroll to position [1531, 0]
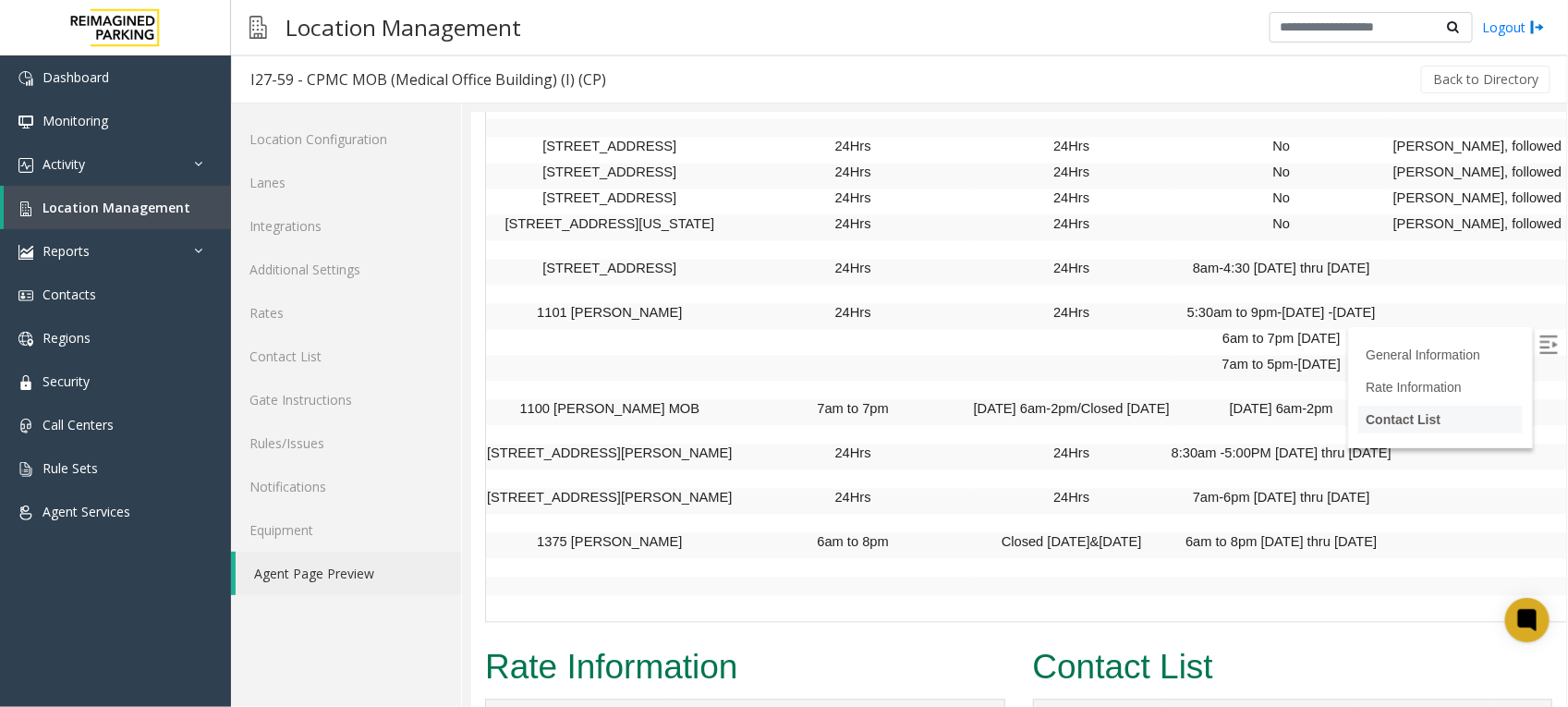
click at [1401, 413] on link "Contact List" at bounding box center [1402, 418] width 74 height 14
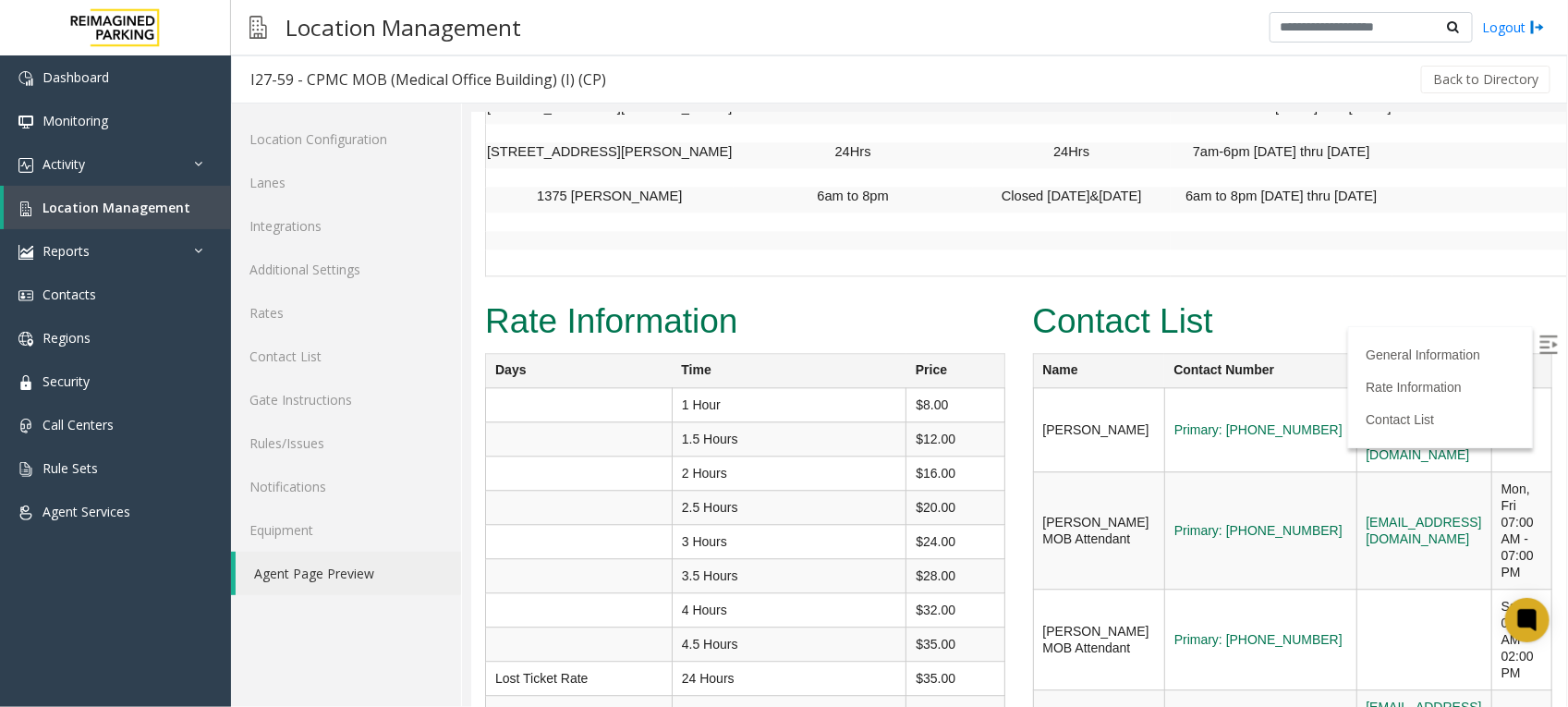
click at [1539, 335] on label at bounding box center [1549, 345] width 28 height 28
click at [303, 354] on link "Contact List" at bounding box center [346, 355] width 230 height 43
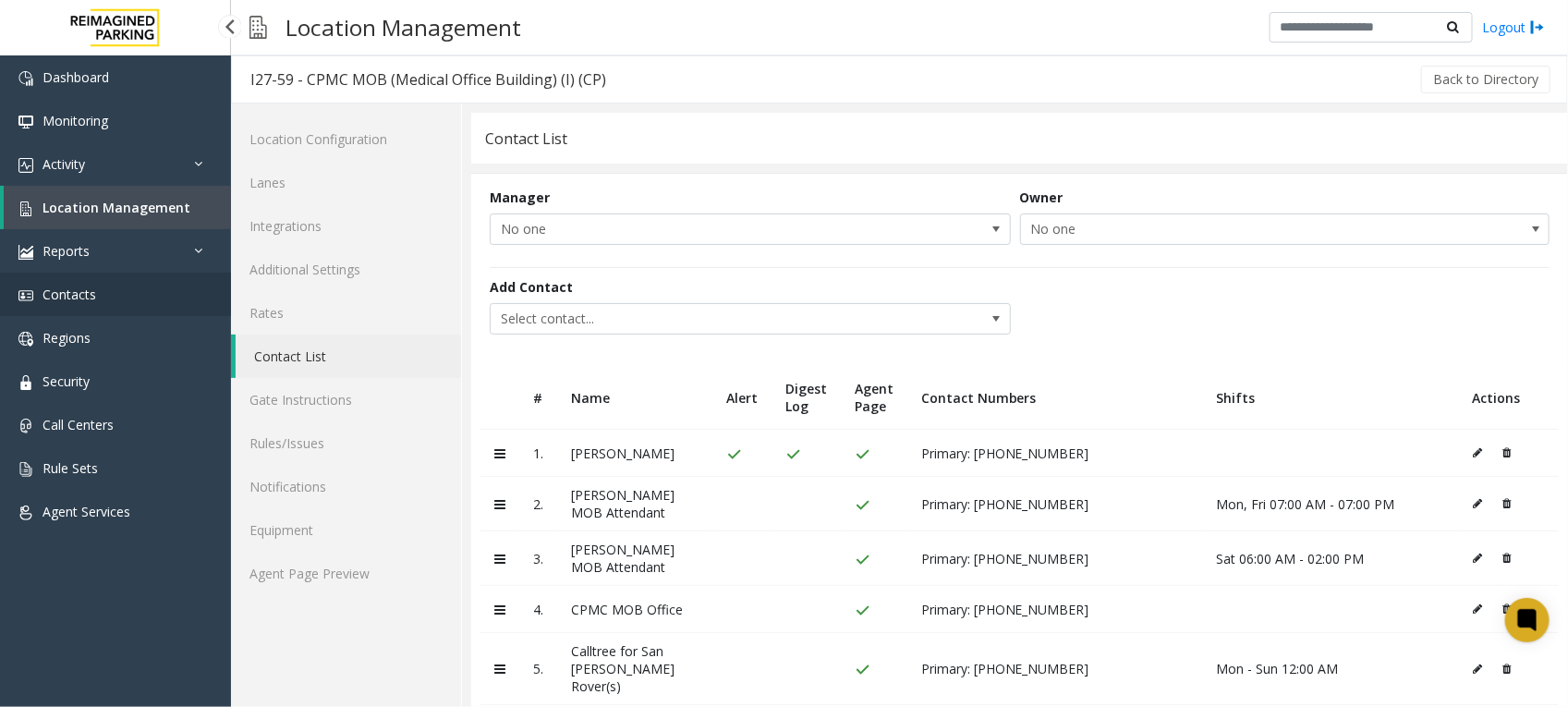
click at [74, 292] on span "Contacts" at bounding box center [70, 294] width 53 height 17
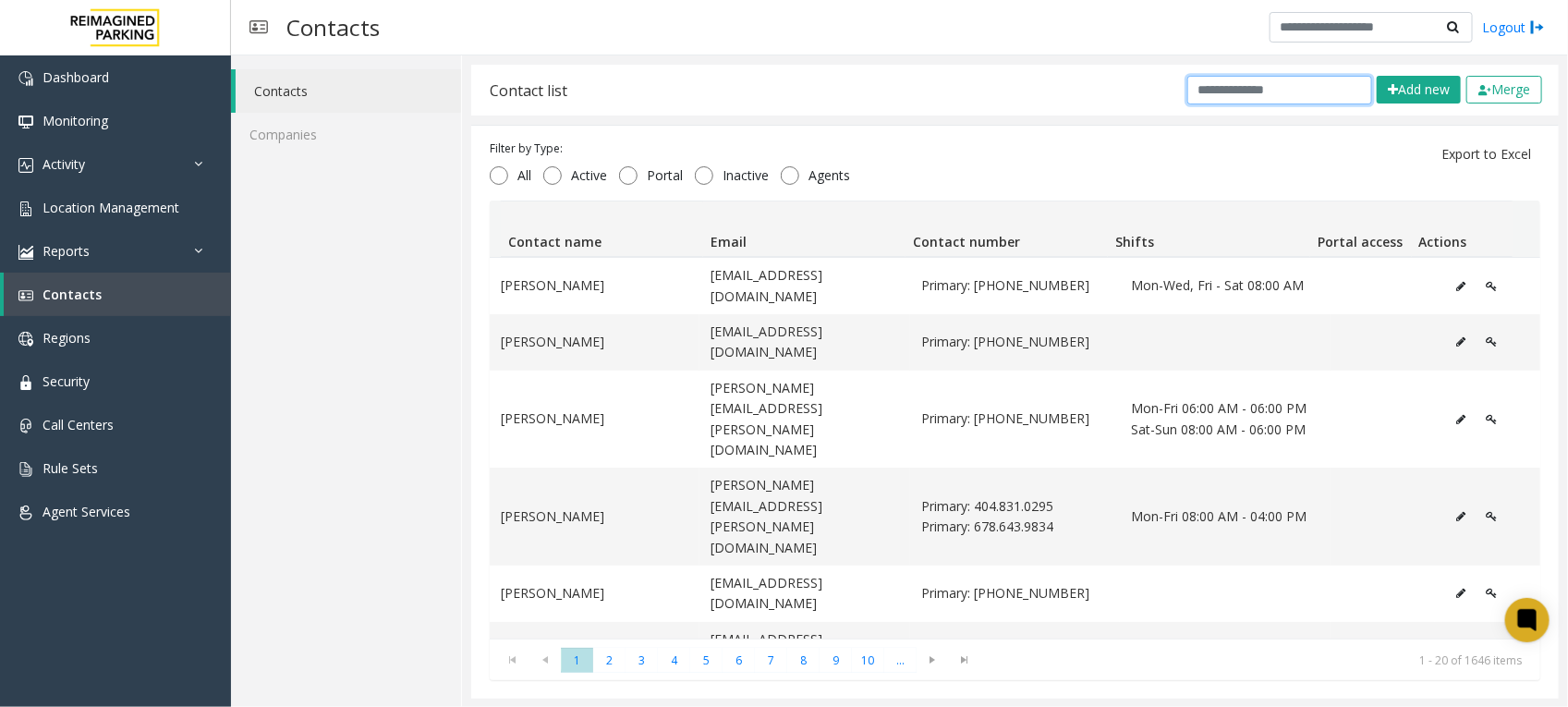
click at [1207, 93] on input "text" at bounding box center [1279, 90] width 184 height 29
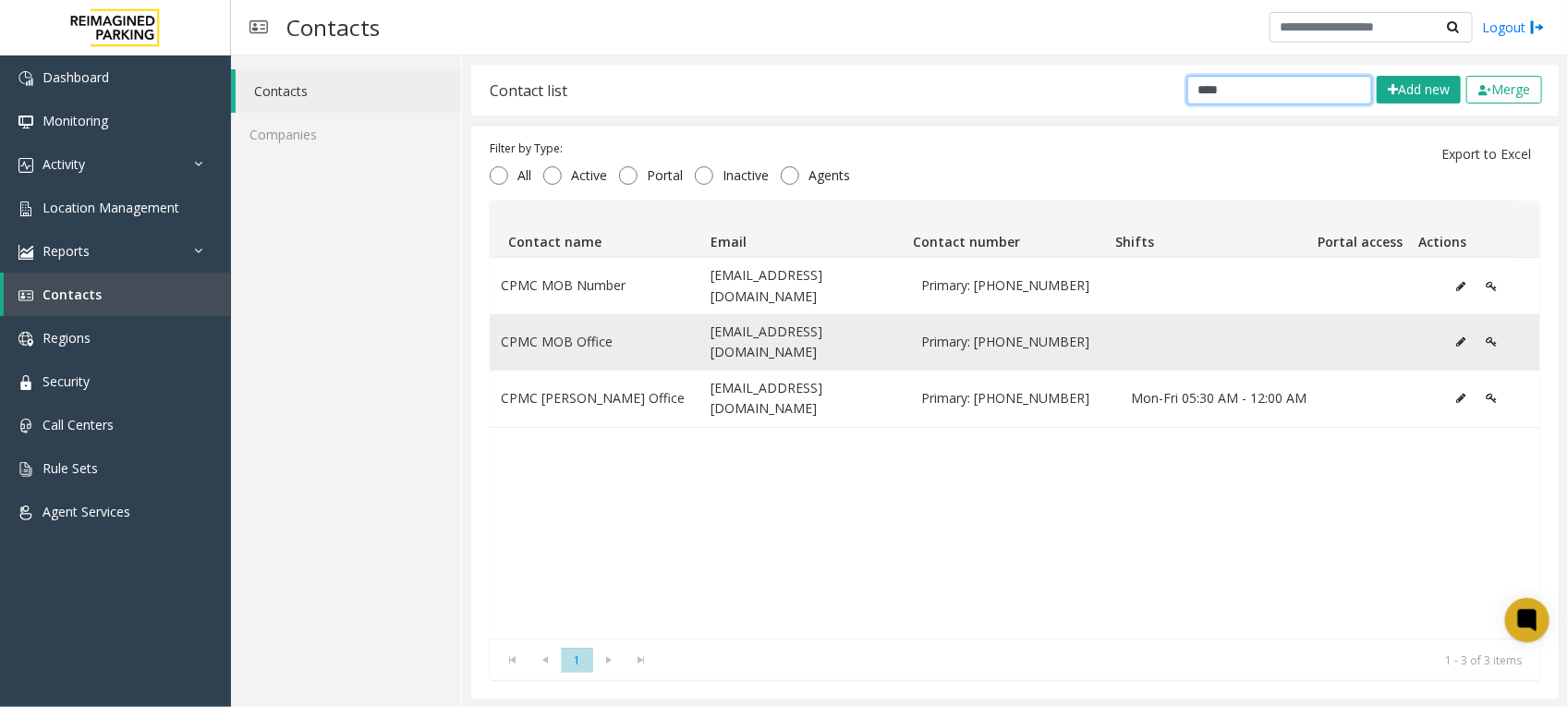
type input "****"
click at [1456, 336] on icon "Data table" at bounding box center [1461, 342] width 10 height 11
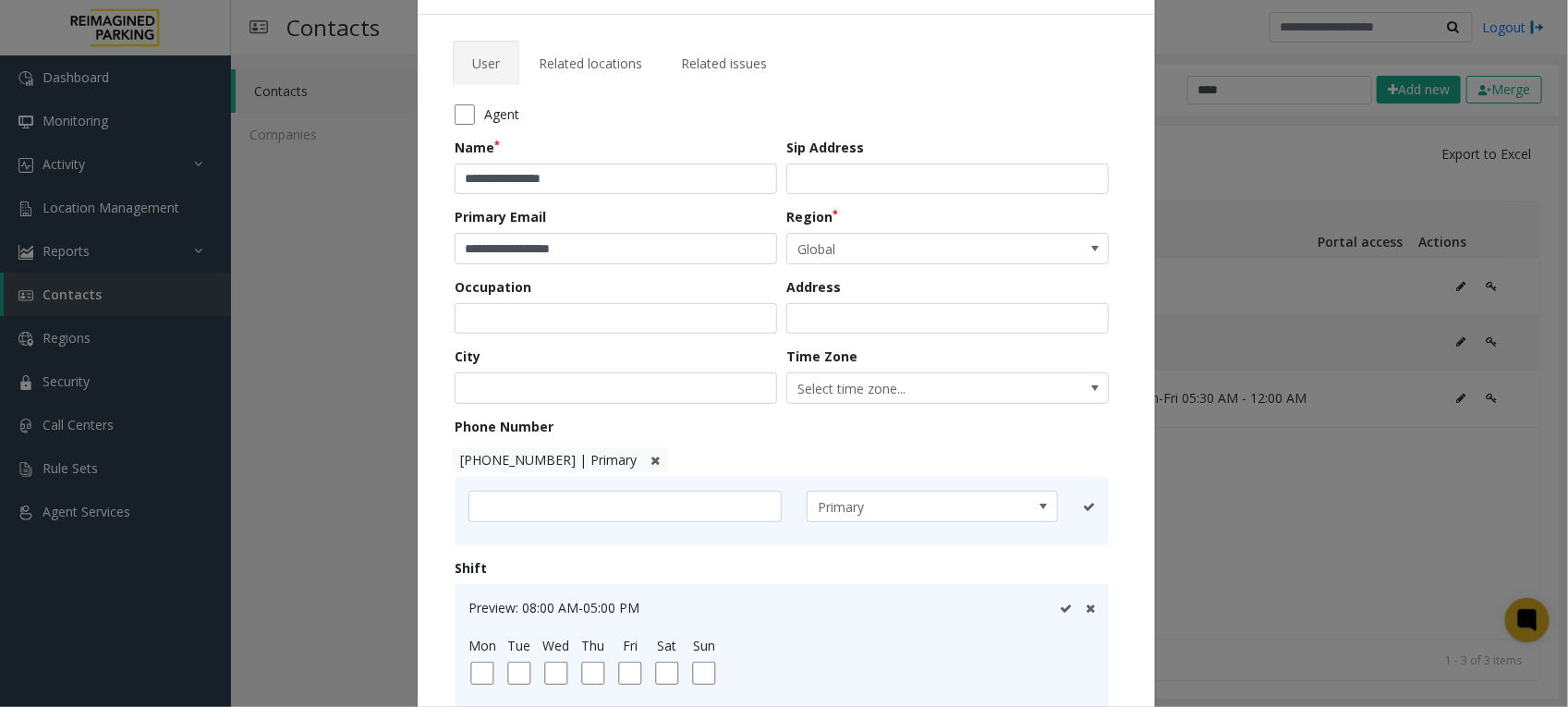
scroll to position [116, 0]
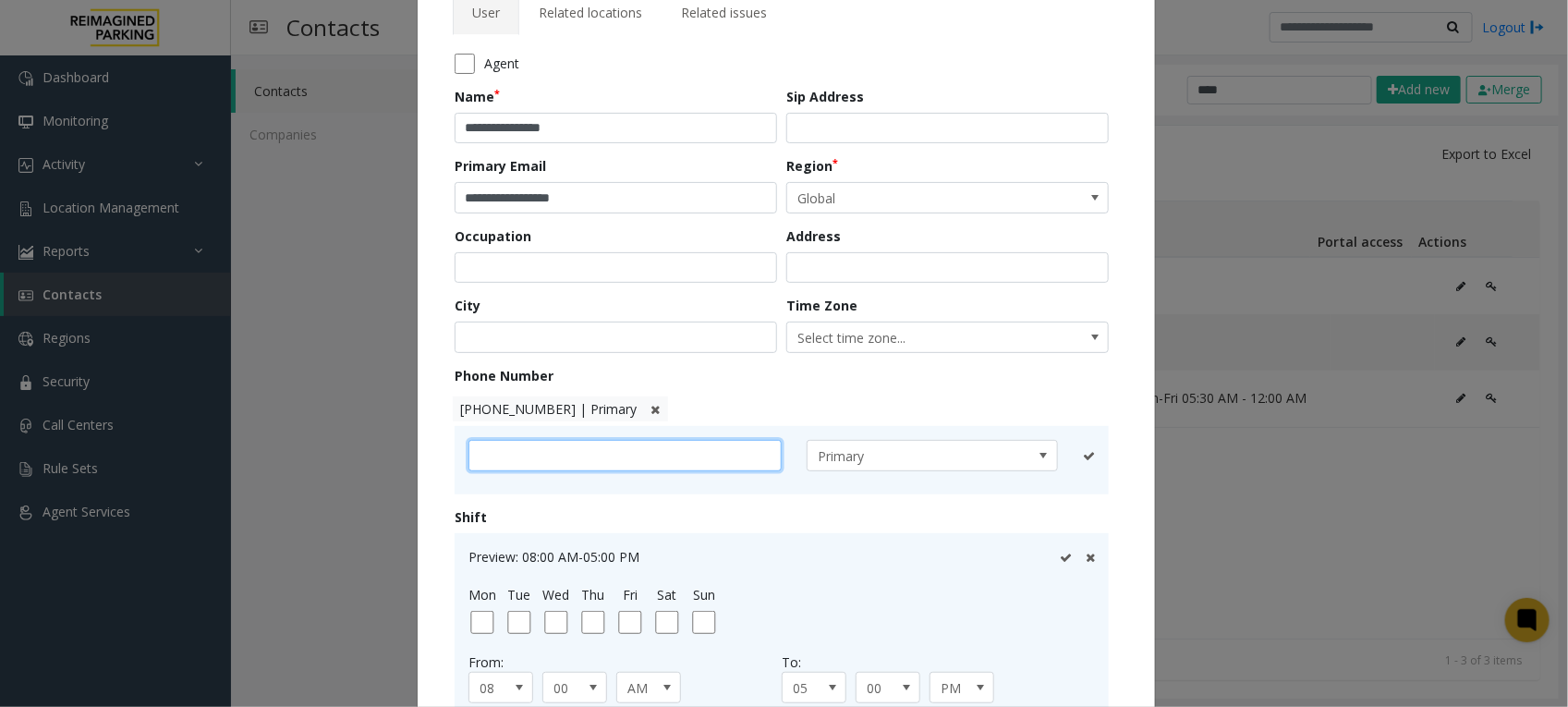
click at [599, 459] on input "text" at bounding box center [625, 456] width 313 height 32
paste input "**********"
type input "**********"
click at [1060, 455] on icon at bounding box center [1066, 456] width 12 height 12
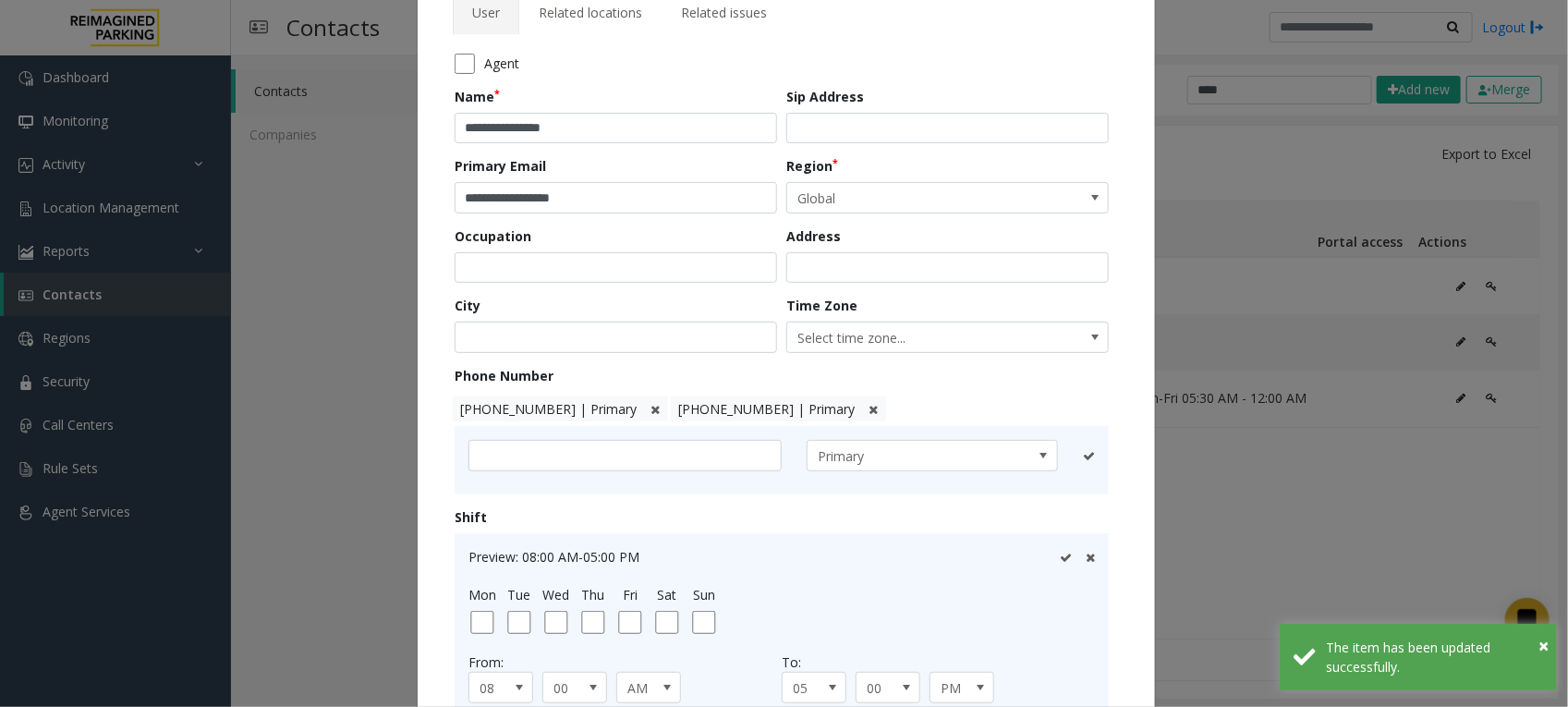
click at [650, 408] on icon at bounding box center [655, 410] width 10 height 12
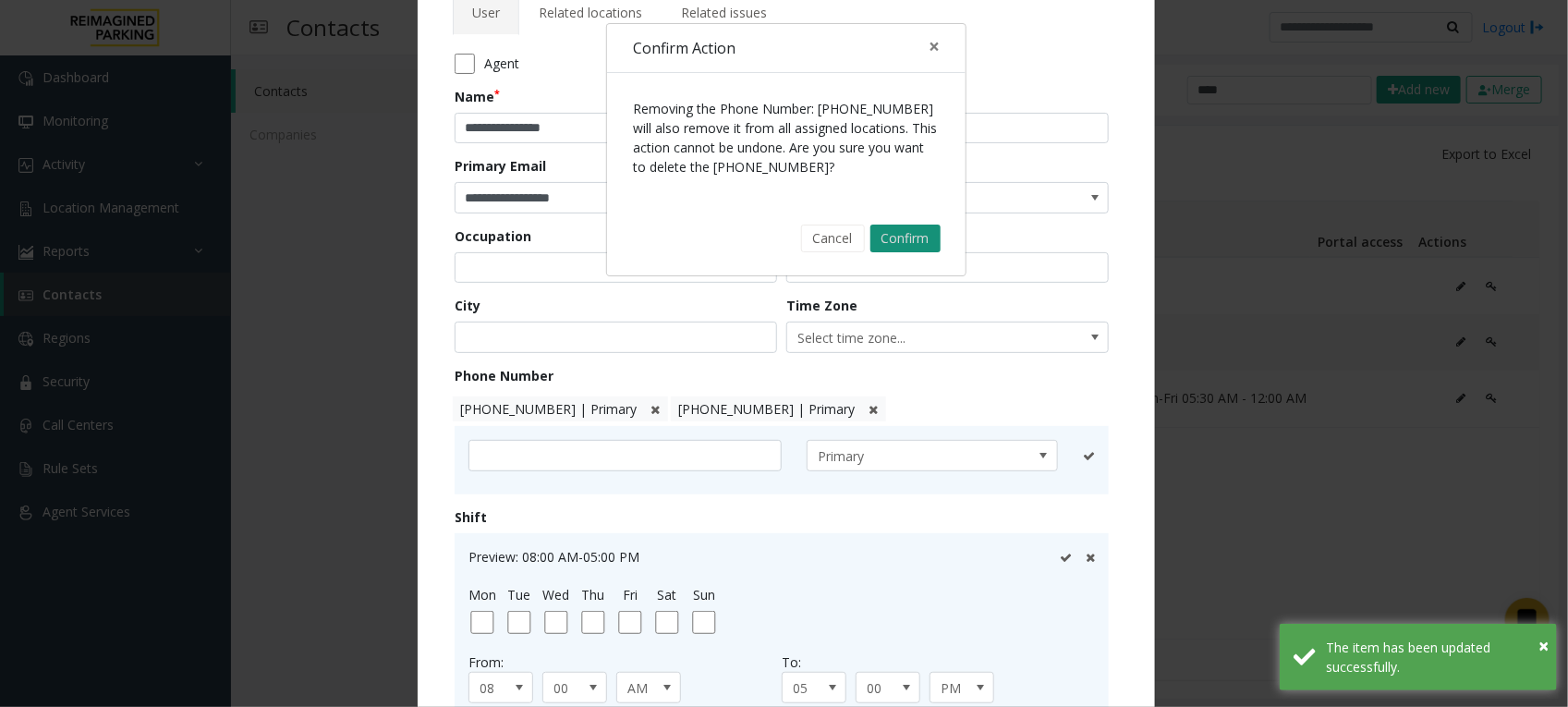
click at [908, 242] on button "Confirm" at bounding box center [905, 238] width 71 height 28
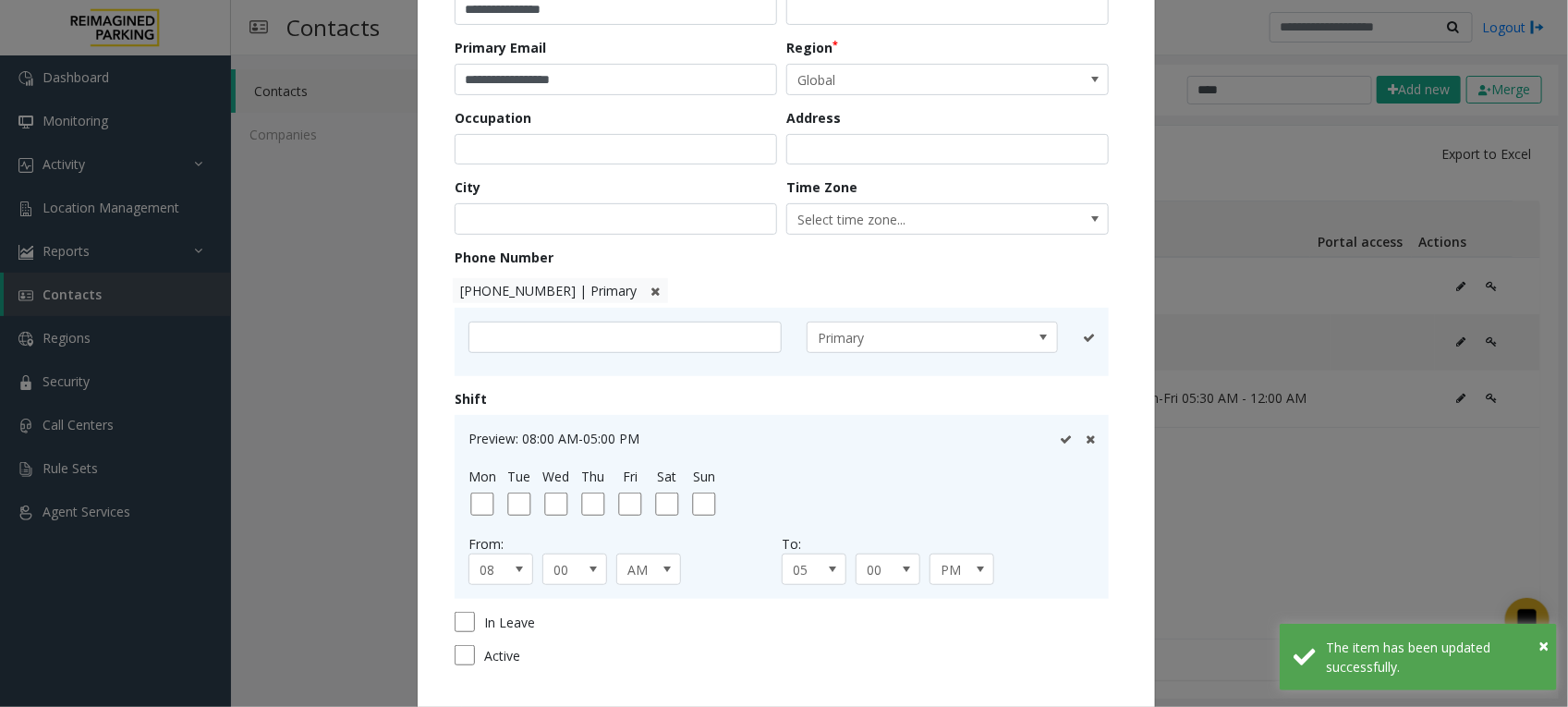
scroll to position [347, 0]
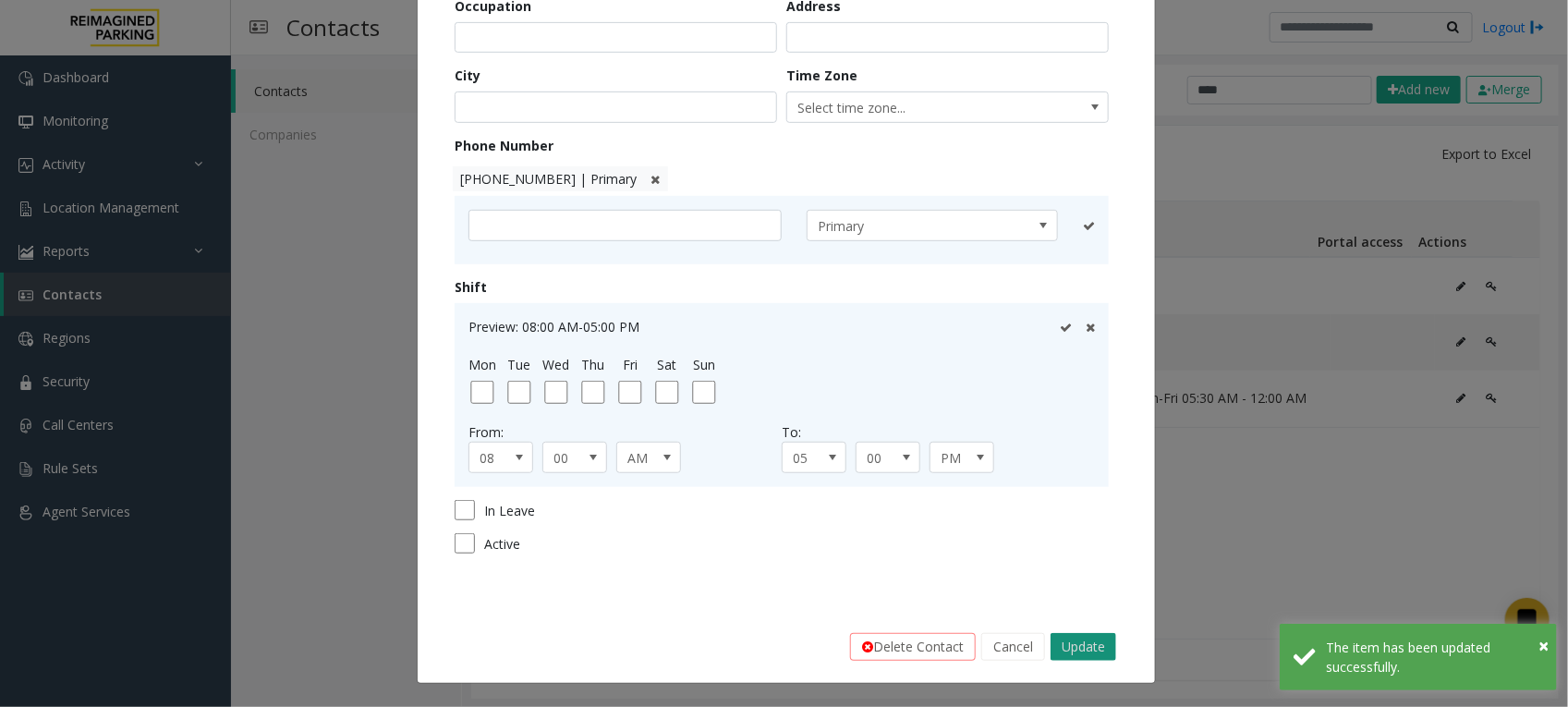
click at [1081, 648] on button "Update" at bounding box center [1083, 647] width 66 height 28
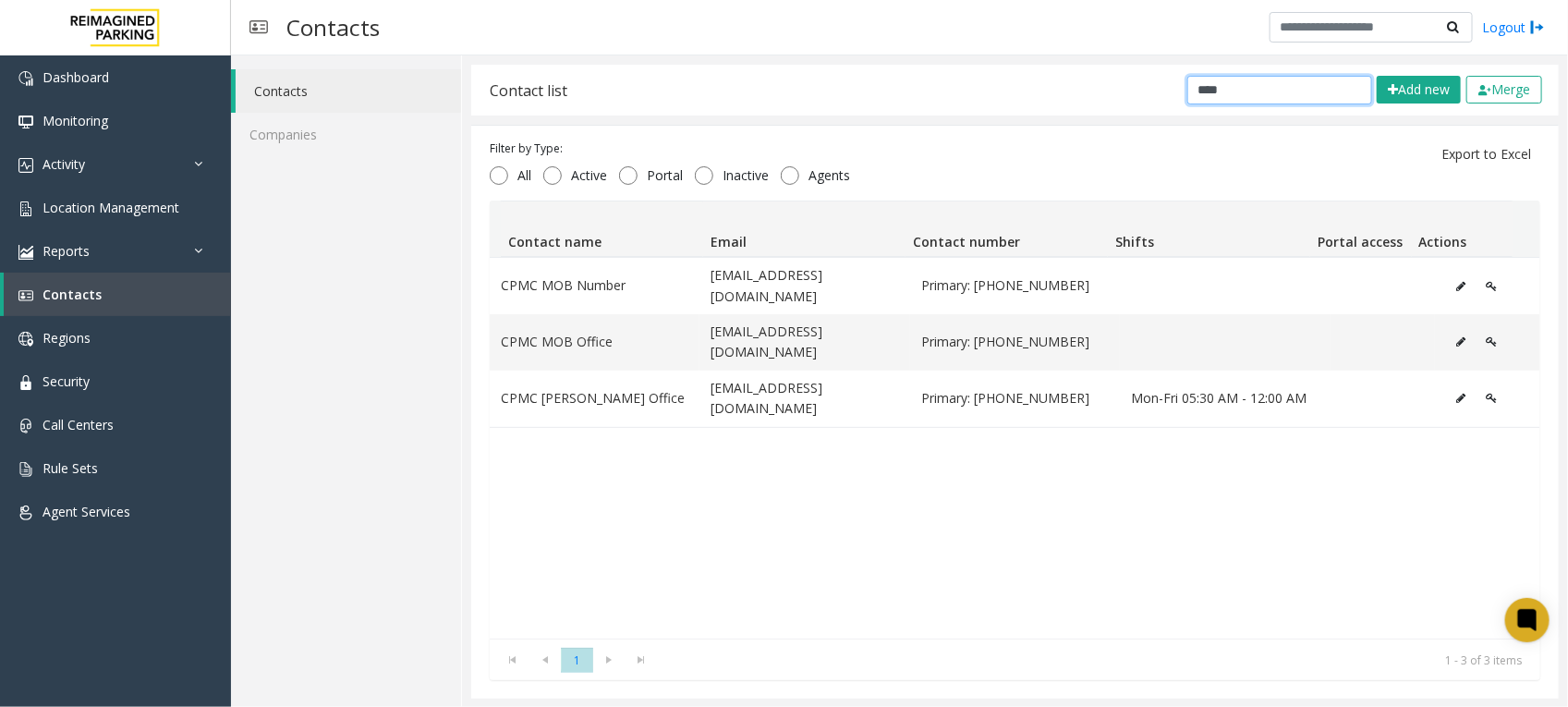
drag, startPoint x: 1236, startPoint y: 93, endPoint x: 723, endPoint y: 39, distance: 515.8
click at [723, 39] on div "**********" at bounding box center [900, 354] width 1337 height 707
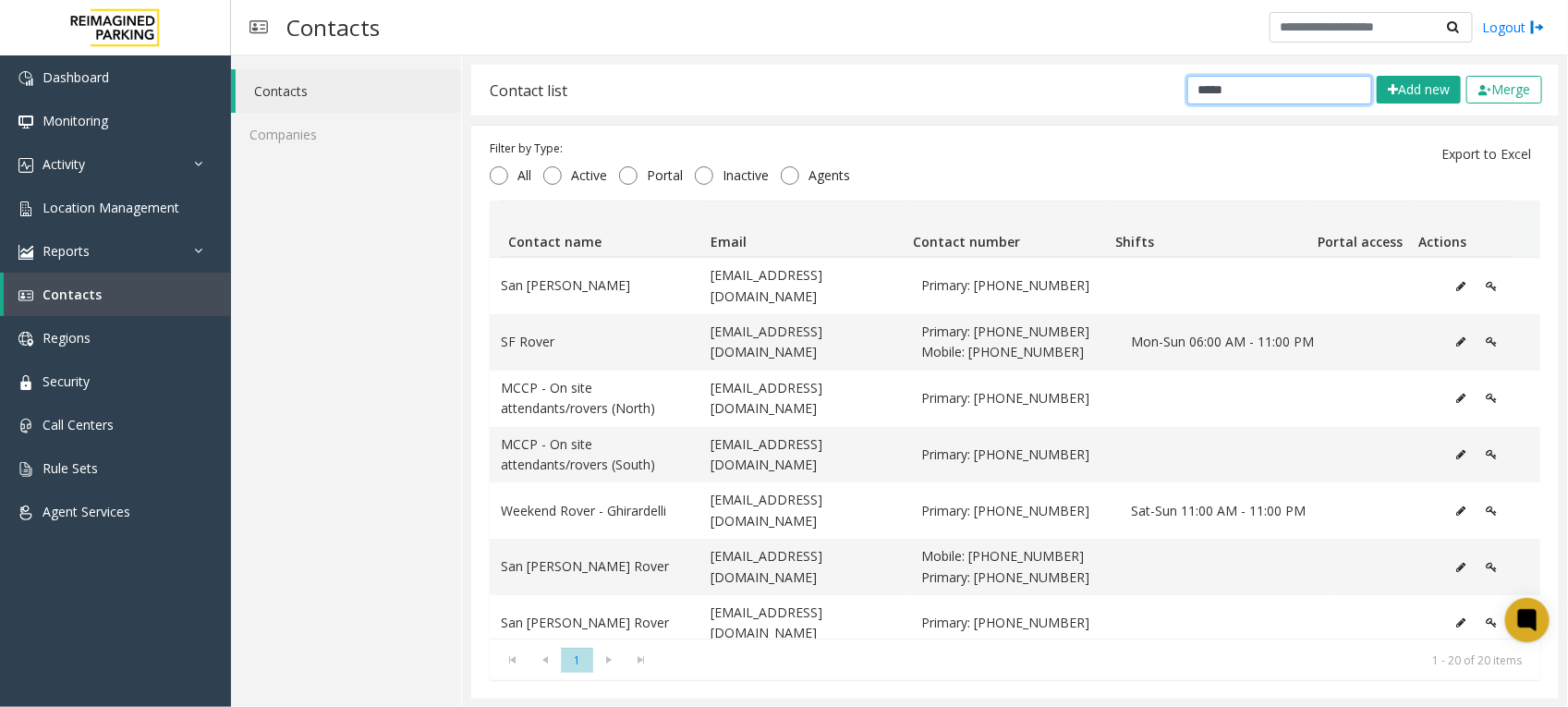
drag, startPoint x: 1227, startPoint y: 86, endPoint x: 1054, endPoint y: 52, distance: 176.3
click at [1055, 52] on div "Contacts Logout Contacts Companies Contact list ***** Add new Merge Filter by T…" at bounding box center [900, 354] width 1337 height 707
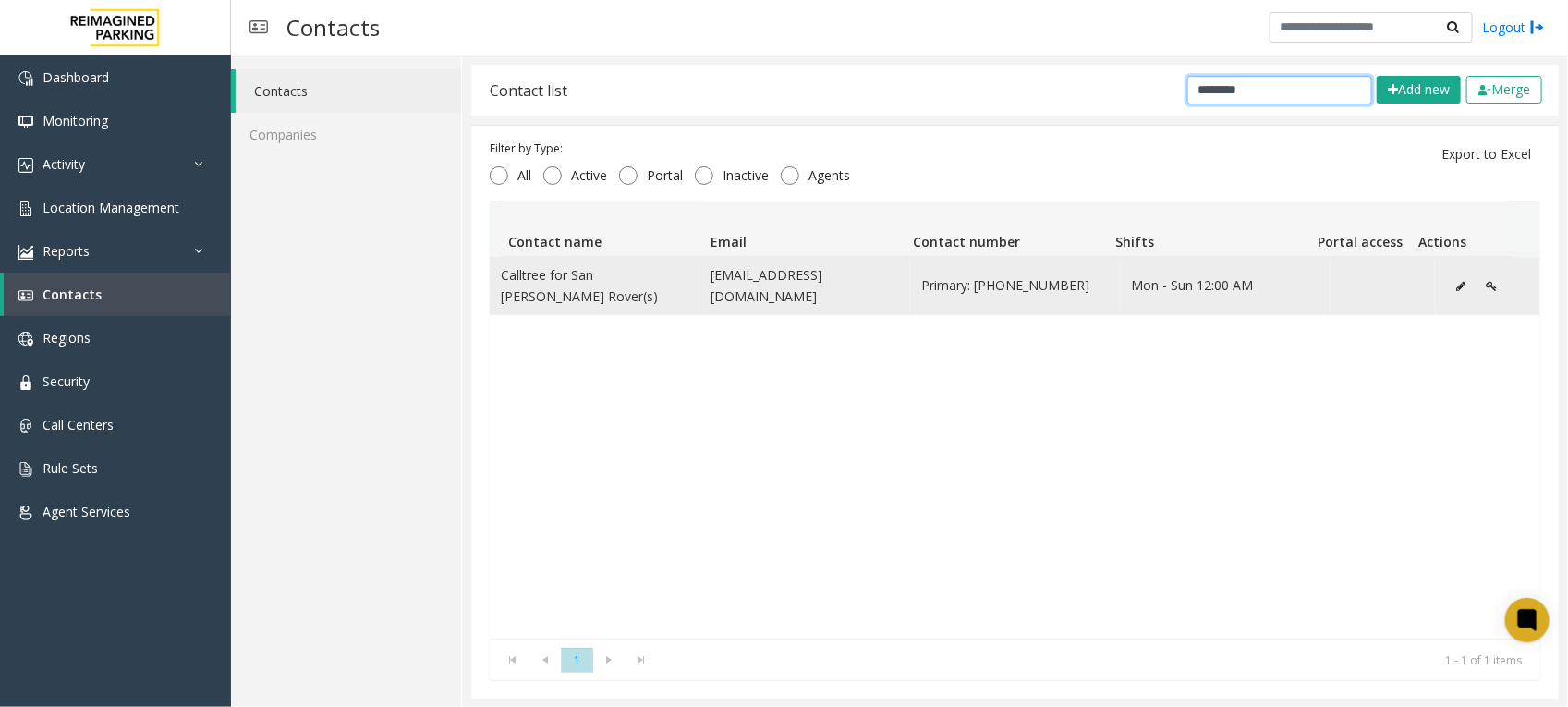
type input "********"
click at [607, 282] on td "Calltree for San [PERSON_NAME] Rover(s)" at bounding box center [595, 286] width 210 height 56
click at [1446, 272] on button "Data table" at bounding box center [1460, 286] width 30 height 28
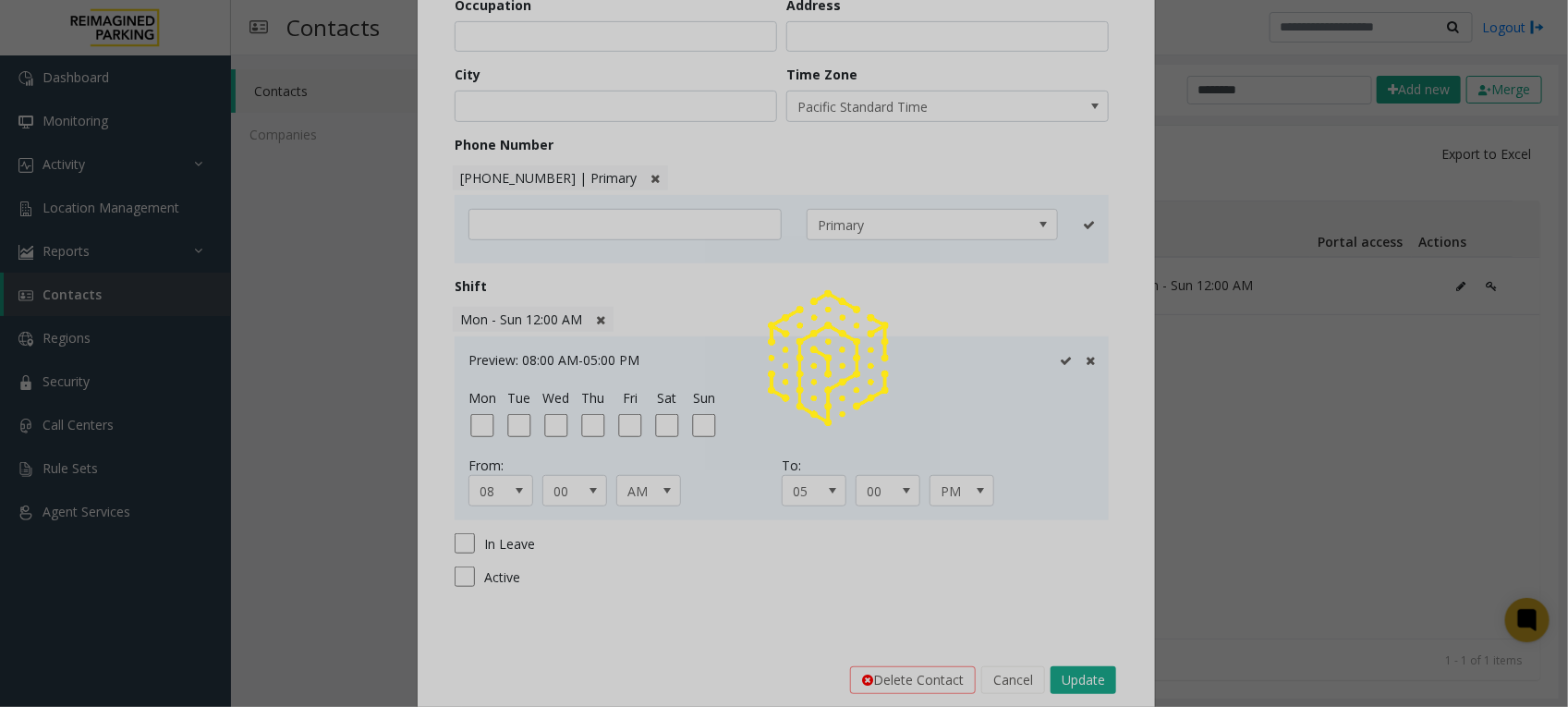
scroll to position [0, 0]
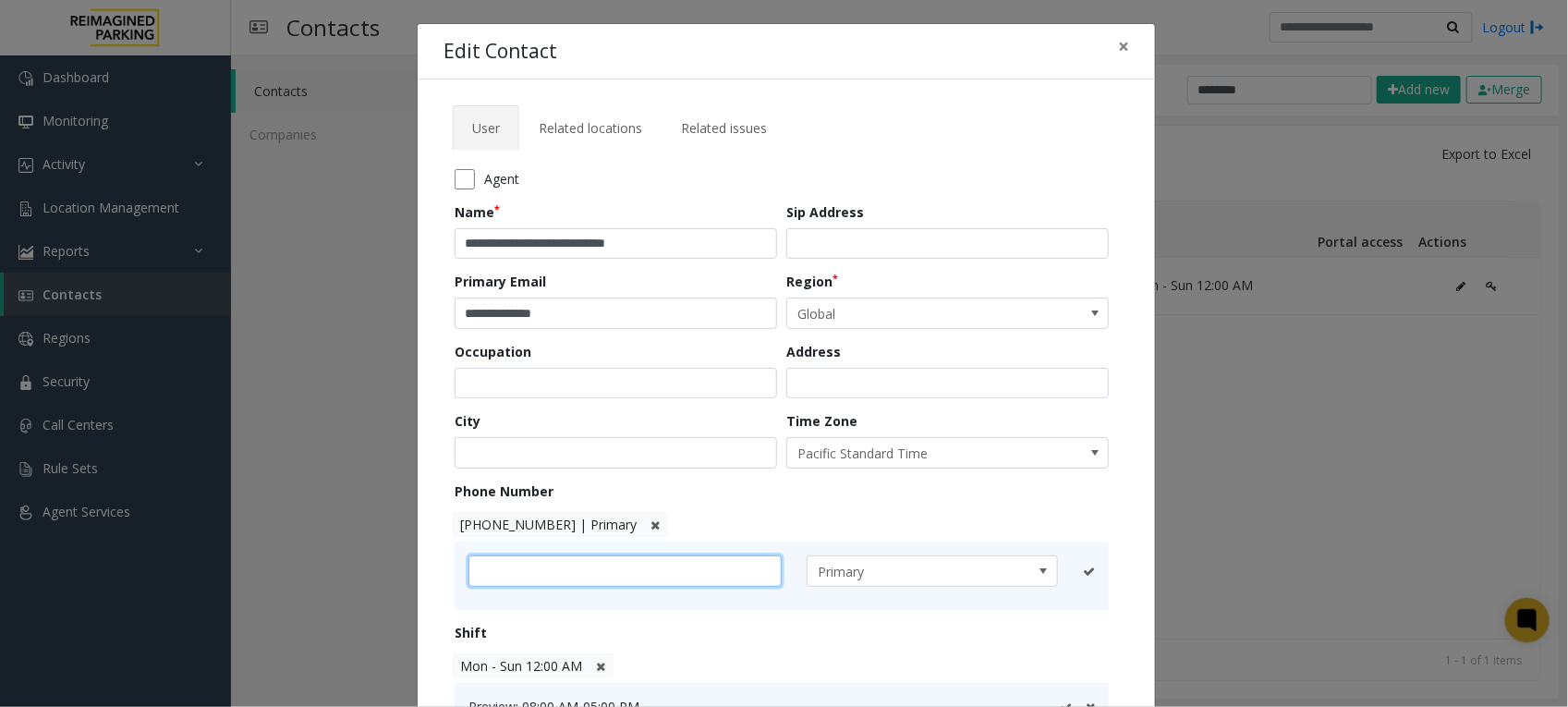
click at [562, 560] on input "text" at bounding box center [625, 570] width 313 height 32
paste input "**********"
type input "**********"
click at [1060, 571] on icon at bounding box center [1066, 571] width 12 height 12
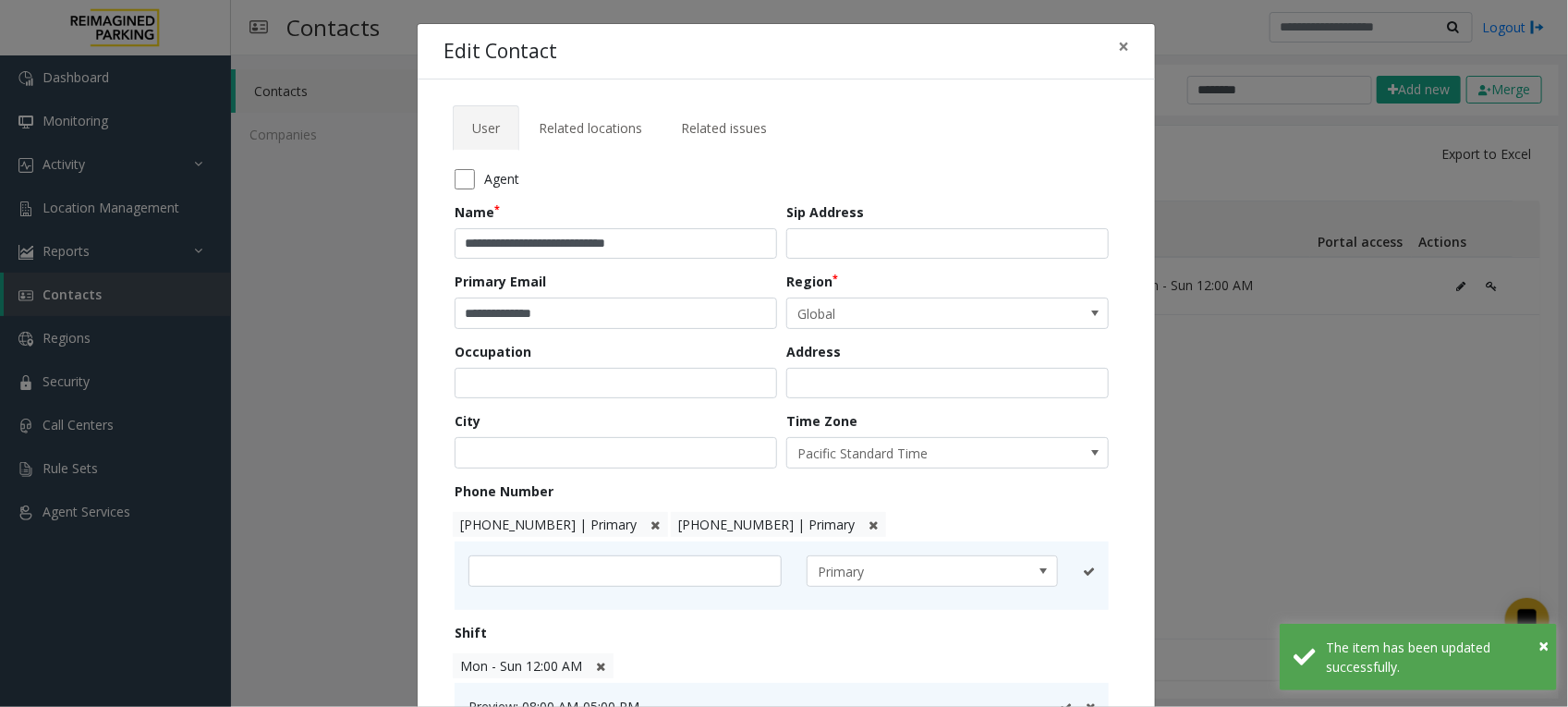
click at [650, 526] on icon at bounding box center [655, 525] width 10 height 12
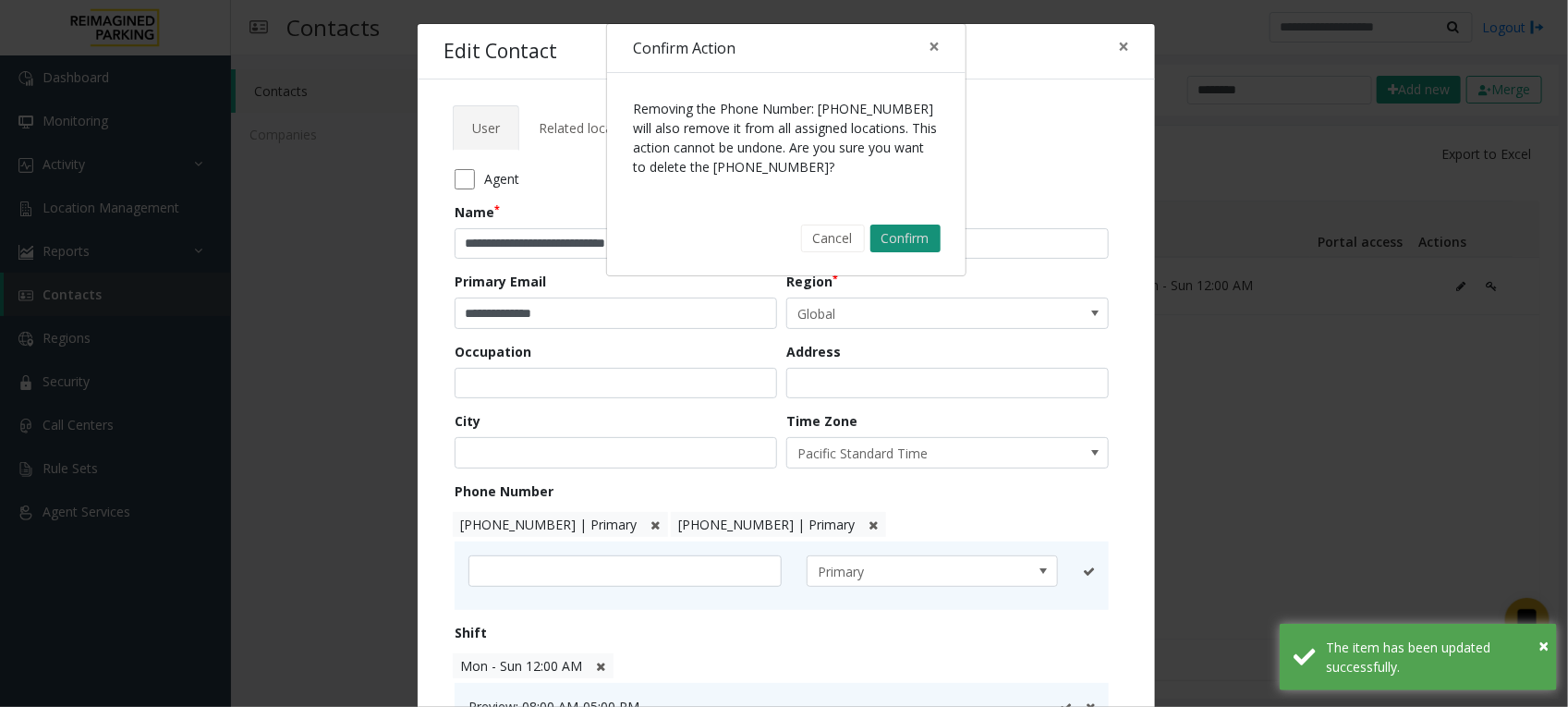
click at [902, 239] on button "Confirm" at bounding box center [905, 238] width 71 height 28
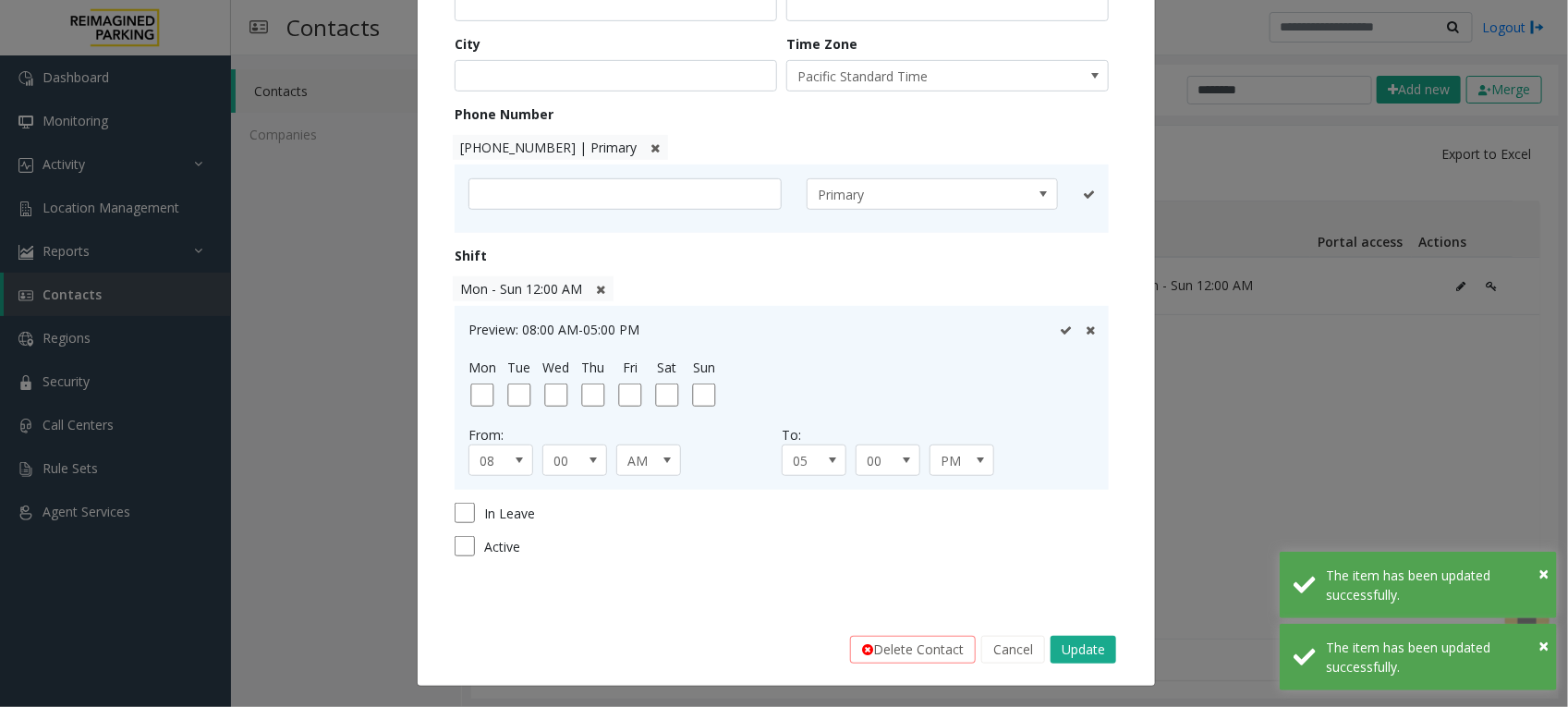
scroll to position [380, 0]
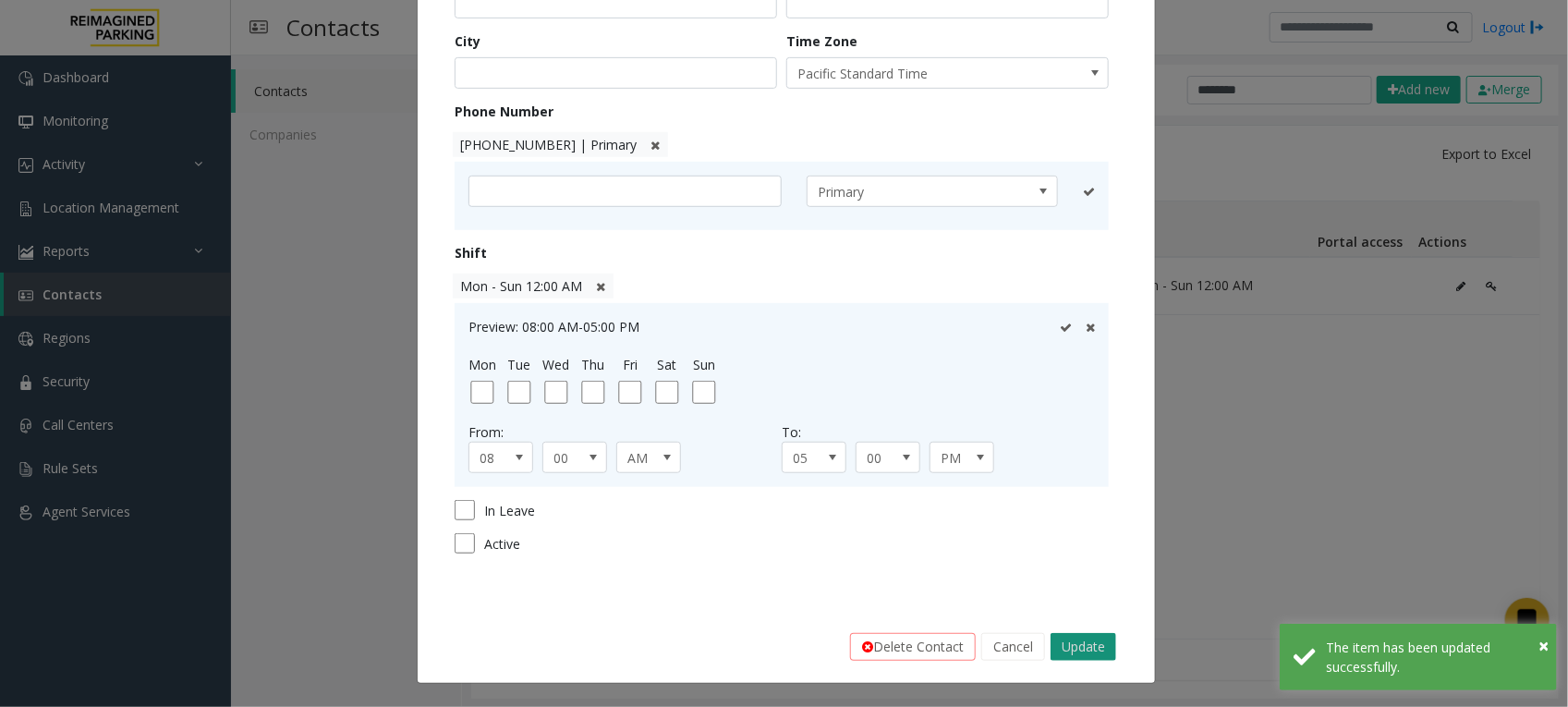
click at [1076, 643] on button "Update" at bounding box center [1083, 647] width 66 height 28
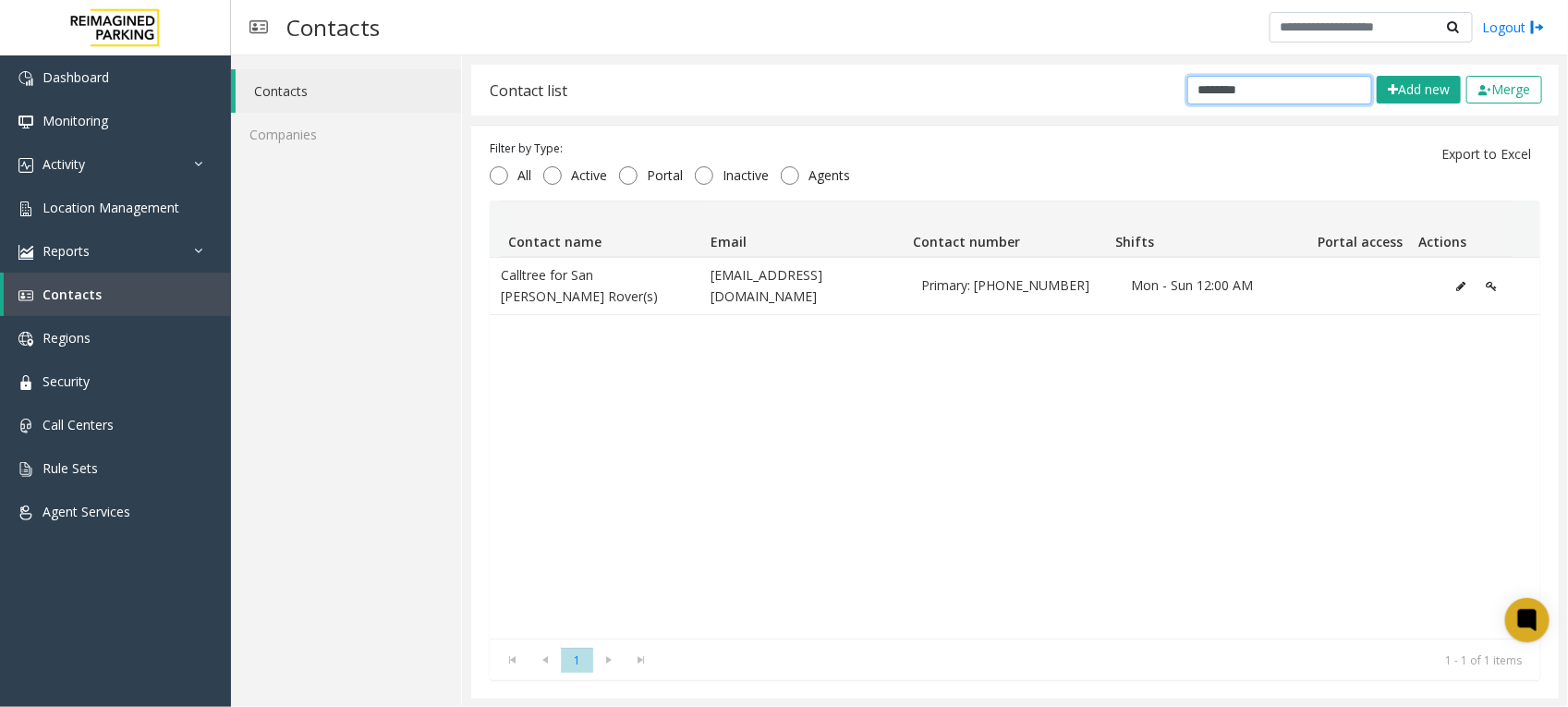
drag, startPoint x: 1294, startPoint y: 97, endPoint x: 1067, endPoint y: 76, distance: 228.0
click at [1067, 76] on div "Contact list ******** Add new Merge" at bounding box center [1014, 90] width 1088 height 51
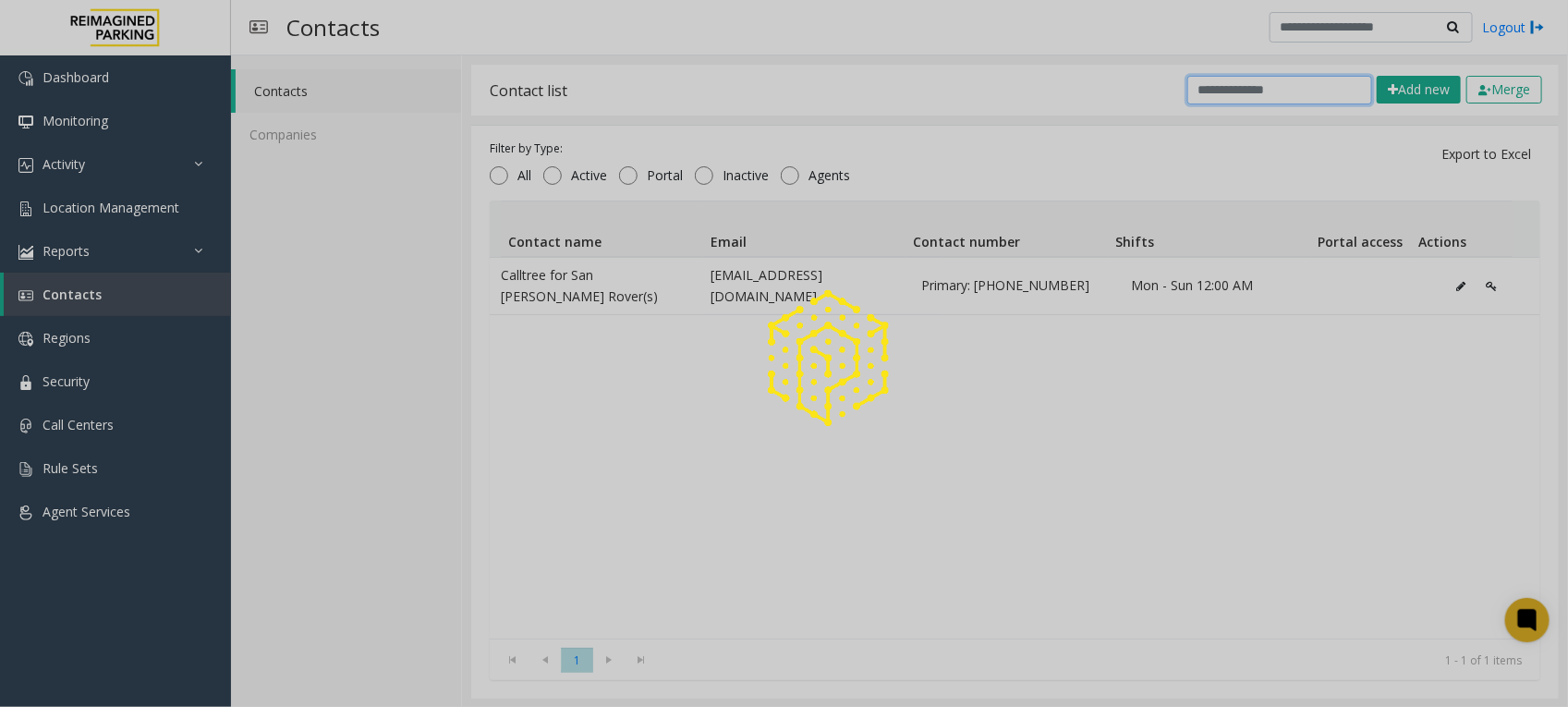
paste input "**********"
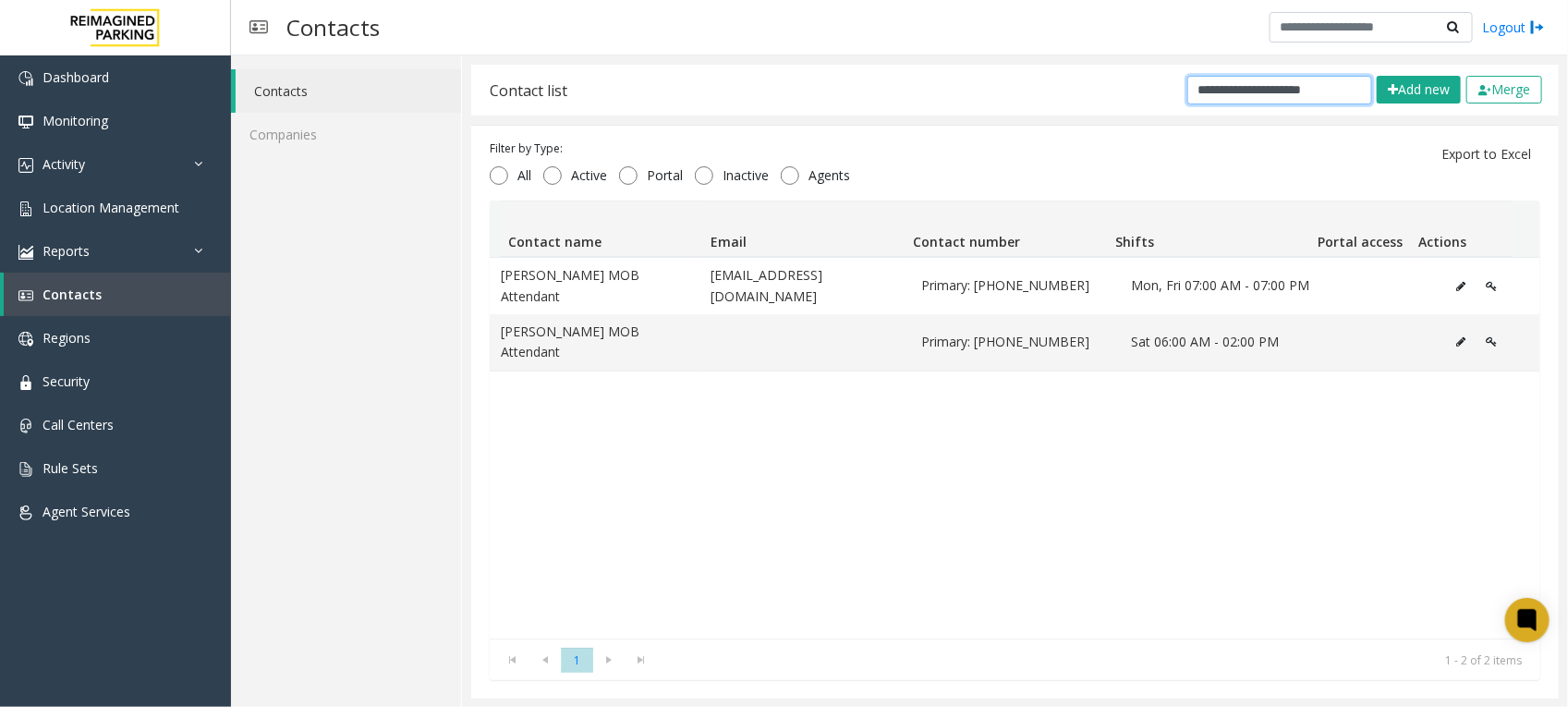
type input "**********"
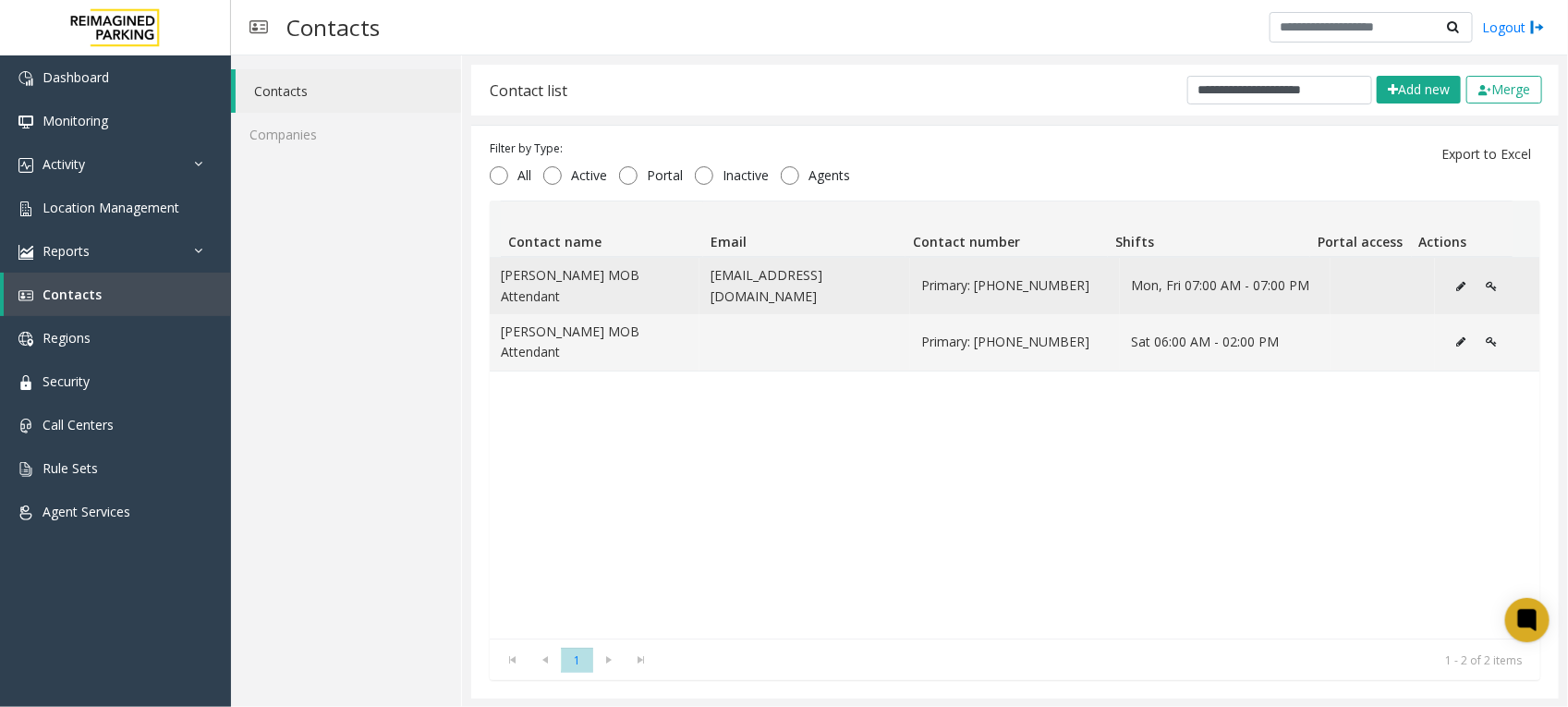
click at [1456, 282] on icon "Data table" at bounding box center [1461, 287] width 10 height 11
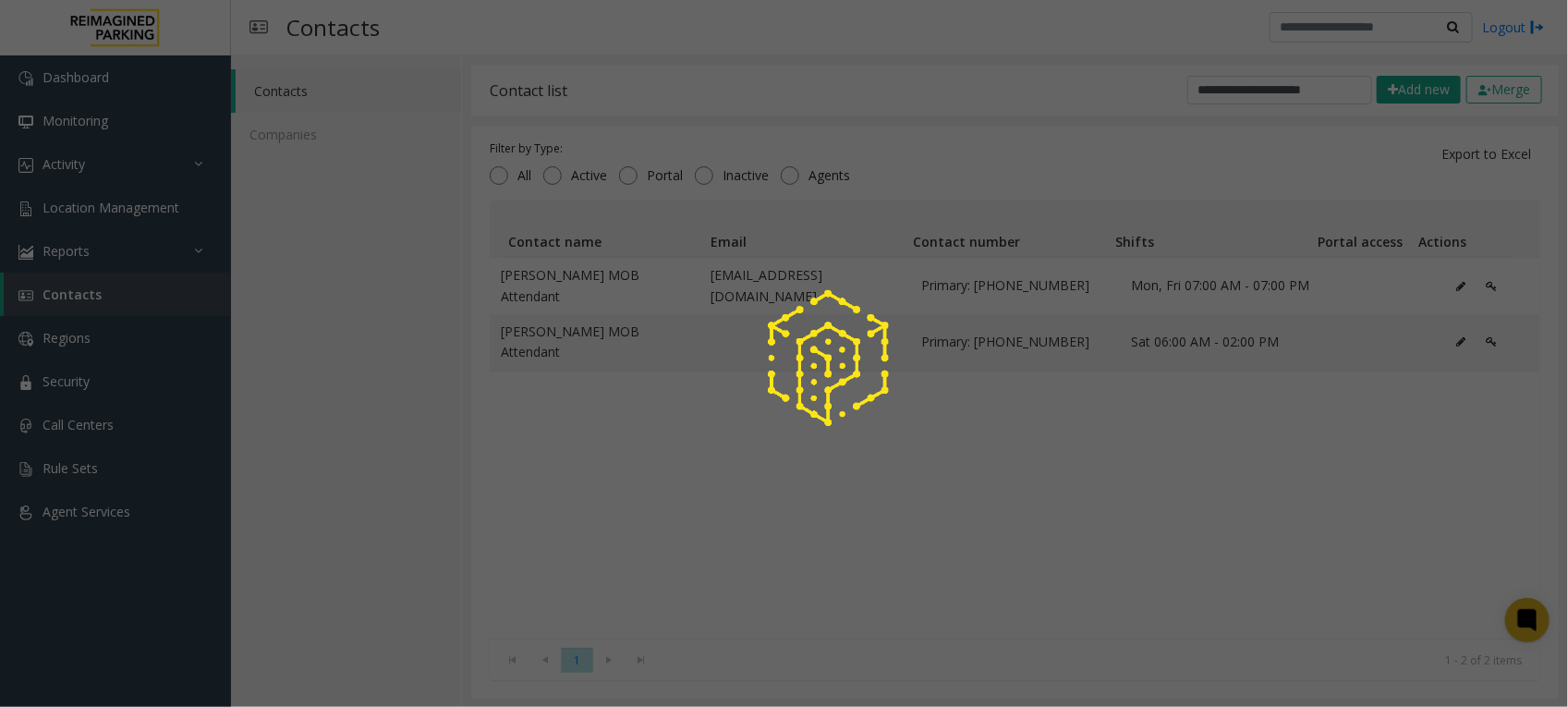
scroll to position [0, 0]
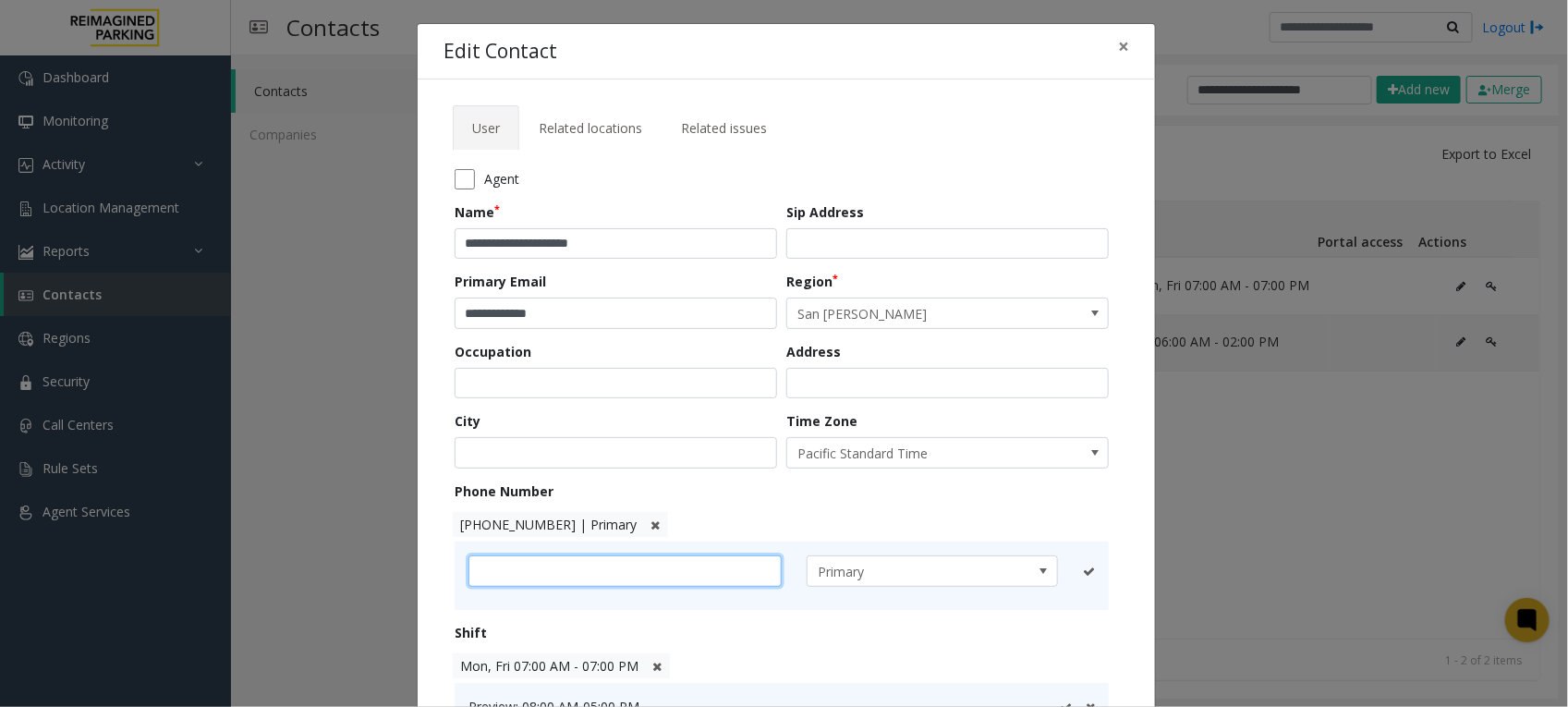
click at [586, 562] on input "text" at bounding box center [625, 570] width 313 height 32
paste input "**********"
type input "**********"
click at [1060, 569] on icon at bounding box center [1066, 571] width 12 height 12
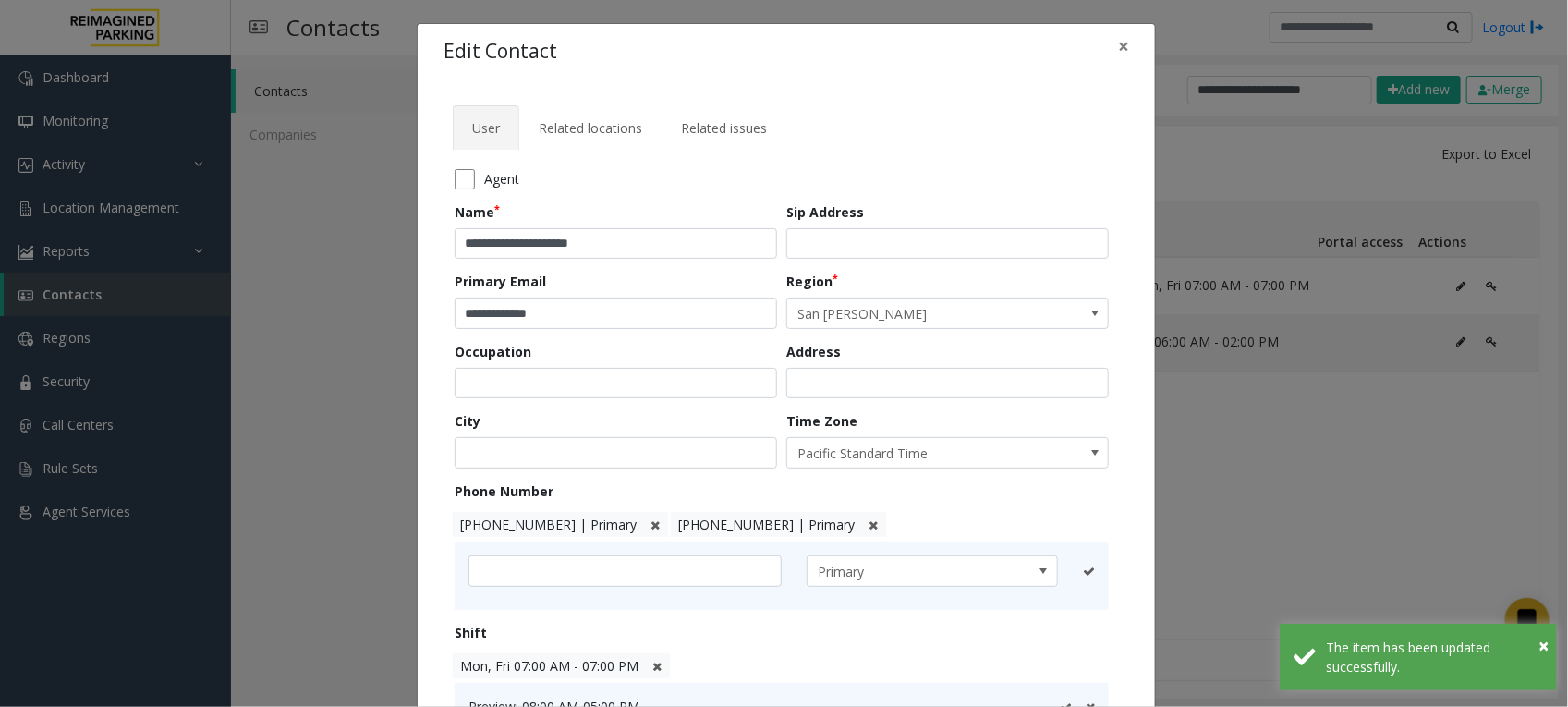
click at [650, 527] on icon at bounding box center [655, 525] width 10 height 12
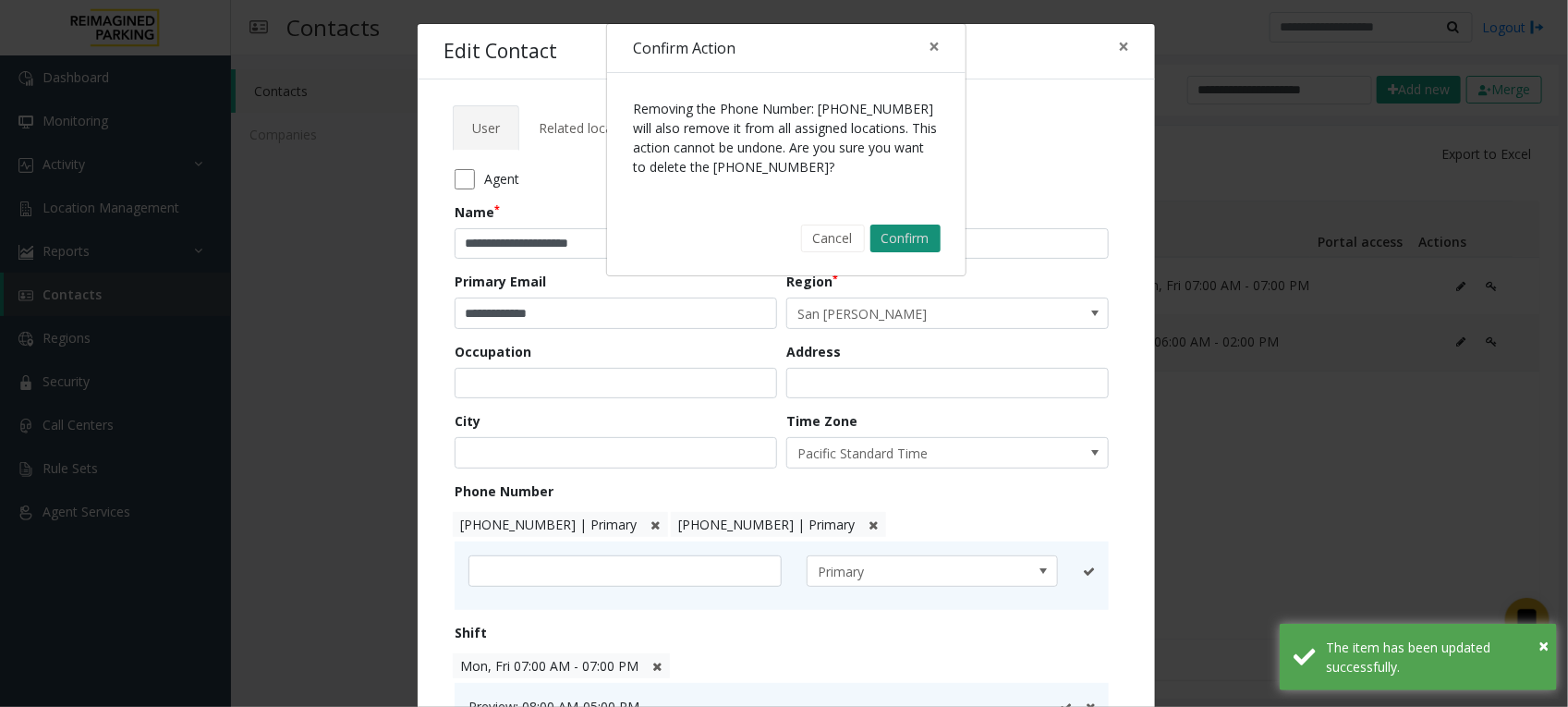
click at [892, 238] on button "Confirm" at bounding box center [905, 238] width 71 height 28
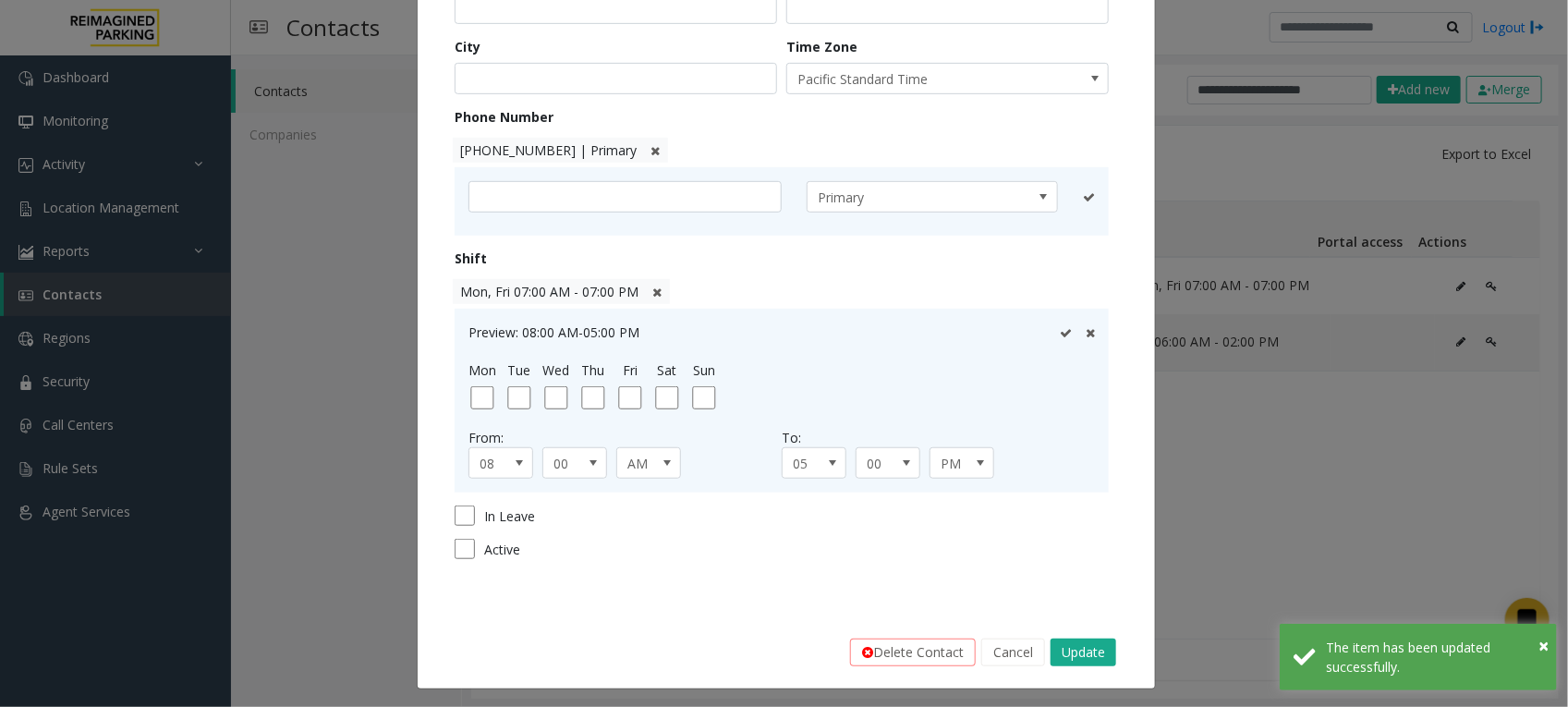
scroll to position [380, 0]
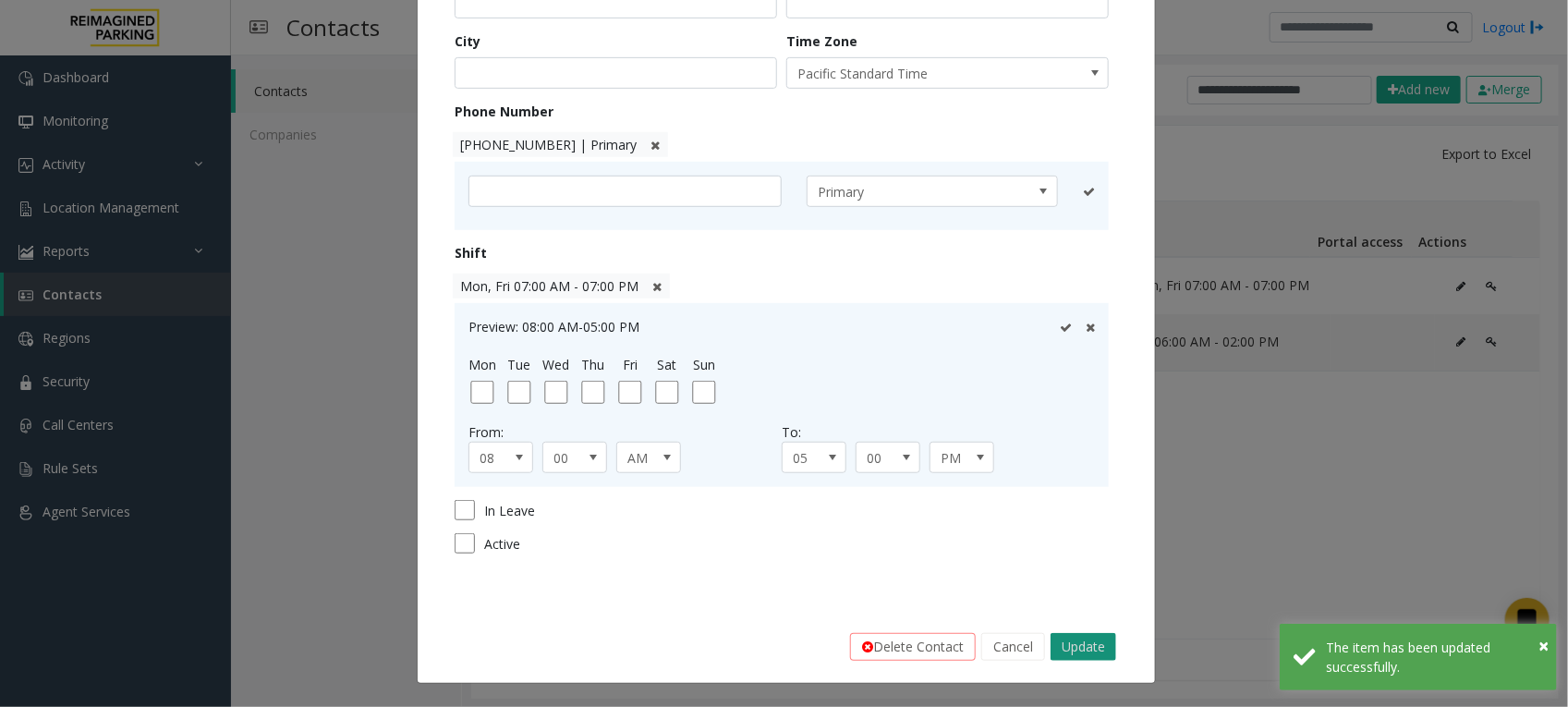
click at [1087, 643] on button "Update" at bounding box center [1083, 647] width 66 height 28
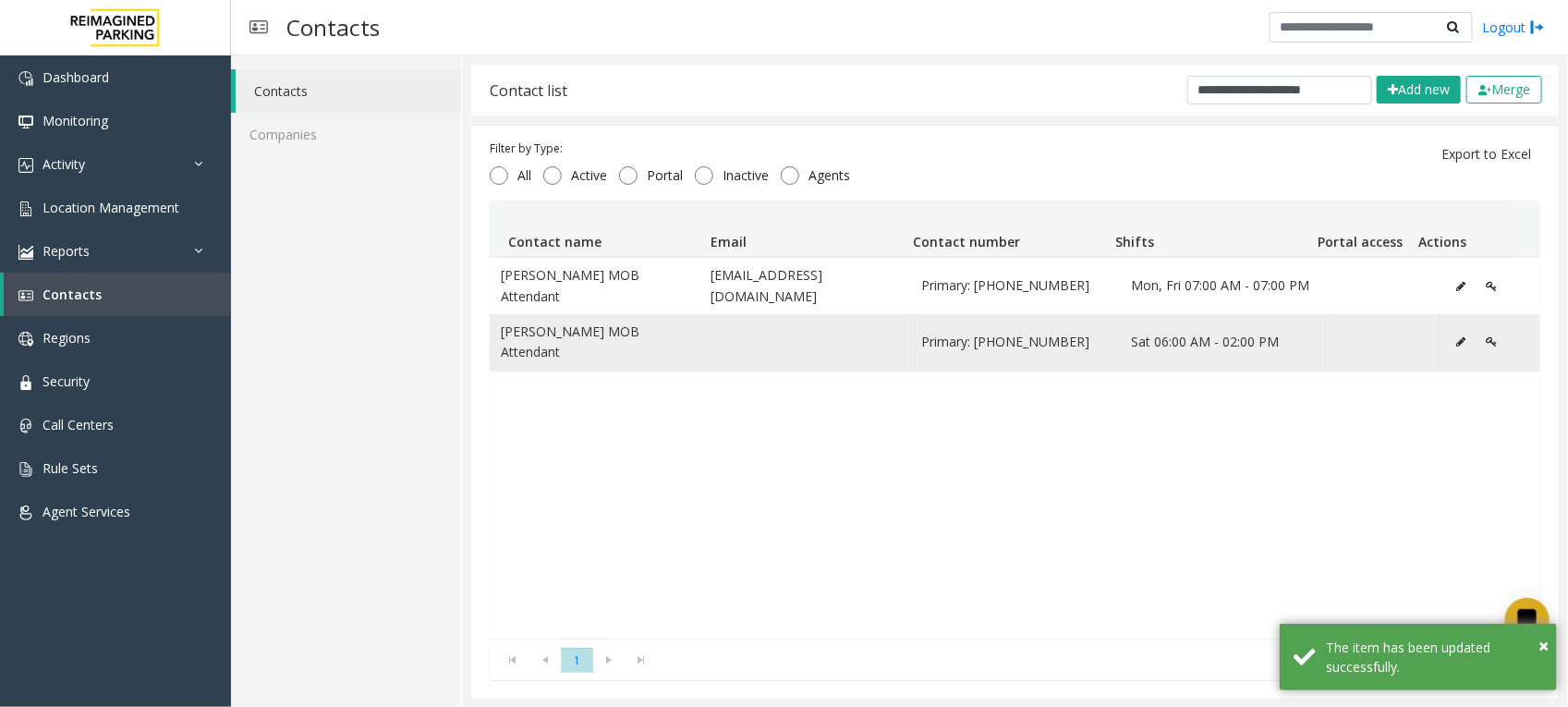
click at [1456, 336] on icon "Data table" at bounding box center [1461, 342] width 10 height 11
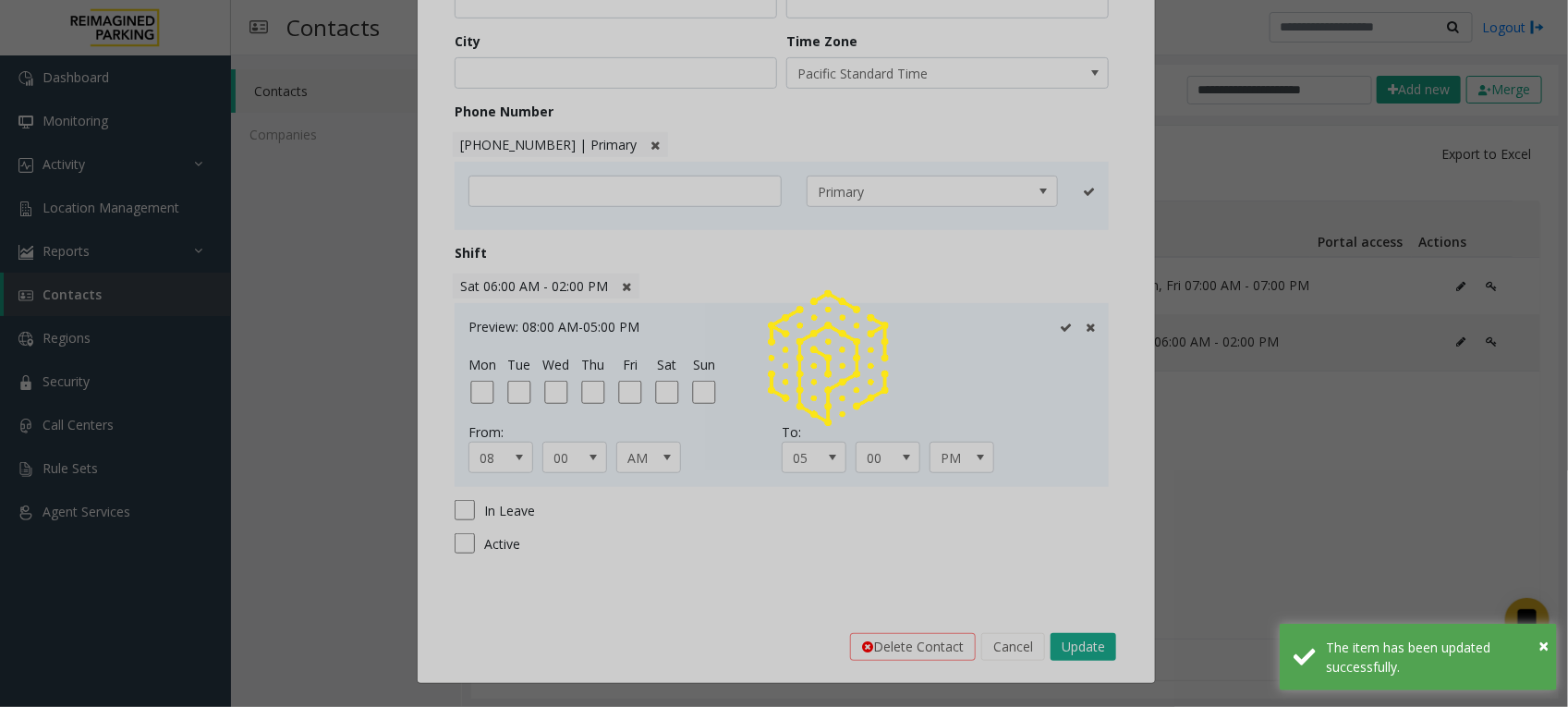
scroll to position [0, 0]
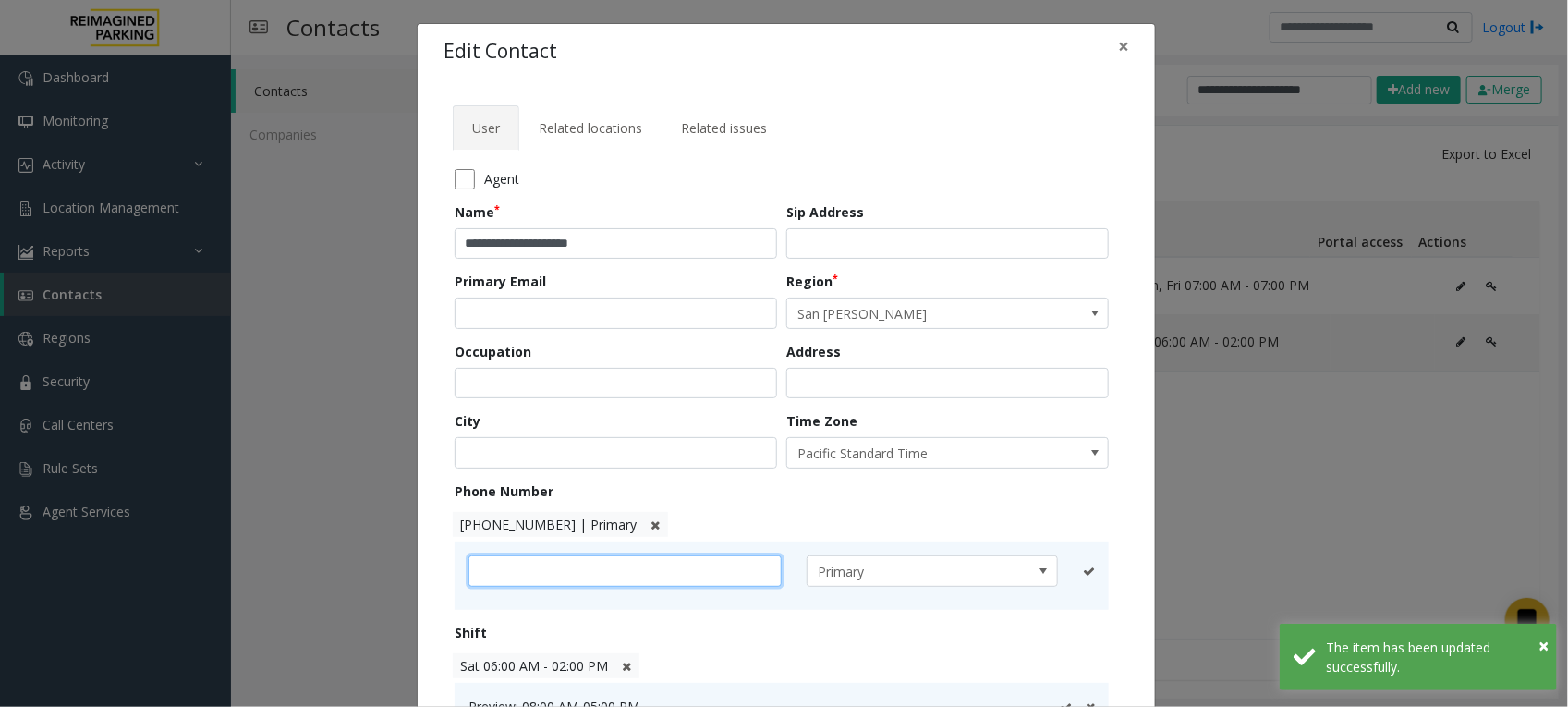
click at [588, 561] on input "text" at bounding box center [625, 570] width 313 height 32
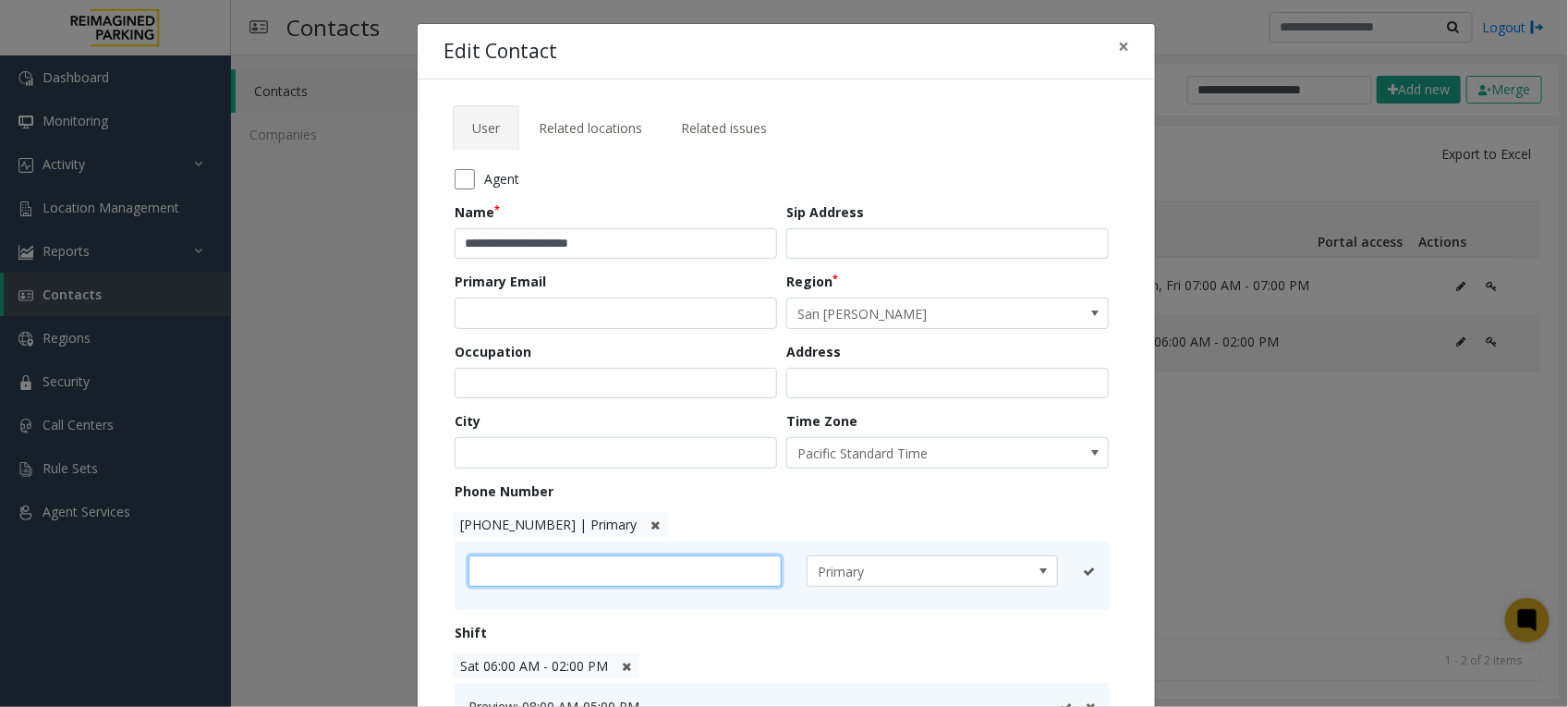
paste input "**********"
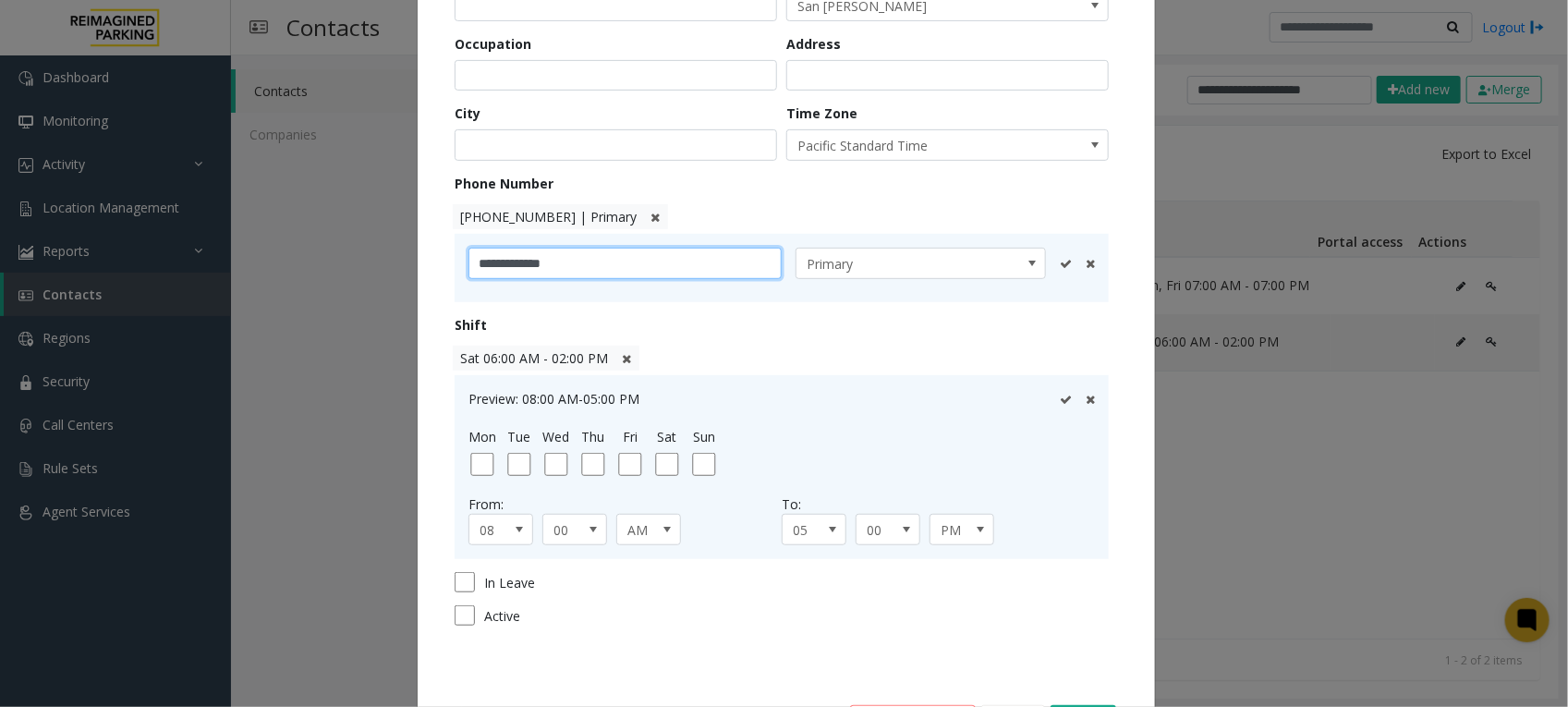
scroll to position [380, 0]
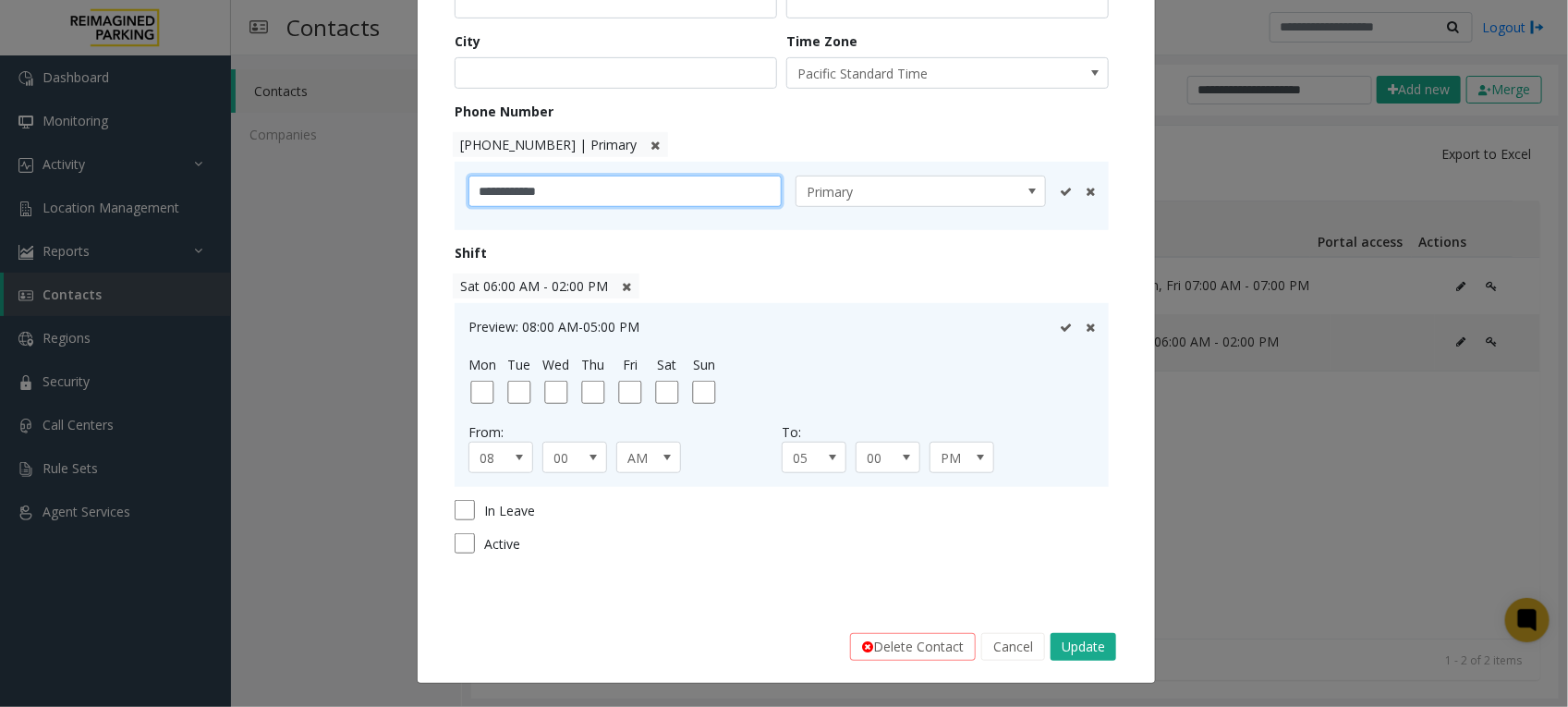
type input "**********"
click at [1060, 186] on icon at bounding box center [1066, 191] width 12 height 12
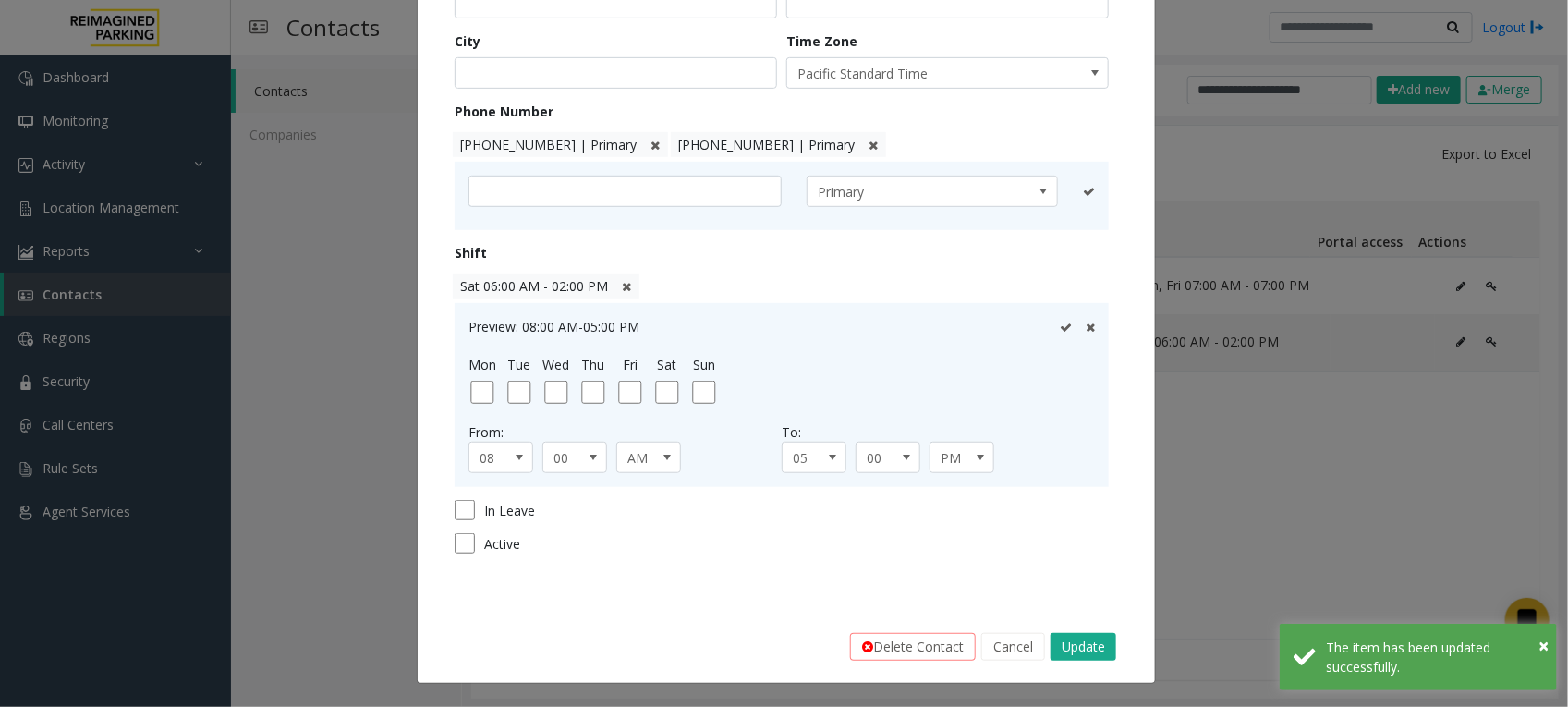
click at [650, 145] on icon at bounding box center [655, 145] width 10 height 12
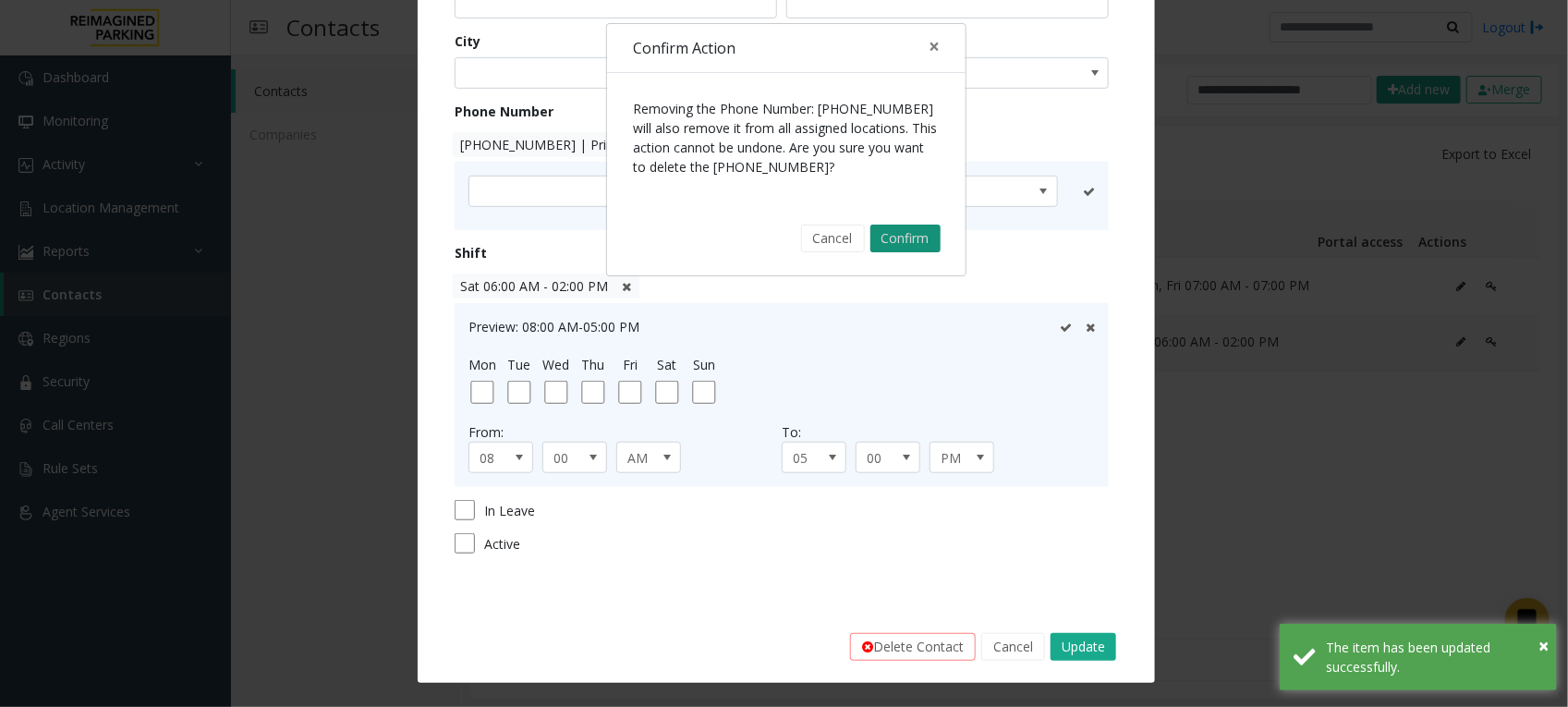
click at [894, 232] on button "Confirm" at bounding box center [905, 238] width 71 height 28
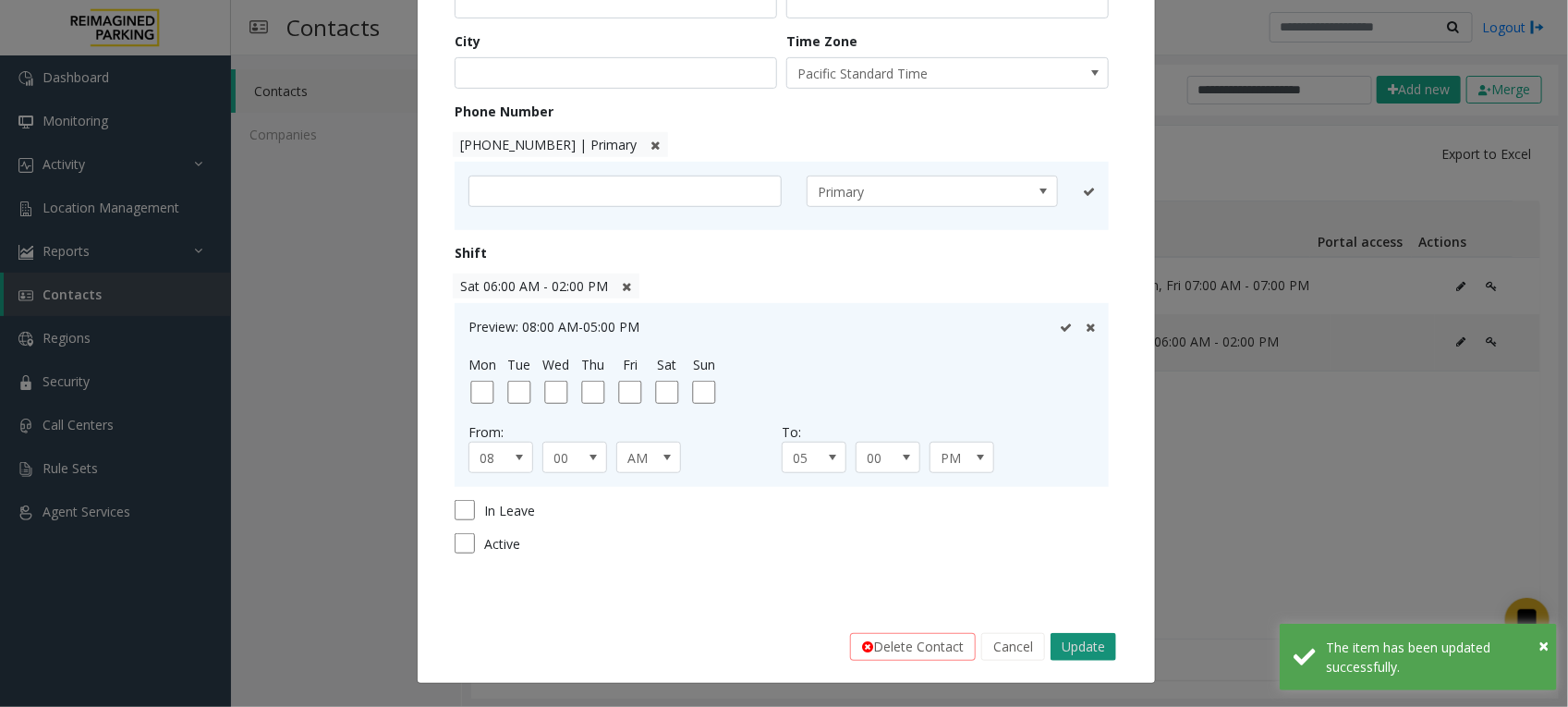
click at [1072, 643] on button "Update" at bounding box center [1083, 647] width 66 height 28
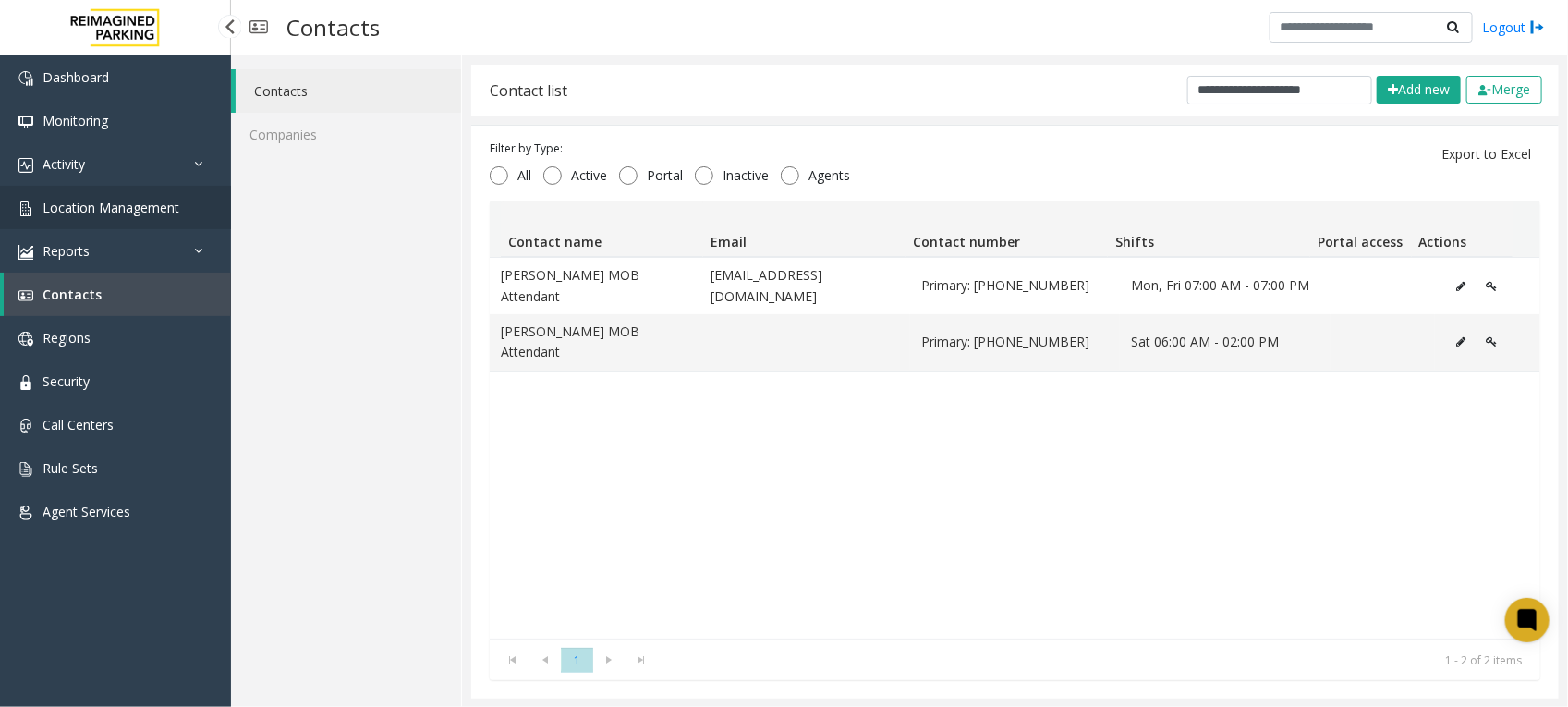
click at [138, 196] on link "Location Management" at bounding box center [116, 206] width 231 height 43
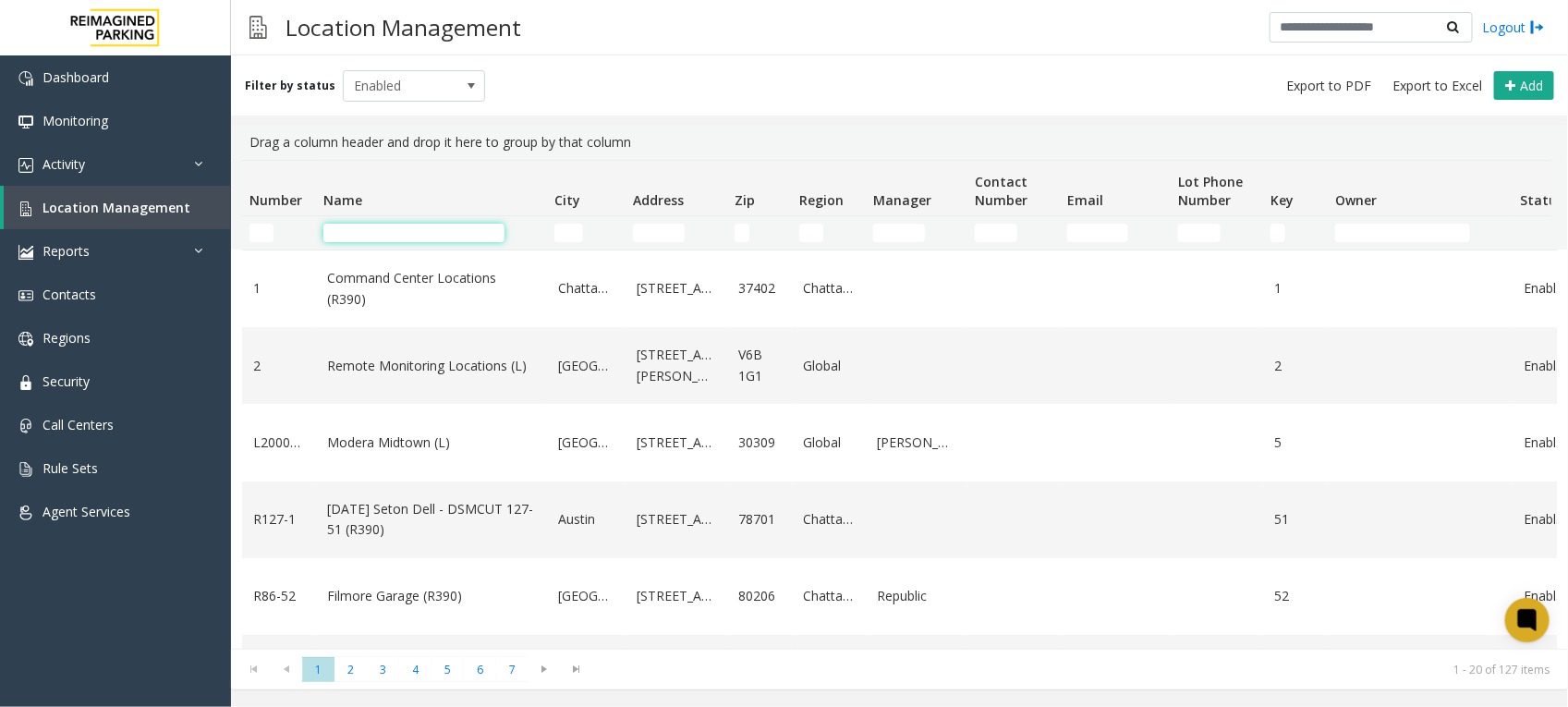
click at [477, 229] on input "Name Filter" at bounding box center [414, 232] width 181 height 18
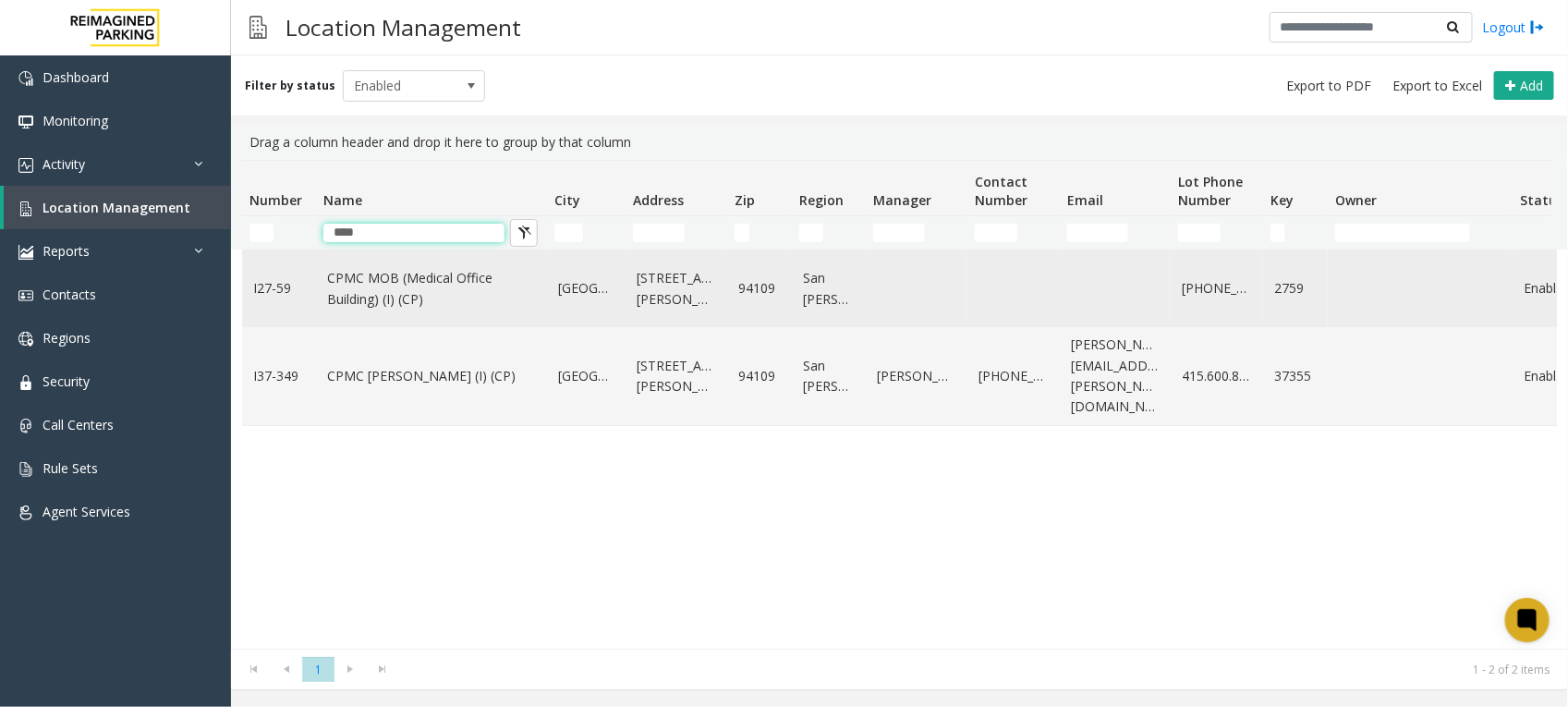
type input "****"
click at [450, 284] on link "CPMC MOB (Medical Office Building) (I) (CP)" at bounding box center [431, 289] width 209 height 42
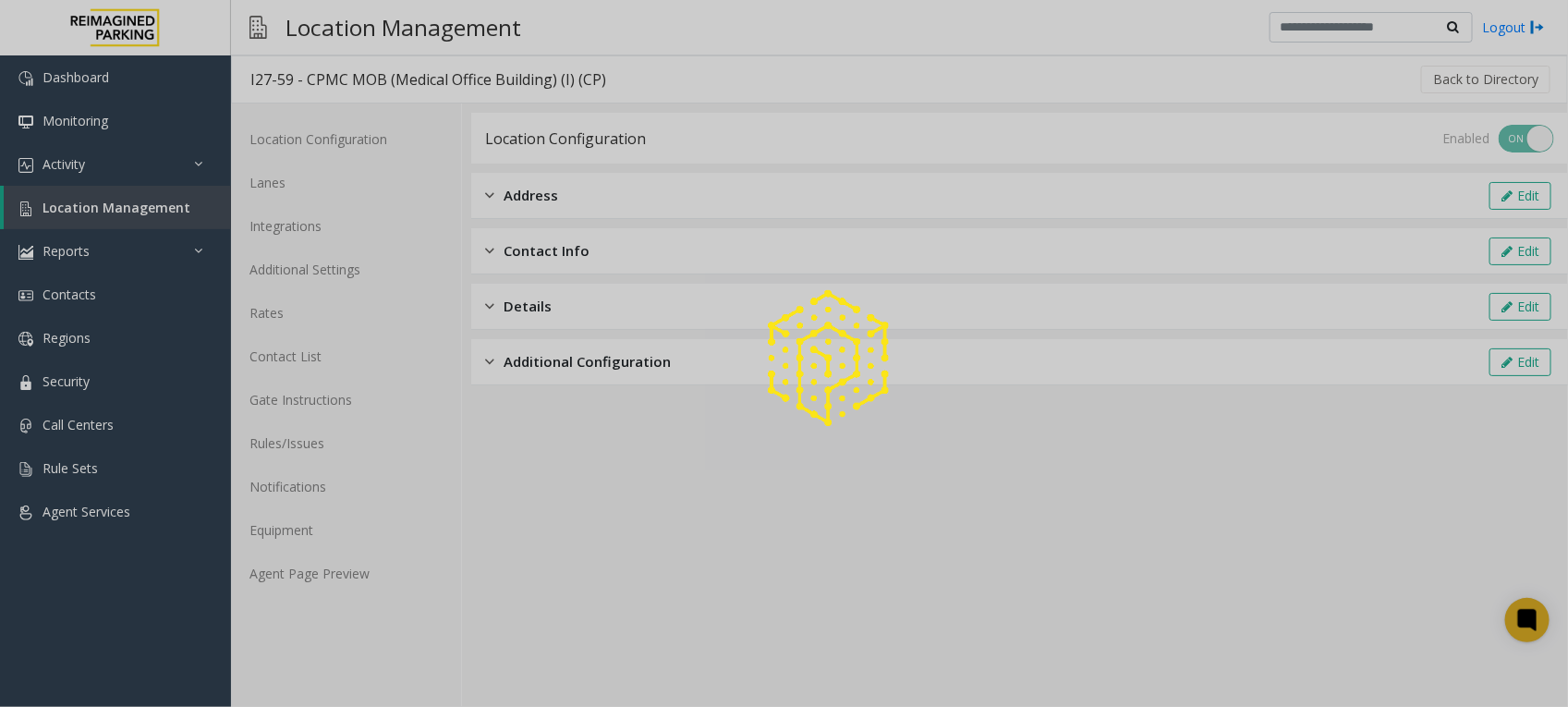
click at [344, 569] on div at bounding box center [784, 354] width 1568 height 707
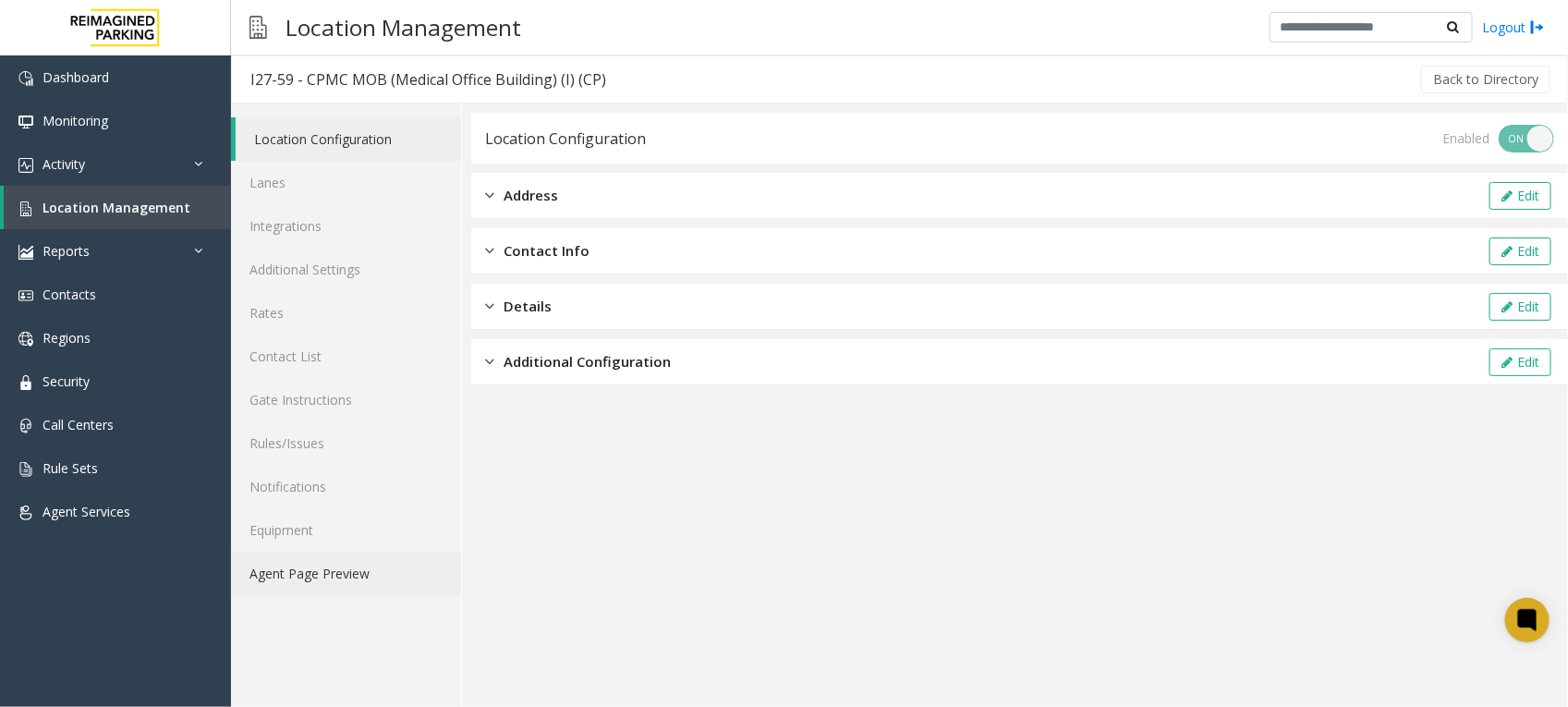
click at [339, 571] on link "Agent Page Preview" at bounding box center [346, 573] width 230 height 43
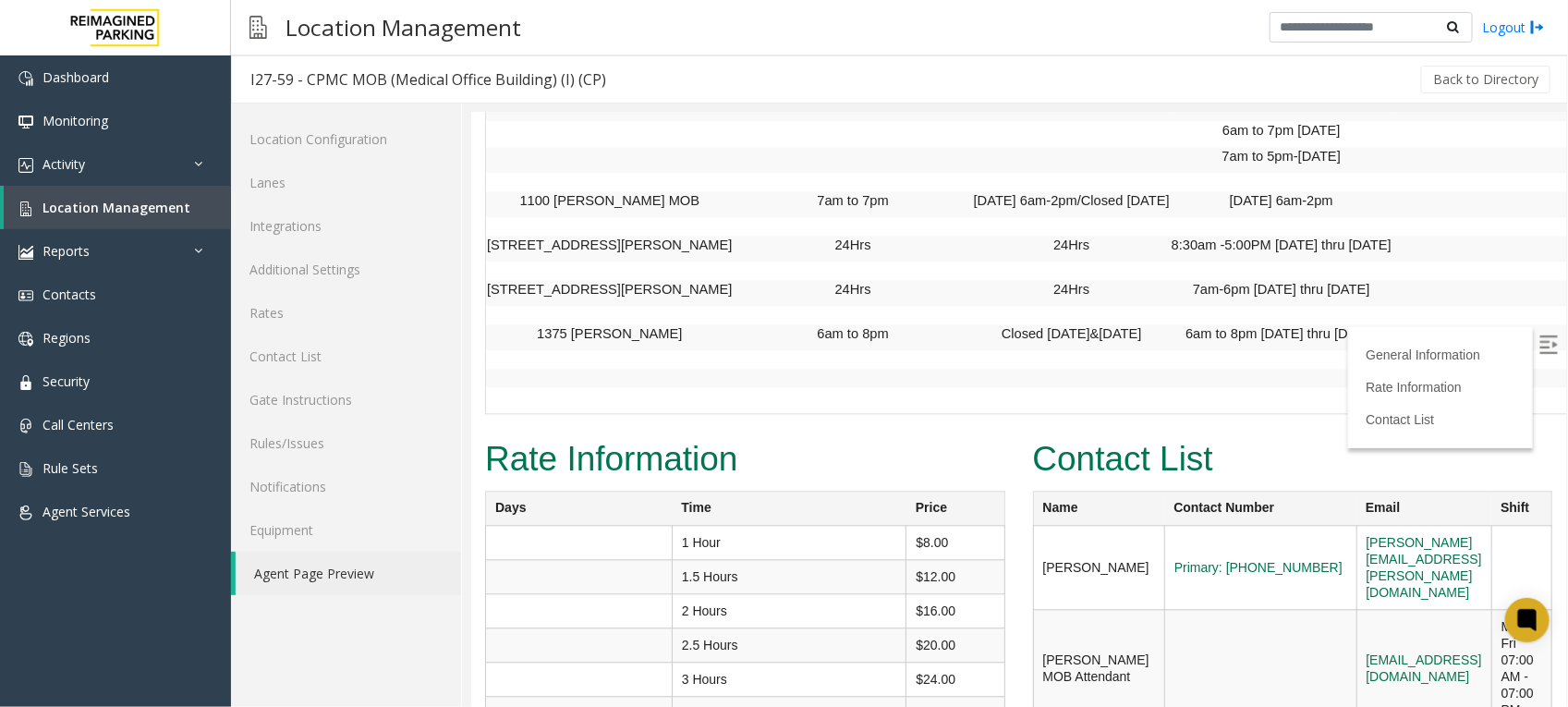
scroll to position [1877, 0]
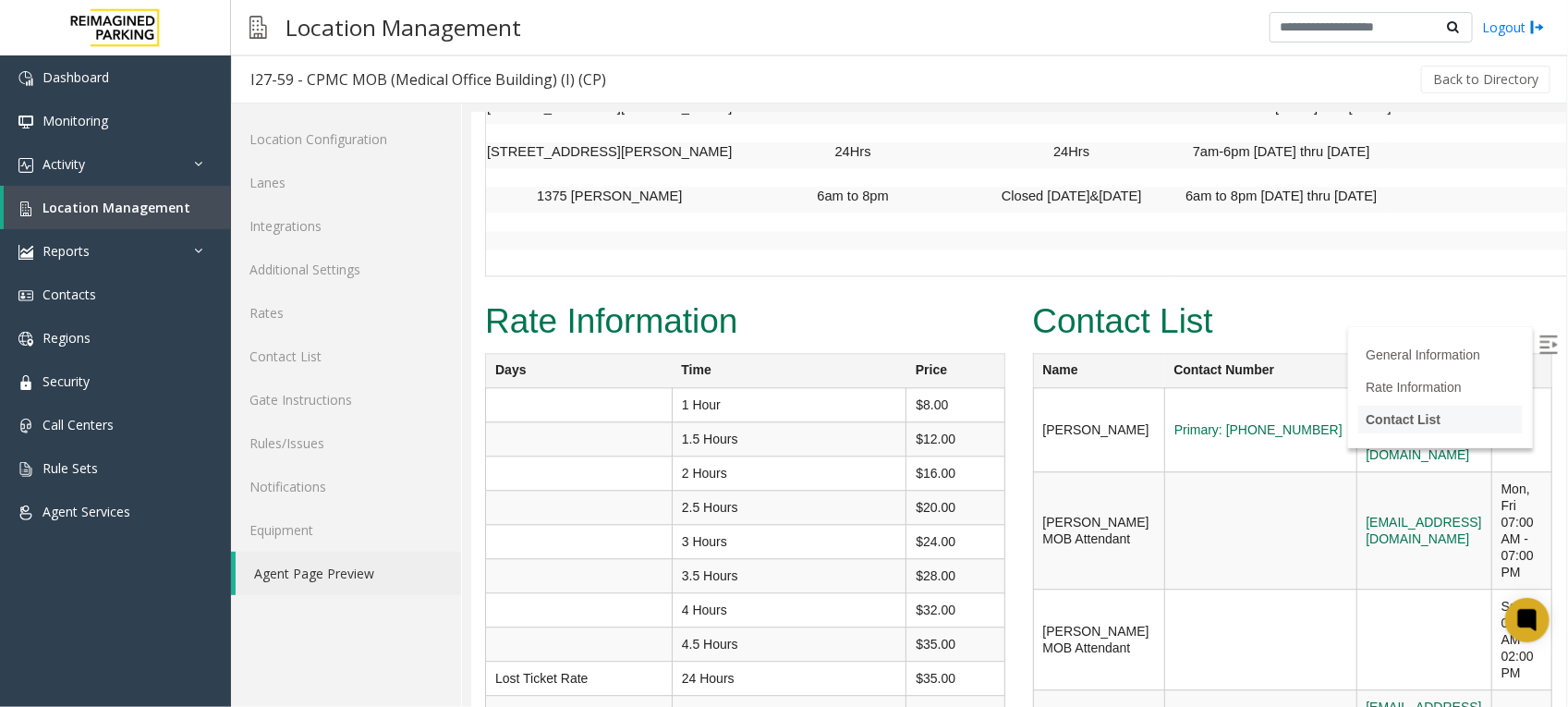
click at [1425, 409] on li "Contact List" at bounding box center [1439, 418] width 164 height 28
click at [296, 355] on link "Contact List" at bounding box center [346, 355] width 230 height 43
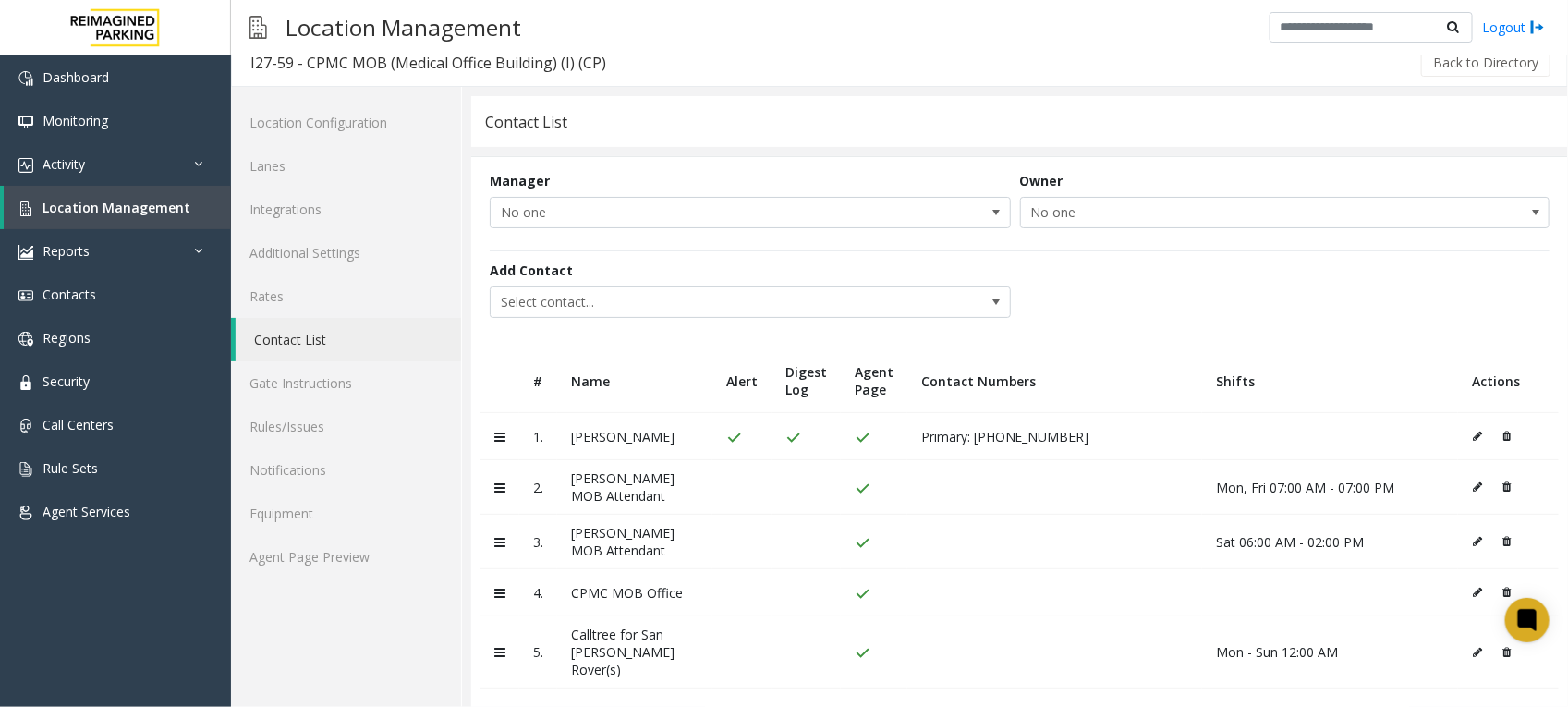
scroll to position [20, 0]
click at [1473, 478] on icon at bounding box center [1477, 483] width 10 height 11
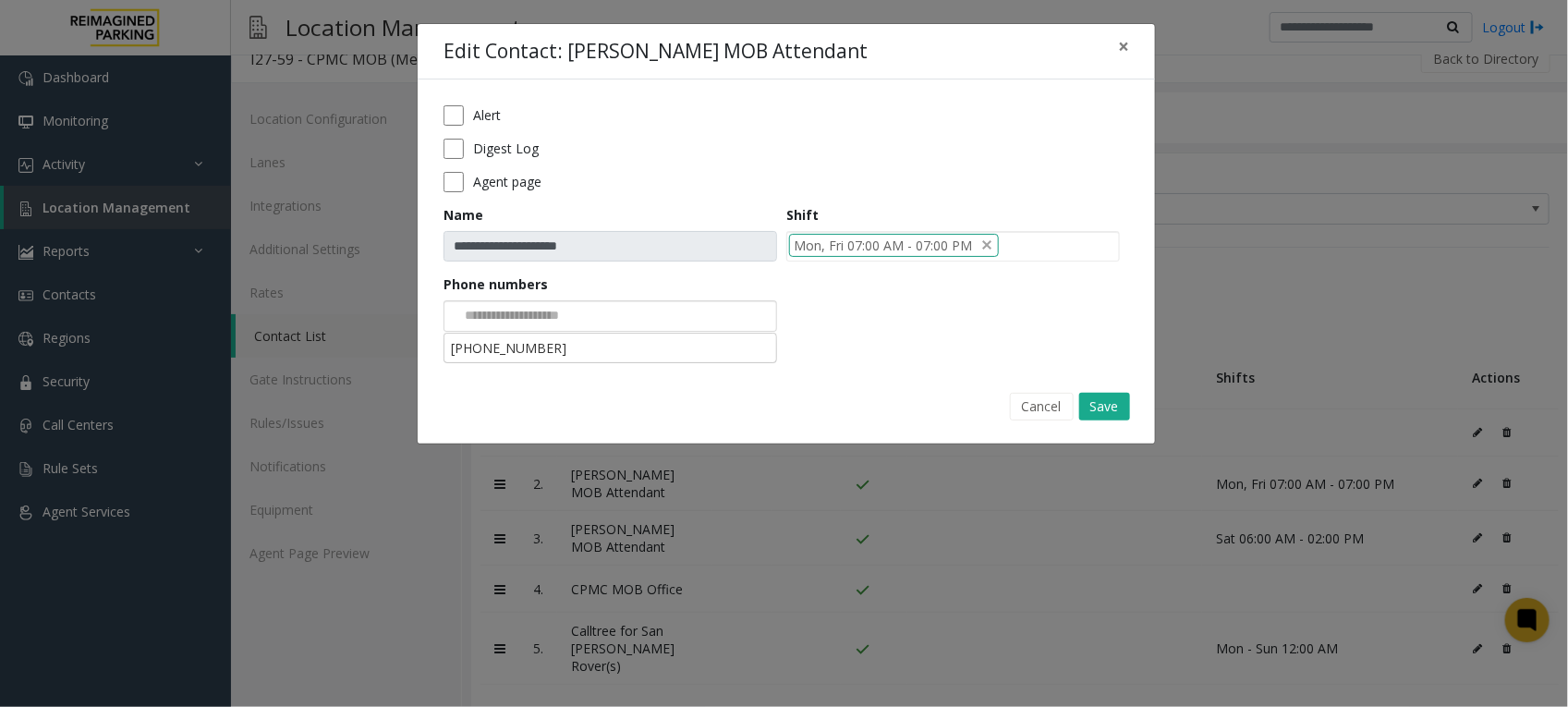
click at [624, 315] on div at bounding box center [609, 315] width 333 height 32
click at [574, 339] on li "[PHONE_NUMBER]" at bounding box center [609, 348] width 328 height 25
click at [1107, 407] on button "Save" at bounding box center [1104, 406] width 51 height 28
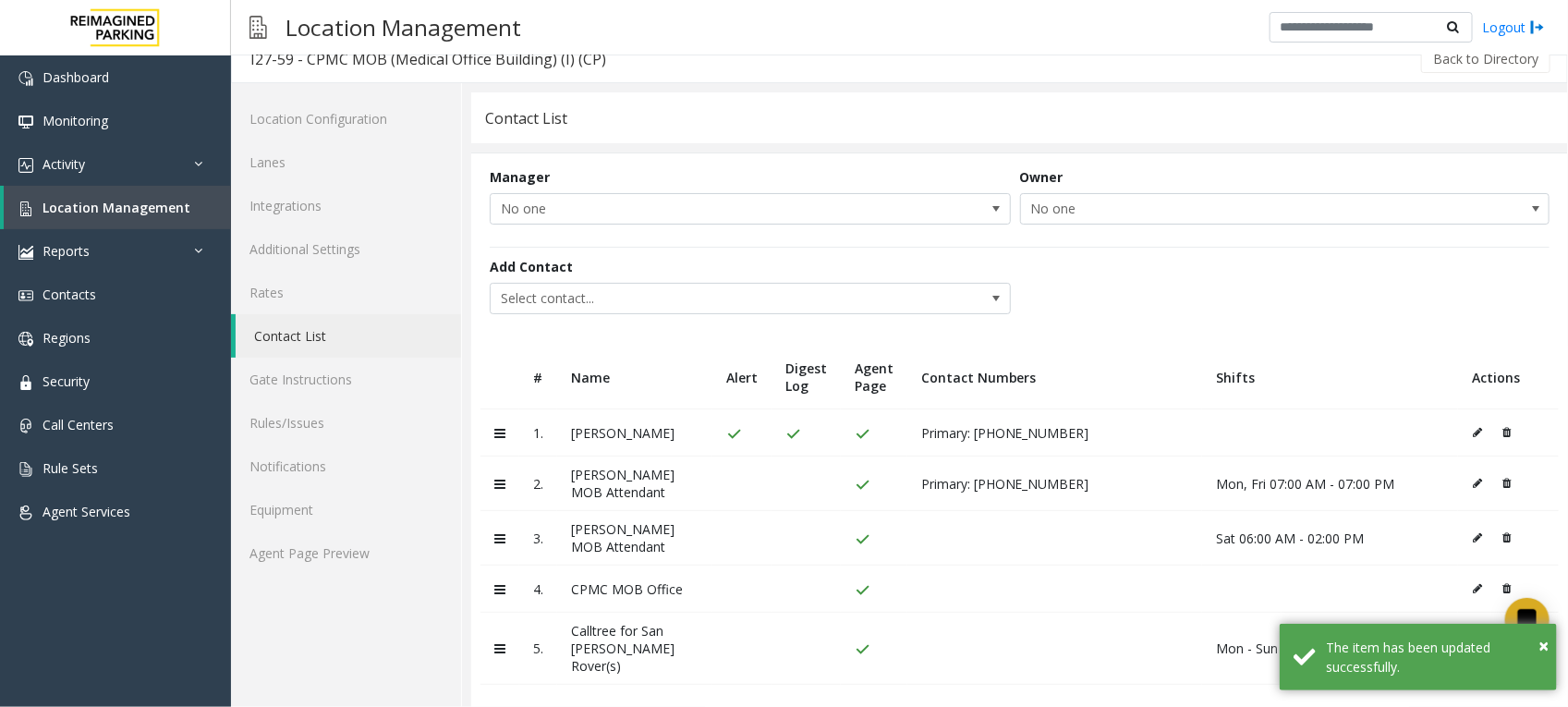
click at [1473, 537] on icon at bounding box center [1477, 538] width 10 height 11
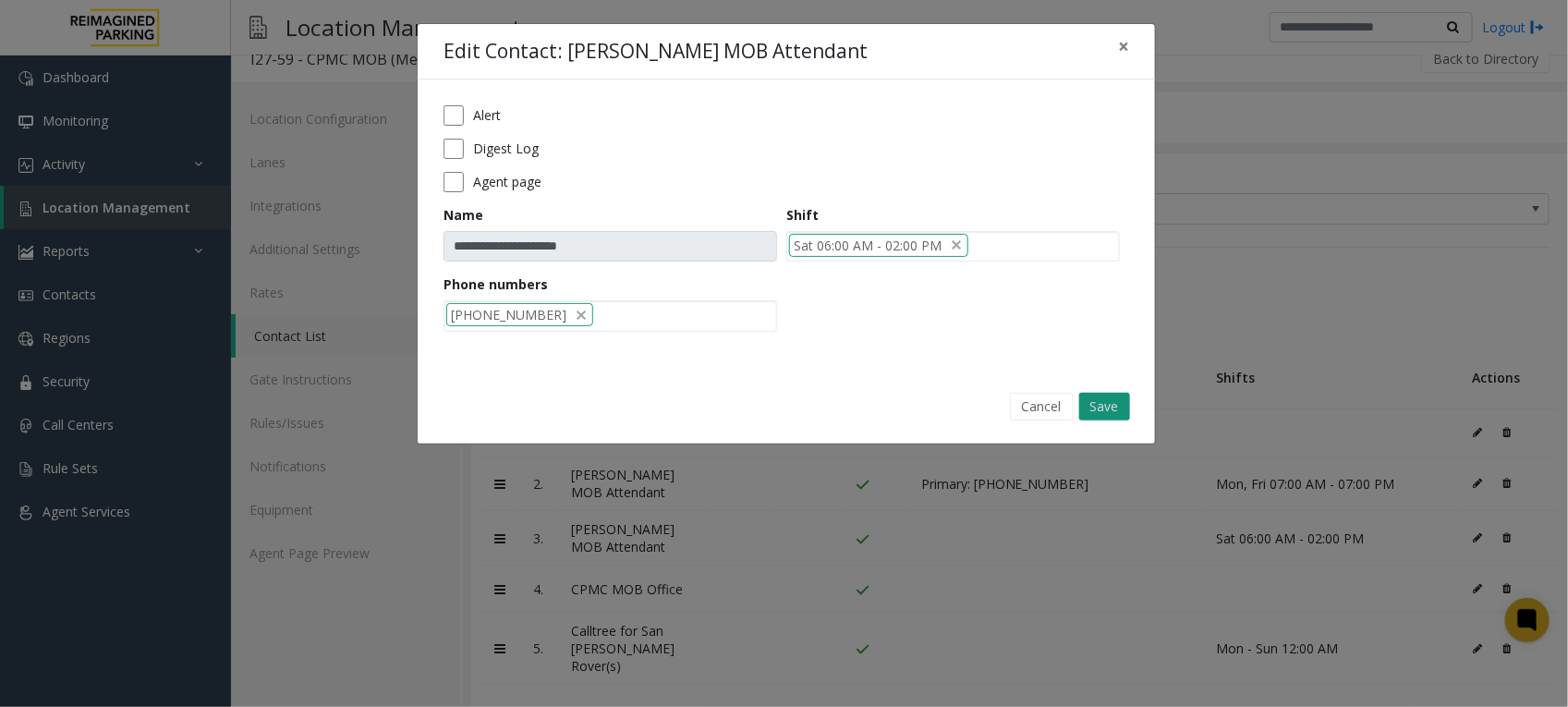
click at [1112, 408] on button "Save" at bounding box center [1104, 406] width 51 height 28
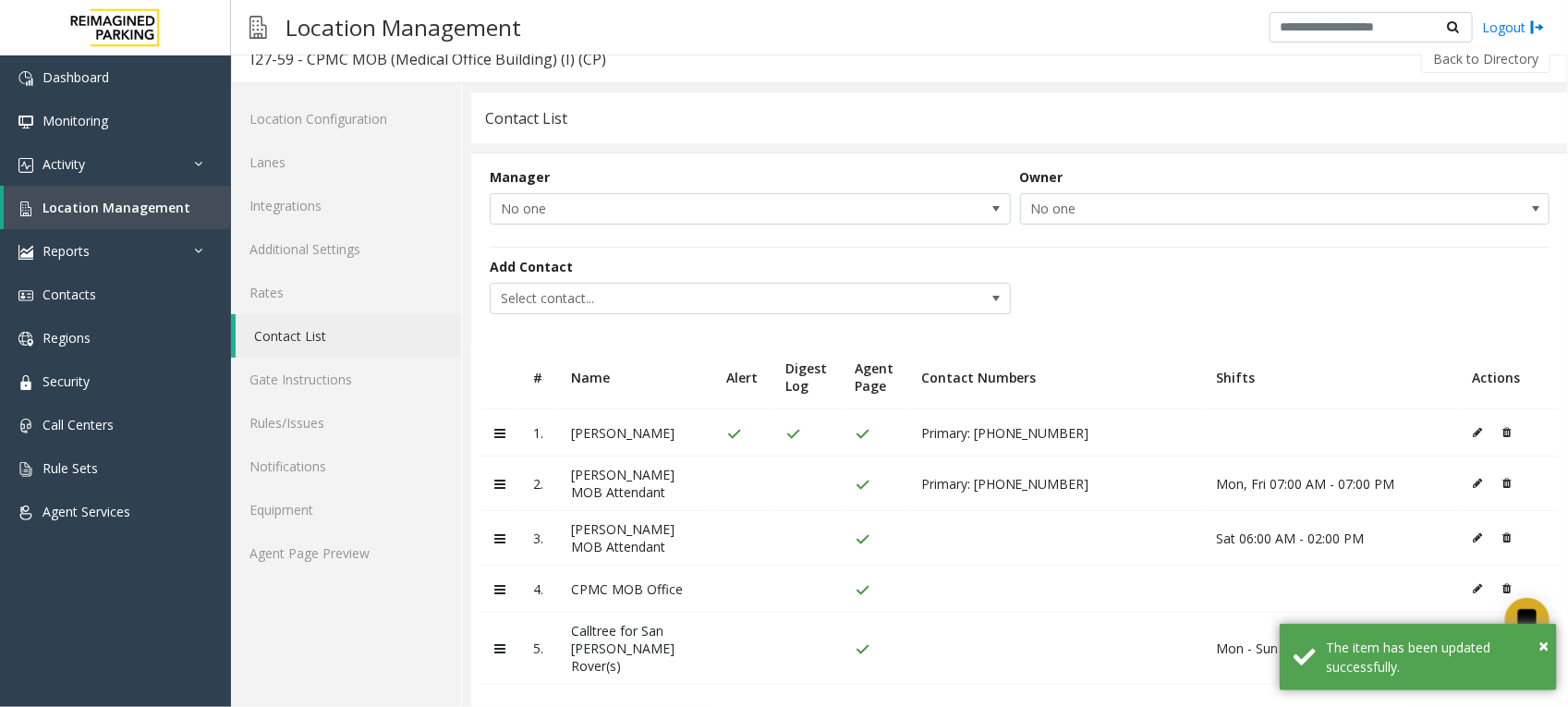
click at [1473, 541] on icon at bounding box center [1477, 538] width 10 height 11
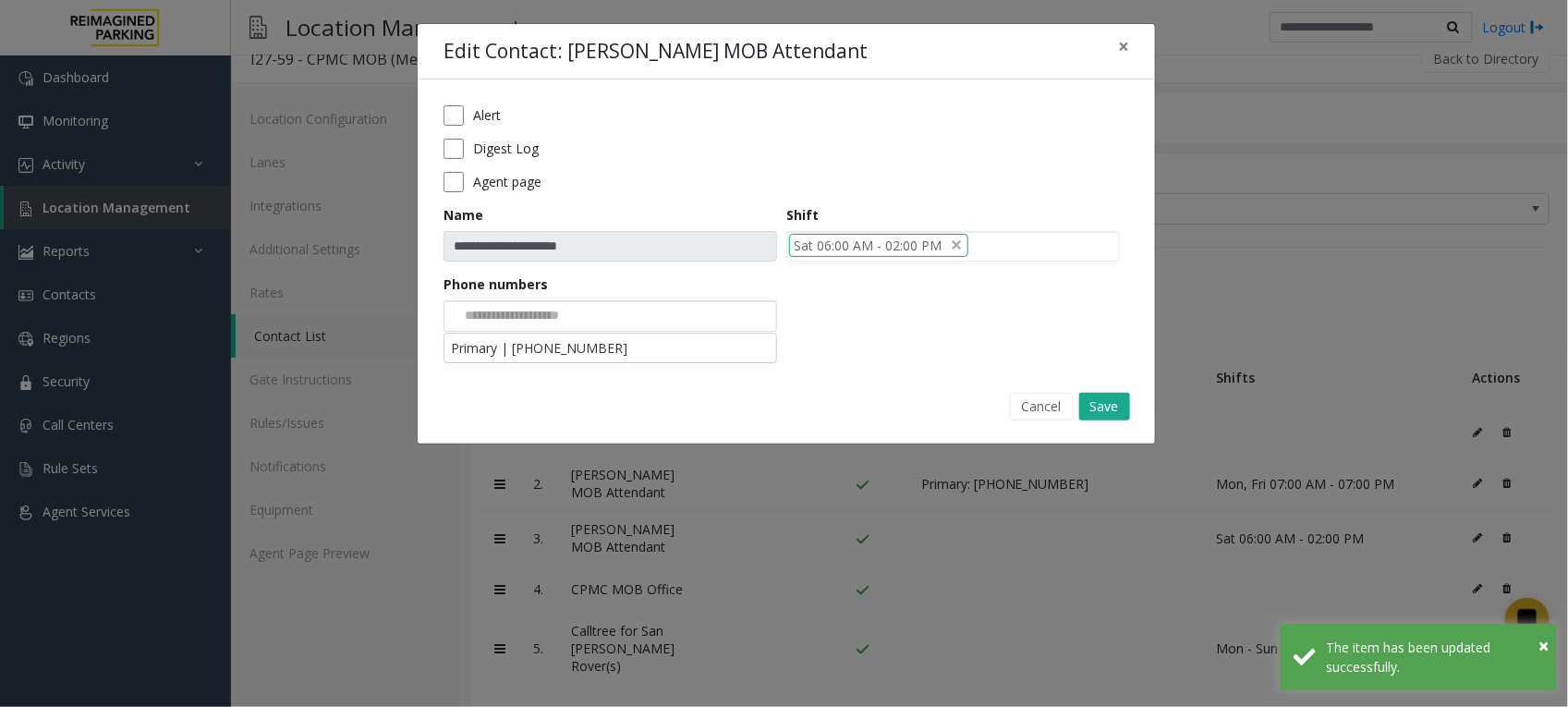
click at [543, 312] on input at bounding box center [514, 315] width 139 height 30
click at [524, 357] on li "Primary | [PHONE_NUMBER]" at bounding box center [609, 348] width 328 height 25
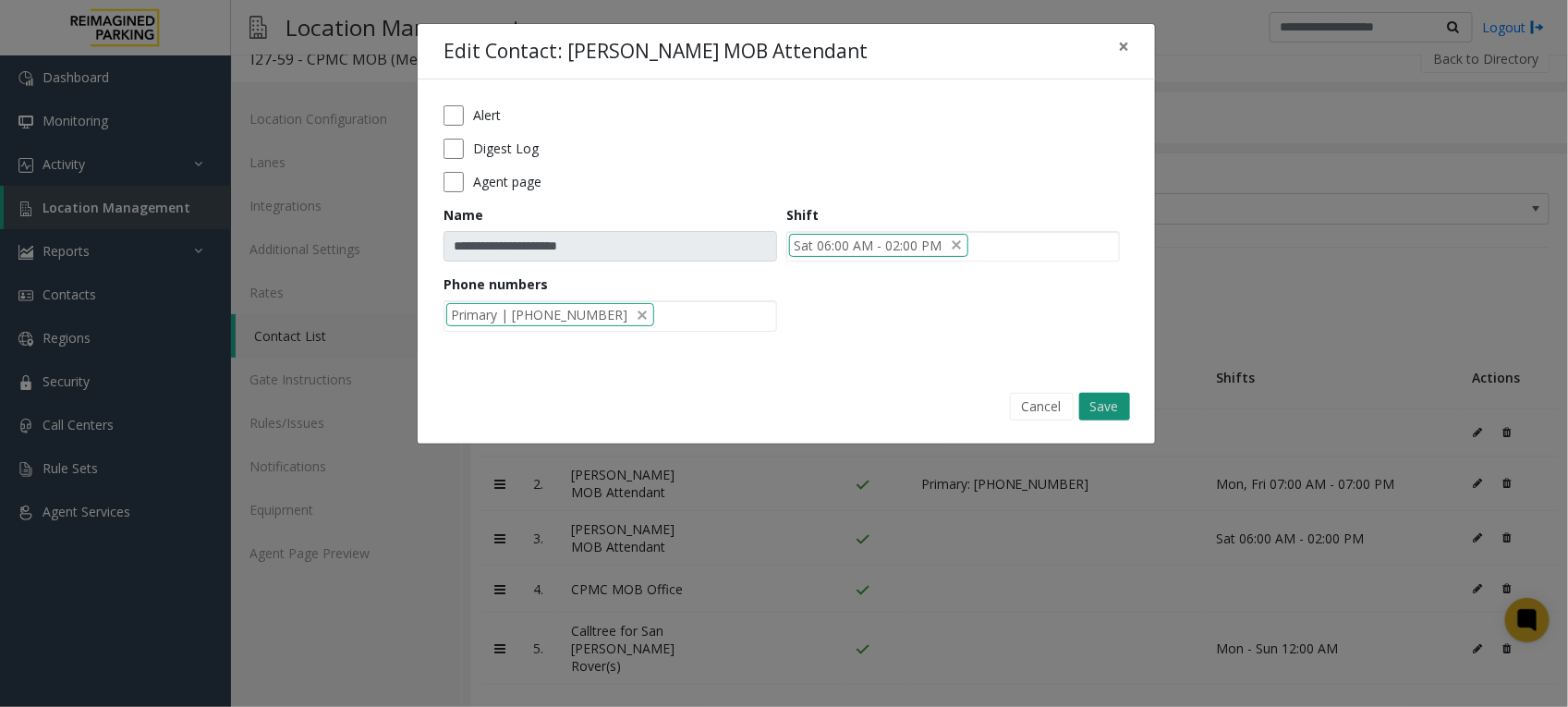
click at [1105, 400] on button "Save" at bounding box center [1104, 406] width 51 height 28
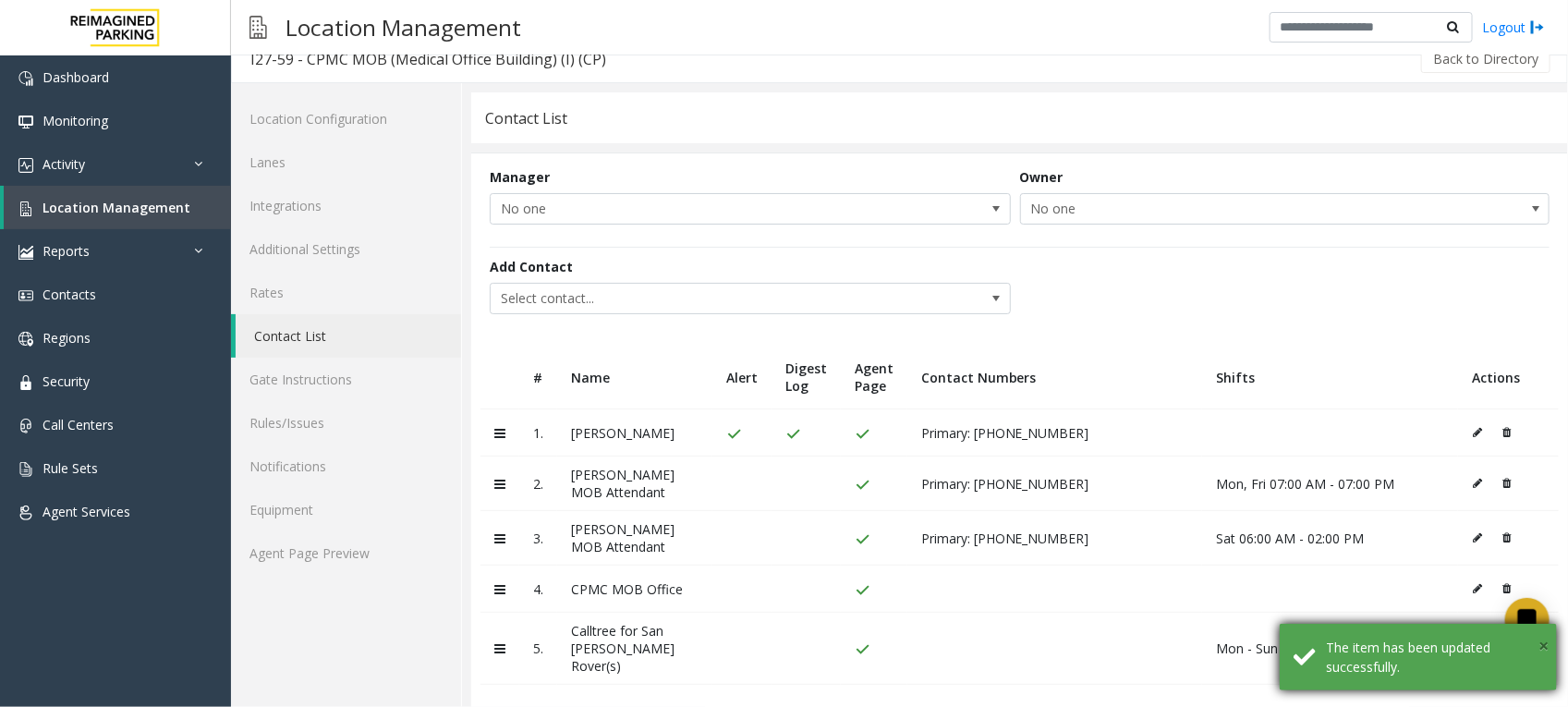
click at [1545, 645] on span "×" at bounding box center [1543, 646] width 11 height 25
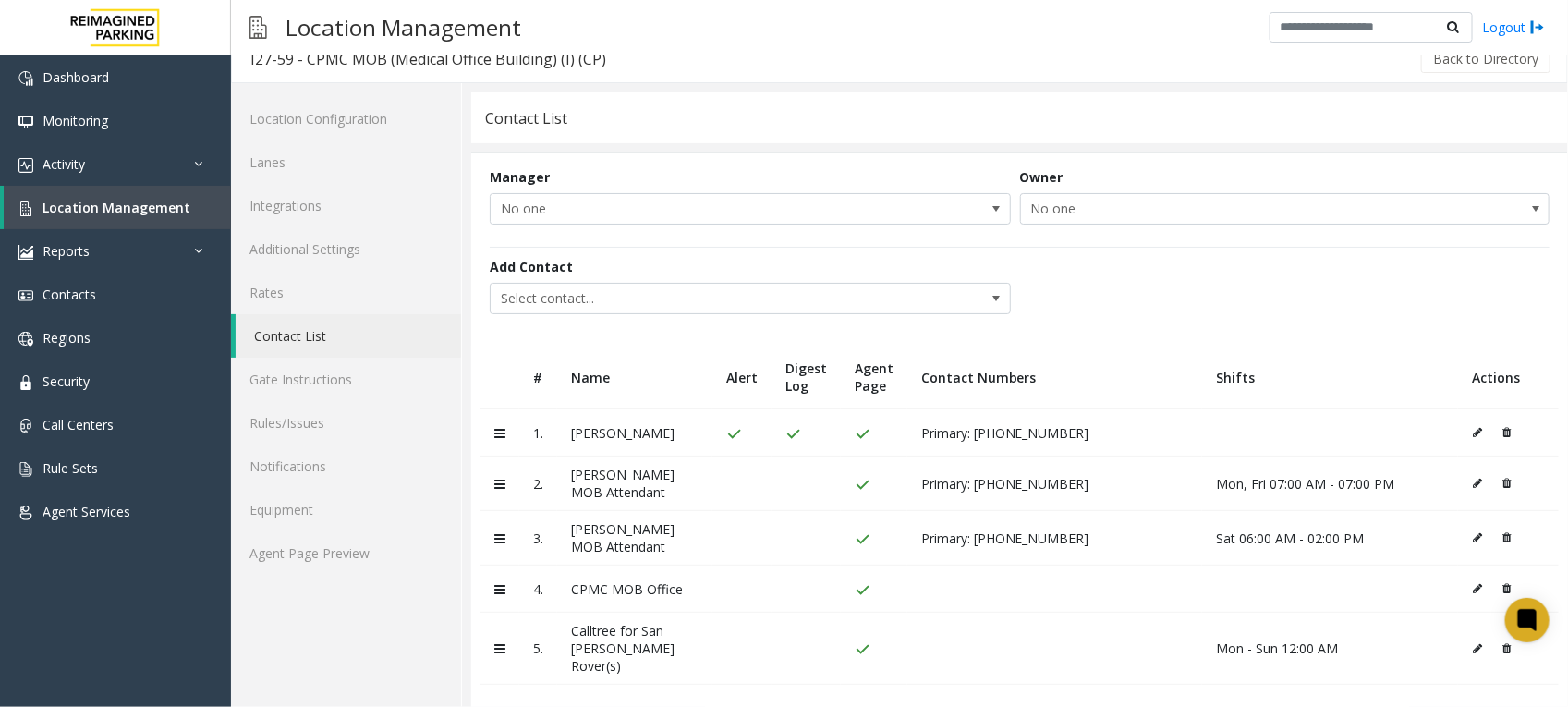
click at [1473, 589] on icon at bounding box center [1477, 589] width 10 height 11
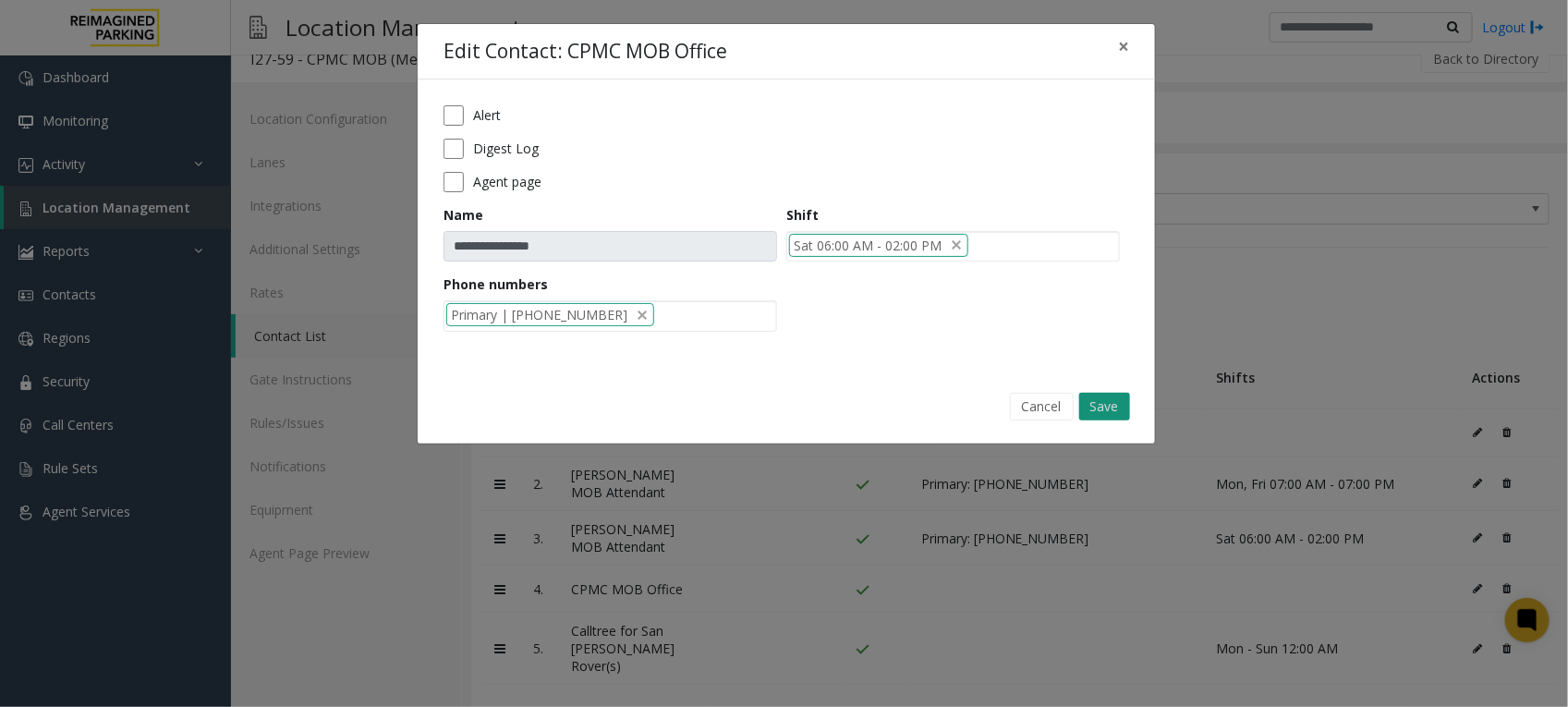
click at [1102, 403] on button "Save" at bounding box center [1104, 406] width 51 height 28
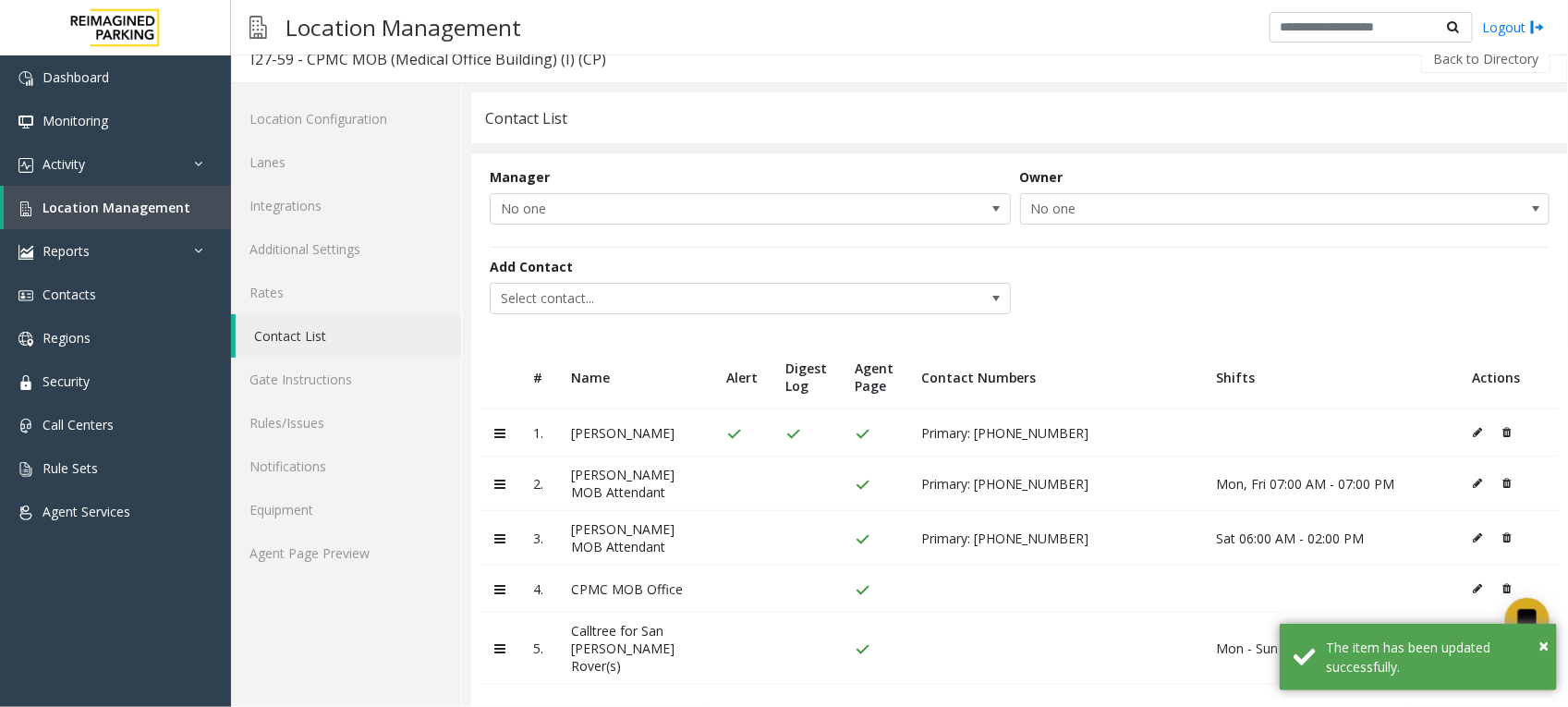
click at [1473, 589] on icon at bounding box center [1477, 589] width 10 height 11
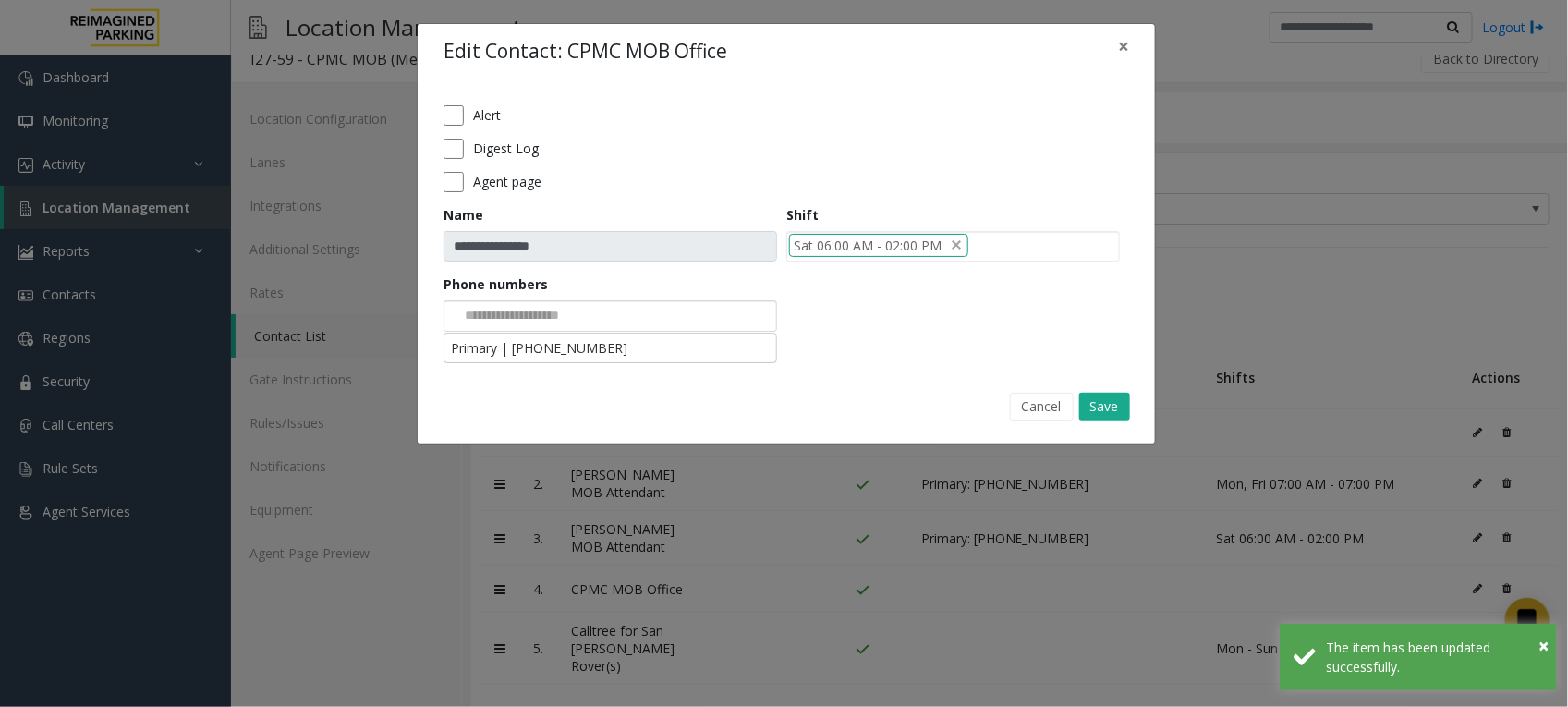
click at [583, 302] on input at bounding box center [514, 315] width 139 height 30
click at [583, 355] on li "Primary | [PHONE_NUMBER]" at bounding box center [609, 348] width 328 height 25
click at [1112, 405] on button "Save" at bounding box center [1104, 406] width 51 height 28
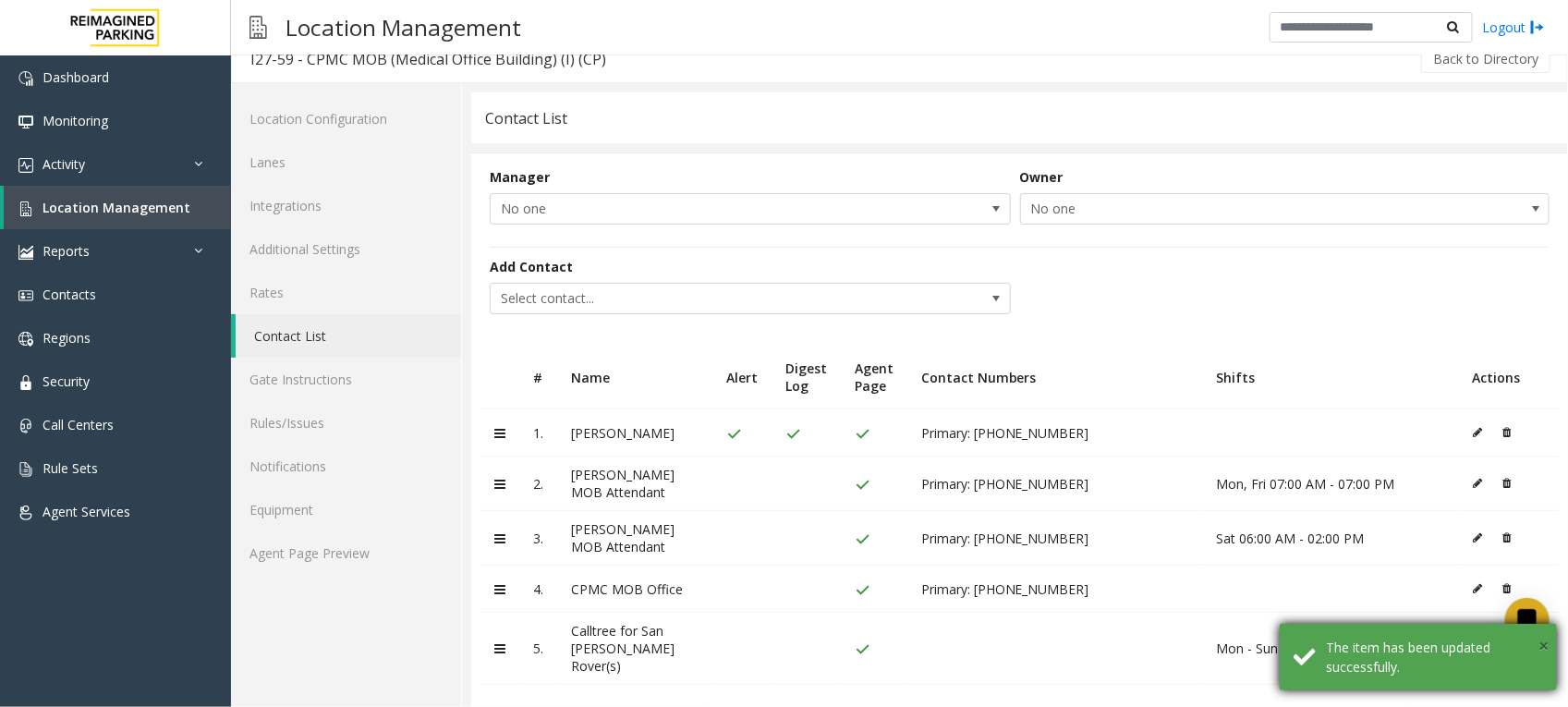
click at [1544, 640] on span "×" at bounding box center [1543, 646] width 11 height 25
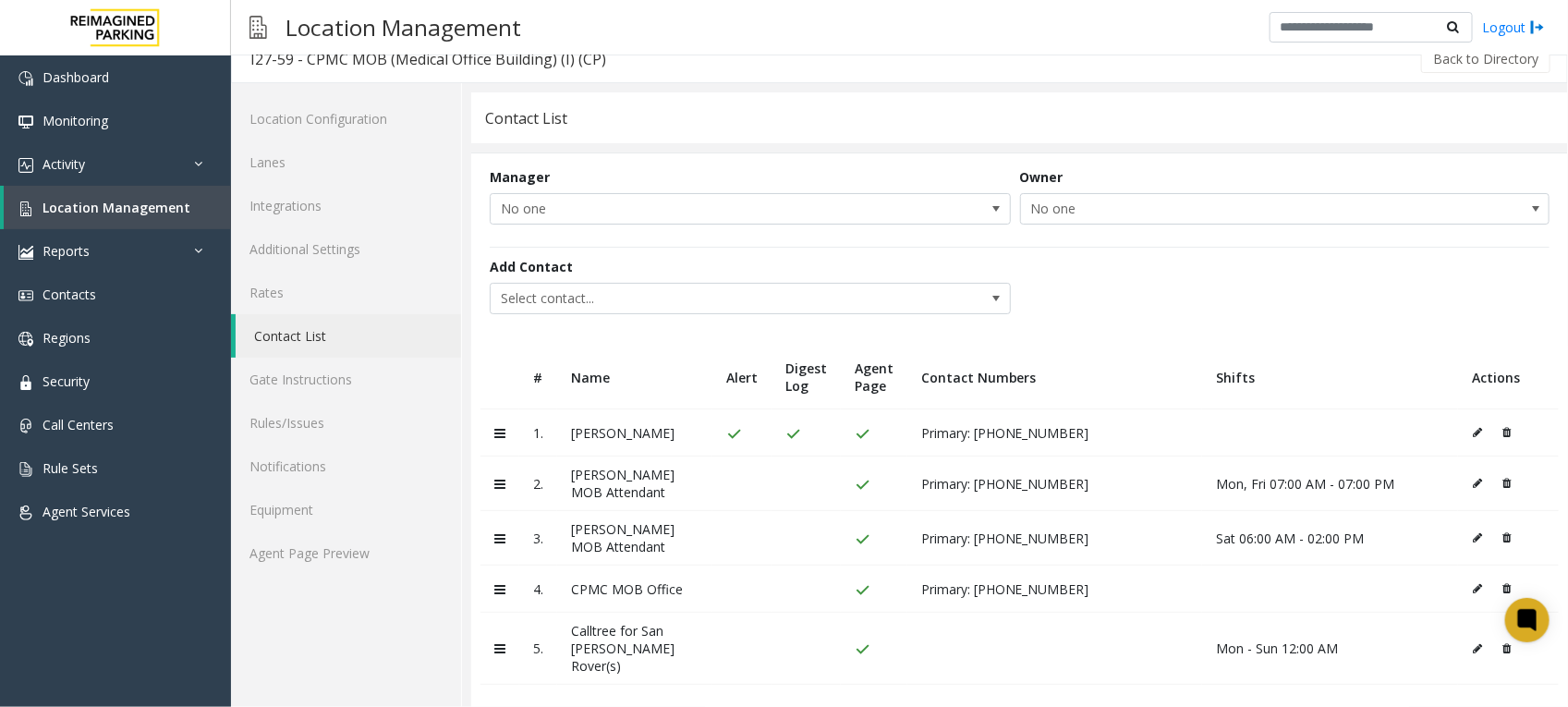
click at [1473, 645] on icon at bounding box center [1477, 649] width 10 height 11
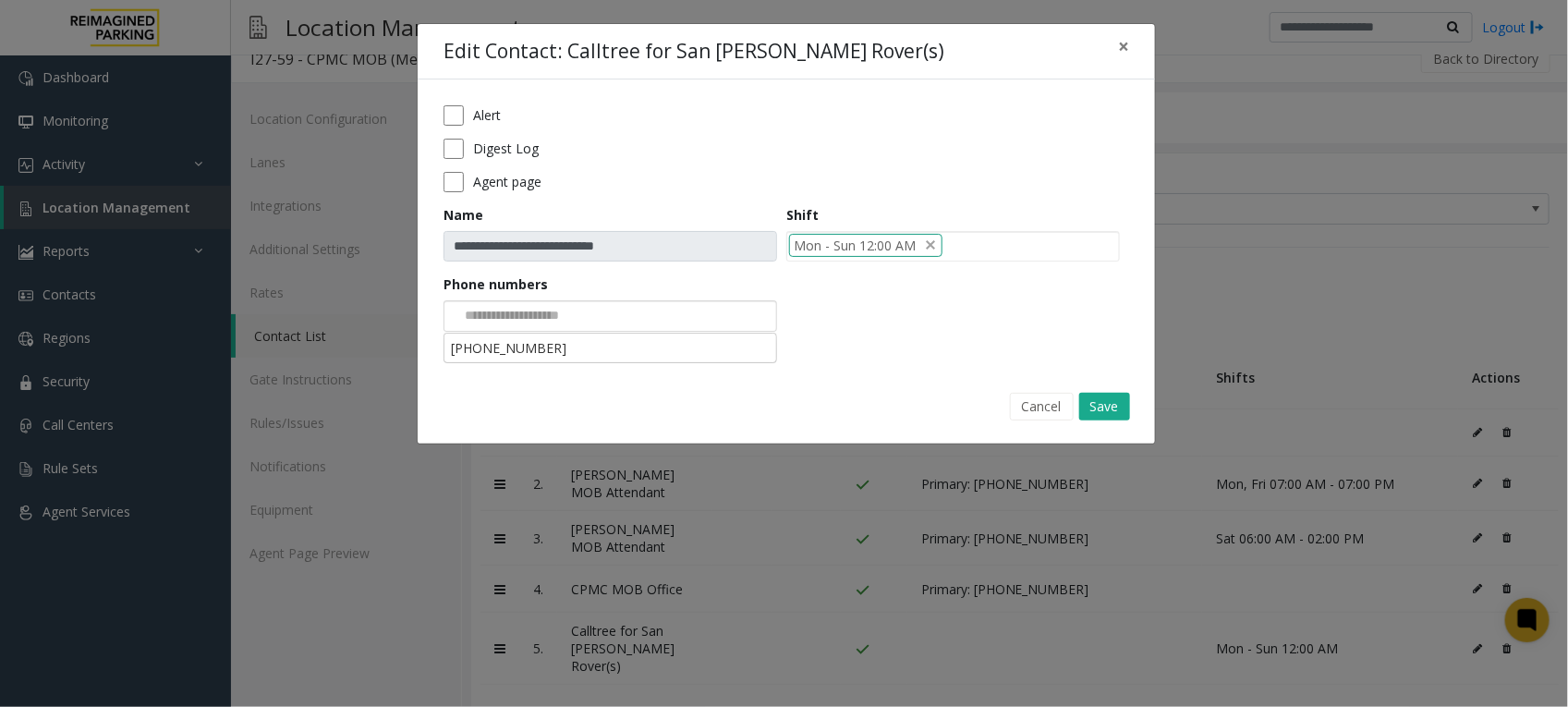
click at [687, 306] on div at bounding box center [609, 315] width 333 height 32
click at [1037, 410] on button "Cancel" at bounding box center [1041, 406] width 64 height 28
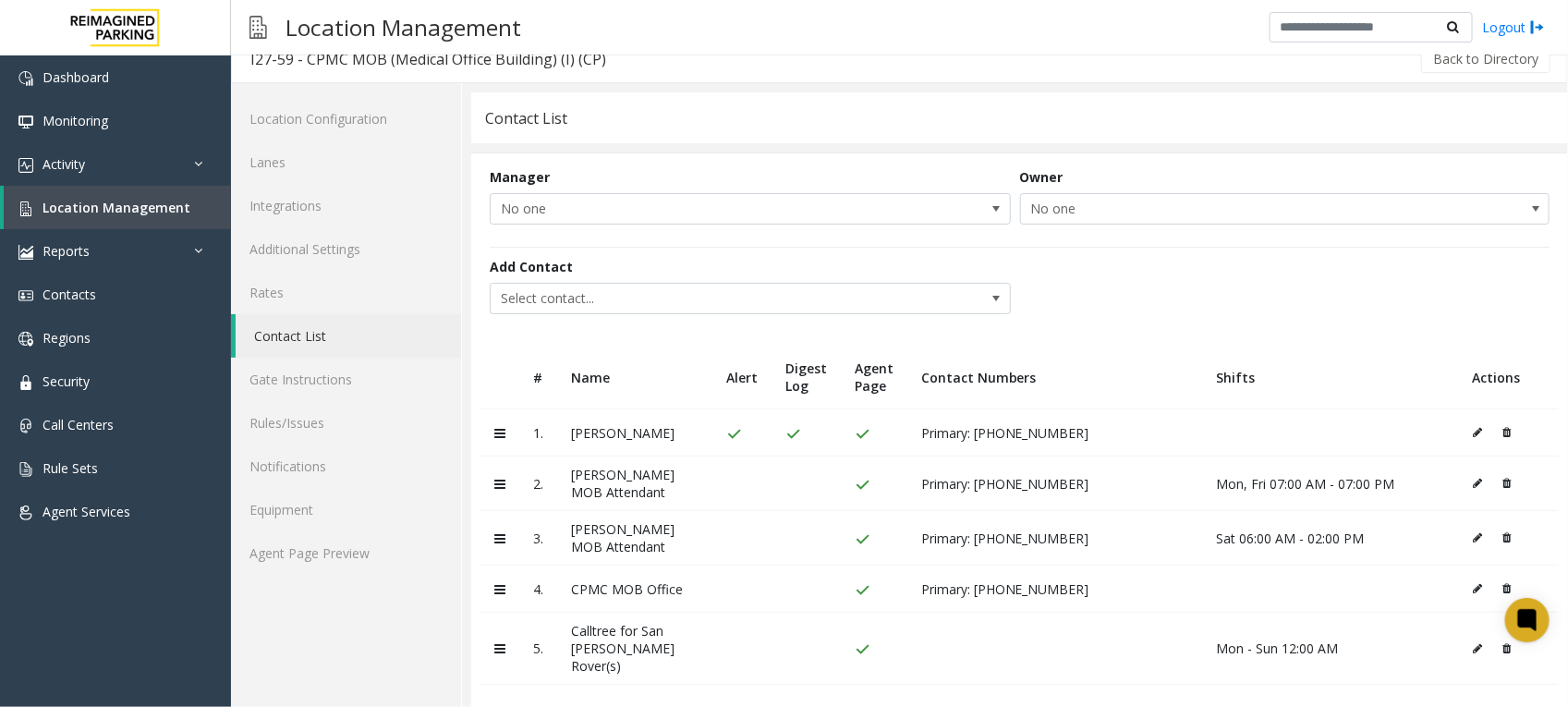
click at [1473, 645] on icon at bounding box center [1477, 649] width 10 height 11
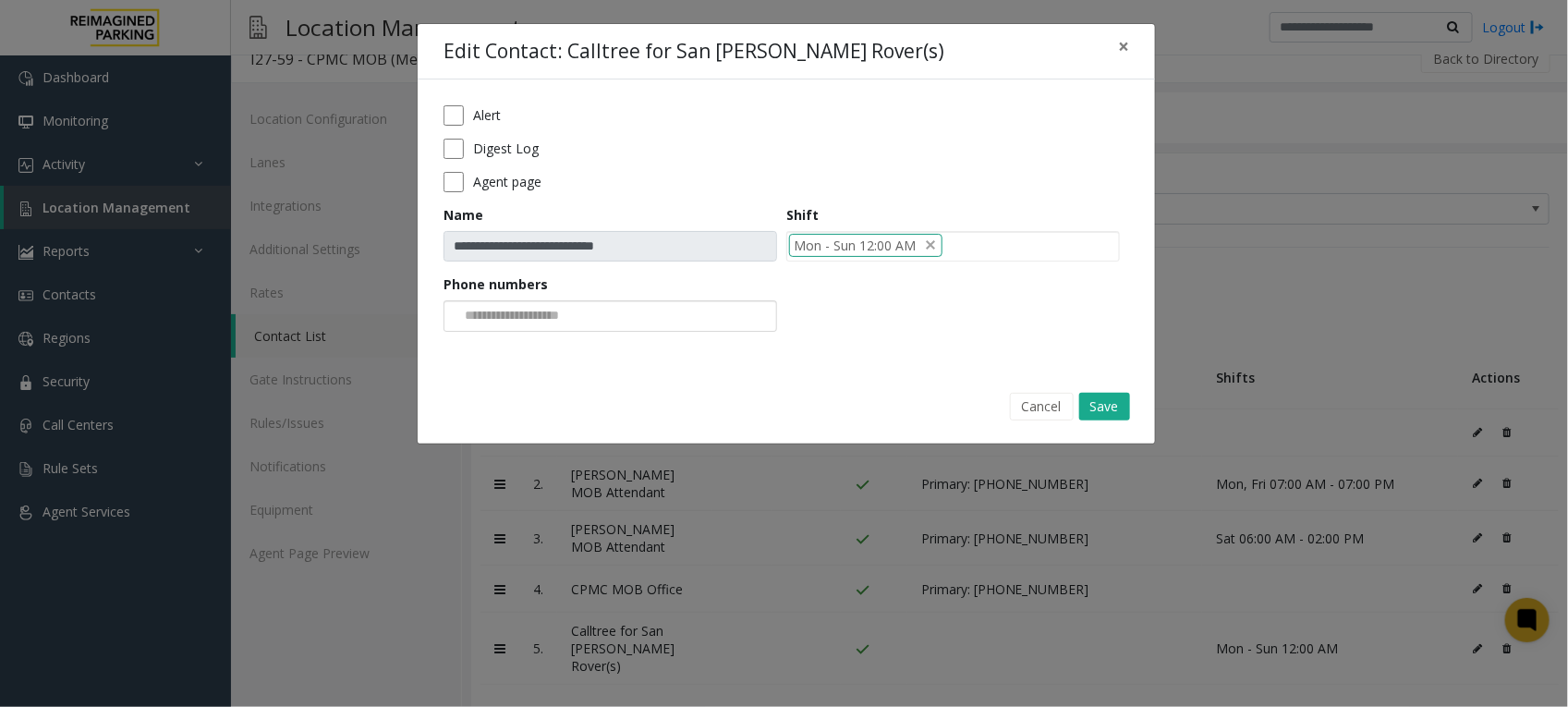
click at [625, 321] on div at bounding box center [609, 315] width 333 height 32
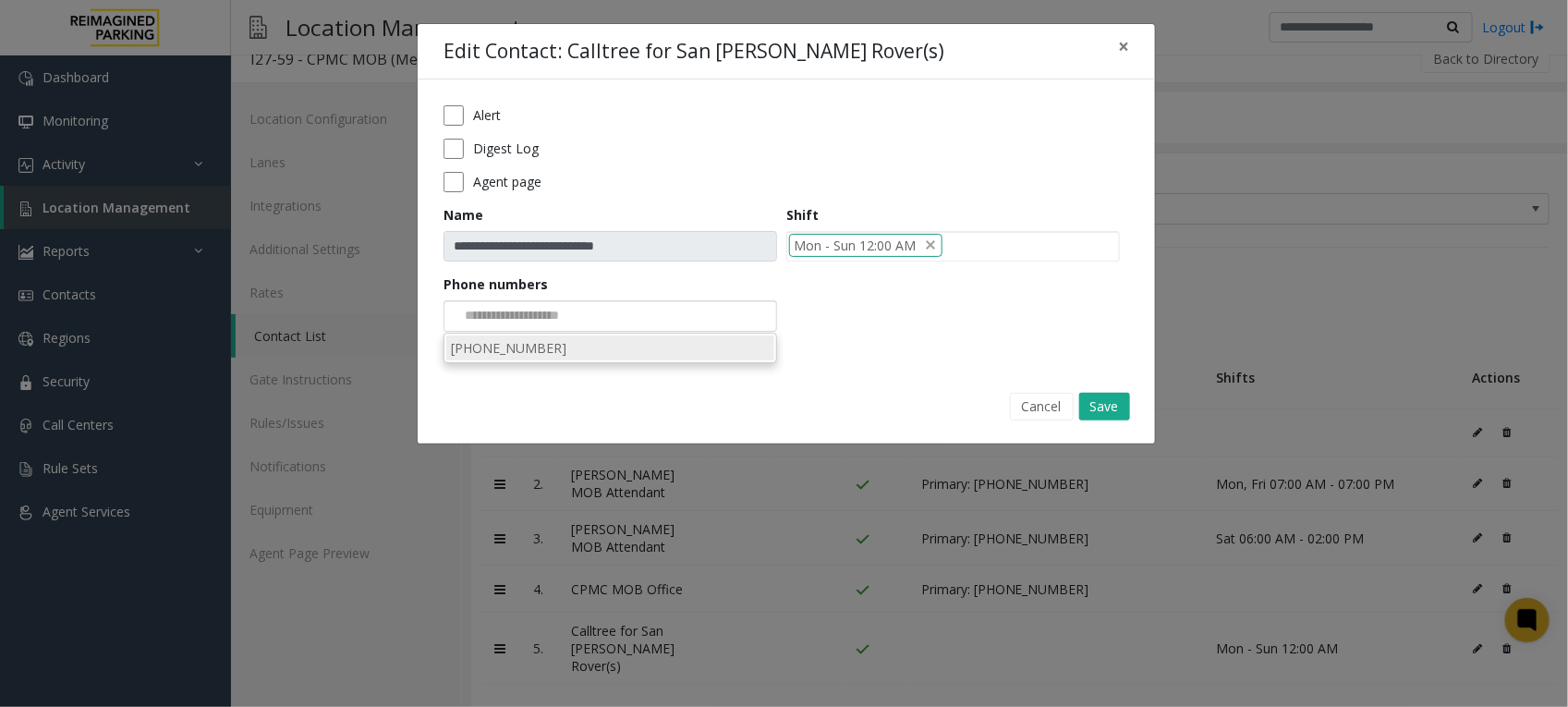
click at [615, 347] on li "[PHONE_NUMBER]" at bounding box center [609, 348] width 328 height 25
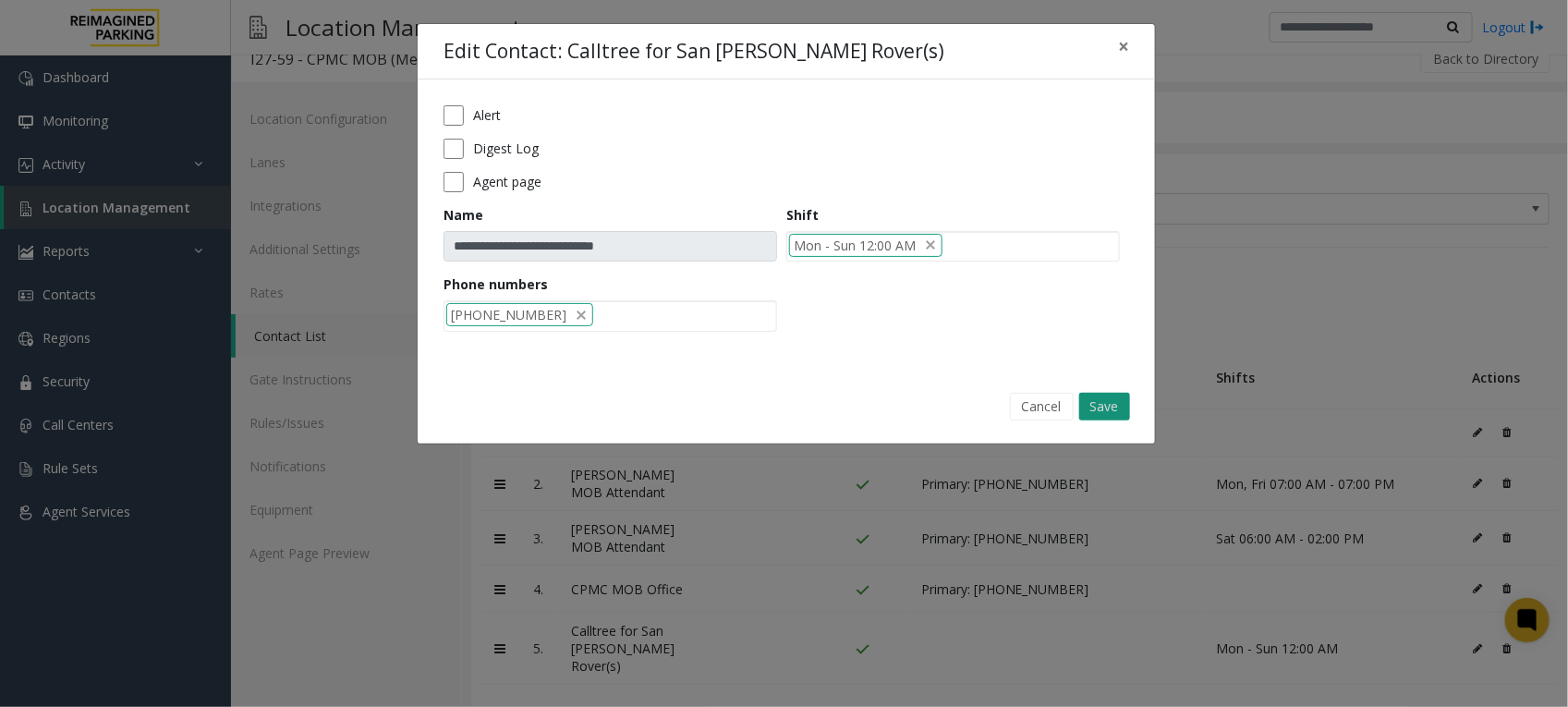
click at [1107, 402] on button "Save" at bounding box center [1104, 406] width 51 height 28
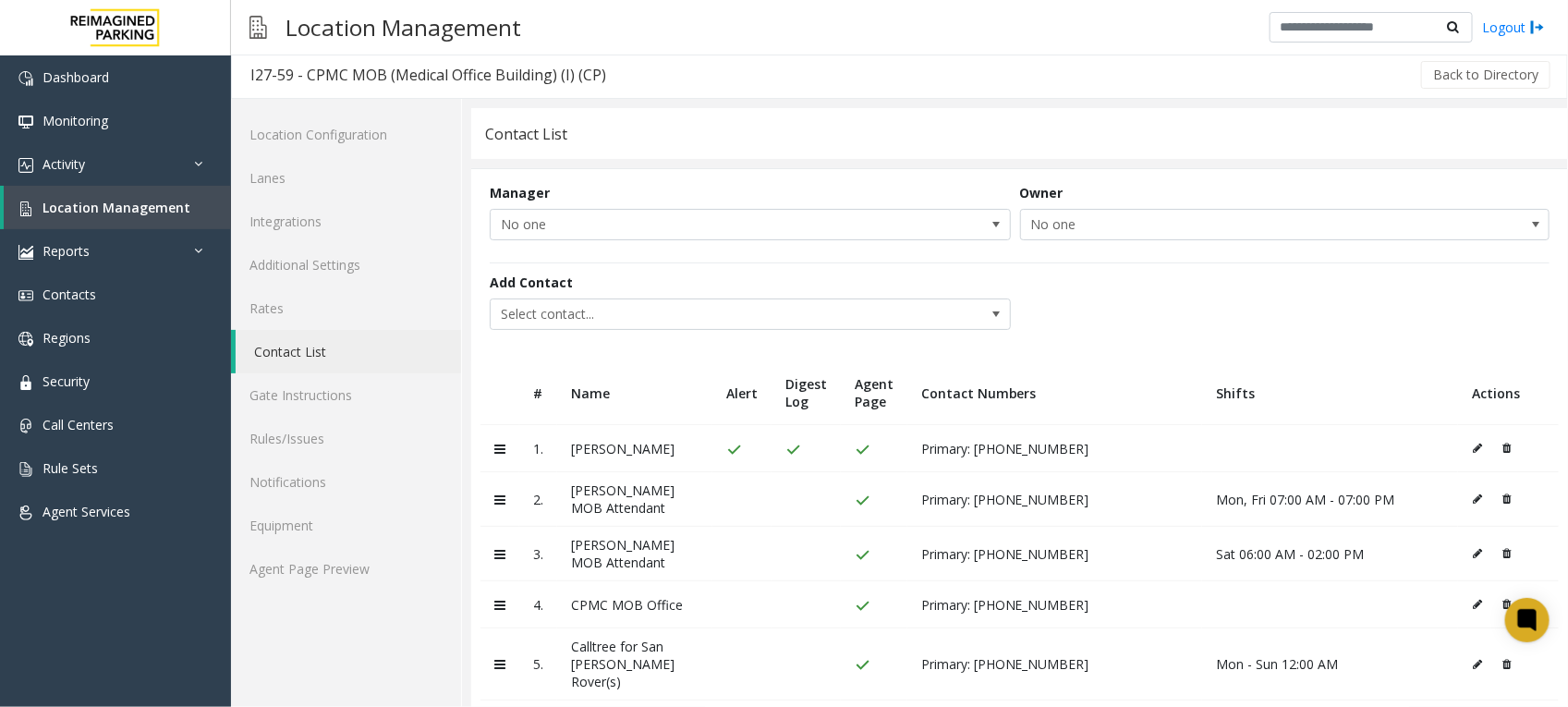
scroll to position [0, 0]
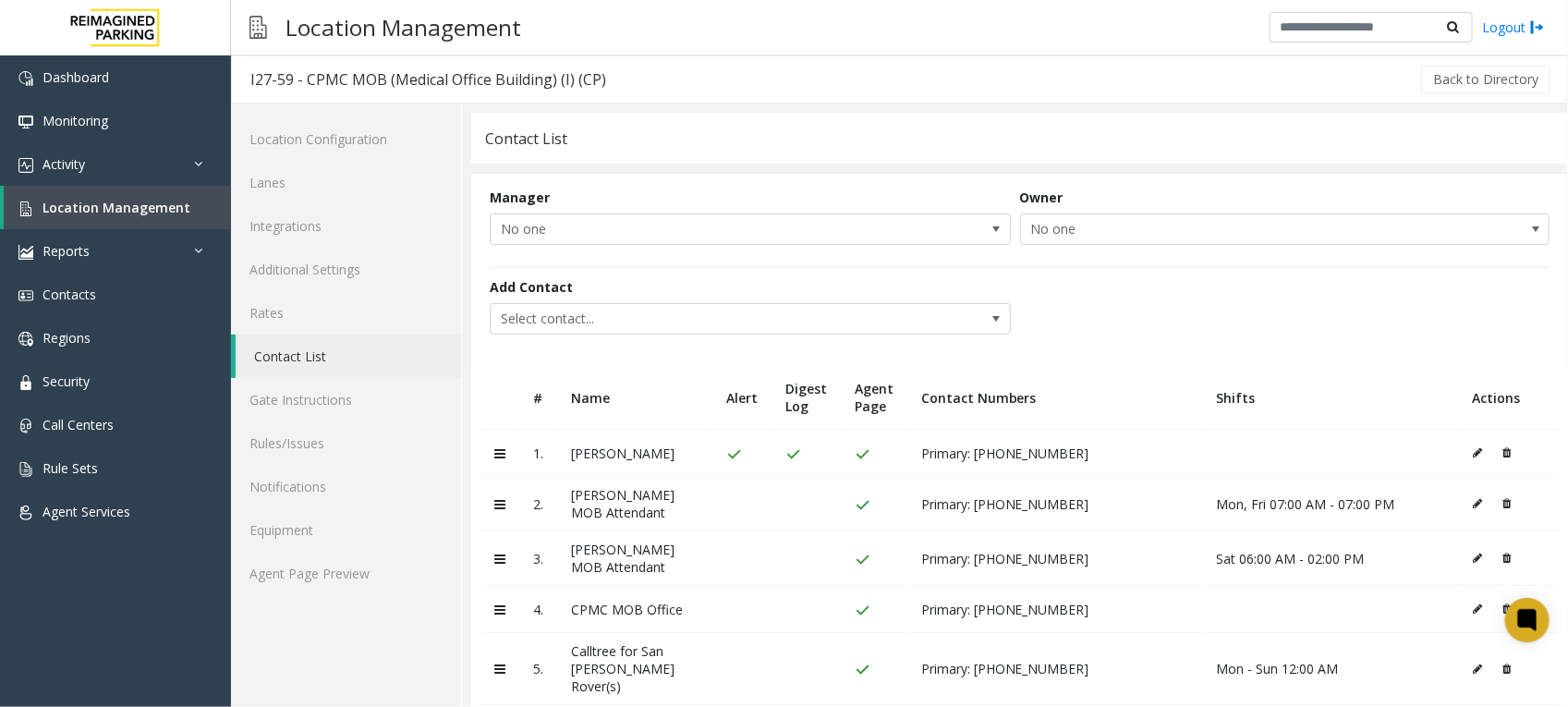
click at [1162, 300] on div "Add Contact Select contact..." at bounding box center [1020, 308] width 1060 height 80
click at [1240, 297] on div "Add Contact Select contact..." at bounding box center [1020, 308] width 1060 height 80
click at [366, 568] on link "Agent Page Preview" at bounding box center [346, 573] width 230 height 43
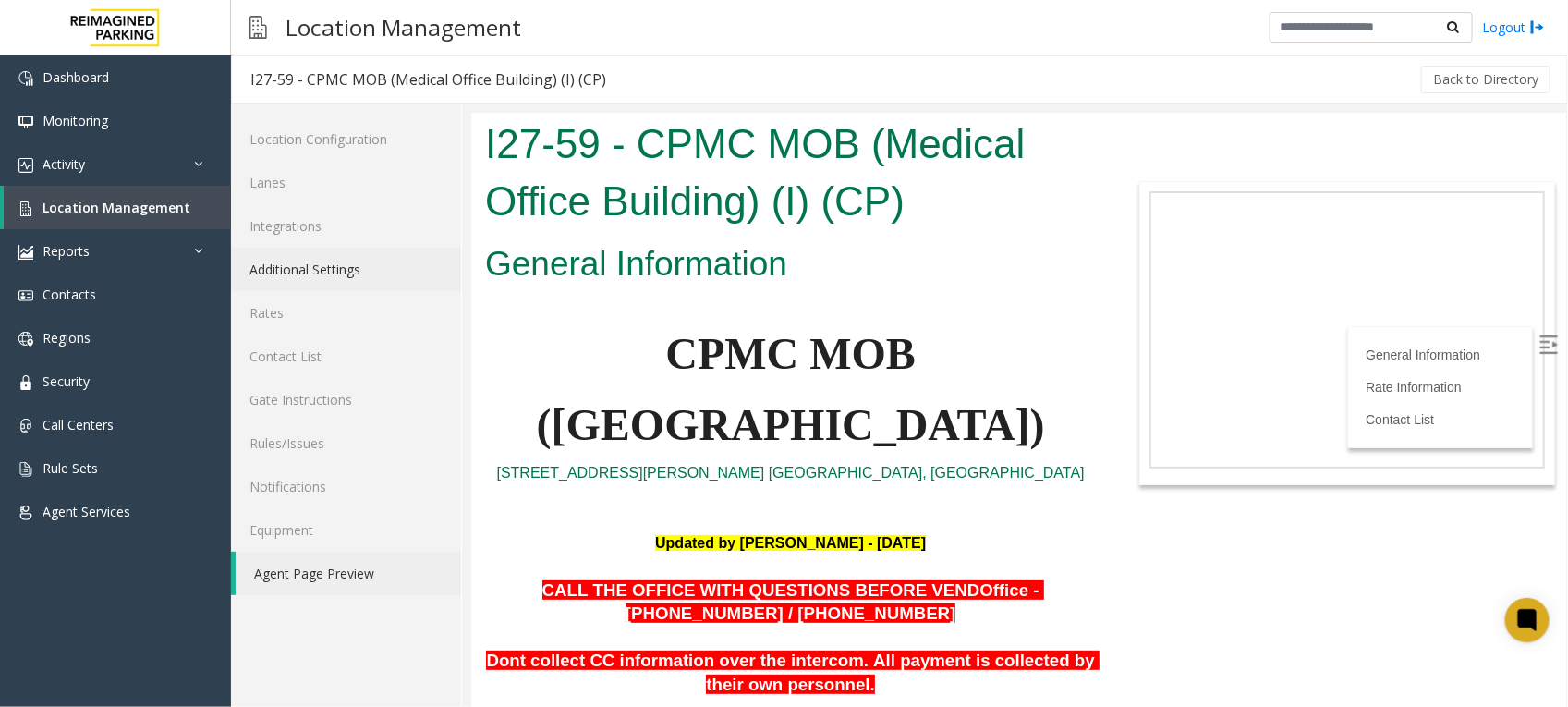
click at [344, 270] on link "Additional Settings" at bounding box center [346, 268] width 230 height 43
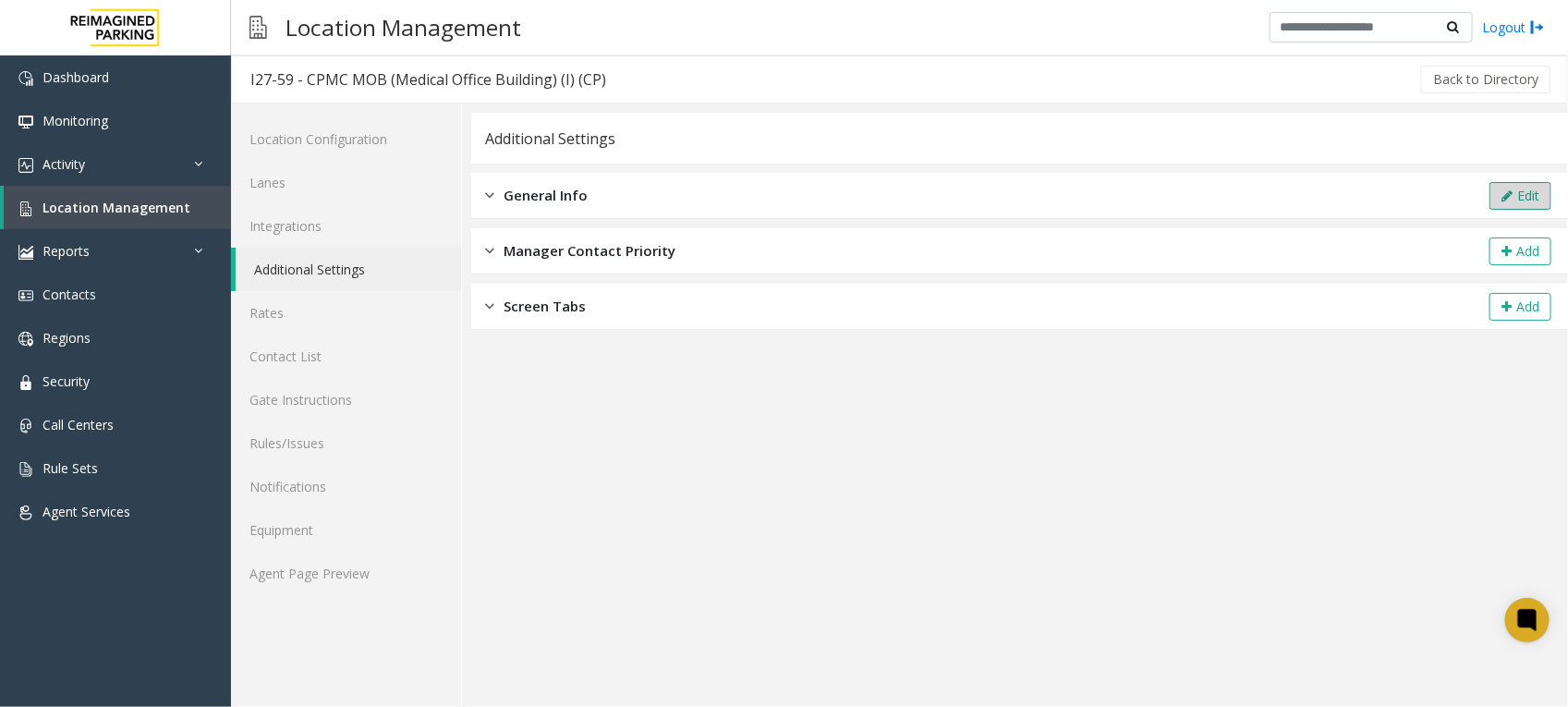
click at [1511, 195] on icon at bounding box center [1507, 196] width 11 height 13
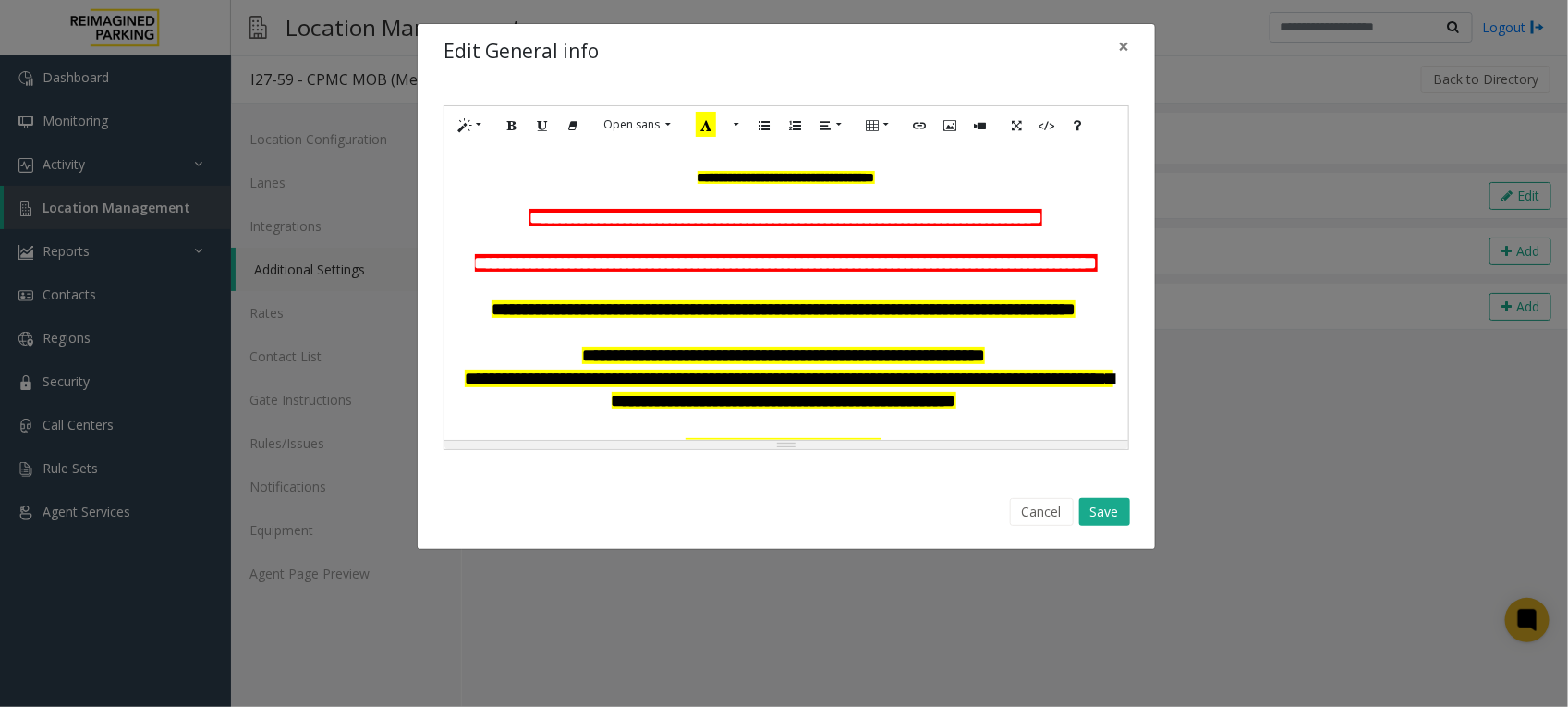
scroll to position [116, 0]
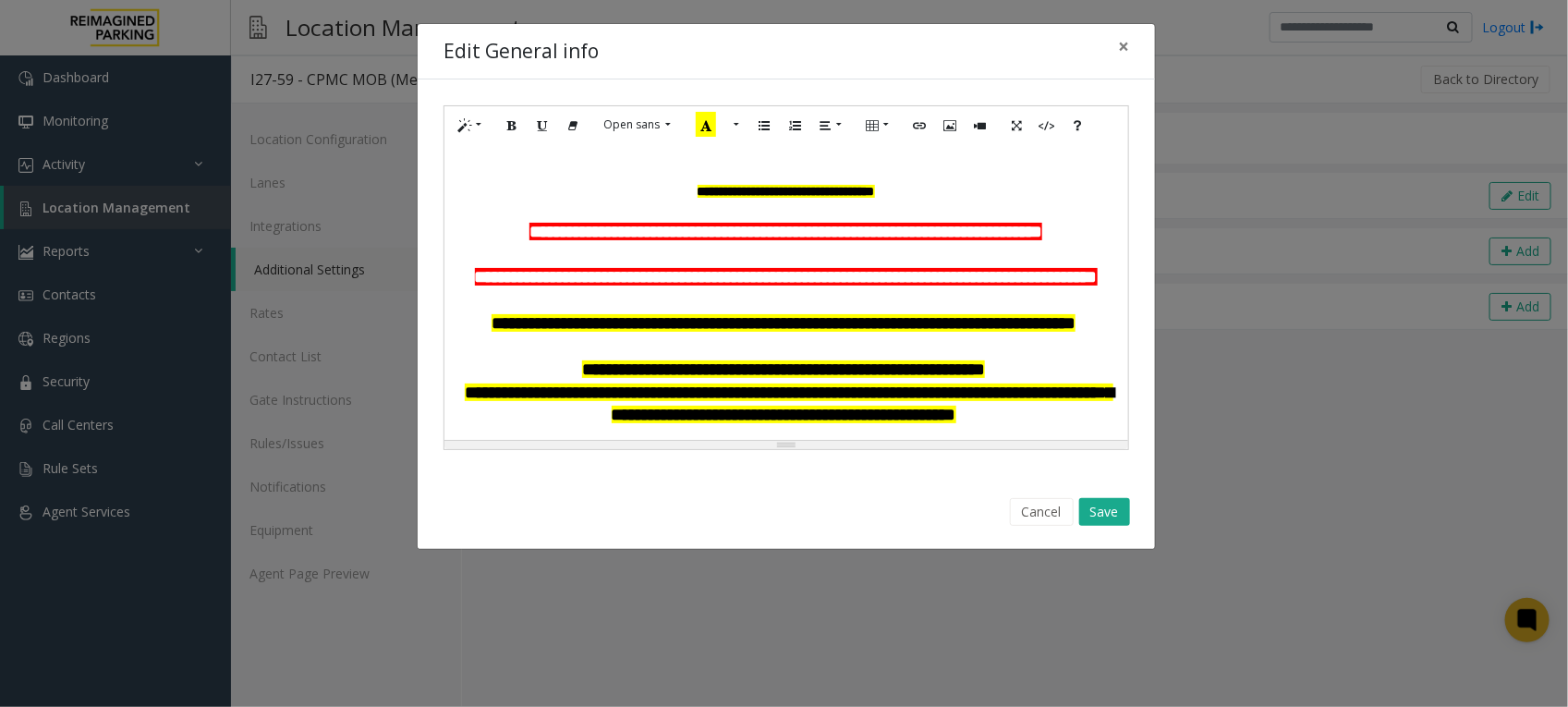
click at [1095, 244] on p "**********" at bounding box center [786, 232] width 665 height 23
click at [820, 198] on font "**********" at bounding box center [786, 191] width 178 height 13
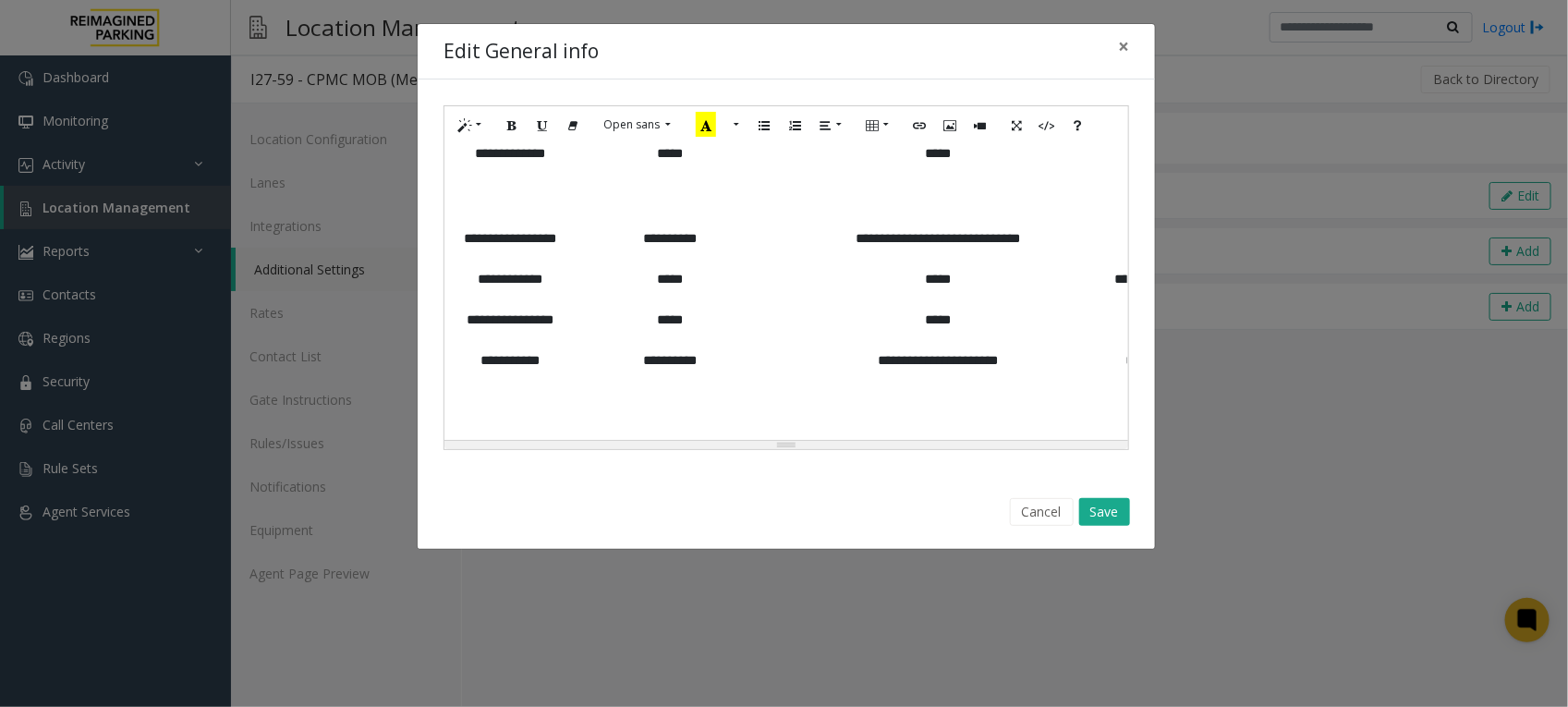
scroll to position [1251, 0]
click at [1111, 515] on button "Save" at bounding box center [1104, 511] width 51 height 28
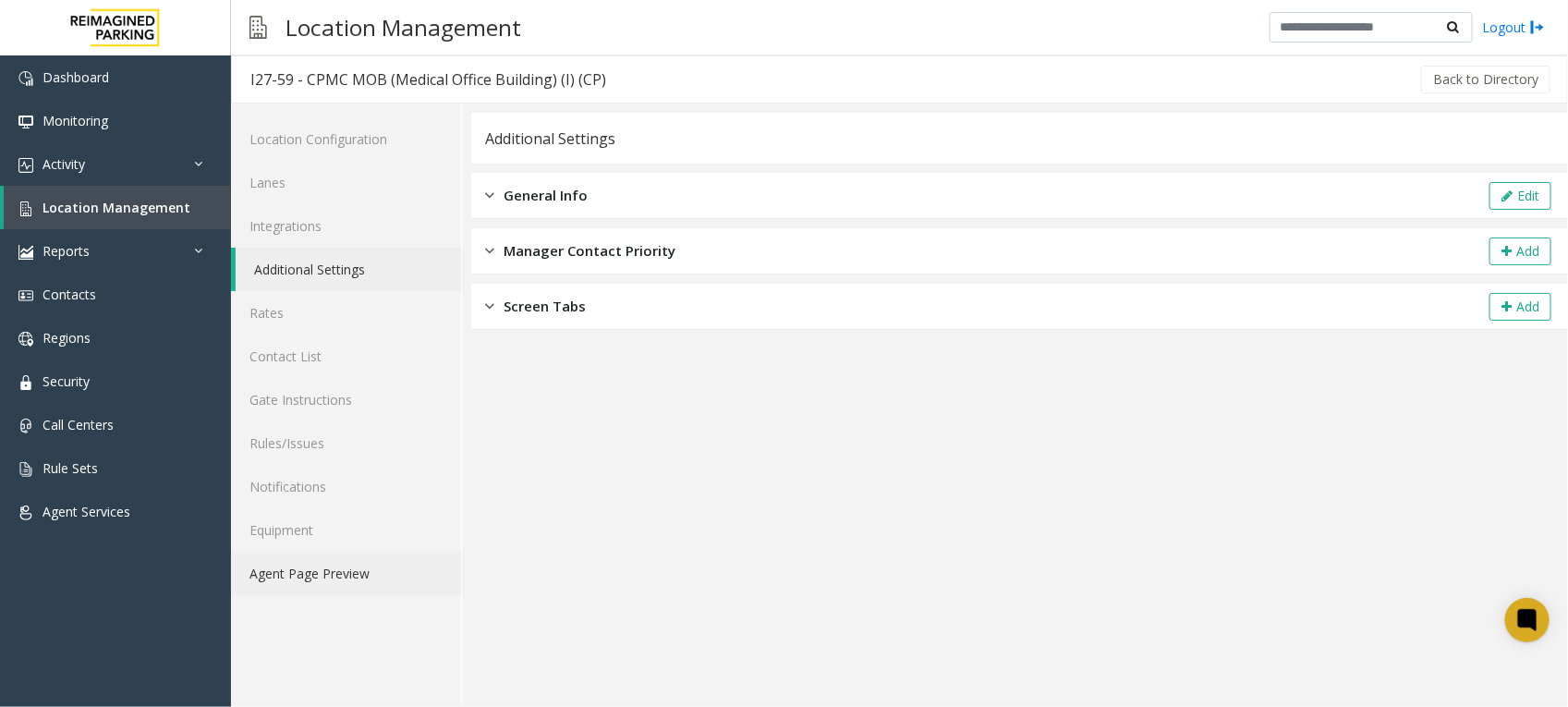
click at [334, 566] on link "Agent Page Preview" at bounding box center [346, 573] width 230 height 43
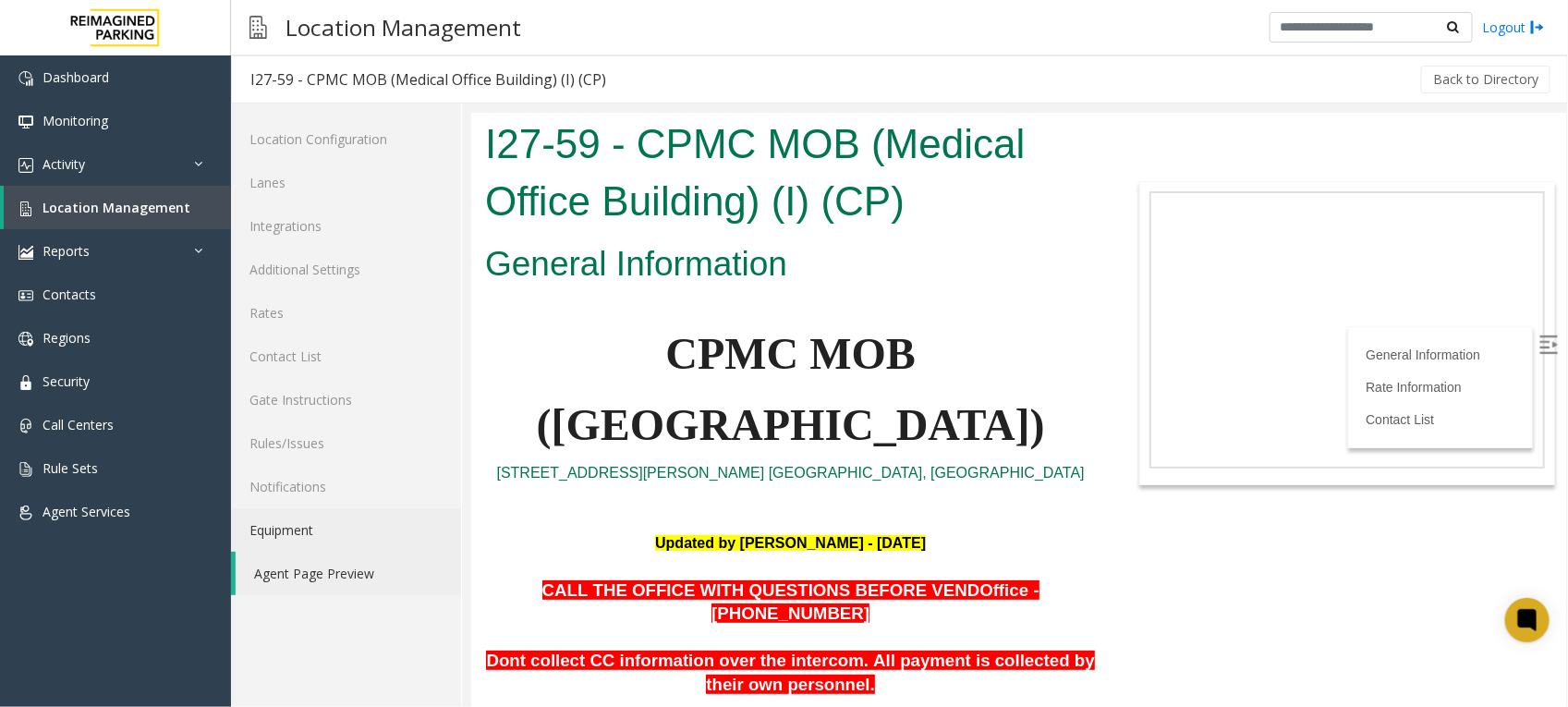
scroll to position [694, 0]
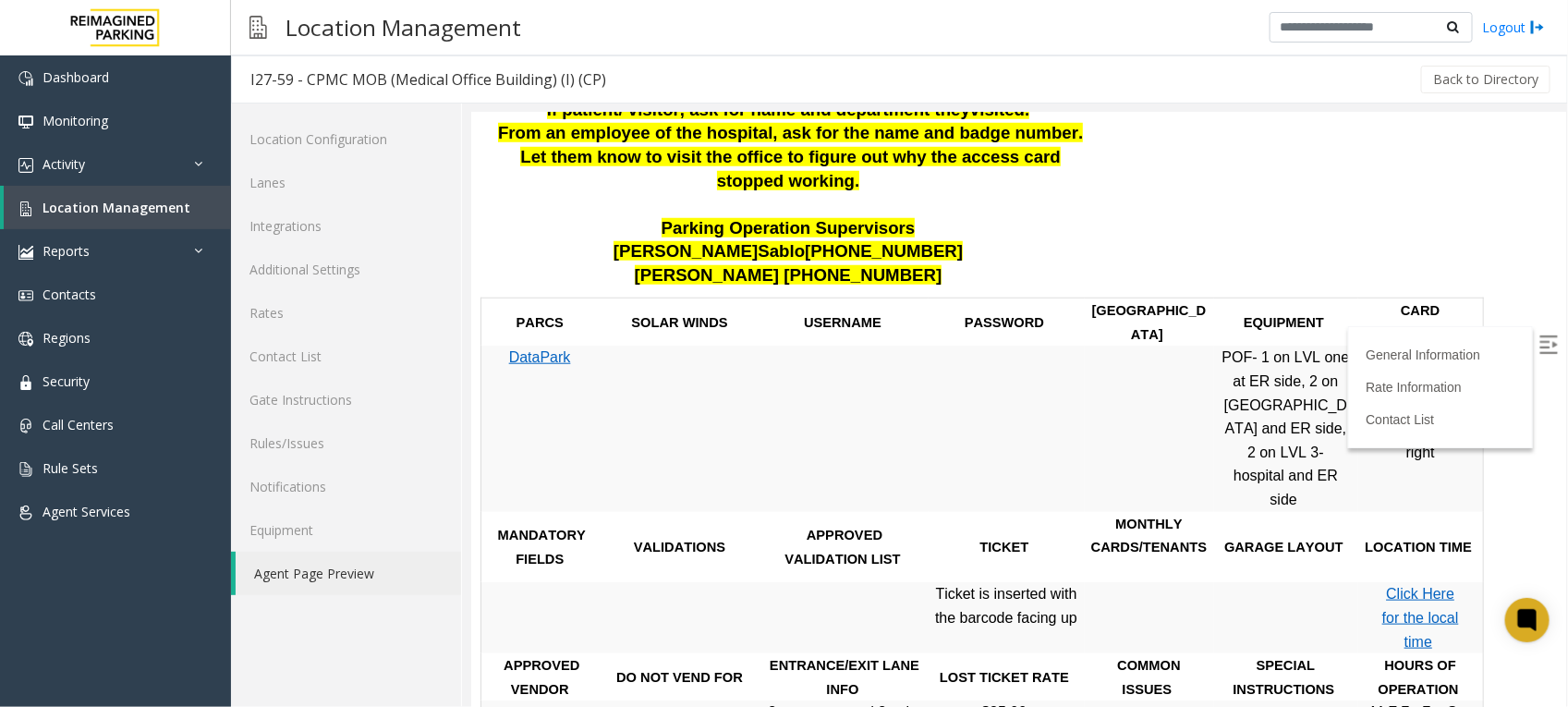
click at [1538, 335] on img at bounding box center [1547, 343] width 18 height 18
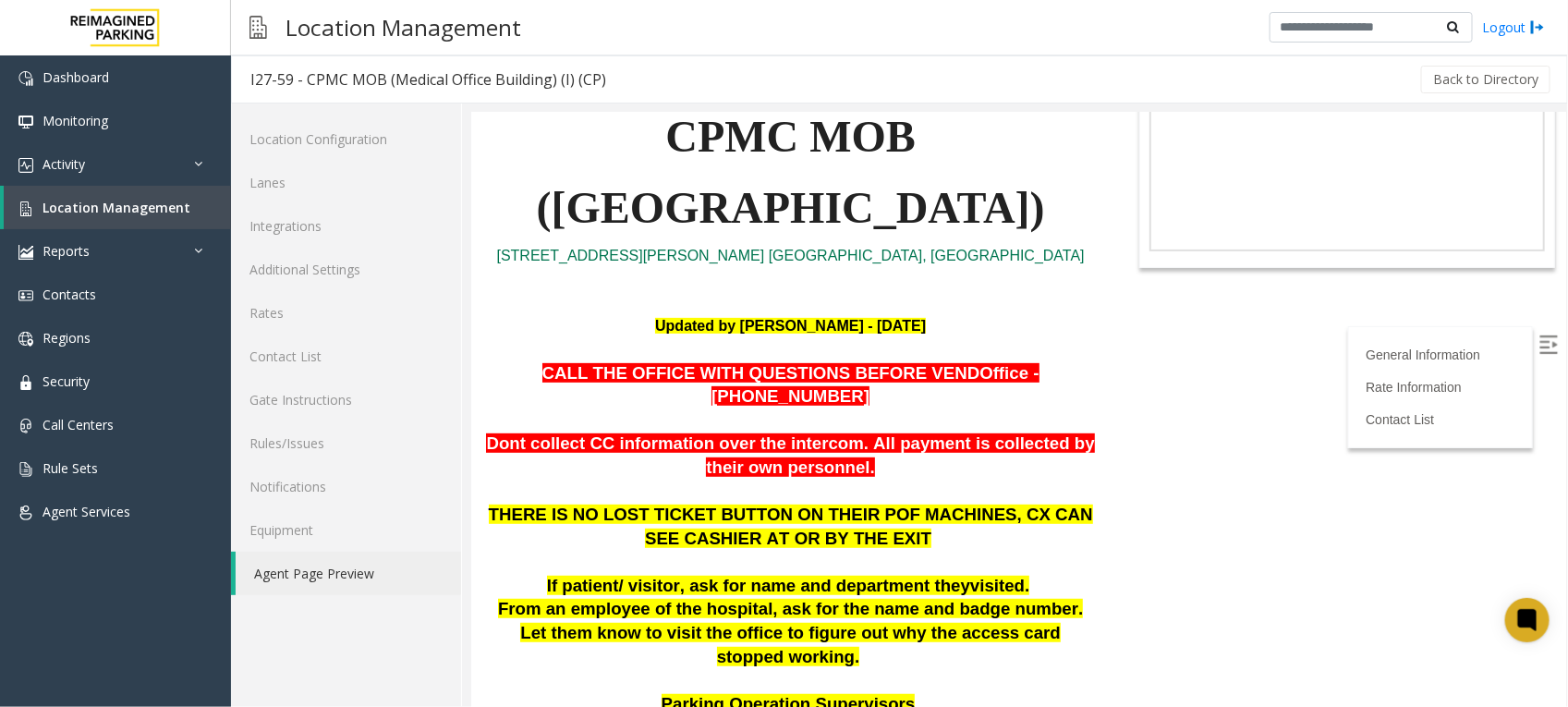
scroll to position [231, 0]
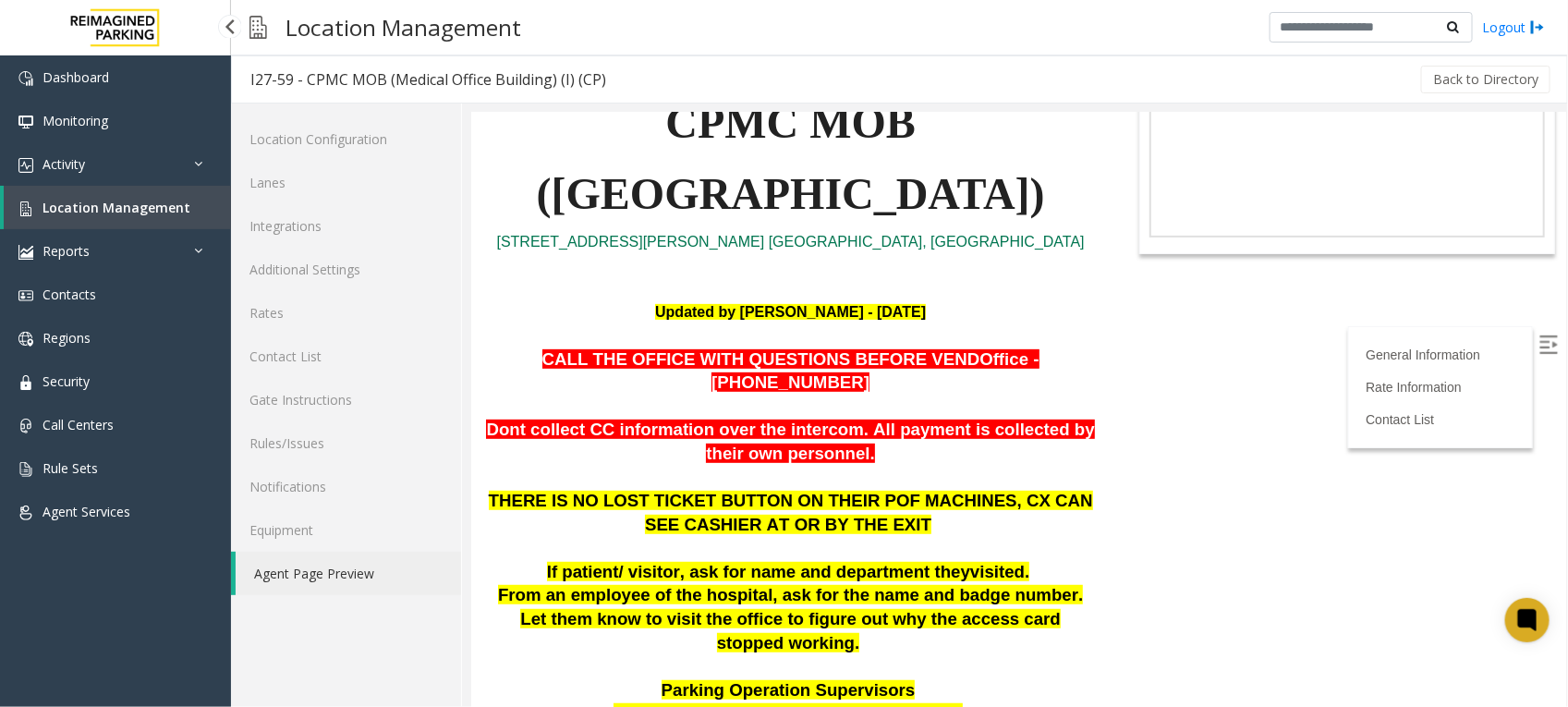
click at [132, 195] on link "Location Management" at bounding box center [117, 206] width 227 height 43
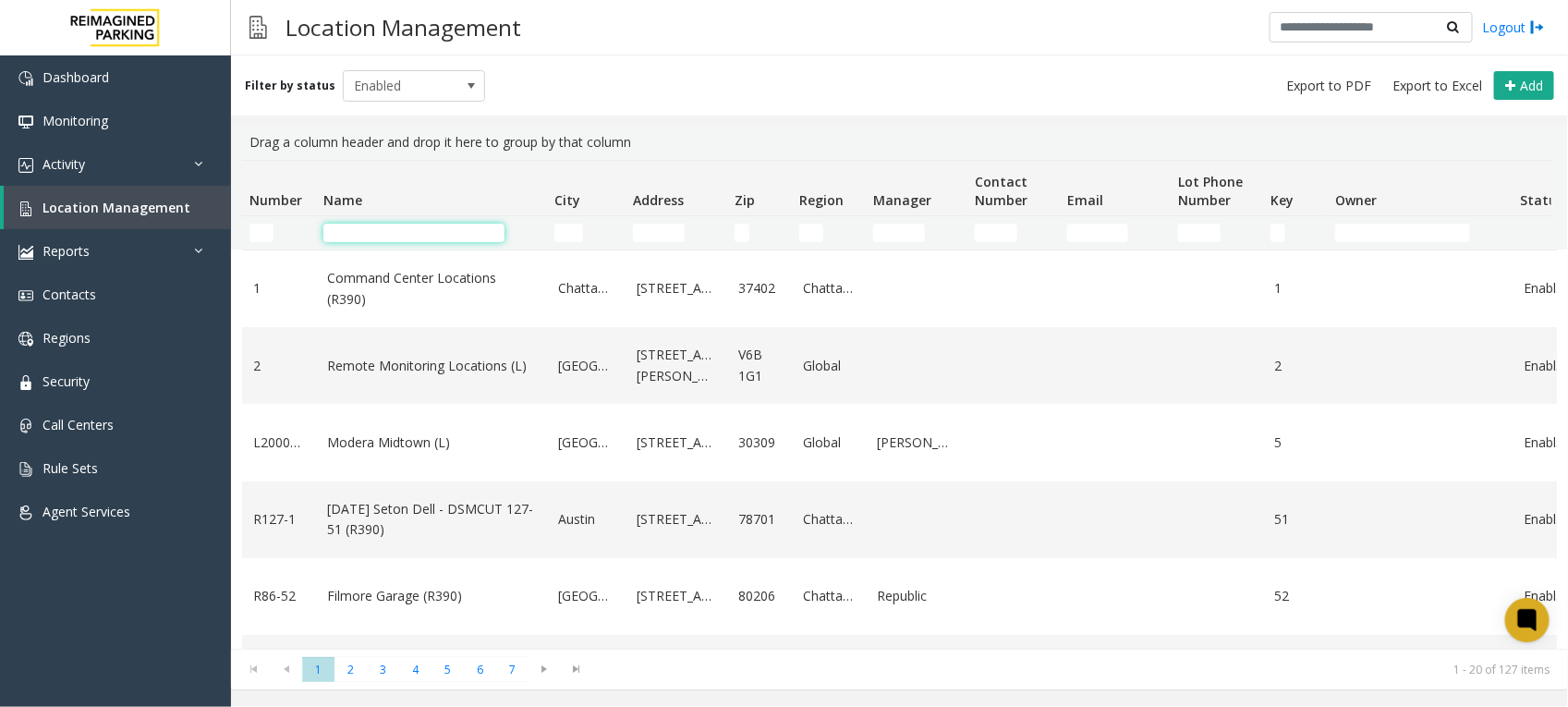
click at [487, 238] on input "Name Filter" at bounding box center [414, 232] width 181 height 18
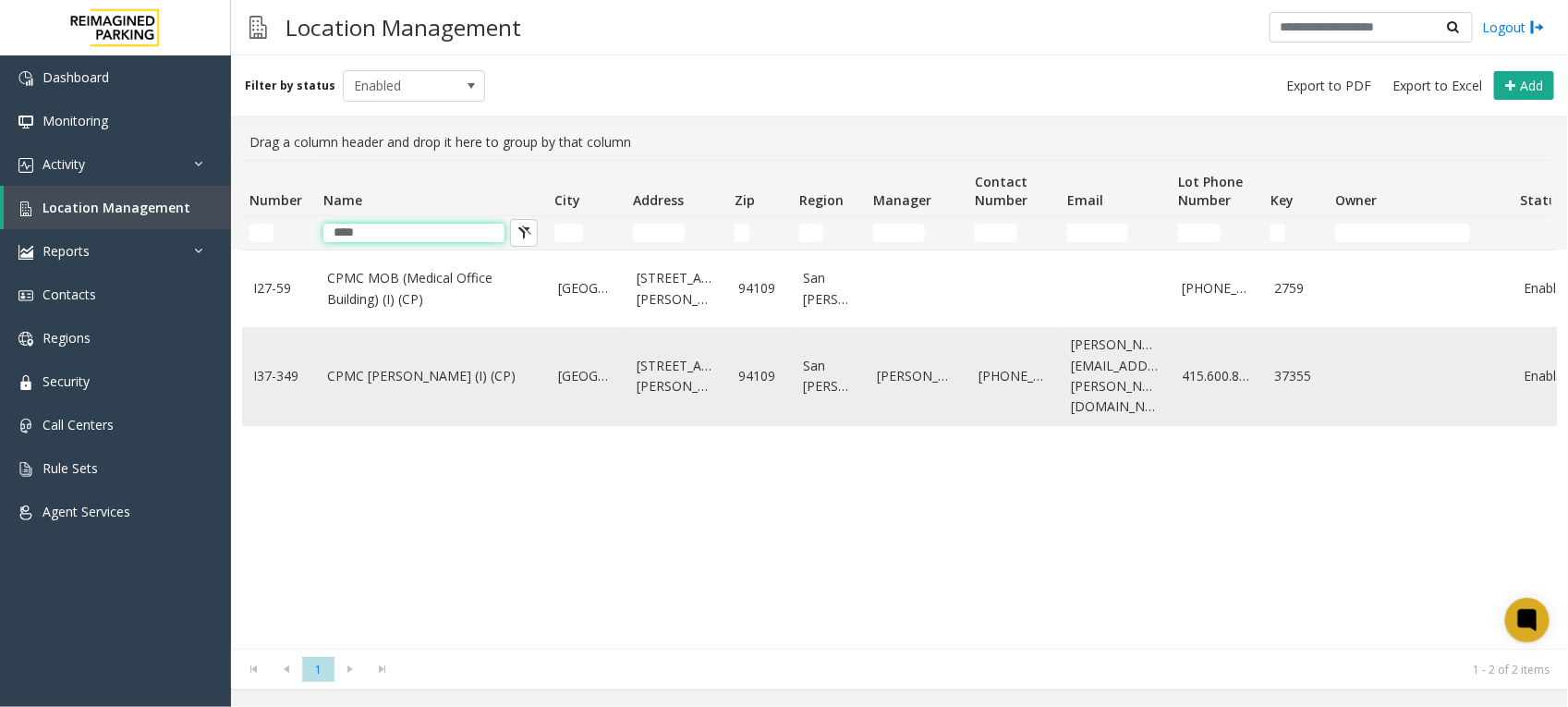
type input "****"
click at [407, 367] on link "CPMC [PERSON_NAME] (I) (CP)" at bounding box center [431, 375] width 209 height 20
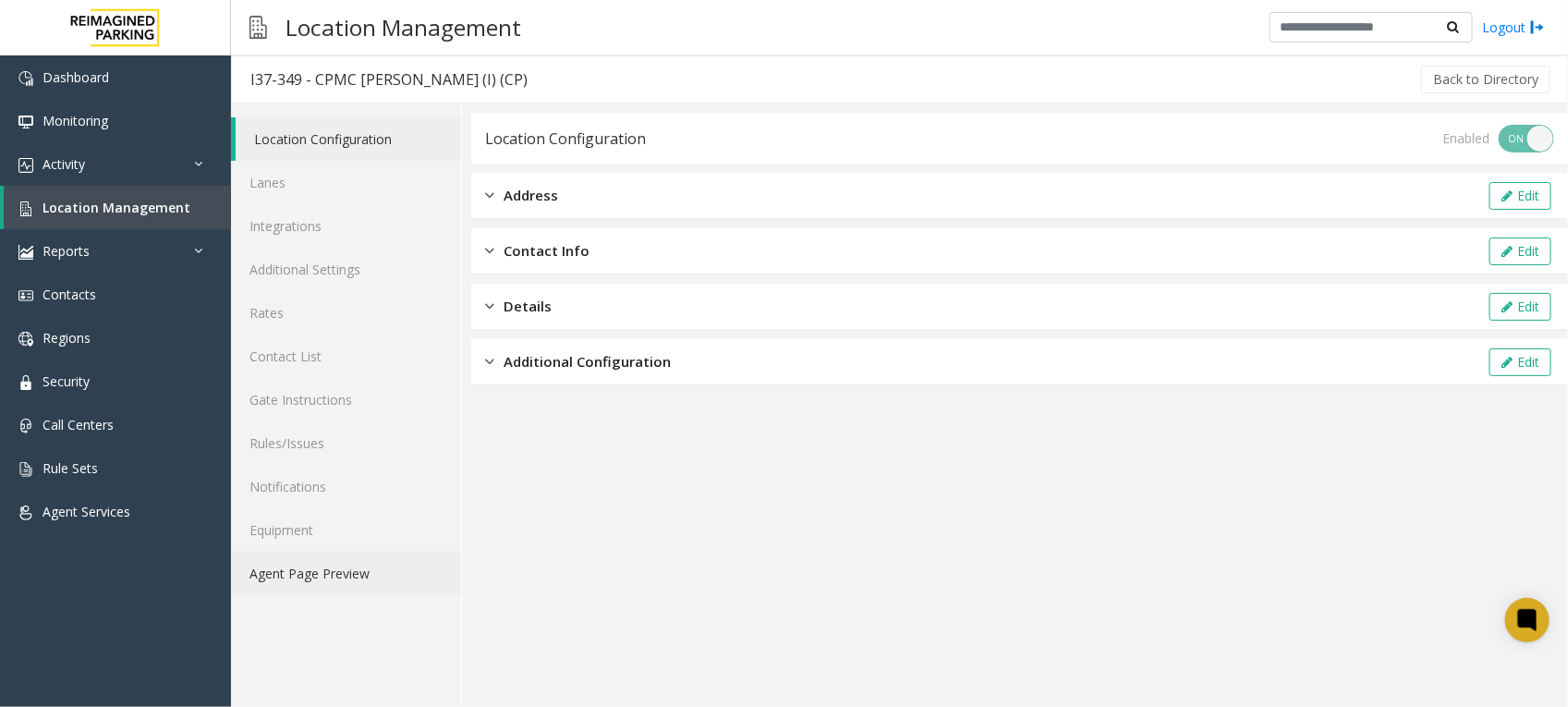
click at [321, 570] on link "Agent Page Preview" at bounding box center [346, 573] width 230 height 43
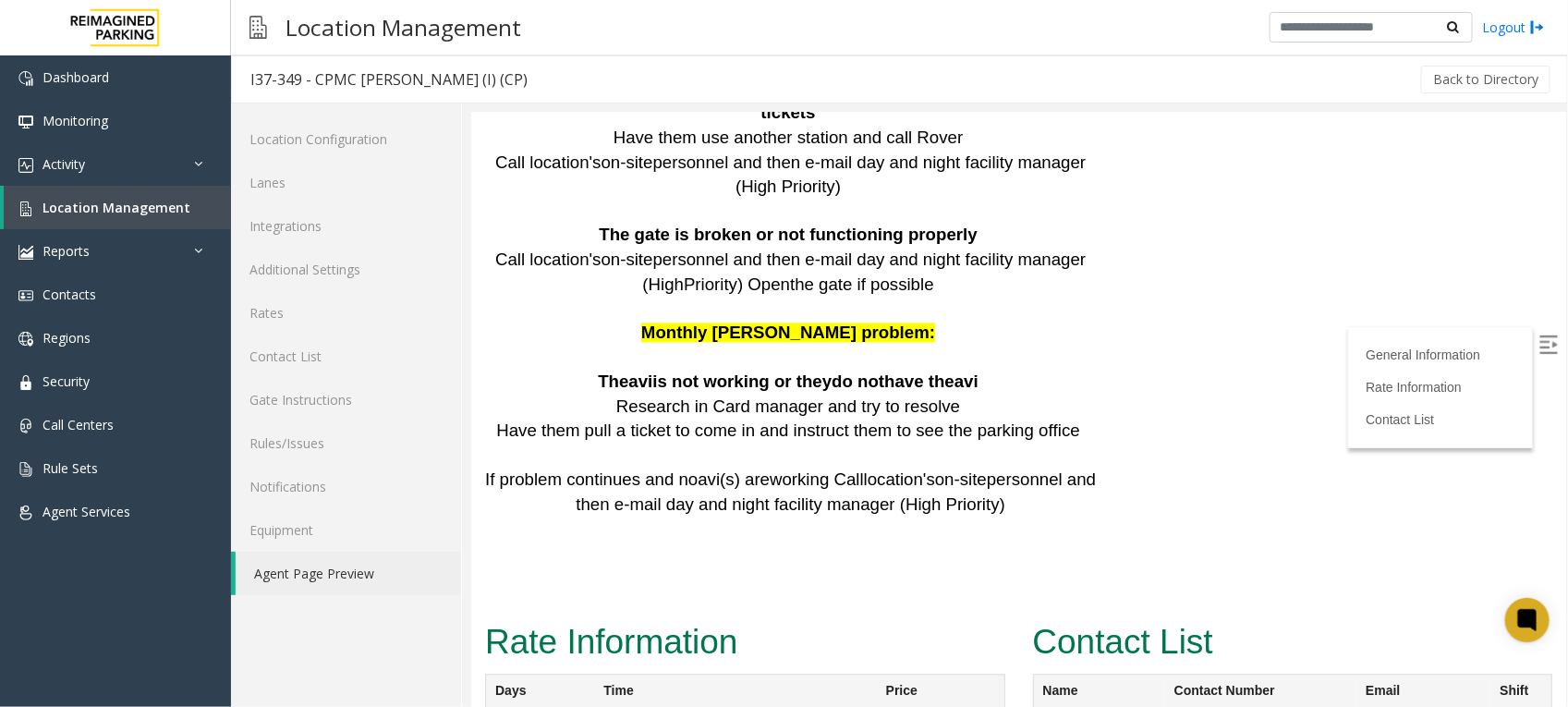
scroll to position [4968, 0]
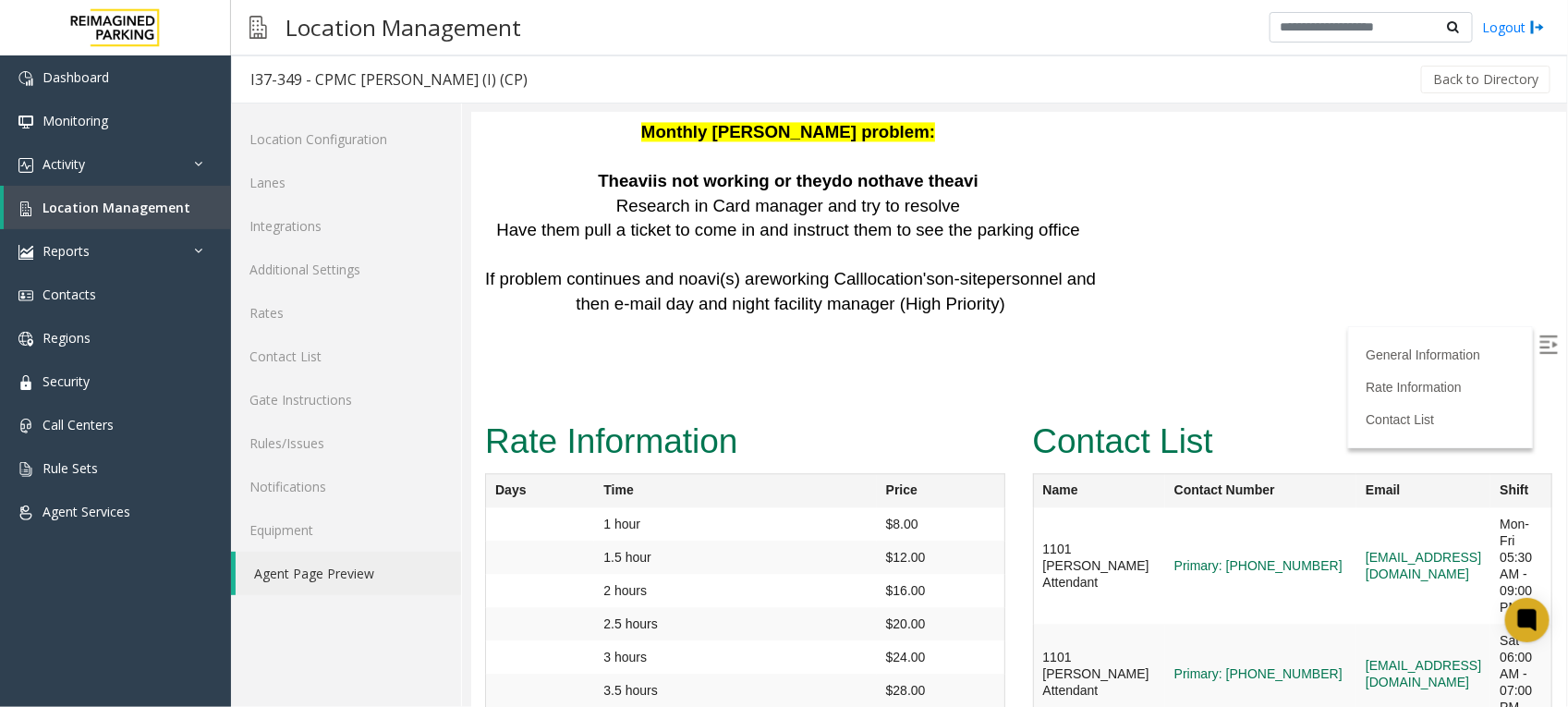
click at [1538, 339] on img at bounding box center [1547, 343] width 18 height 18
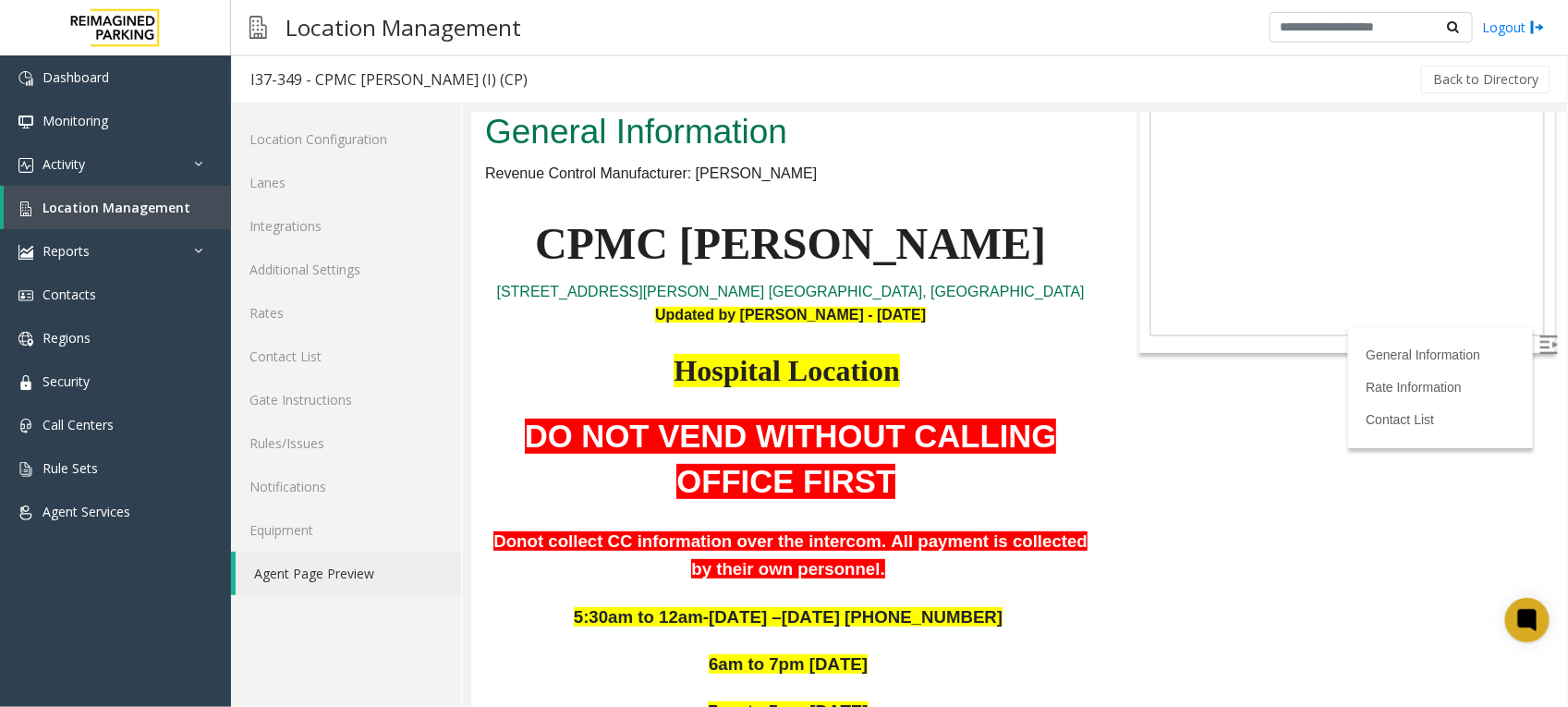
scroll to position [0, 0]
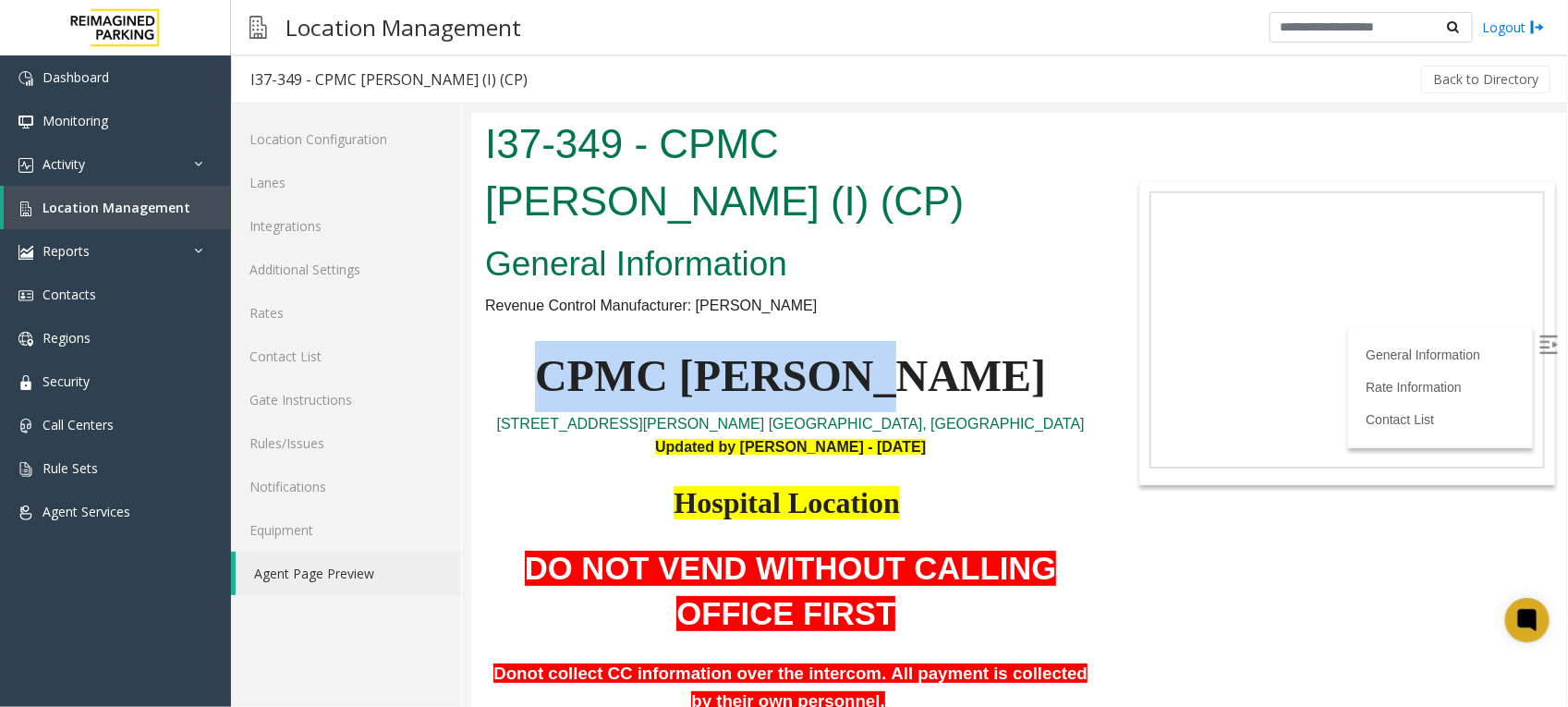
drag, startPoint x: 942, startPoint y: 377, endPoint x: 627, endPoint y: 364, distance: 315.3
click at [627, 364] on p "CPMC [PERSON_NAME]" at bounding box center [789, 375] width 610 height 71
copy span "CPMC [PERSON_NAME]"
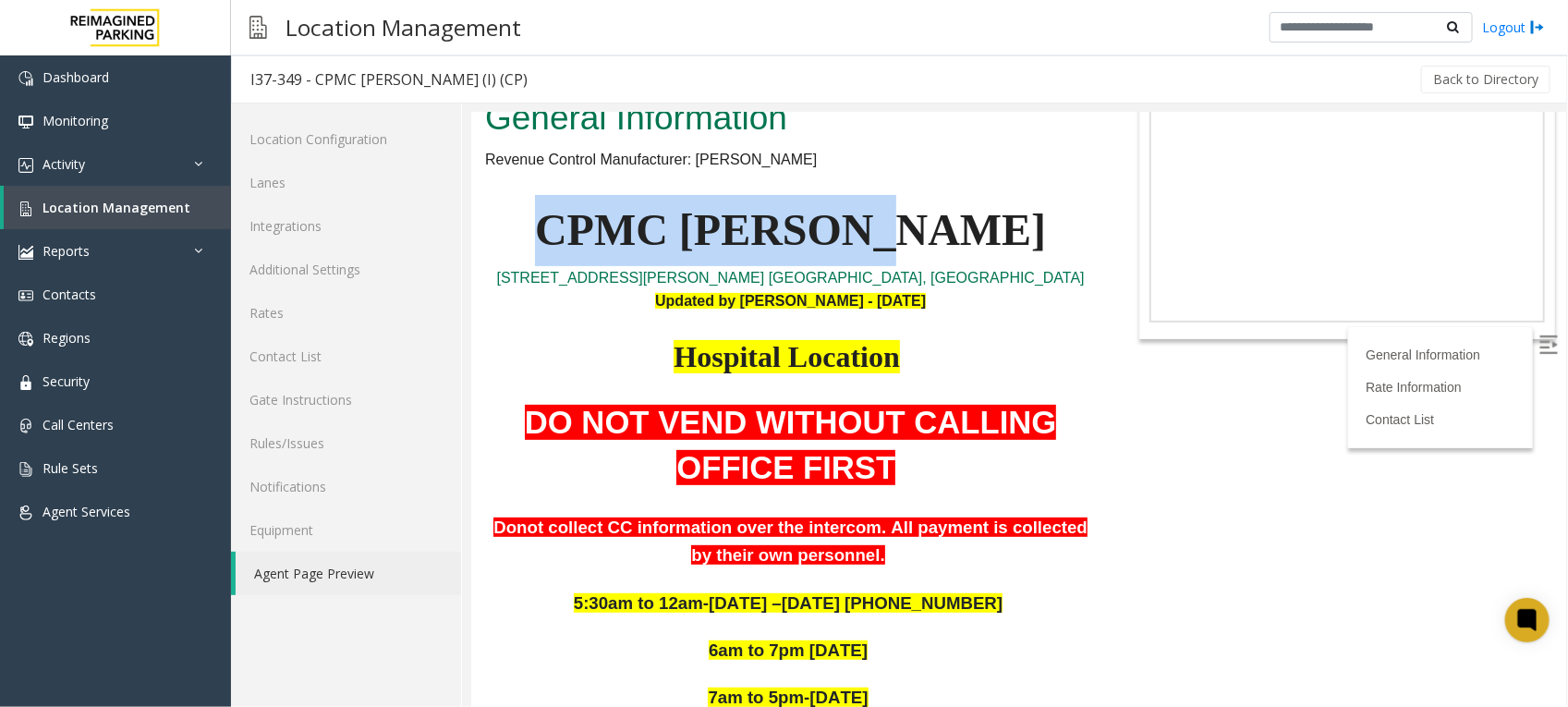
scroll to position [78, 0]
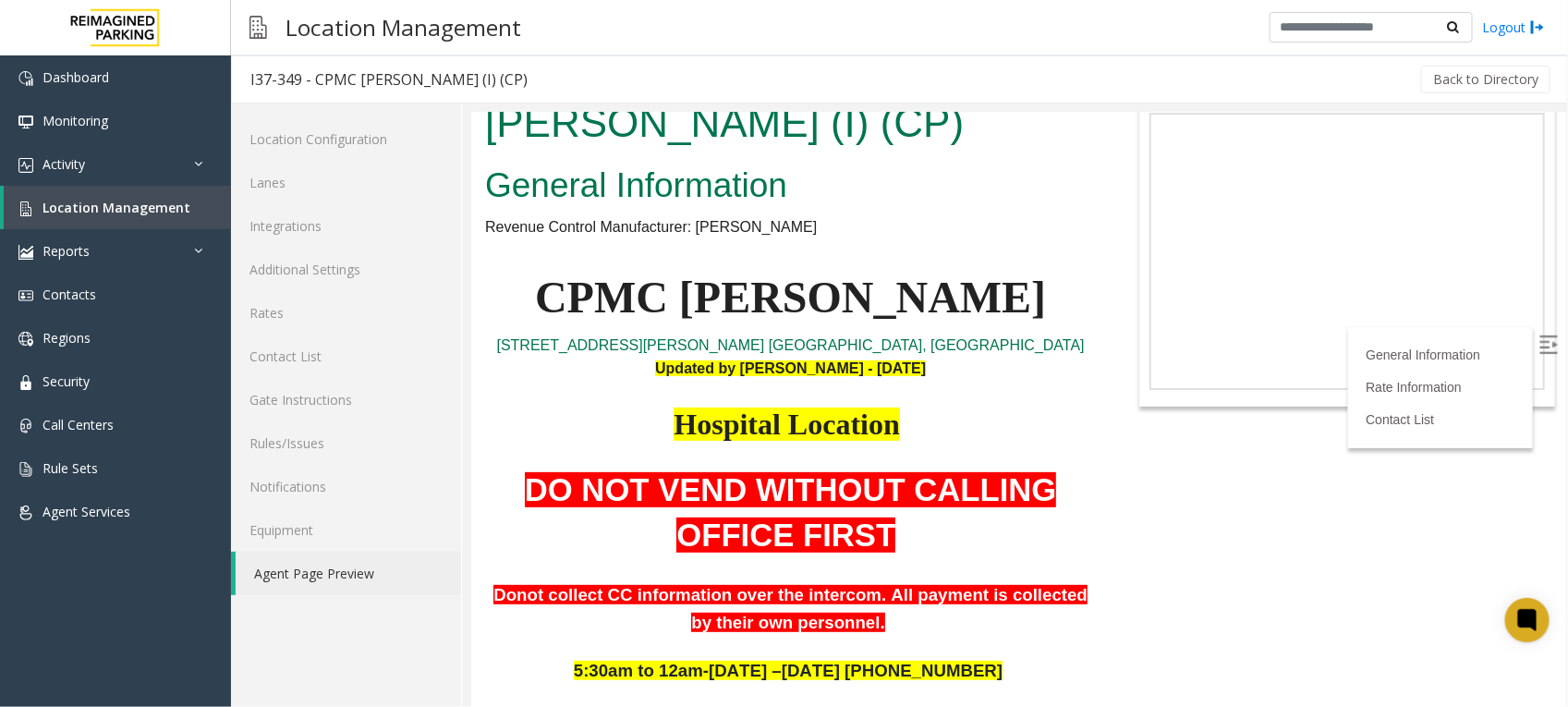
click at [1008, 366] on p "Updated by [PERSON_NAME] - [DATE]" at bounding box center [789, 367] width 610 height 24
click at [312, 267] on link "Additional Settings" at bounding box center [346, 268] width 230 height 43
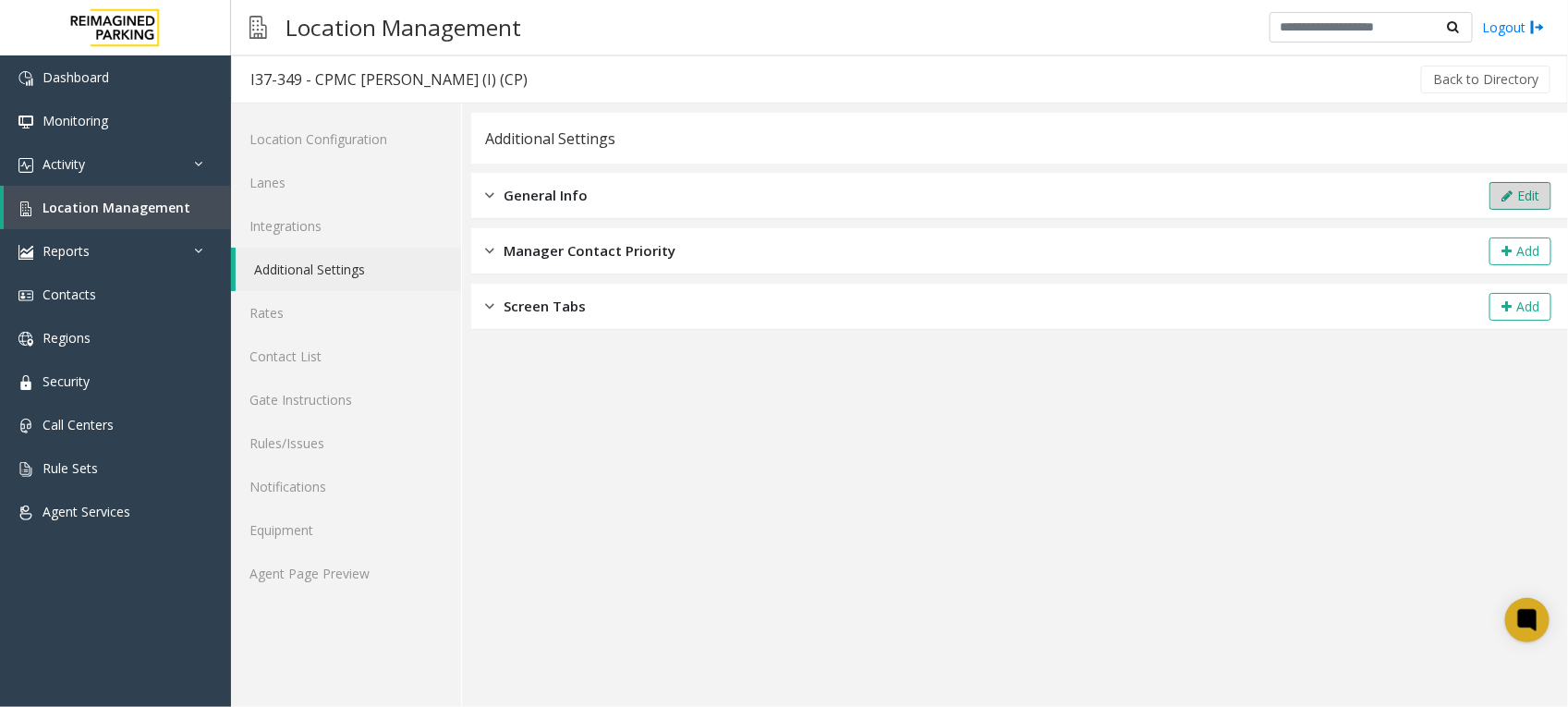
click at [1515, 200] on button "Edit" at bounding box center [1520, 196] width 62 height 28
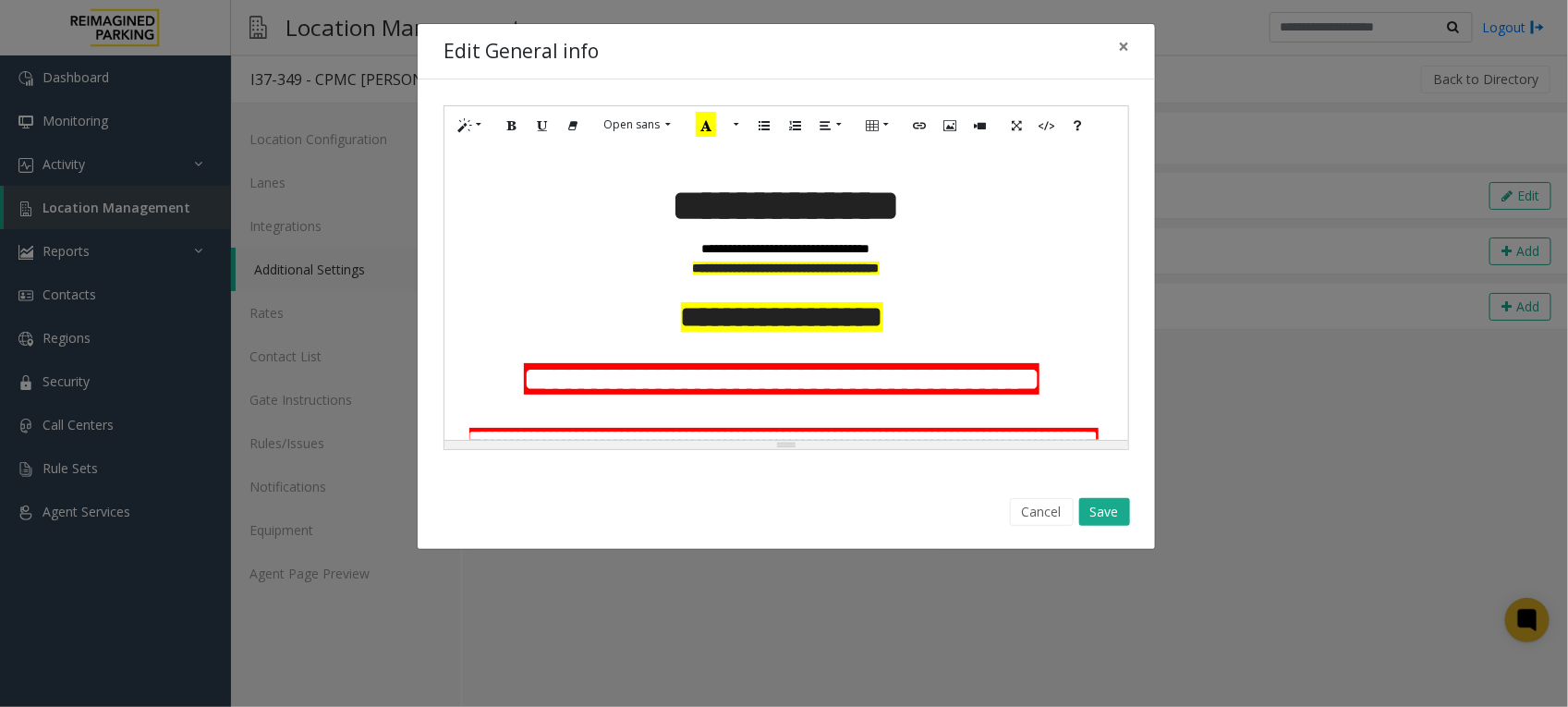
click at [848, 278] on p "**********" at bounding box center [786, 268] width 665 height 19
click at [1112, 508] on button "Save" at bounding box center [1104, 511] width 51 height 28
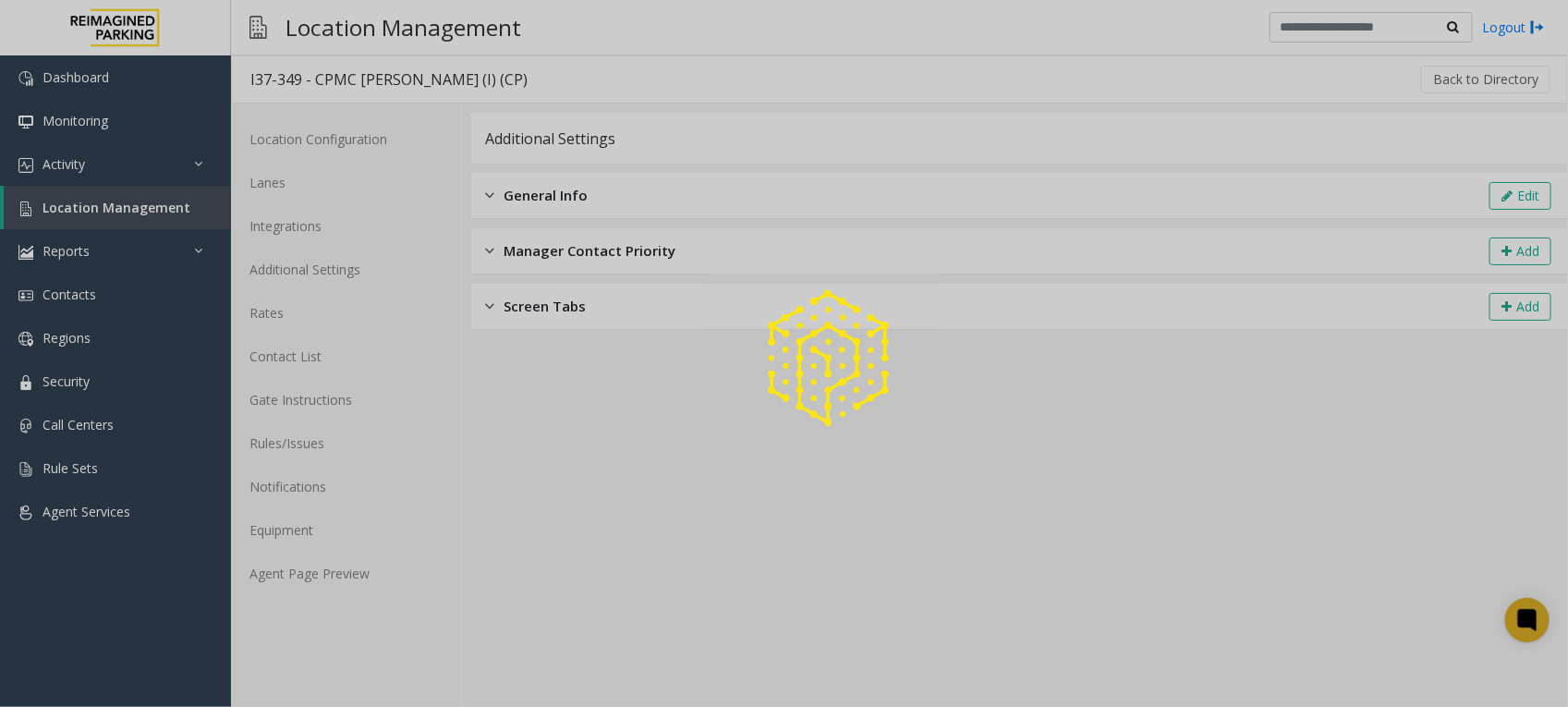
click at [289, 569] on div at bounding box center [784, 354] width 1568 height 707
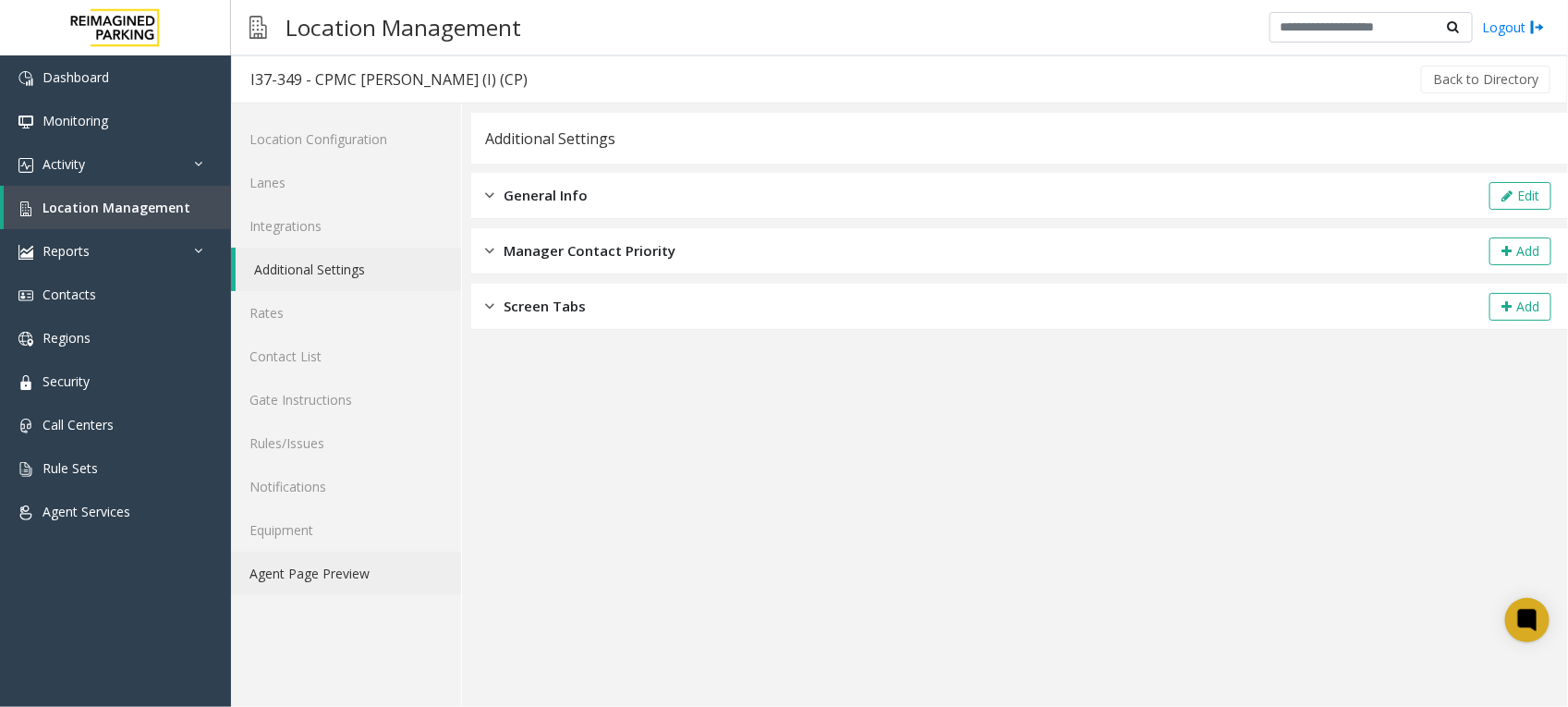
click at [348, 568] on link "Agent Page Preview" at bounding box center [346, 573] width 230 height 43
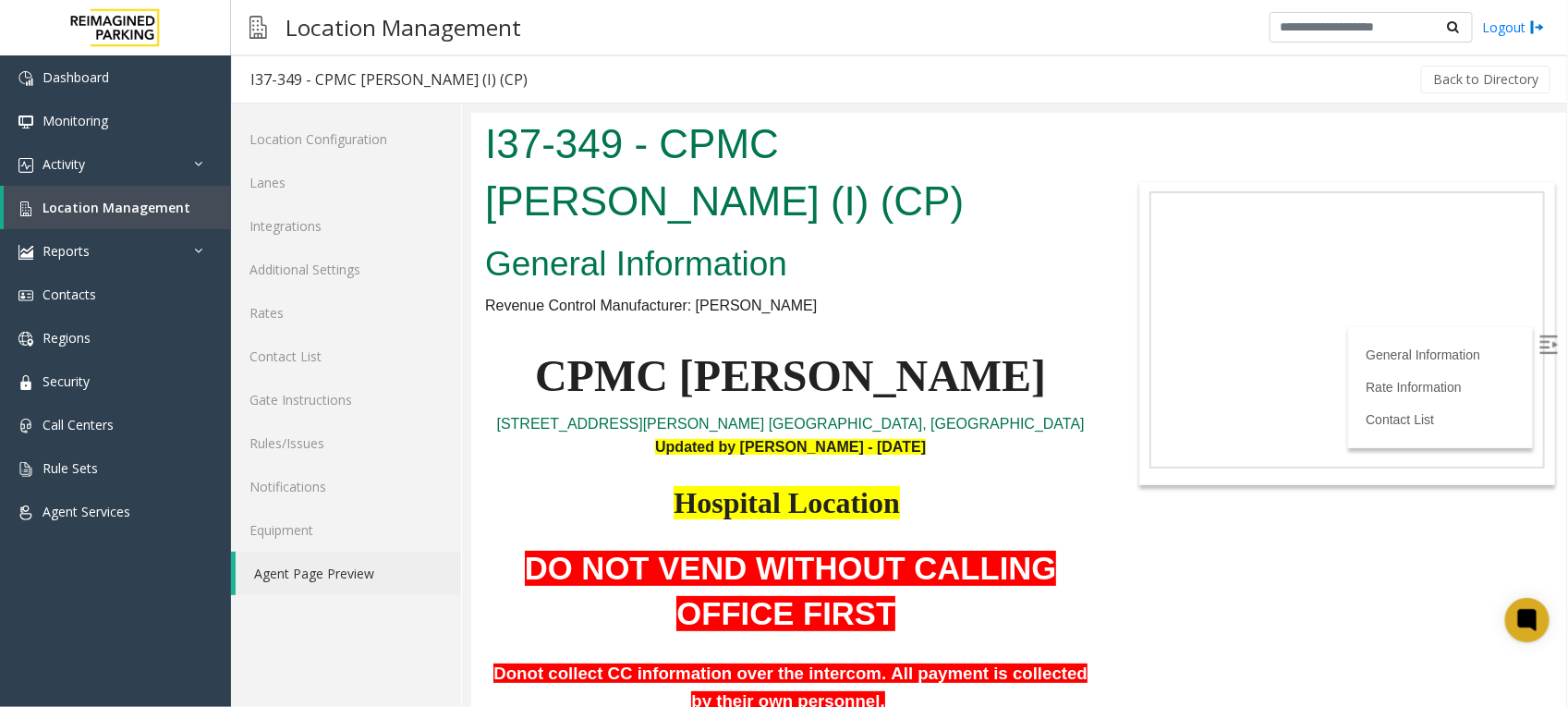
click at [1003, 225] on h1 "I37-349 - CPMC [PERSON_NAME] (I) (CP)" at bounding box center [789, 171] width 610 height 114
